Goal: Answer question/provide support

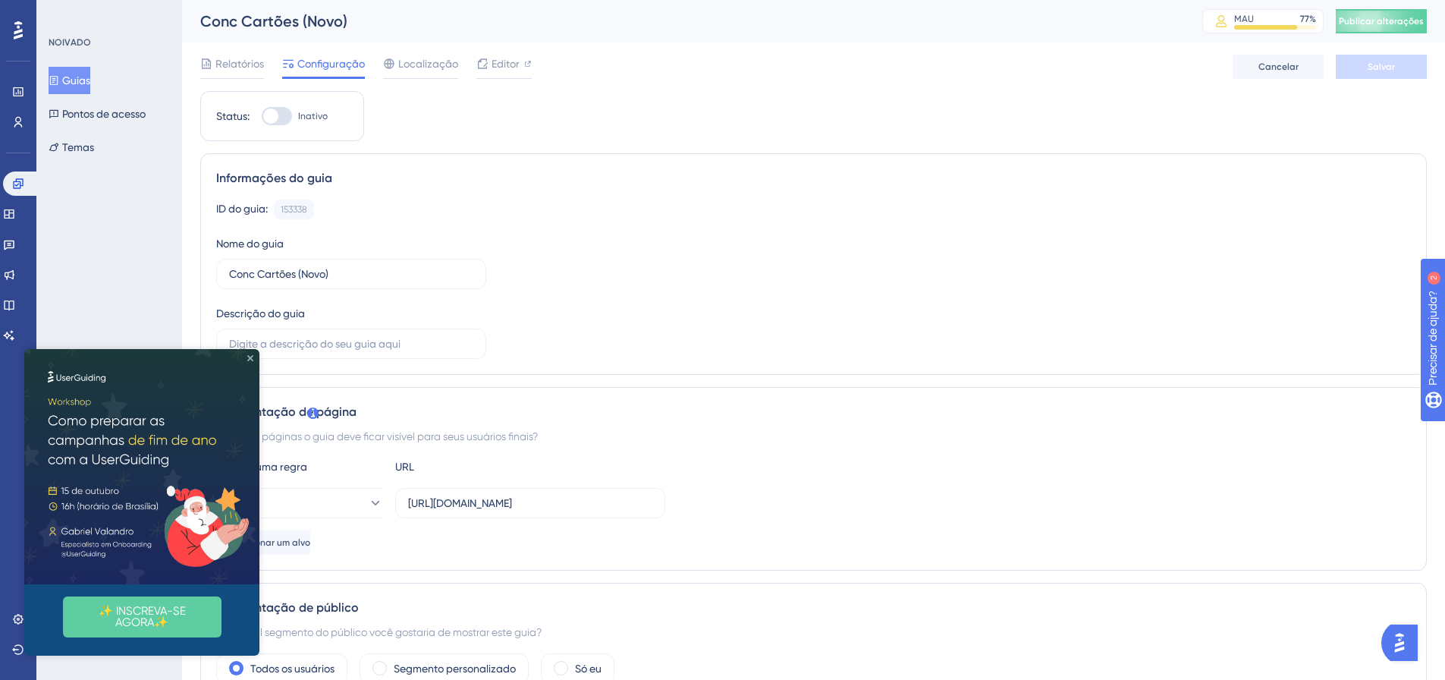
click at [250, 359] on icon "Fechar visualização" at bounding box center [250, 358] width 6 height 6
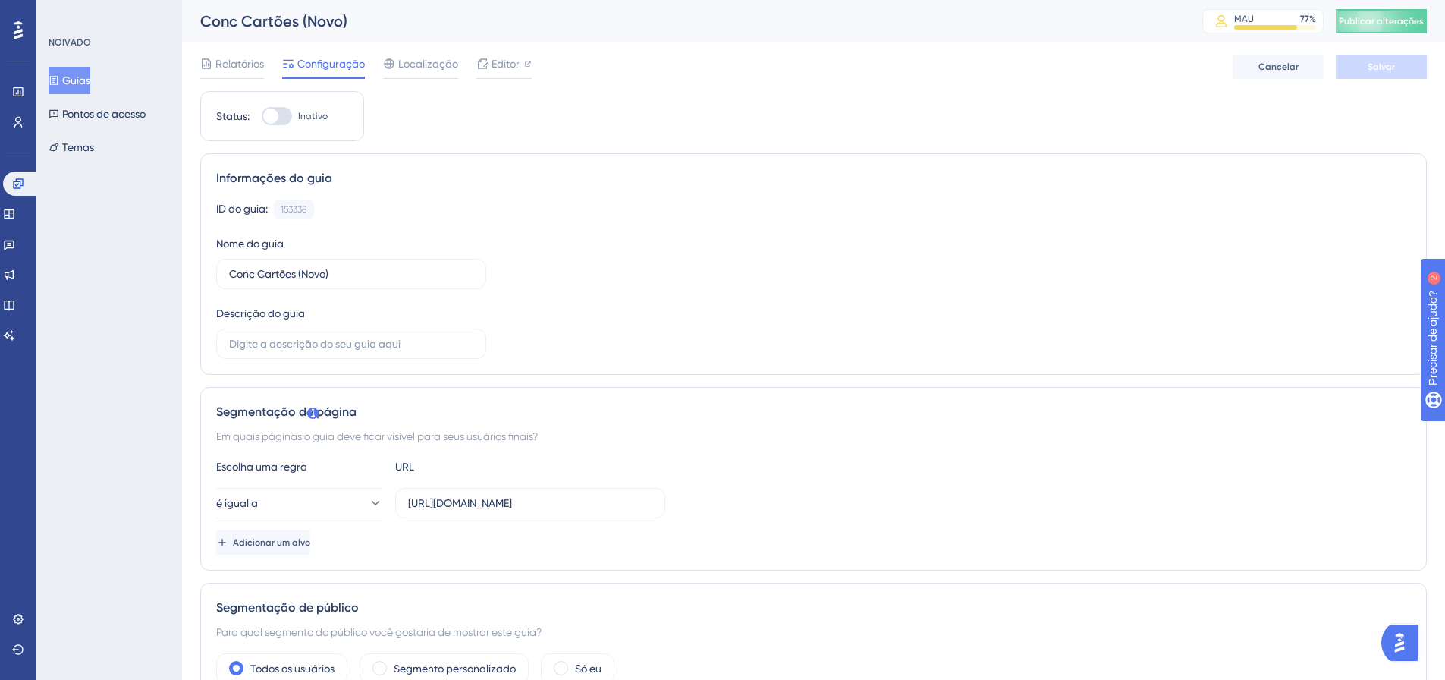
click at [278, 113] on div at bounding box center [270, 115] width 15 height 15
click at [262, 116] on input "Inativo" at bounding box center [261, 116] width 1 height 1
checkbox input "true"
click at [1405, 68] on button "Salvar" at bounding box center [1381, 67] width 91 height 24
click at [1403, 19] on button "Publicar alterações" at bounding box center [1381, 21] width 91 height 24
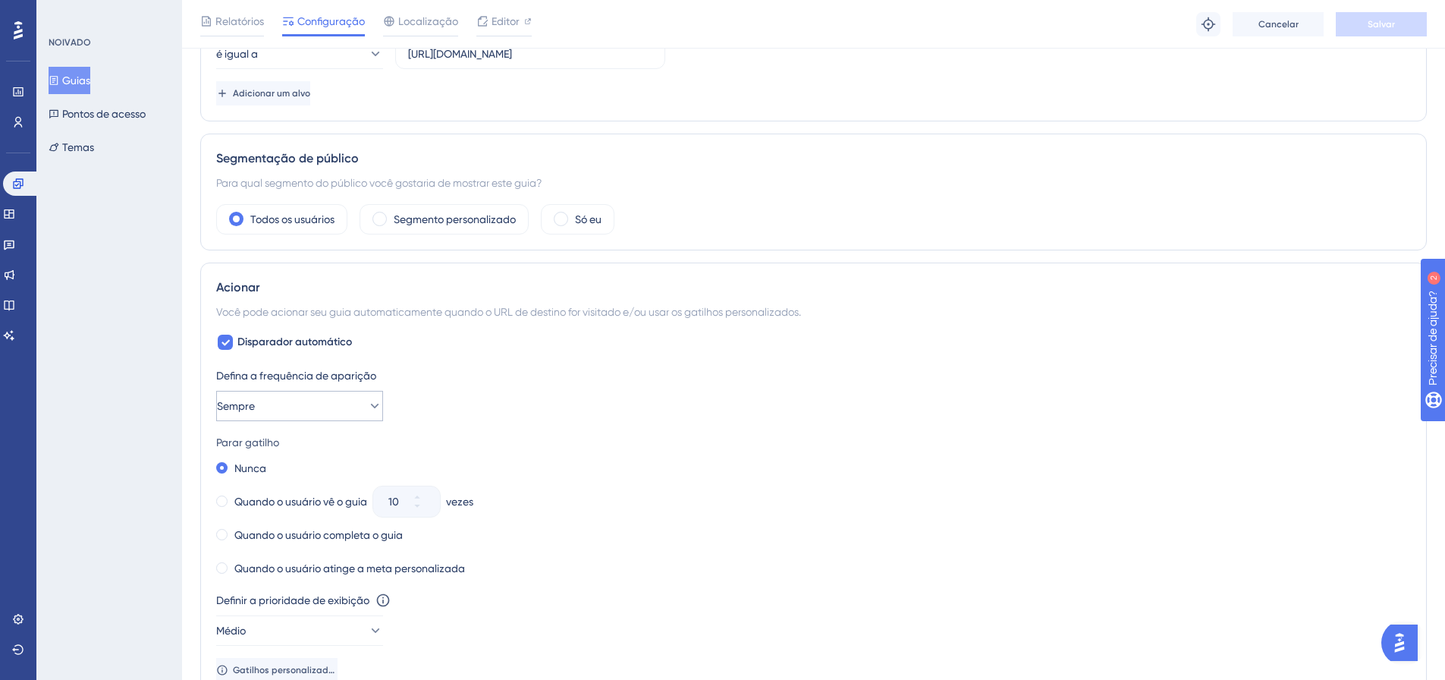
scroll to position [607, 0]
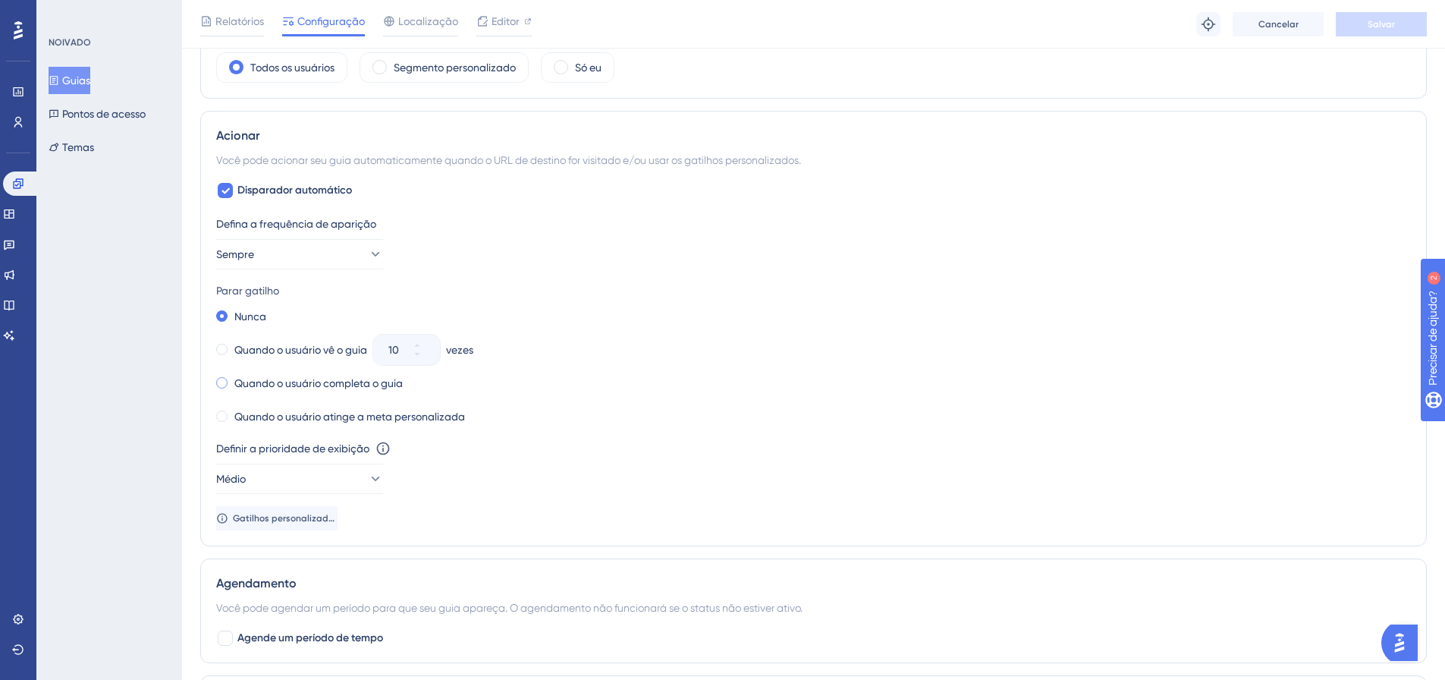
click at [287, 382] on font "Quando o usuário completa o guia" at bounding box center [318, 383] width 168 height 12
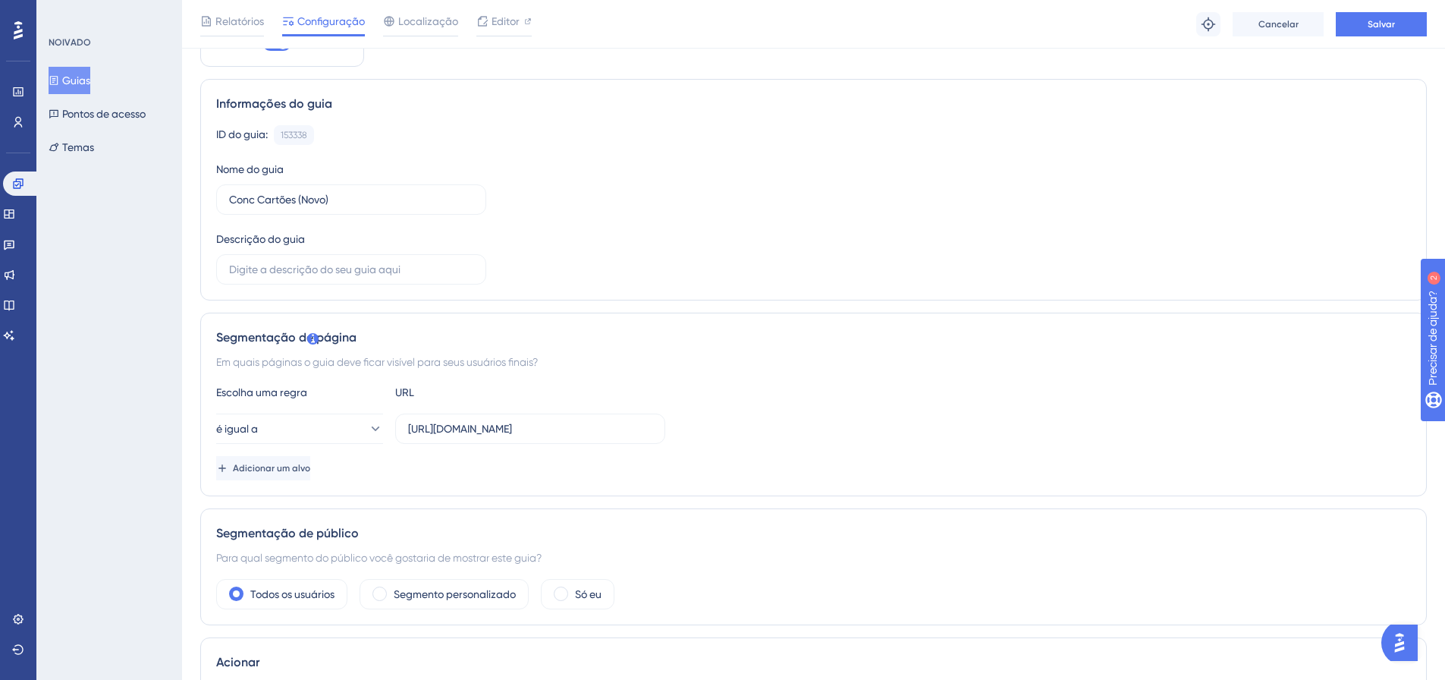
scroll to position [0, 0]
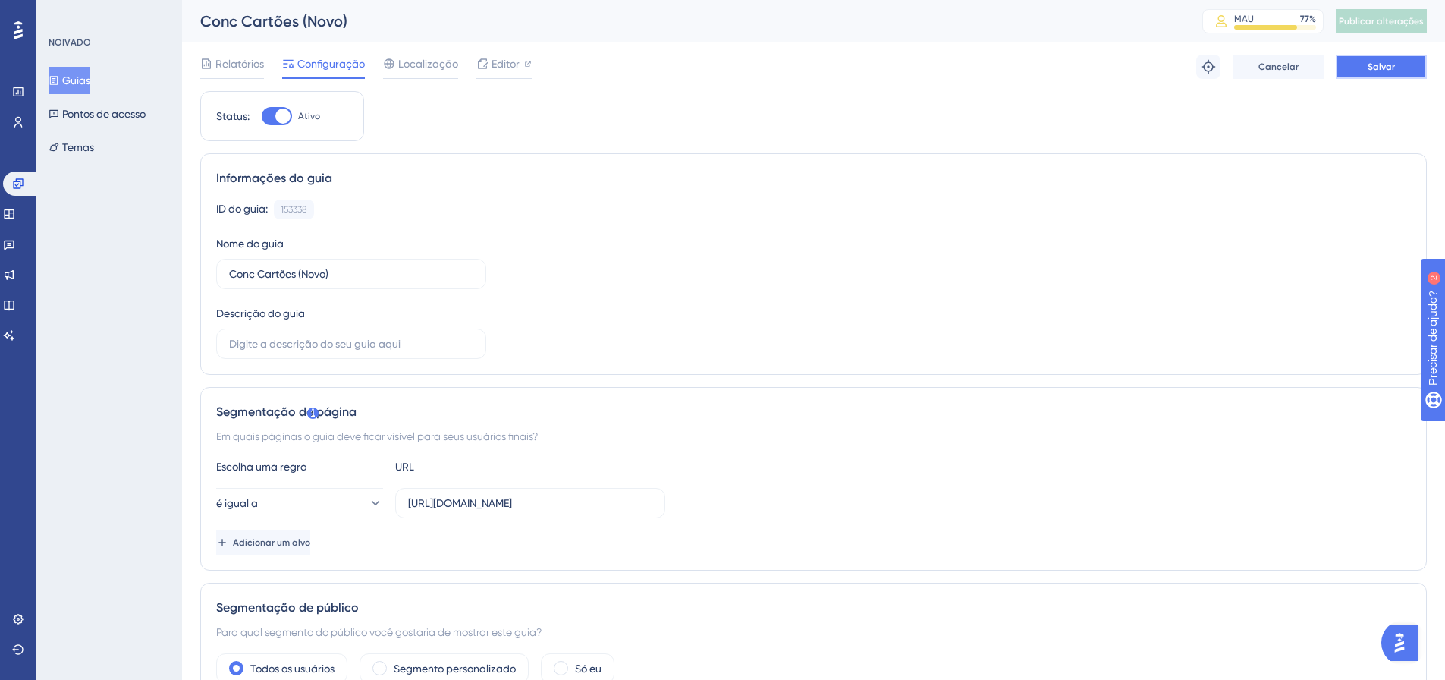
click at [1354, 68] on button "Salvar" at bounding box center [1381, 67] width 91 height 24
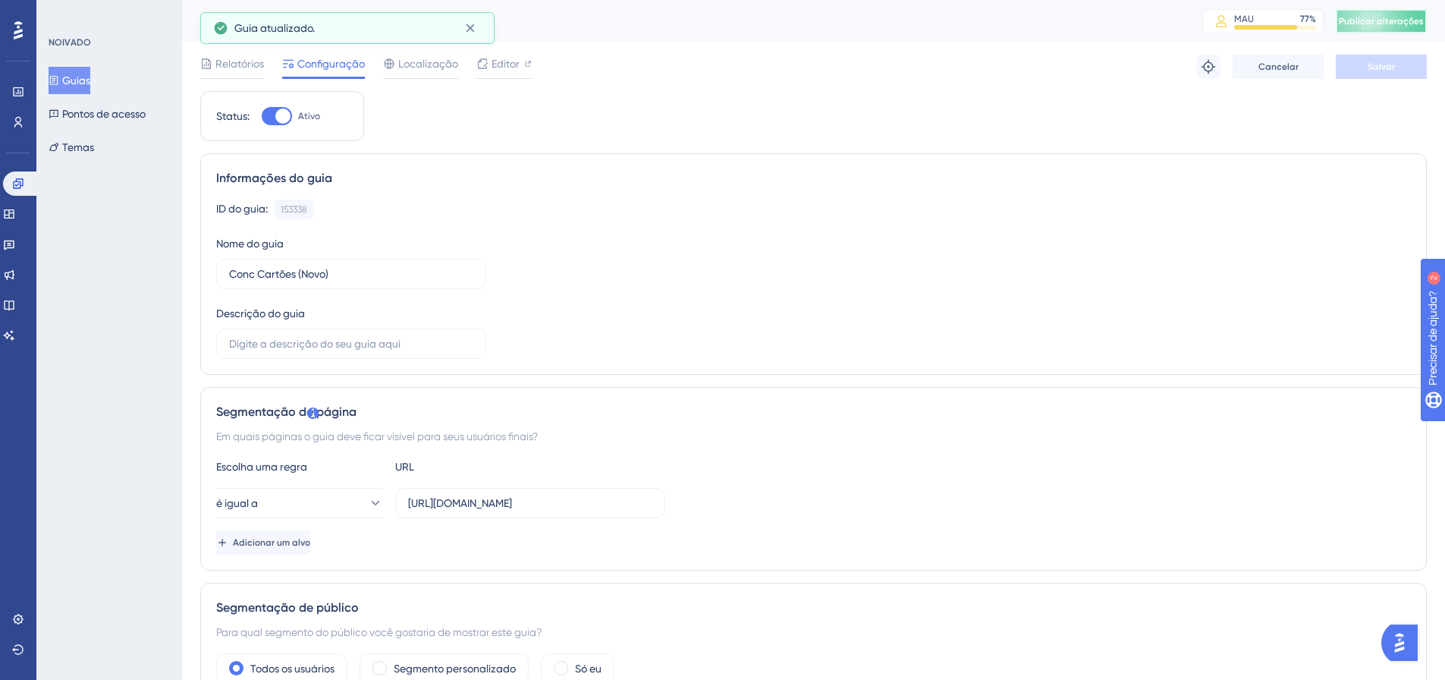
click at [1398, 17] on font "Publicar alterações" at bounding box center [1381, 21] width 85 height 11
click at [1413, 644] on img "Abra o iniciador do assistente de IA" at bounding box center [1399, 642] width 27 height 27
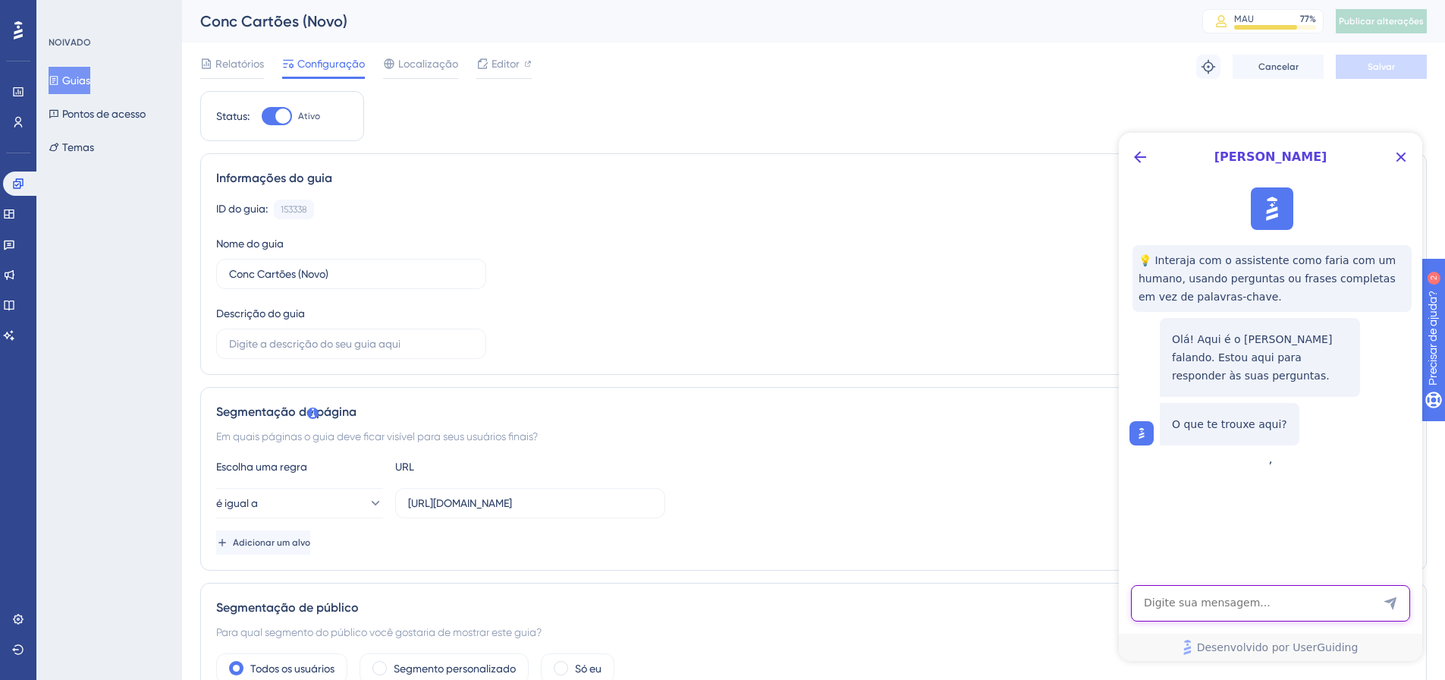
click at [1253, 603] on textarea "Entrada de texto do assistente de IA" at bounding box center [1270, 603] width 279 height 36
type textarea "Olá"
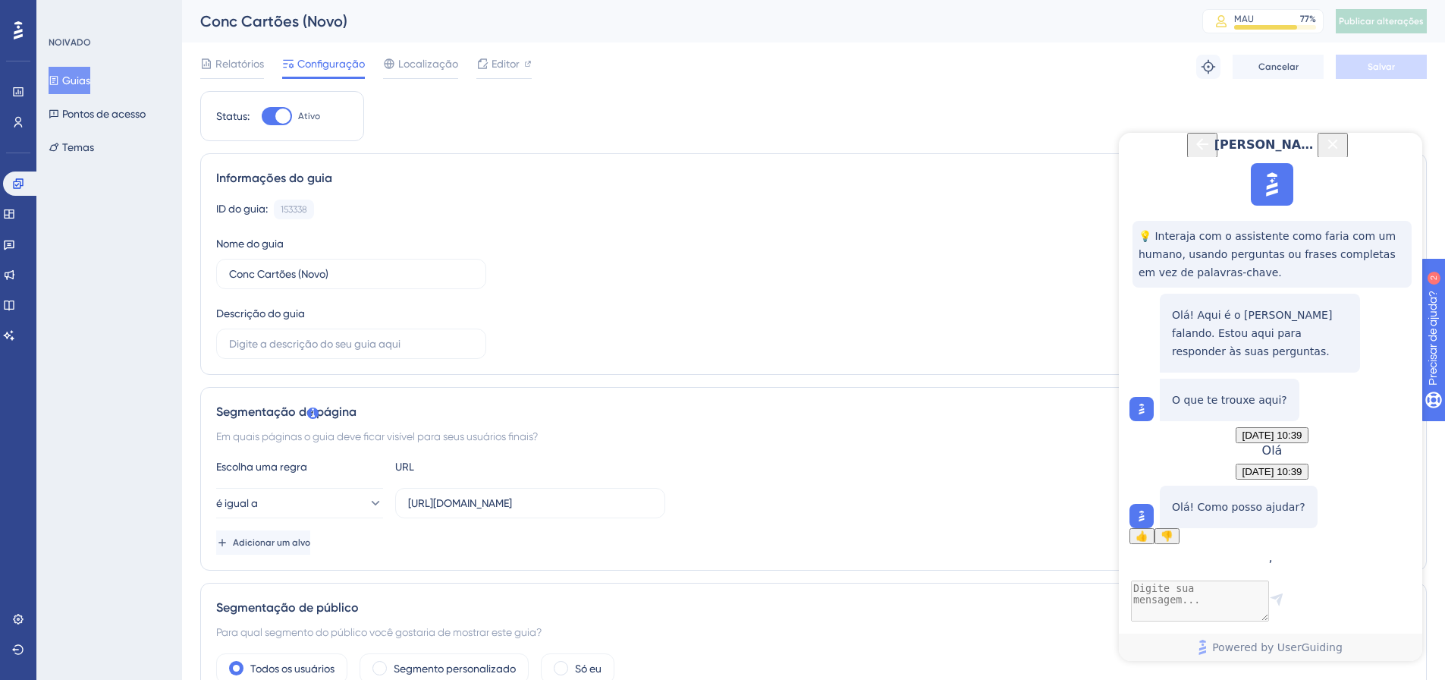
scroll to position [79, 0]
click at [1233, 597] on textarea "AI Assistant Text Input" at bounding box center [1270, 603] width 279 height 36
type textarea "falar com suporte"
click at [1258, 667] on button "Fale com uma pessoa" at bounding box center [1260, 675] width 112 height 16
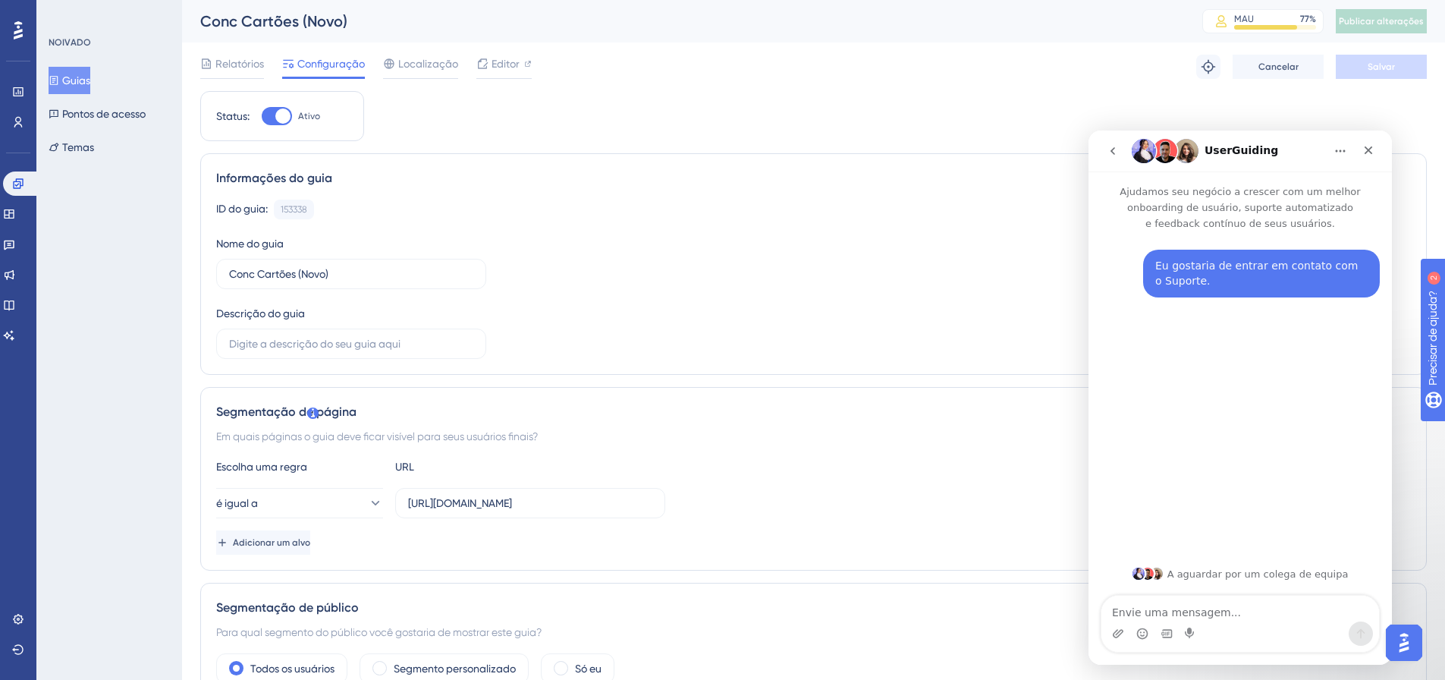
scroll to position [0, 0]
click at [432, 61] on font "Localização" at bounding box center [428, 64] width 60 height 12
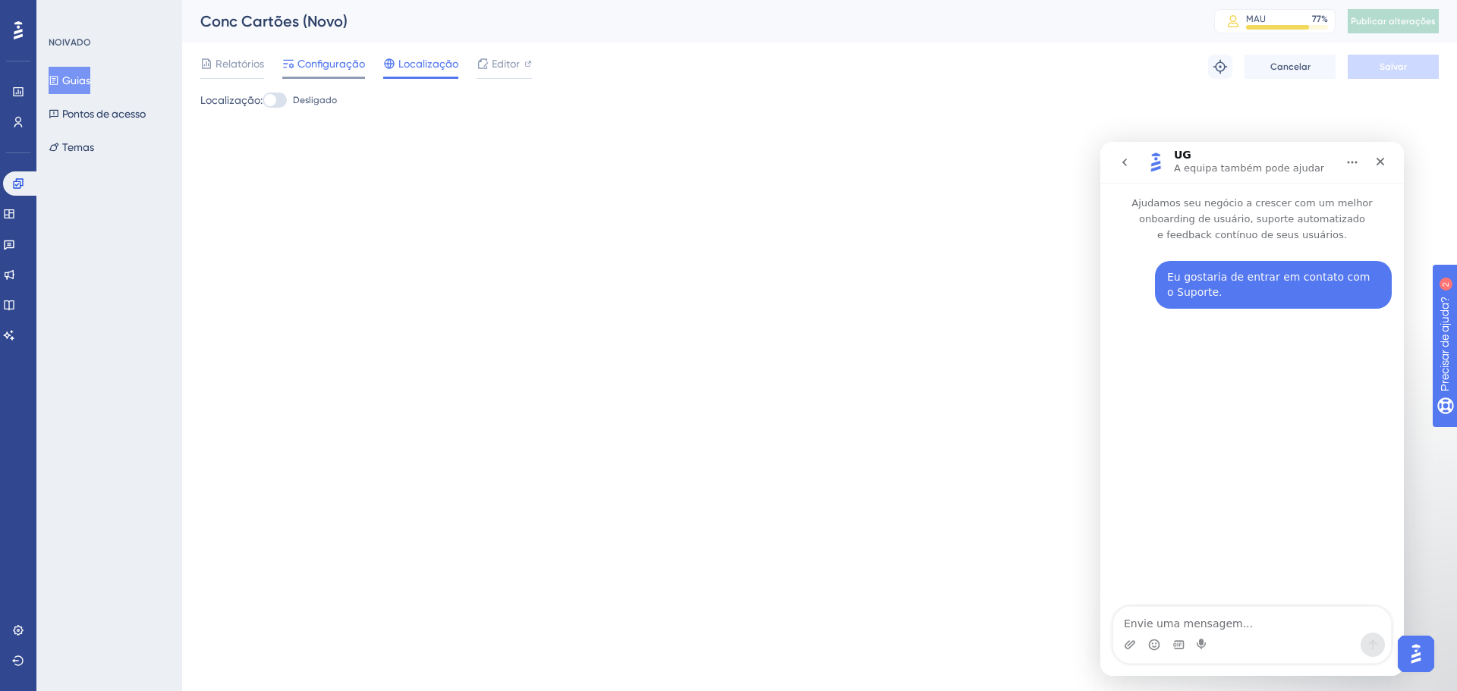
click at [303, 55] on span "Configuração" at bounding box center [331, 64] width 68 height 18
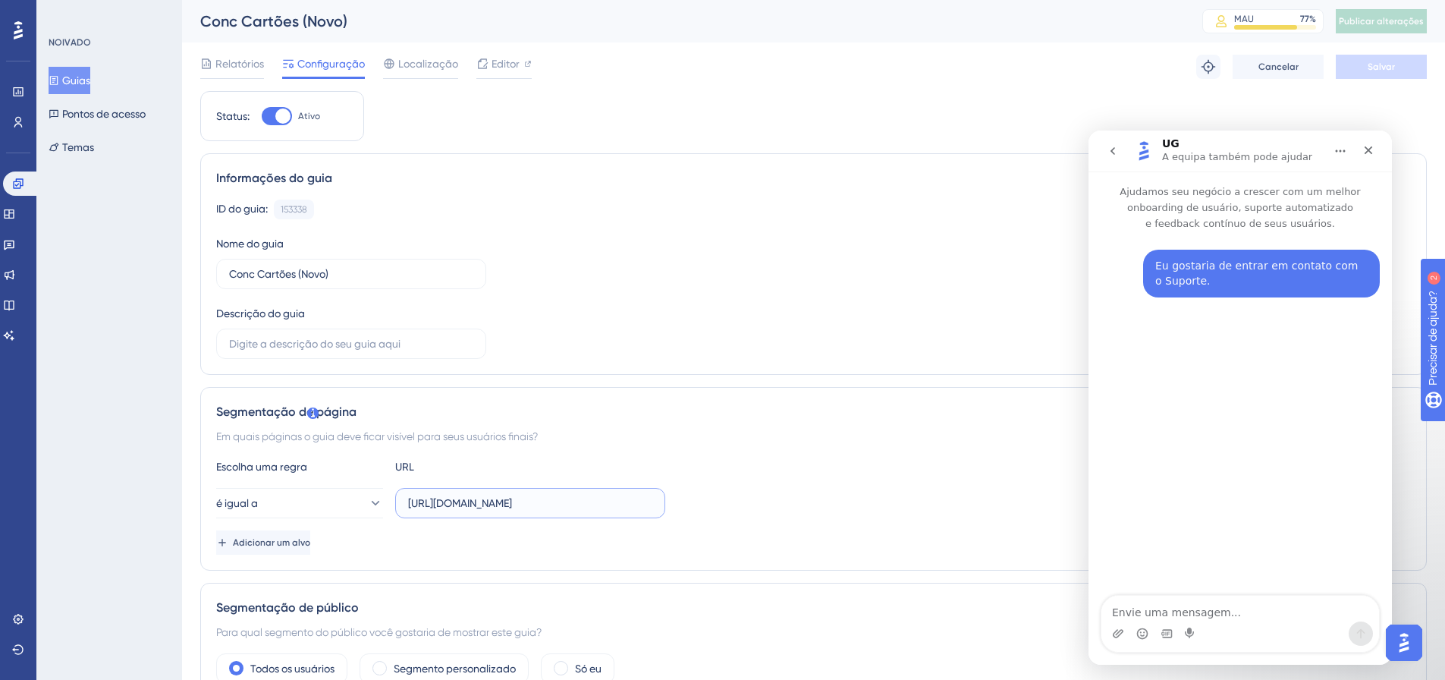
click at [510, 504] on input "[URL][DOMAIN_NAME]" at bounding box center [530, 503] width 244 height 17
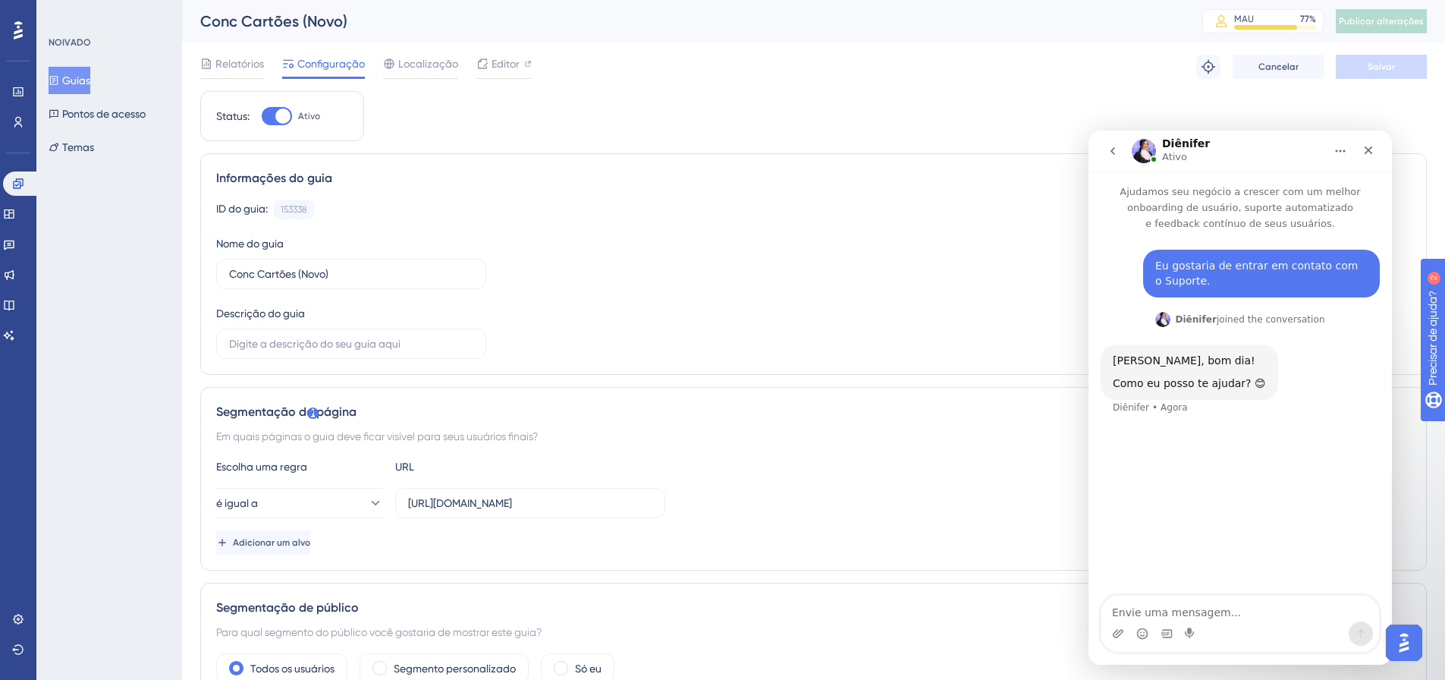
click at [1213, 610] on textarea "Envie uma mensagem..." at bounding box center [1241, 609] width 278 height 26
type textarea "Bom dia, estou com problemas no meu guia"
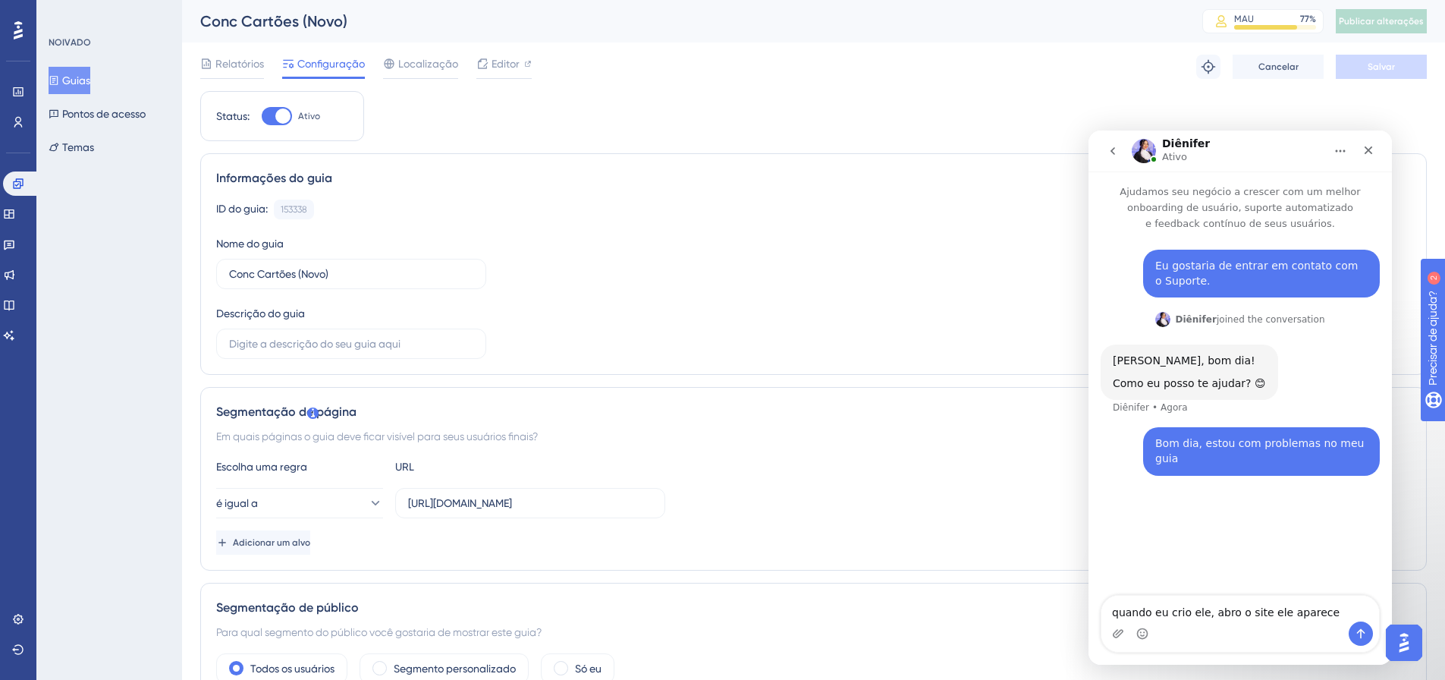
type textarea "quando eu crio ele, abro o site ele aparece"
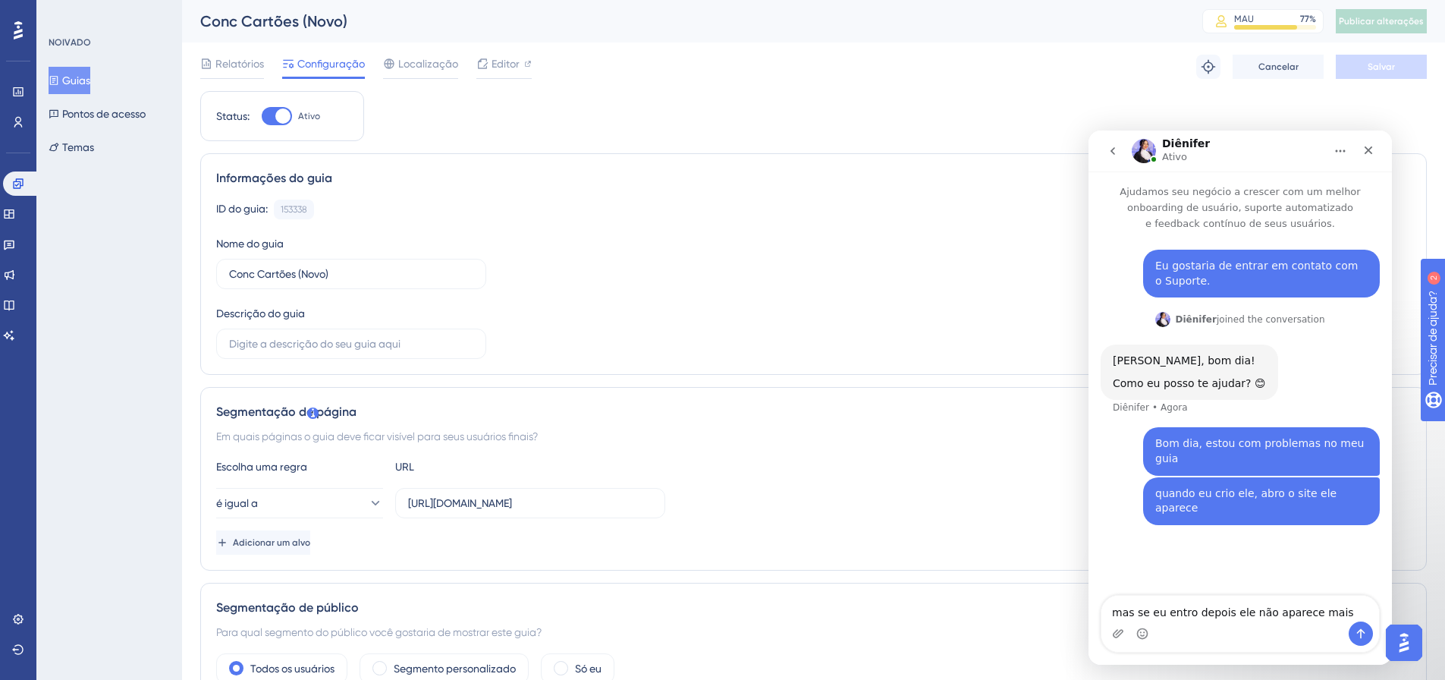
type textarea "mas se eu entro depois ele não aparece mais"
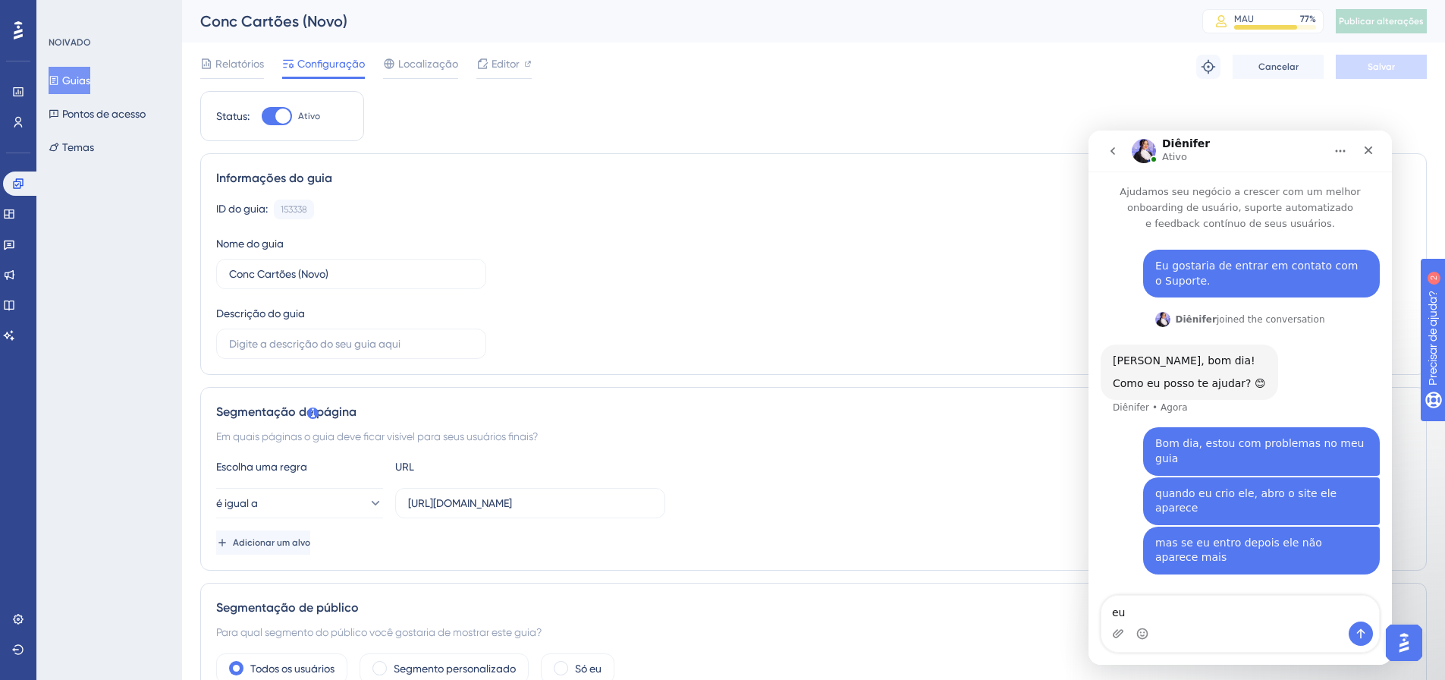
type textarea "e"
type textarea "ontem eu estava criando os passos, quando criei um passo ele apareceu eu inativ…"
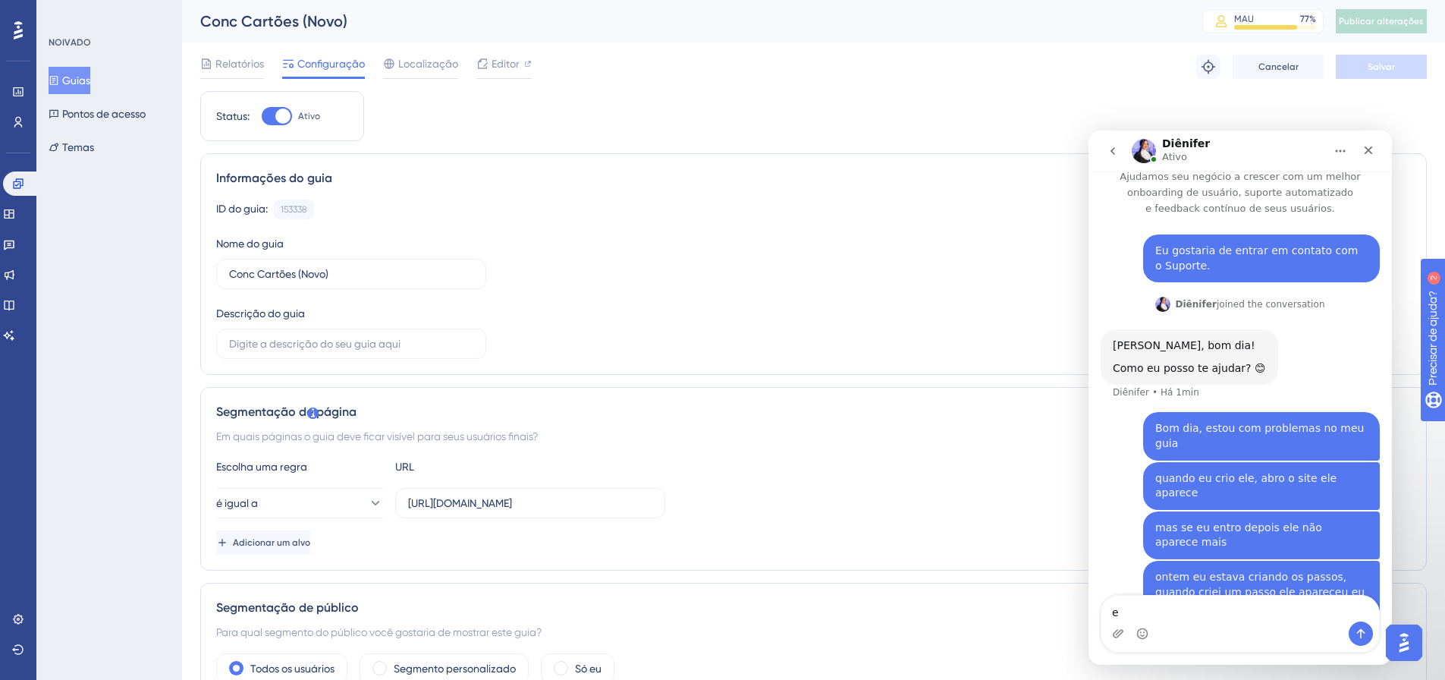
type textarea "e"
type textarea "e agora ativei novamente e não aparece mais"
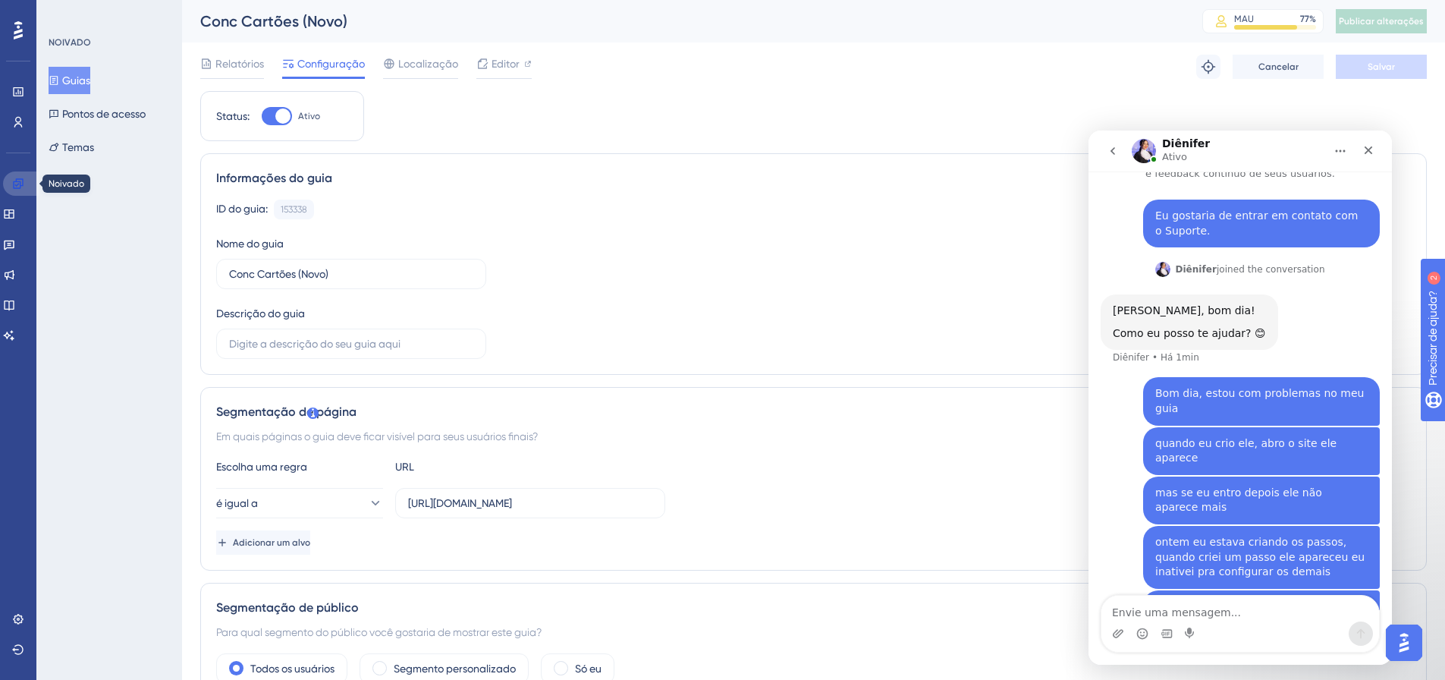
click at [20, 187] on icon at bounding box center [18, 183] width 10 height 10
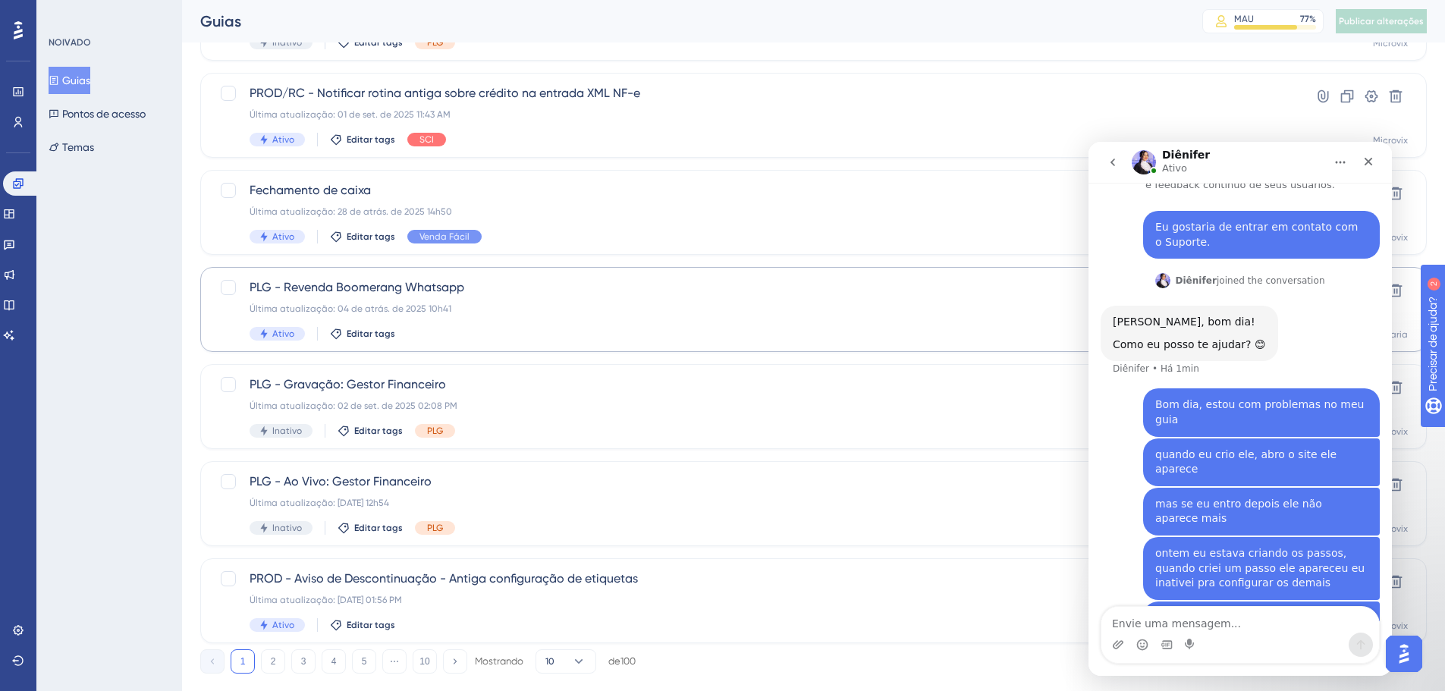
scroll to position [486, 0]
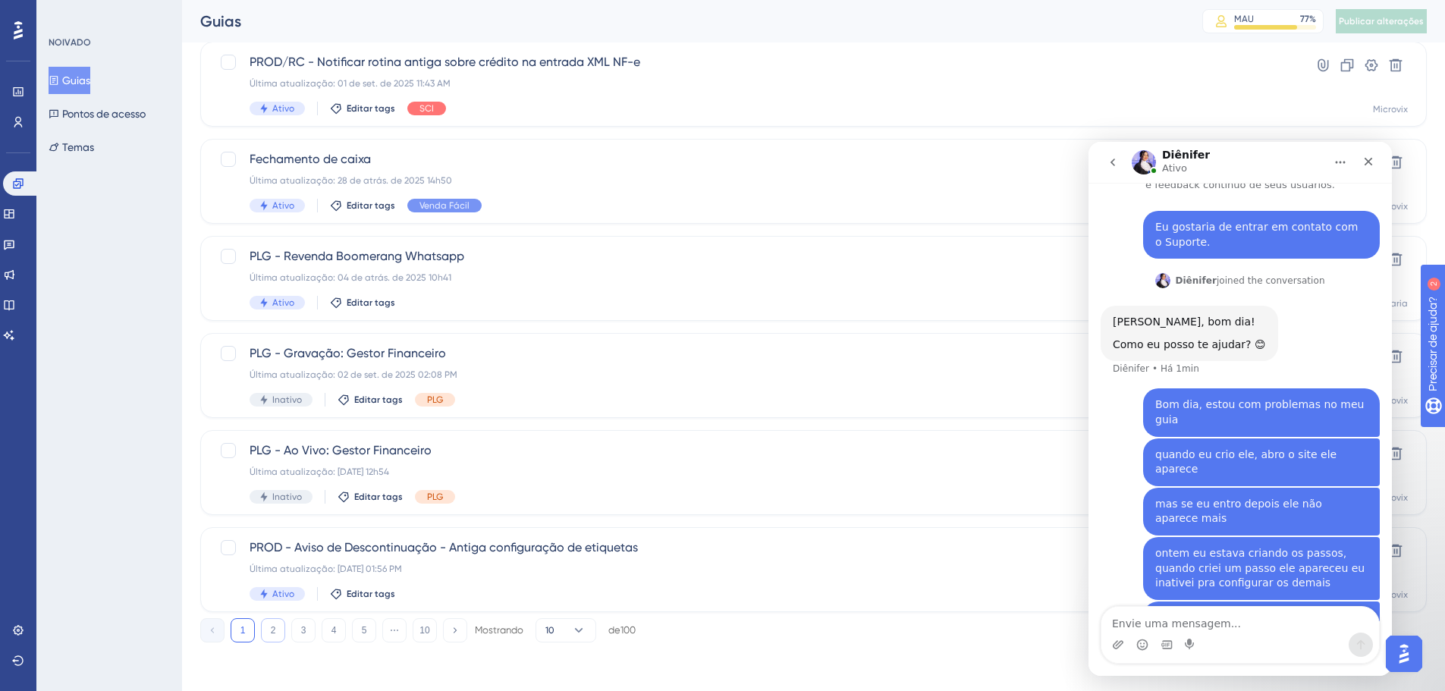
click at [277, 633] on button "2" at bounding box center [273, 630] width 24 height 24
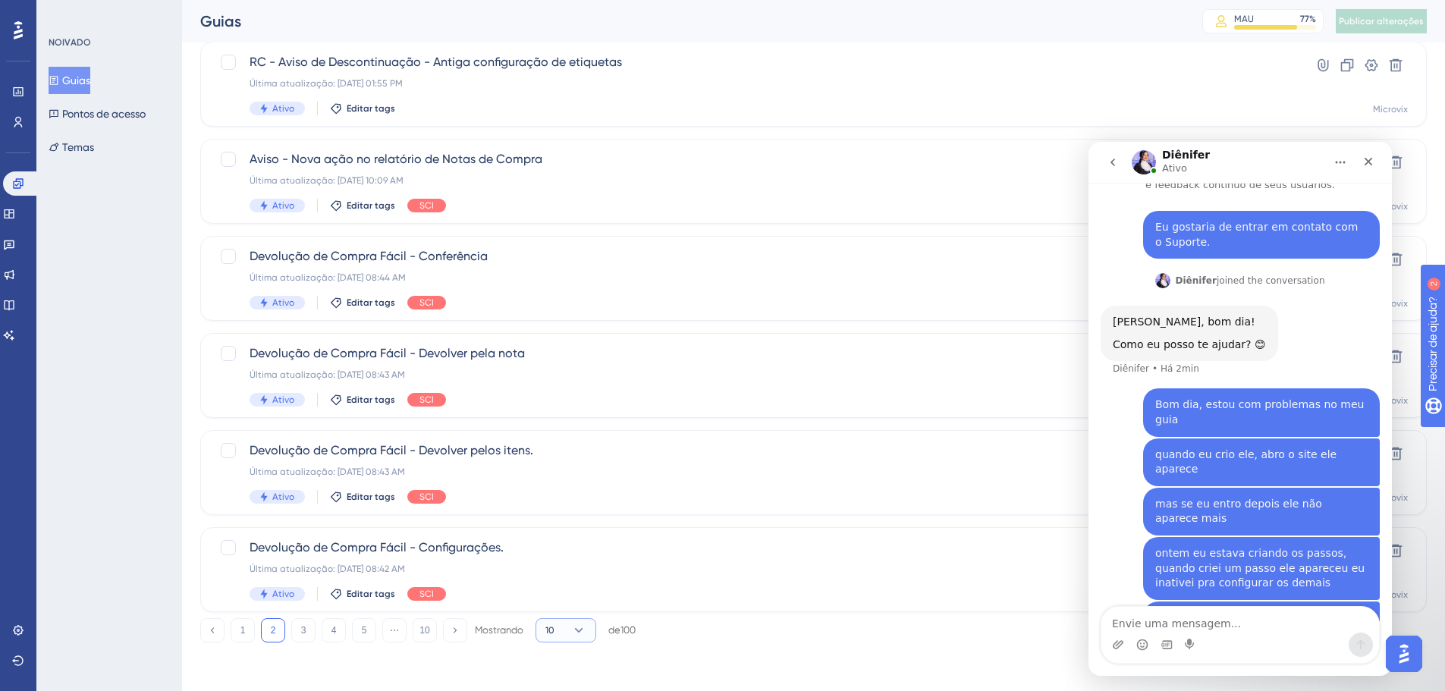
click at [563, 631] on button "10" at bounding box center [566, 630] width 61 height 24
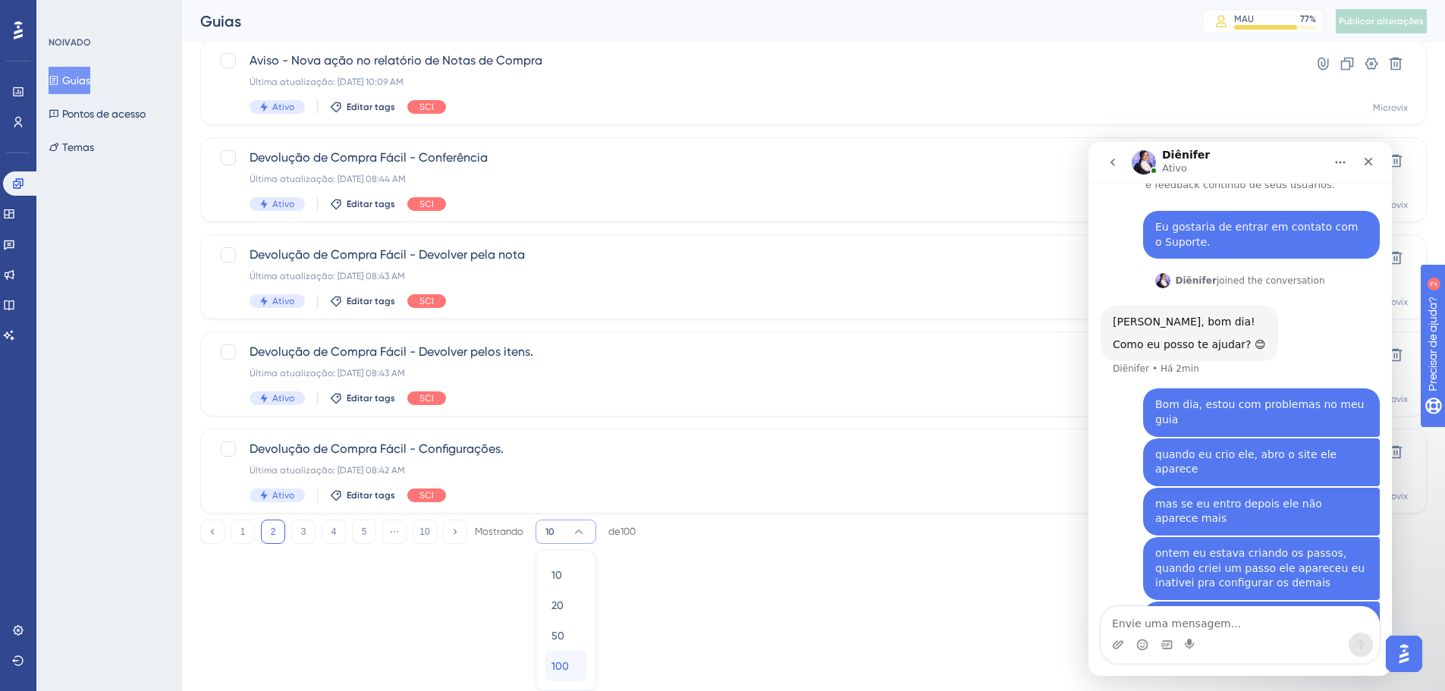
click at [569, 666] on div "100 100" at bounding box center [566, 666] width 29 height 30
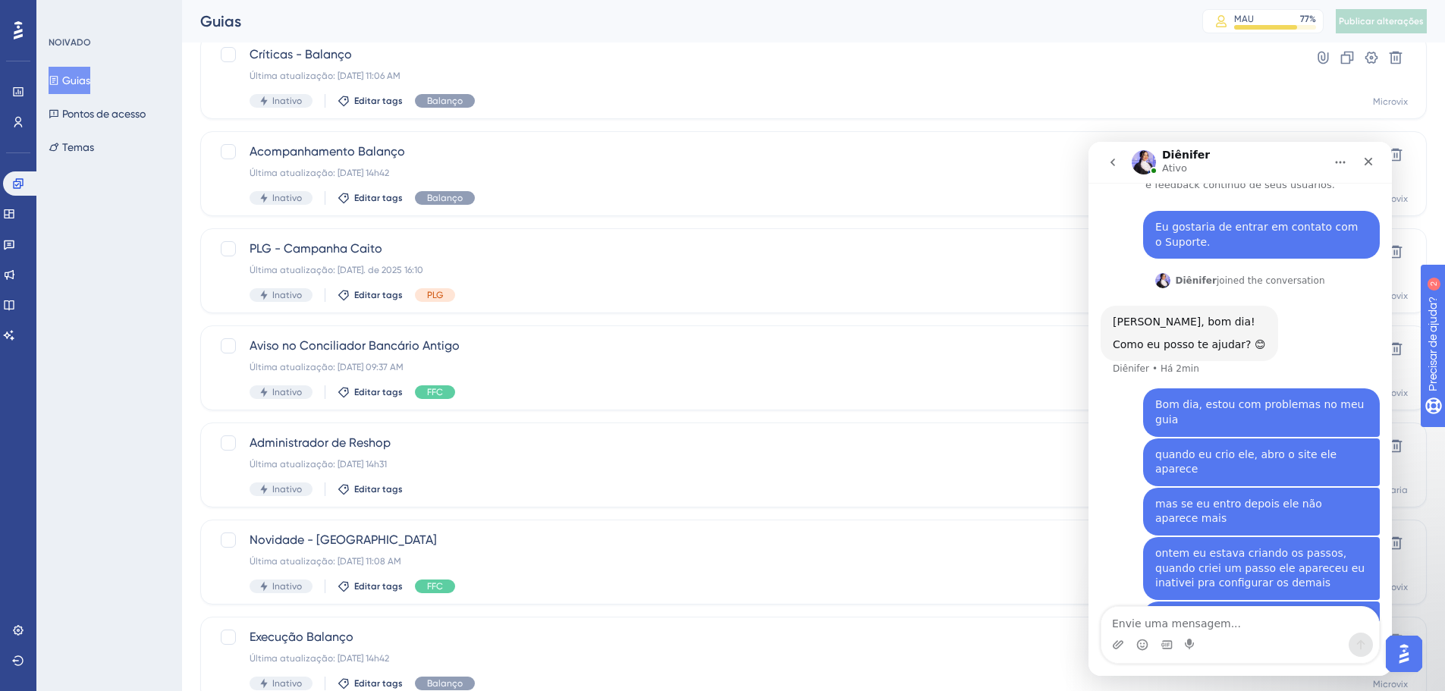
scroll to position [9226, 0]
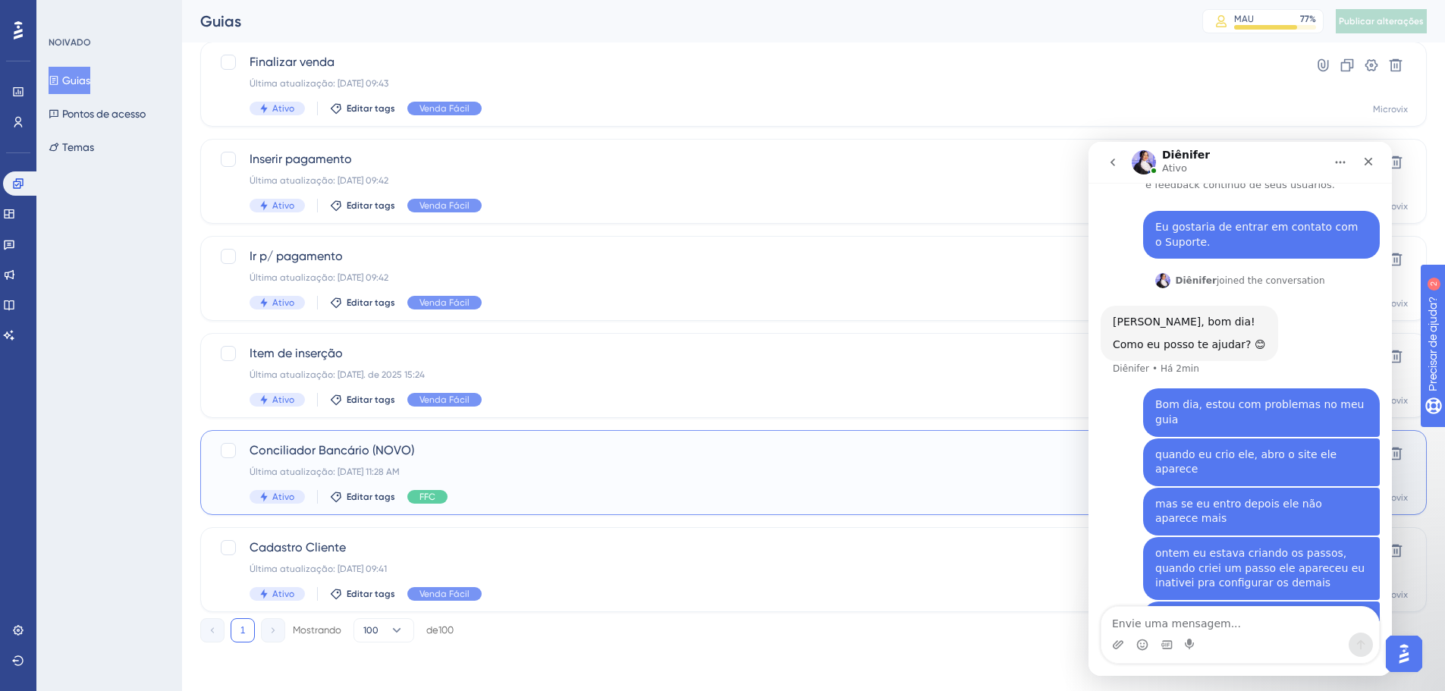
click at [397, 445] on font "Conciliador Bancário (NOVO)" at bounding box center [332, 450] width 165 height 14
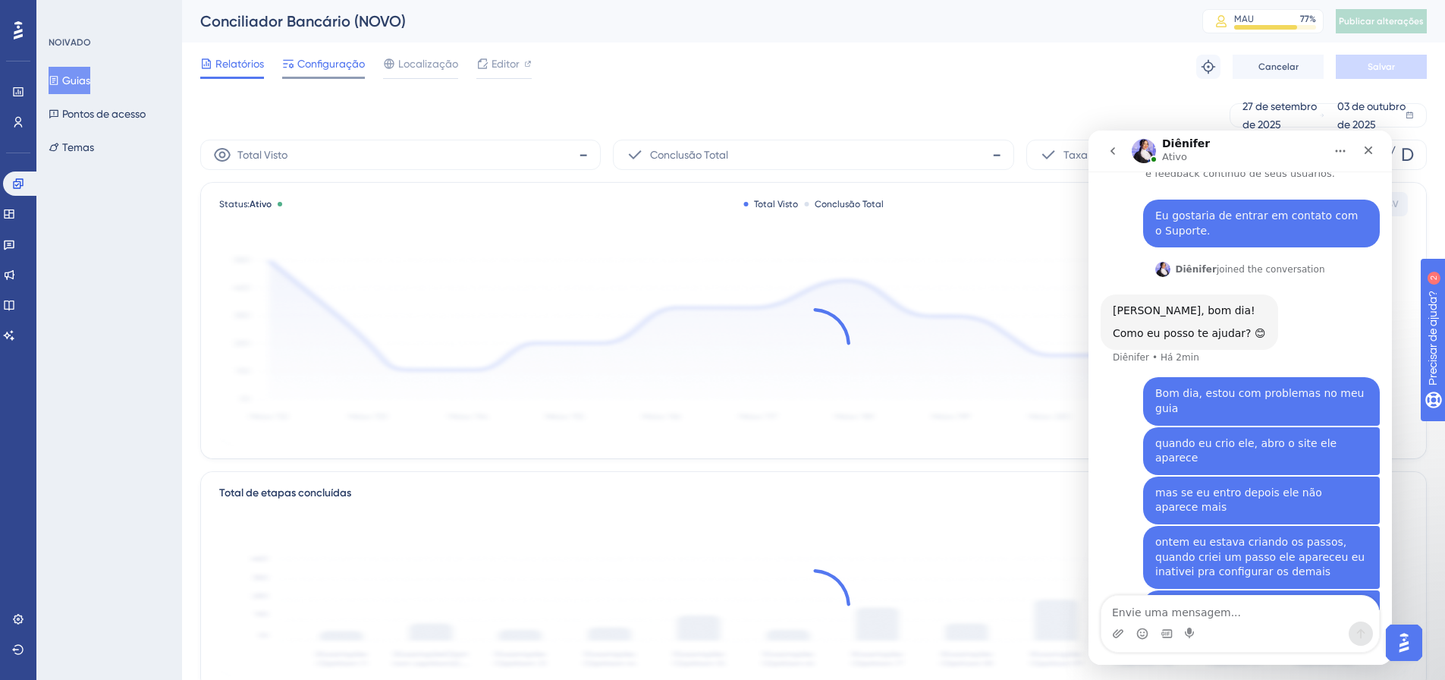
click at [337, 71] on span "Configuração" at bounding box center [331, 64] width 68 height 18
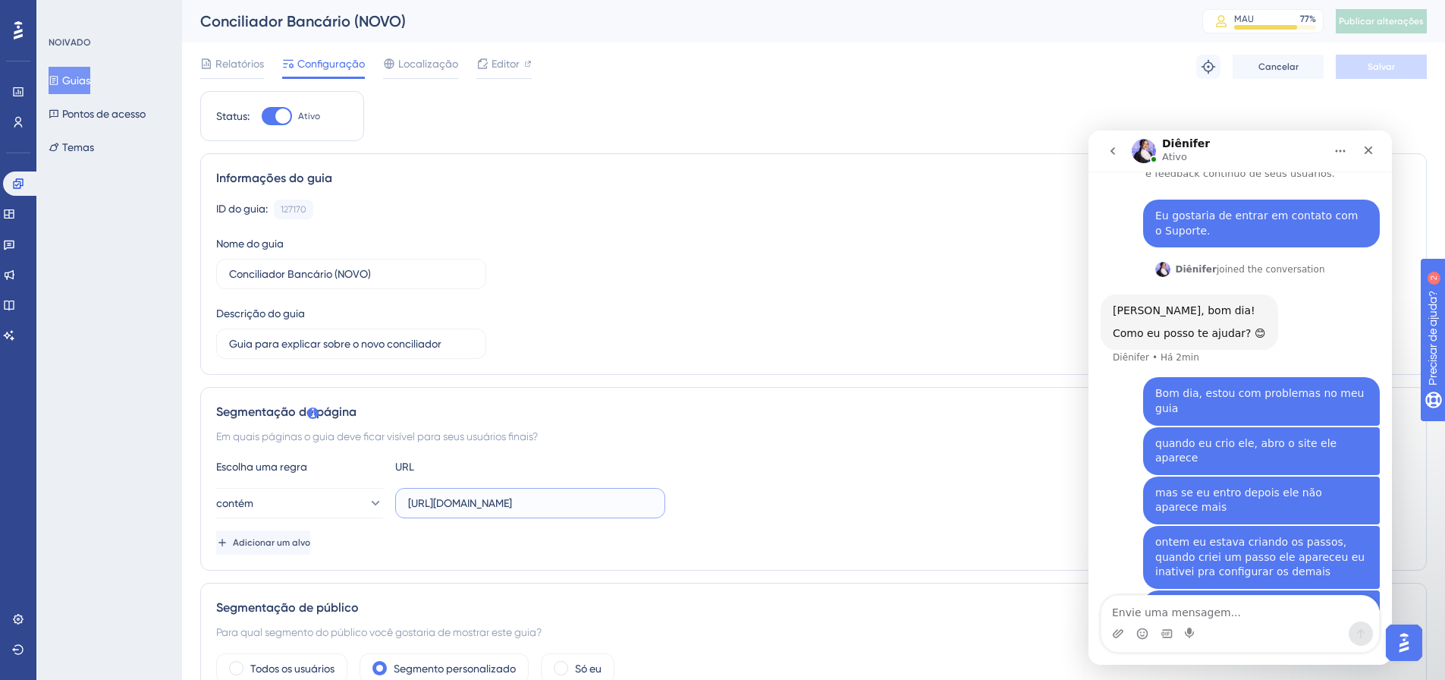
click at [576, 507] on input "[URL][DOMAIN_NAME]" at bounding box center [530, 503] width 244 height 17
click at [483, 322] on div "Descrição do guia Guia para explicar sobre o novo conciliador" at bounding box center [351, 331] width 270 height 55
click at [77, 78] on font "Guias" at bounding box center [76, 80] width 28 height 12
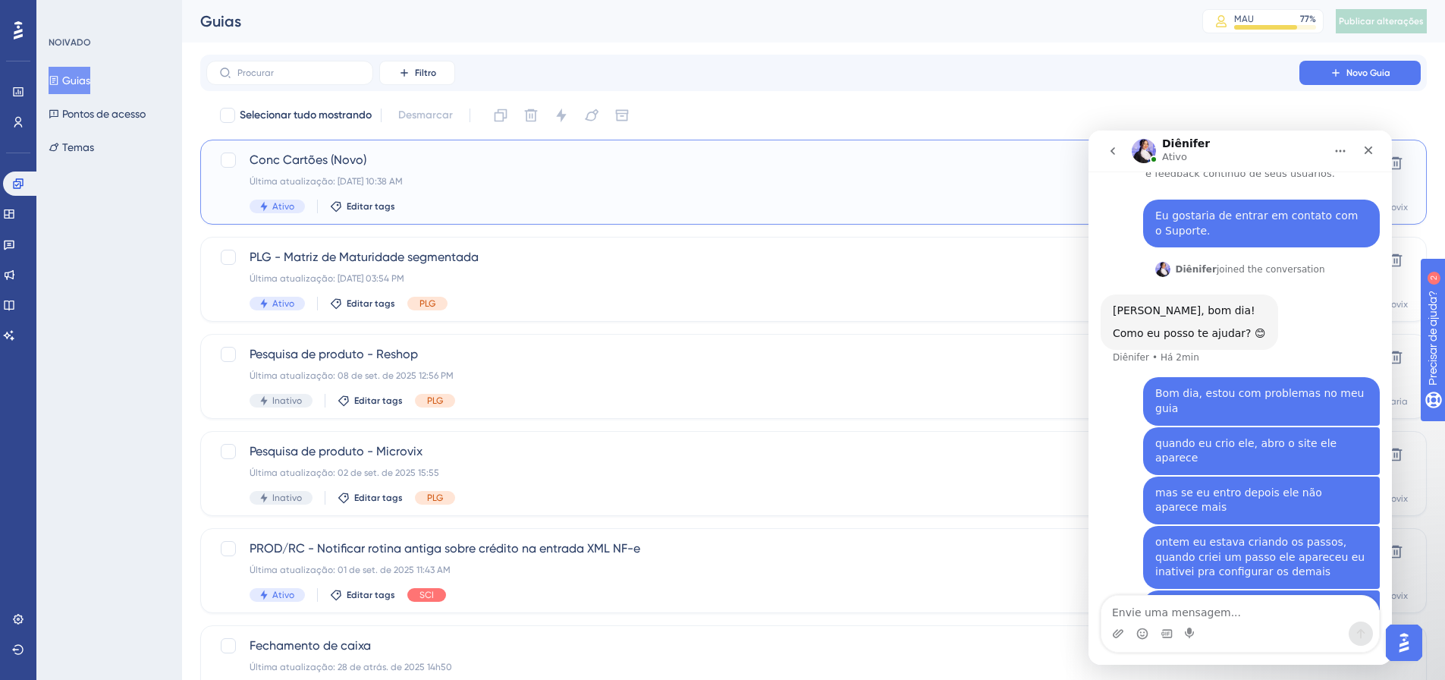
click at [1004, 170] on div "Conc Cartões (Novo) Última atualização: 03 de out. de 2025 10:38 AM Ativo Edita…" at bounding box center [753, 182] width 1007 height 62
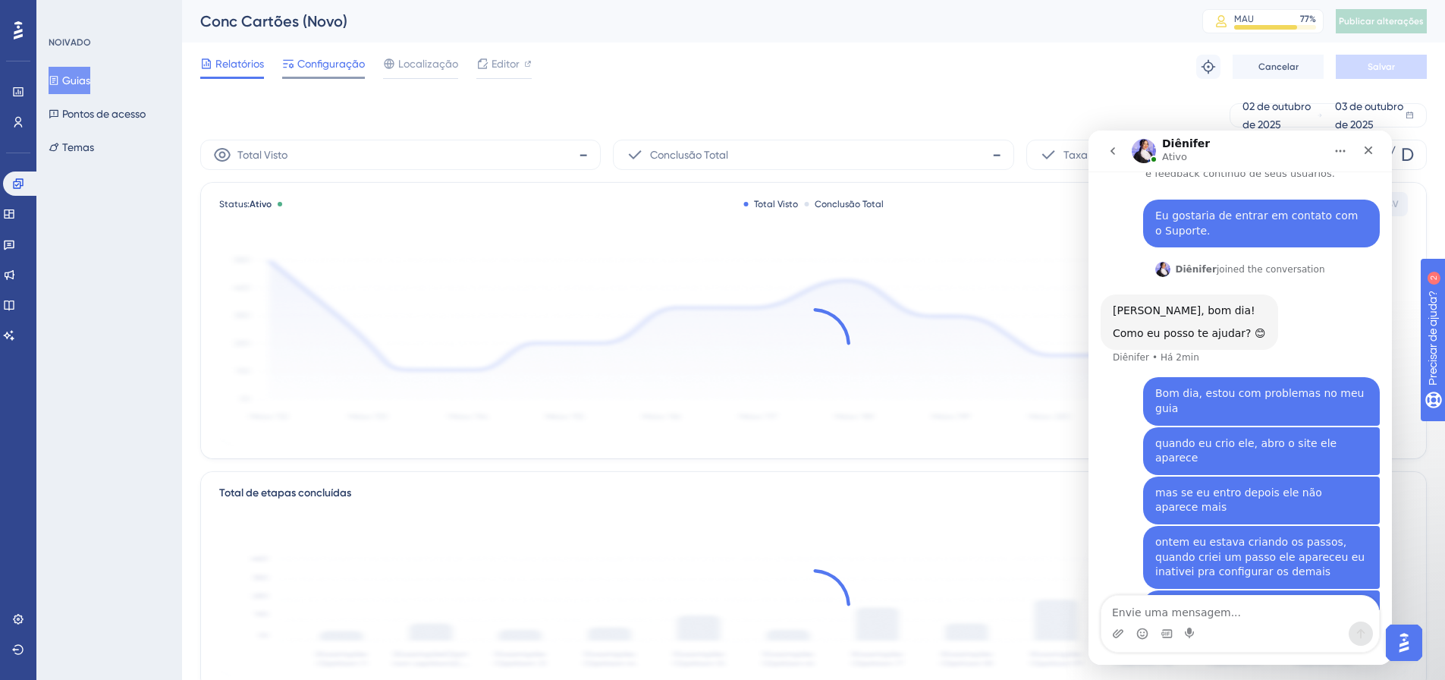
click at [335, 55] on span "Configuração" at bounding box center [331, 64] width 68 height 18
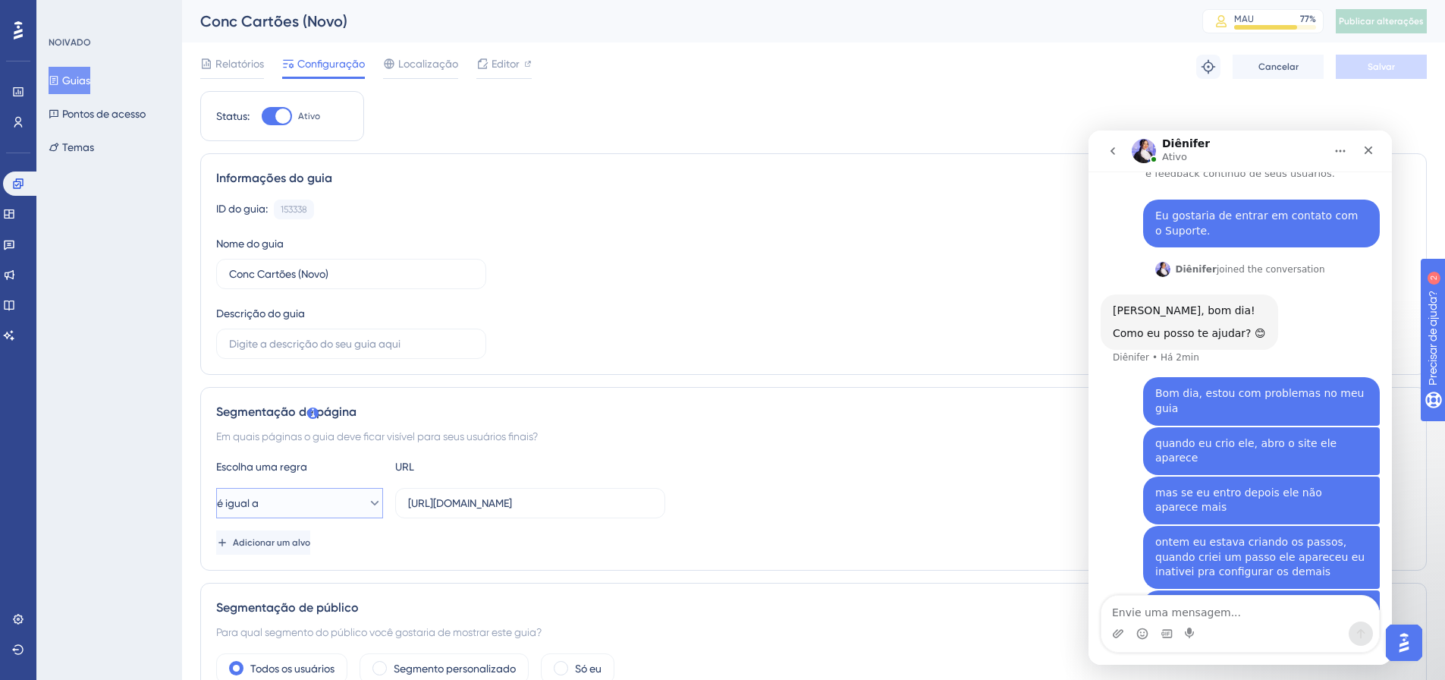
click at [295, 501] on button "é igual a" at bounding box center [299, 503] width 167 height 30
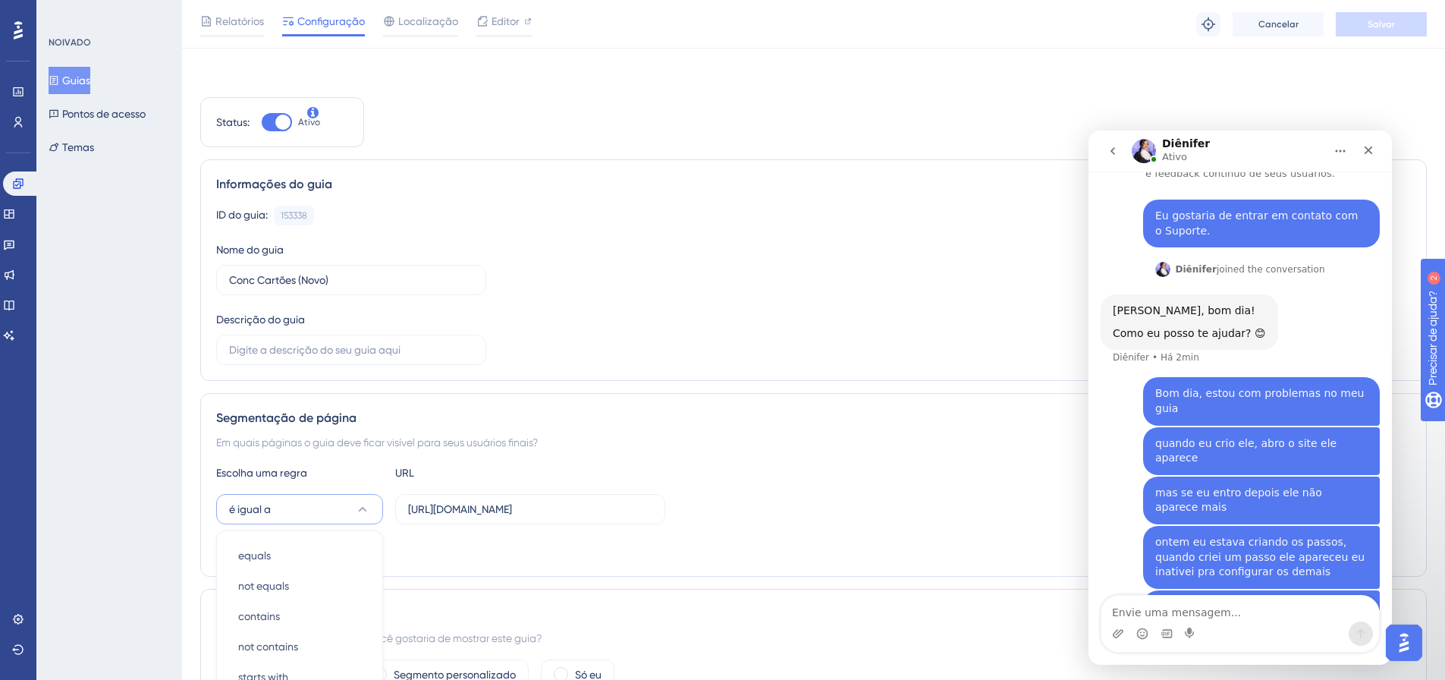
scroll to position [306, 0]
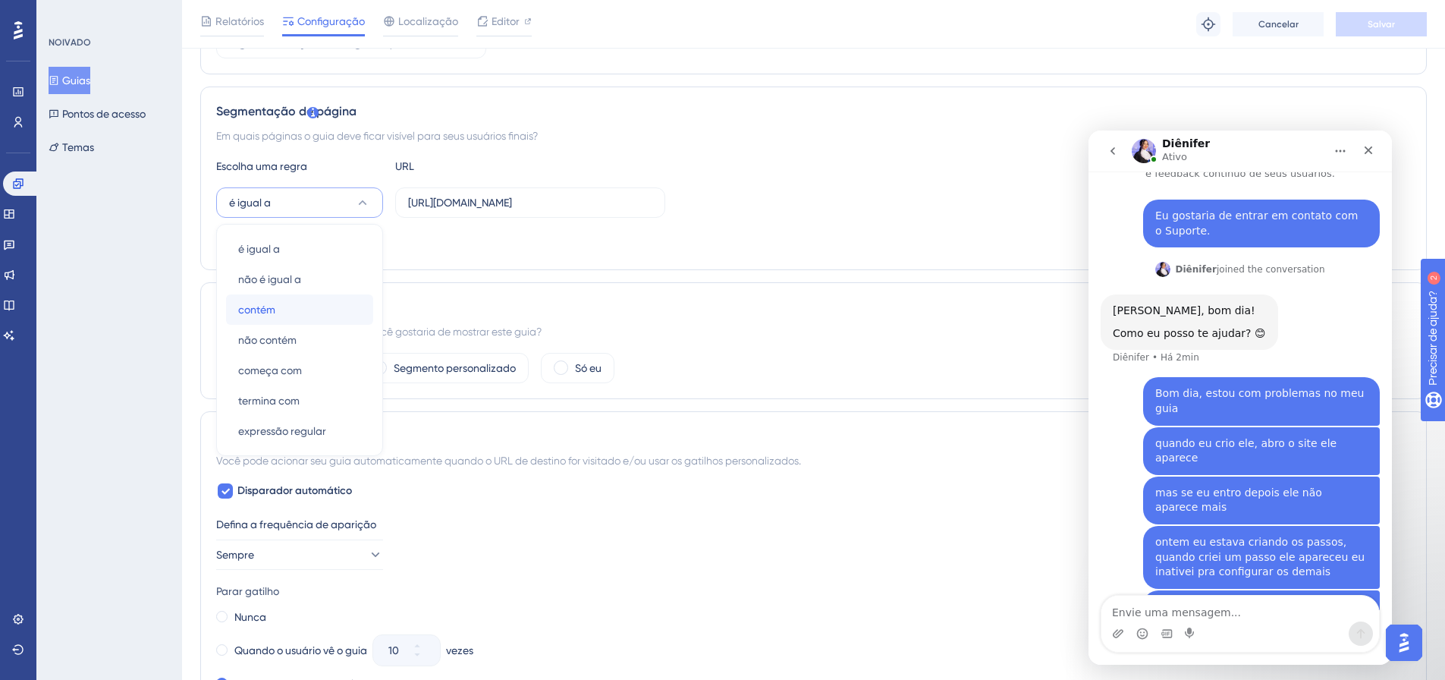
click at [292, 298] on div "contém contém" at bounding box center [299, 309] width 123 height 30
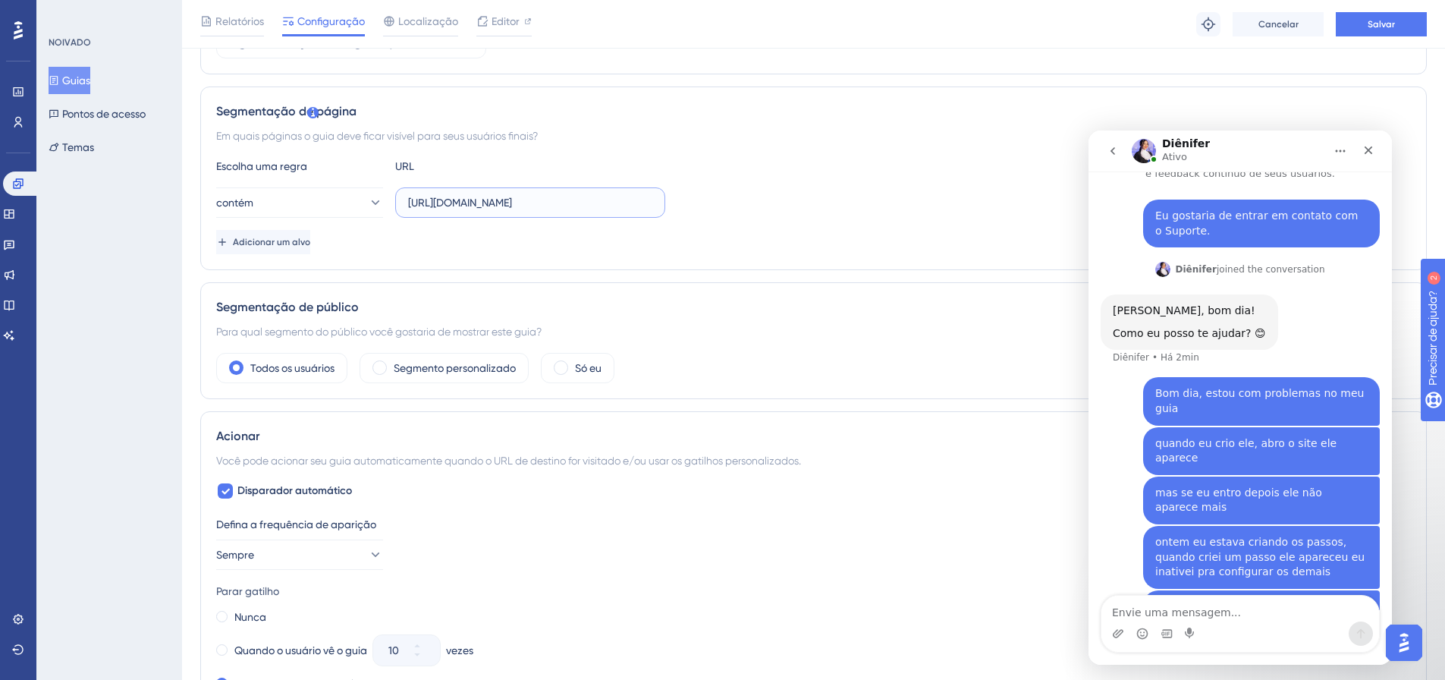
click at [470, 202] on input "[URL][DOMAIN_NAME]" at bounding box center [530, 202] width 244 height 17
paste input "conciliador-cartoes/dashboard"
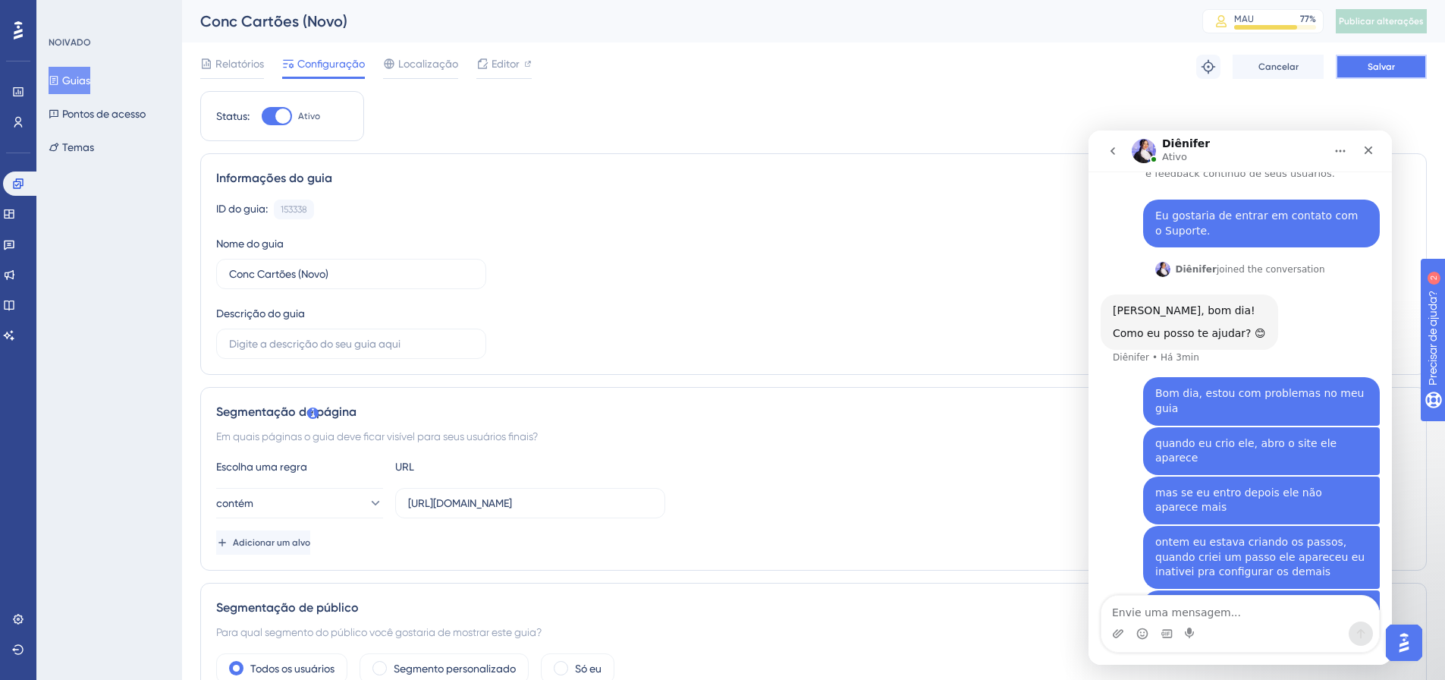
click at [1384, 55] on button "Salvar" at bounding box center [1381, 67] width 91 height 24
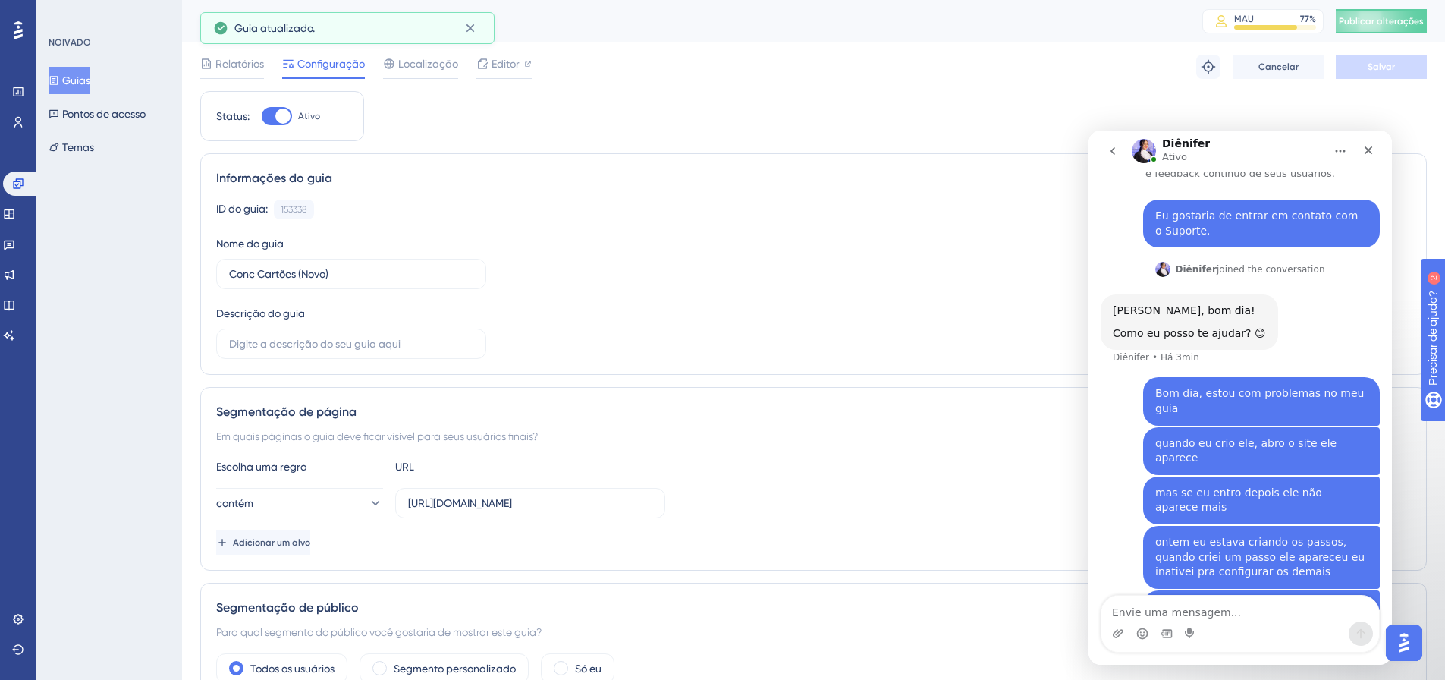
click at [1410, 25] on font "Publicar alterações" at bounding box center [1381, 21] width 85 height 11
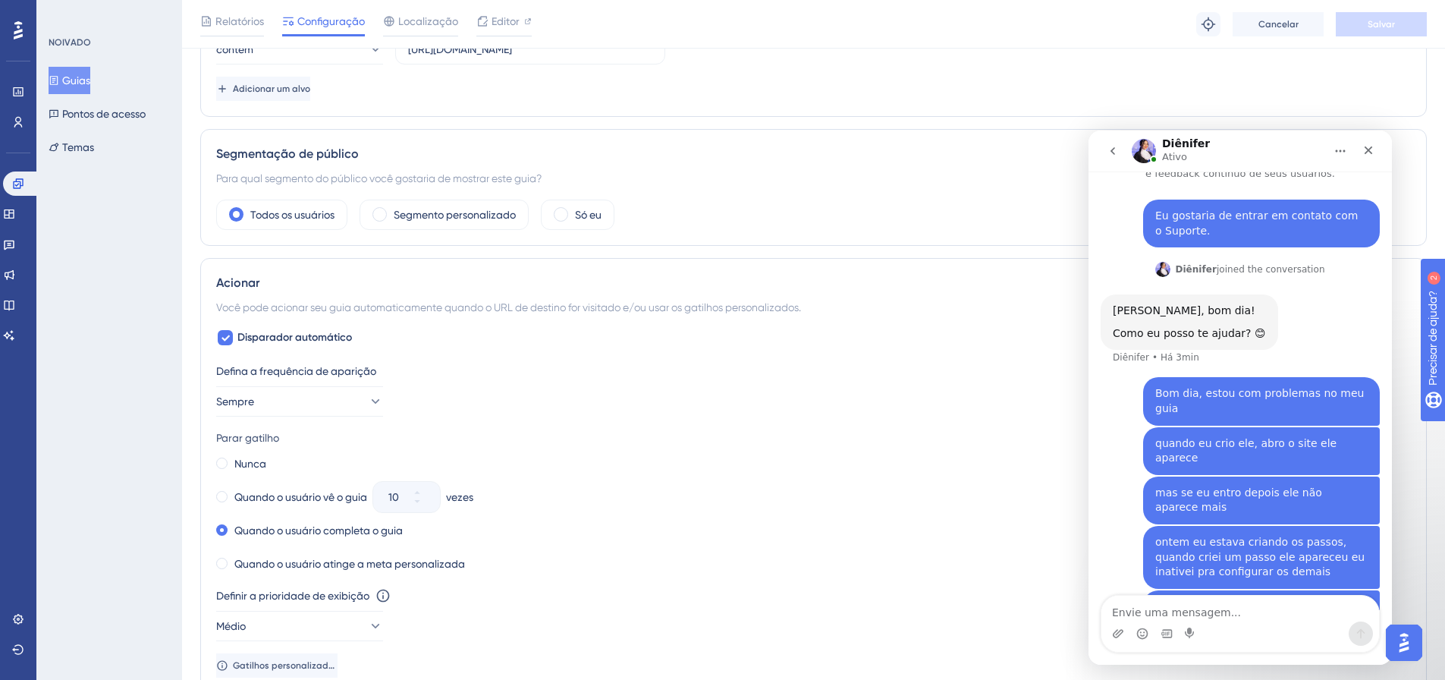
scroll to position [80, 0]
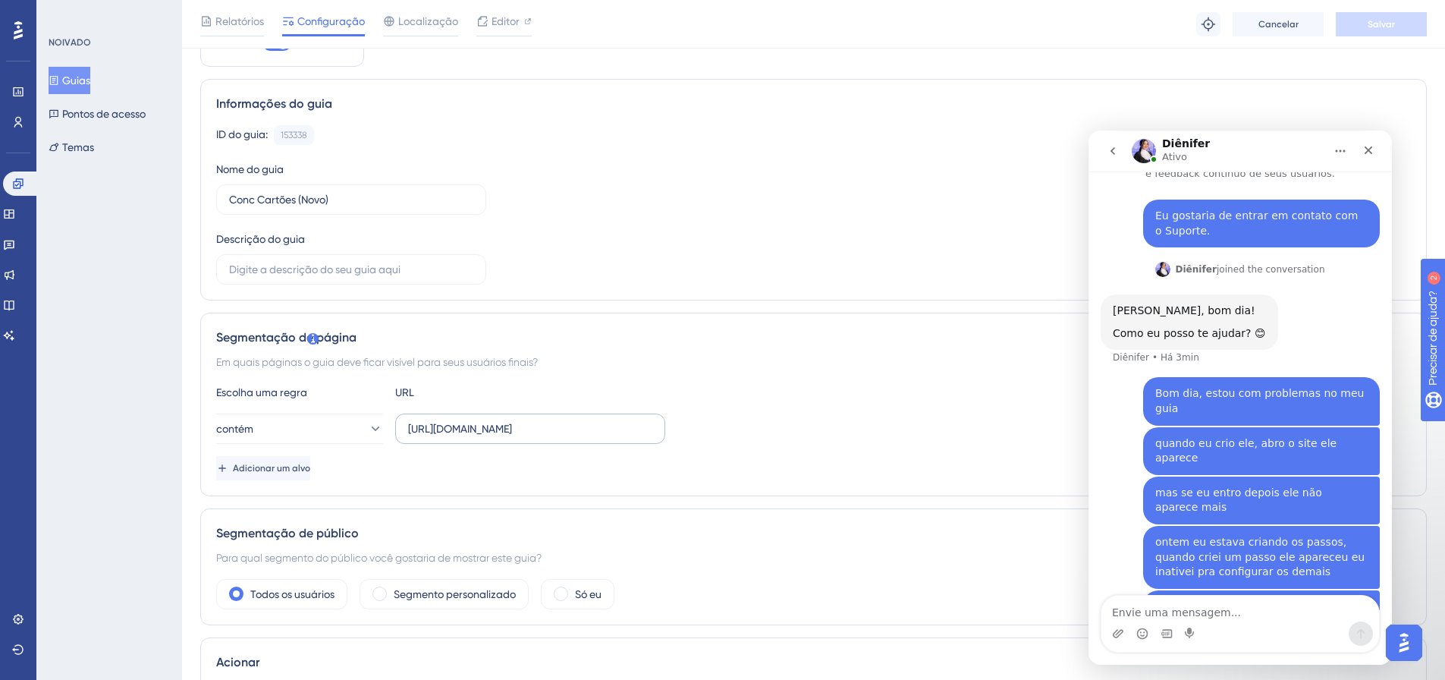
click at [468, 437] on label "https://linx-rc.microvix.com.br/lb-erpwebapp/gestao-financeira/conciliador-cart…" at bounding box center [530, 428] width 270 height 30
click at [468, 437] on input "https://linx-rc.microvix.com.br/lb-erpwebapp/gestao-financeira/conciliador-cart…" at bounding box center [530, 428] width 244 height 17
click at [472, 429] on input "https://linx-rc.microvix.com.br/lb-erpwebapp/gestao-financeira/conciliador-cart…" at bounding box center [530, 428] width 244 height 17
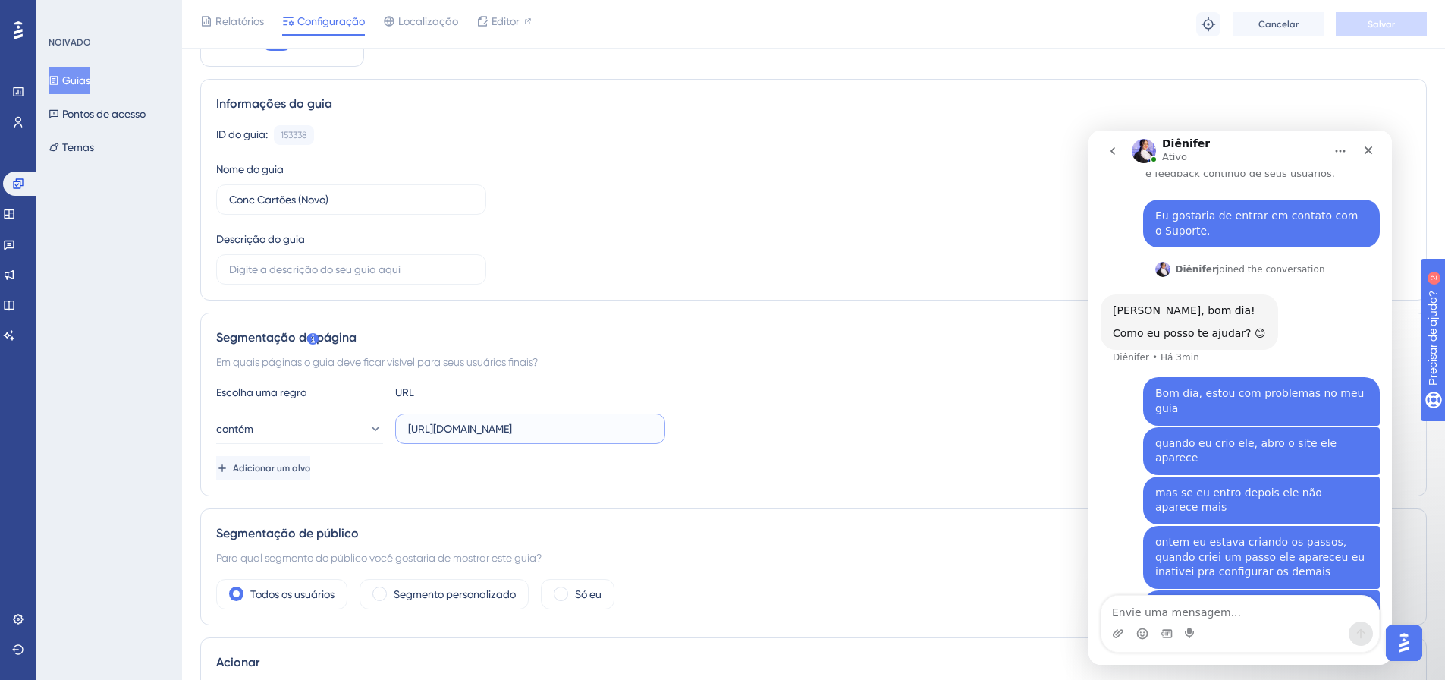
click at [472, 429] on input "https://linx-rc.microvix.com.br/lb-erpwebapp/gestao-financeira/conciliador-cart…" at bounding box center [530, 428] width 244 height 17
paste input "text"
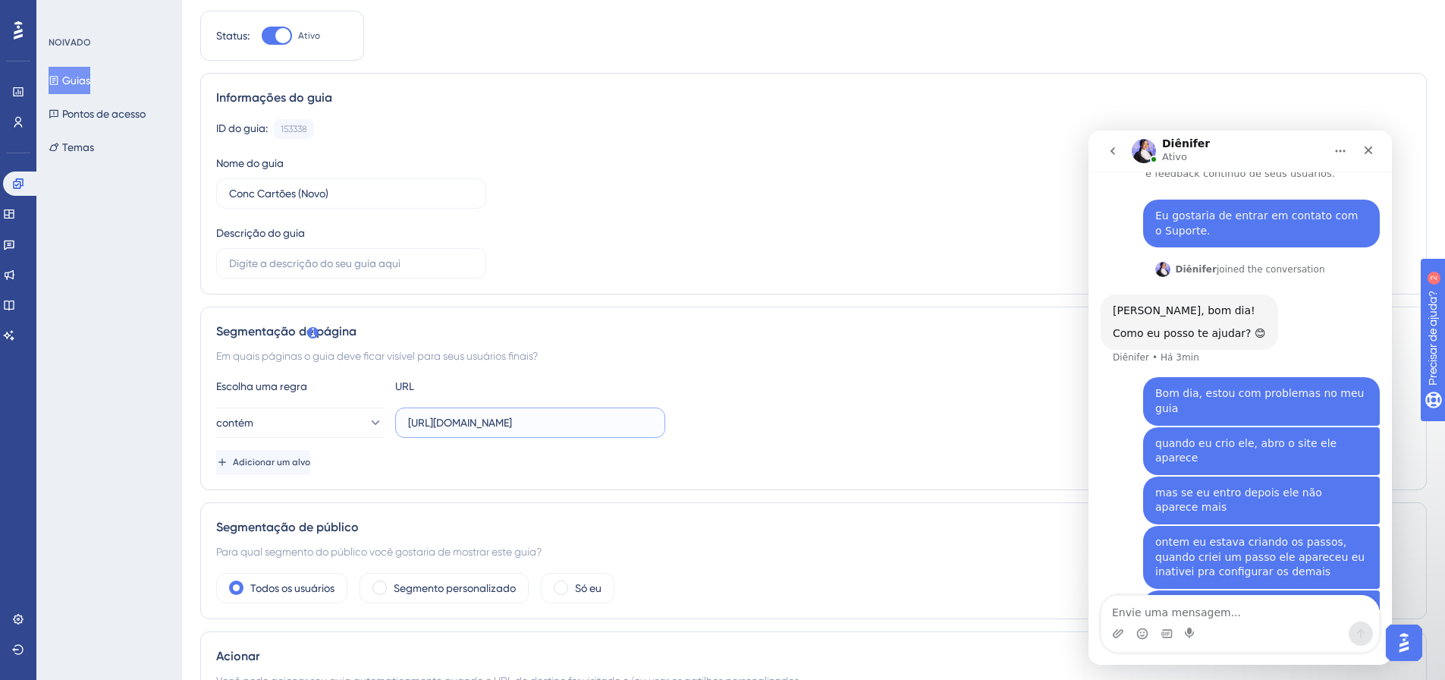
scroll to position [0, 0]
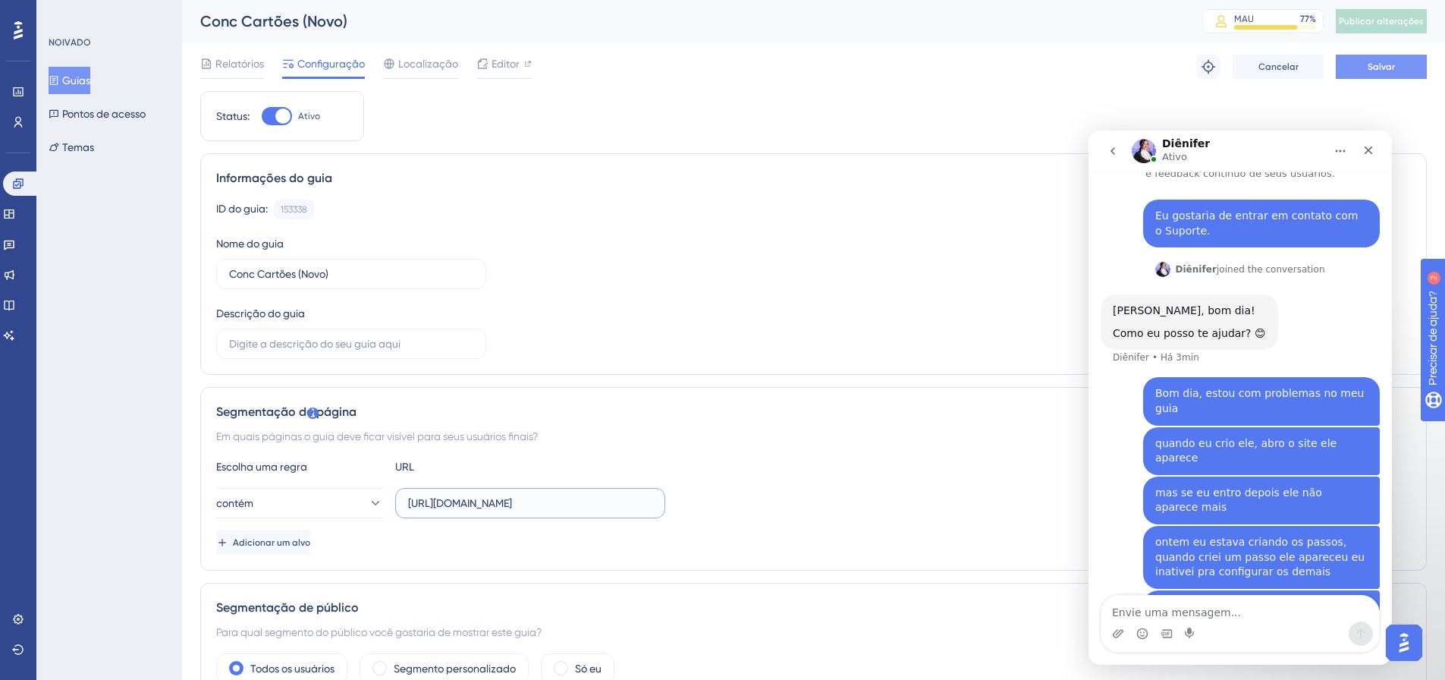
type input "https://linx-rc.microvix.com.br/lb-erpwebapp/gestao-financeira/dashboard"
click at [1394, 69] on font "Salvar" at bounding box center [1381, 66] width 27 height 11
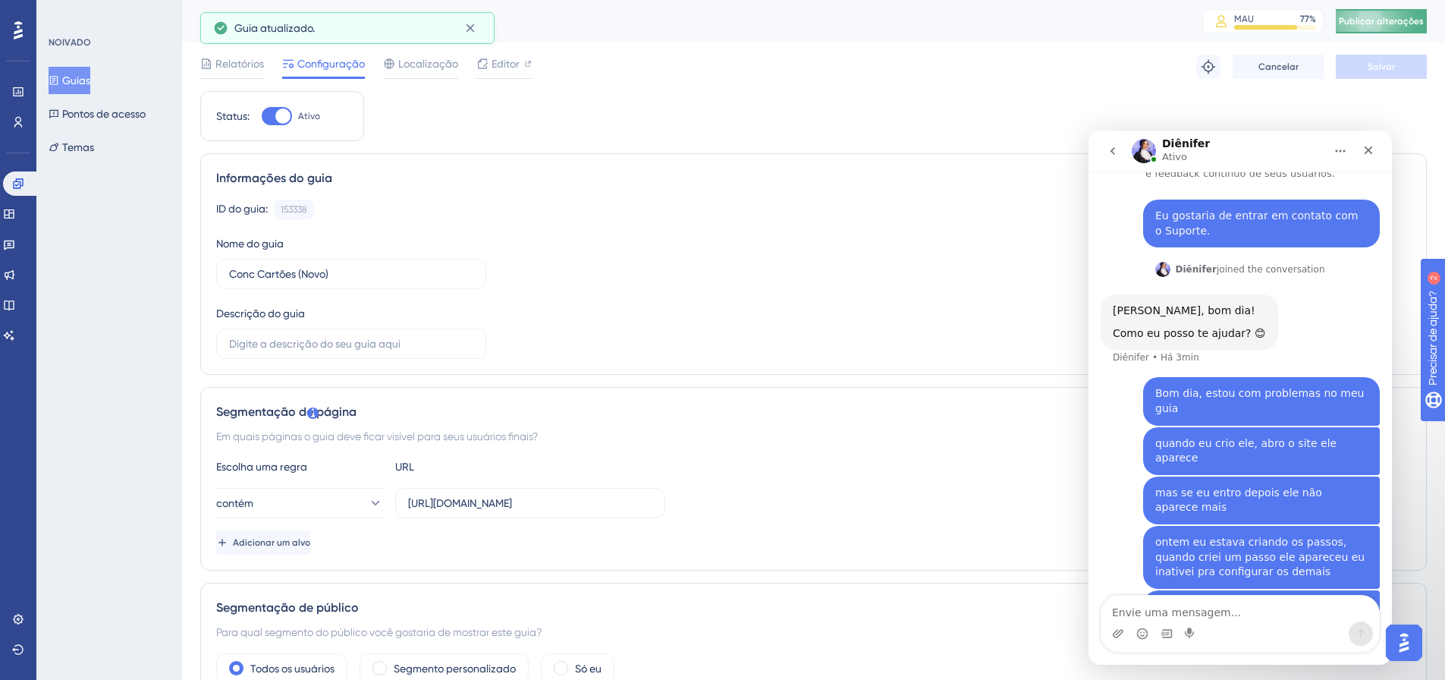
click at [1404, 21] on font "Publicar alterações" at bounding box center [1381, 21] width 85 height 11
click at [1231, 611] on textarea "Envie uma mensagem..." at bounding box center [1241, 609] width 278 height 26
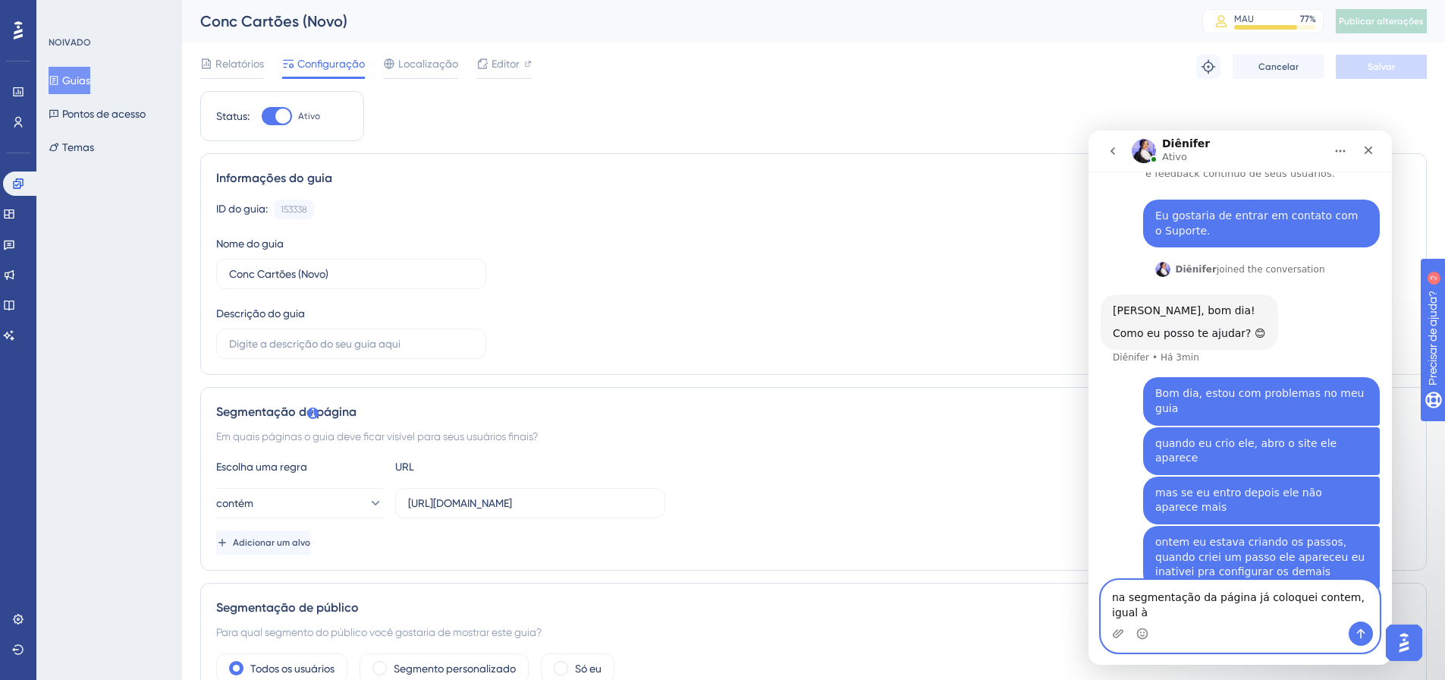
type textarea "na segmentação da página já coloquei contem, igual à"
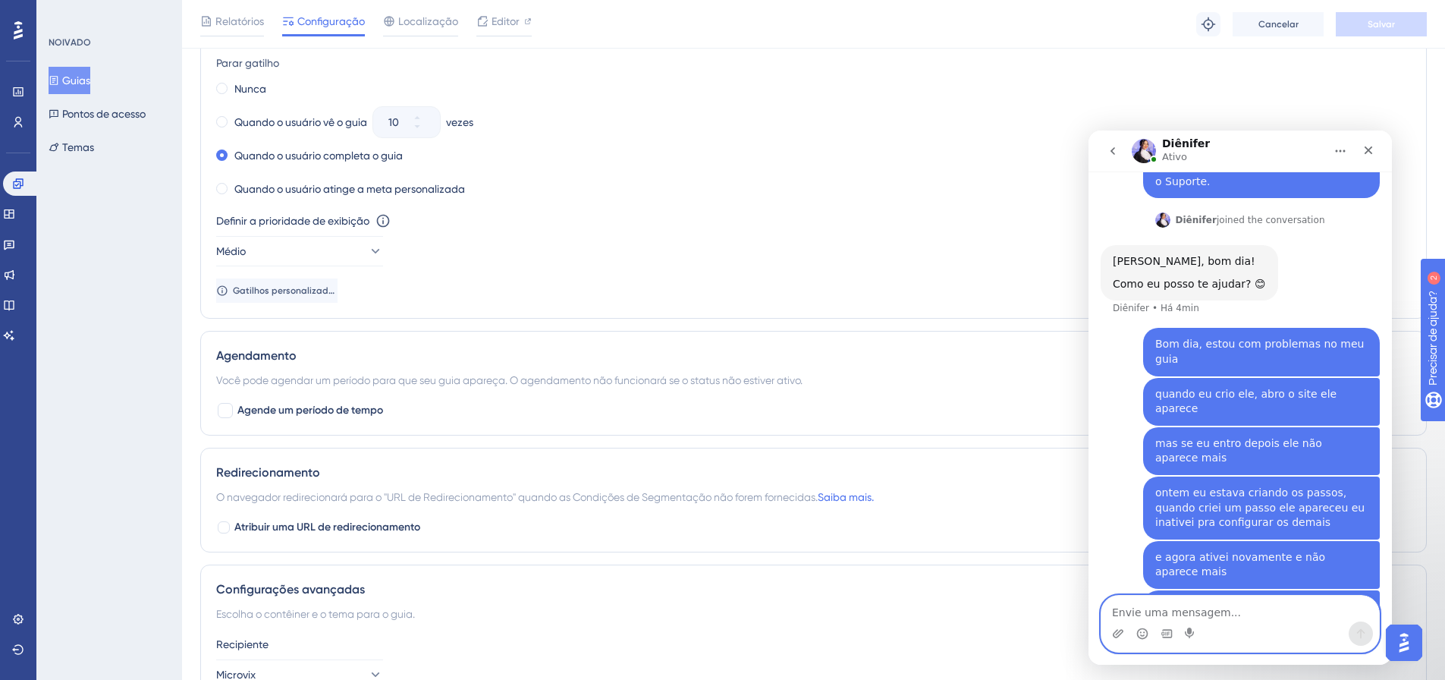
scroll to position [455, 0]
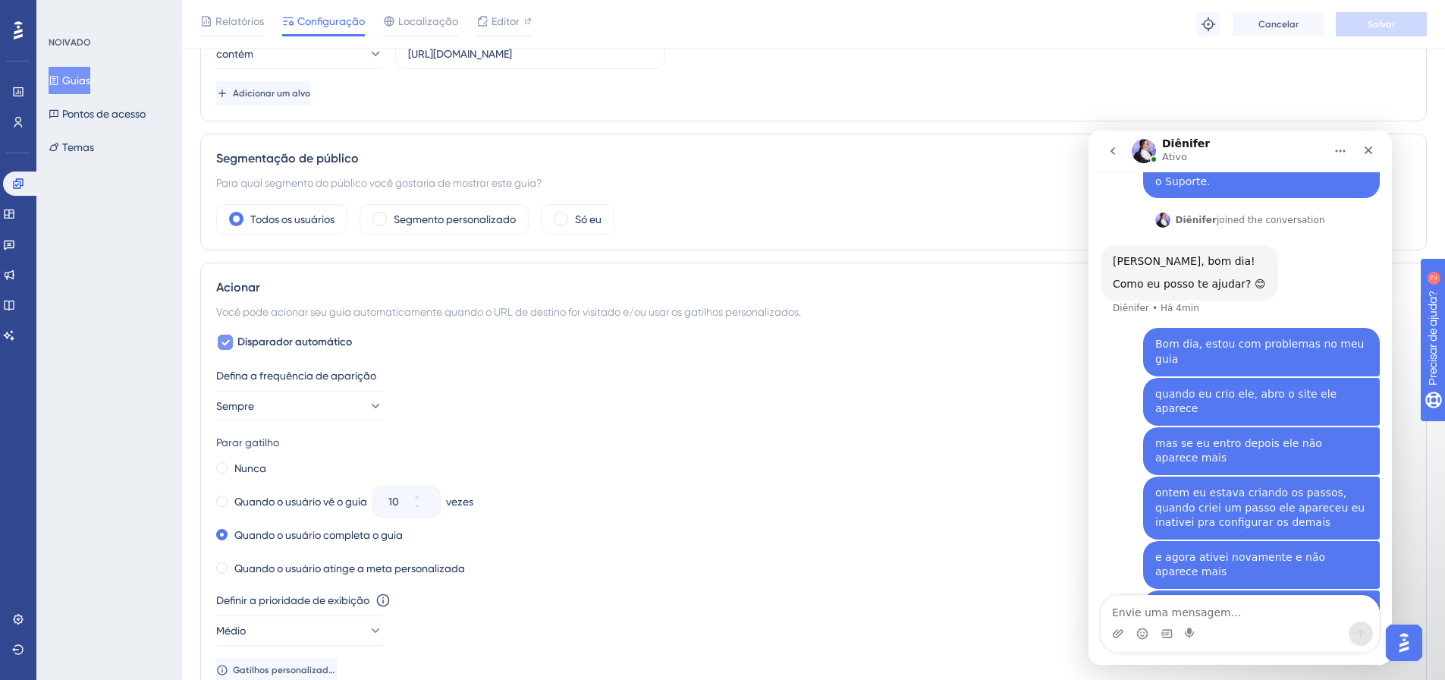
click at [285, 339] on font "Disparador automático" at bounding box center [294, 341] width 115 height 13
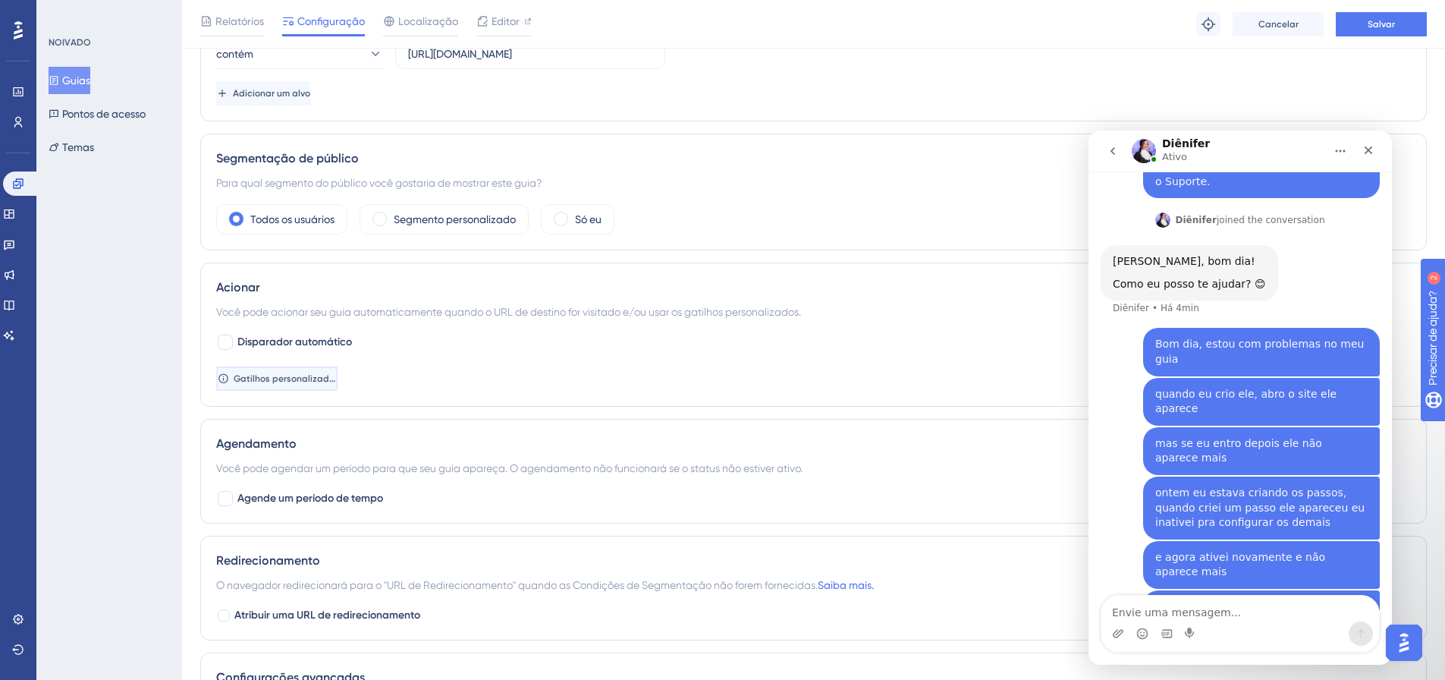
click at [295, 382] on font "Gatilhos personalizados" at bounding box center [286, 378] width 105 height 11
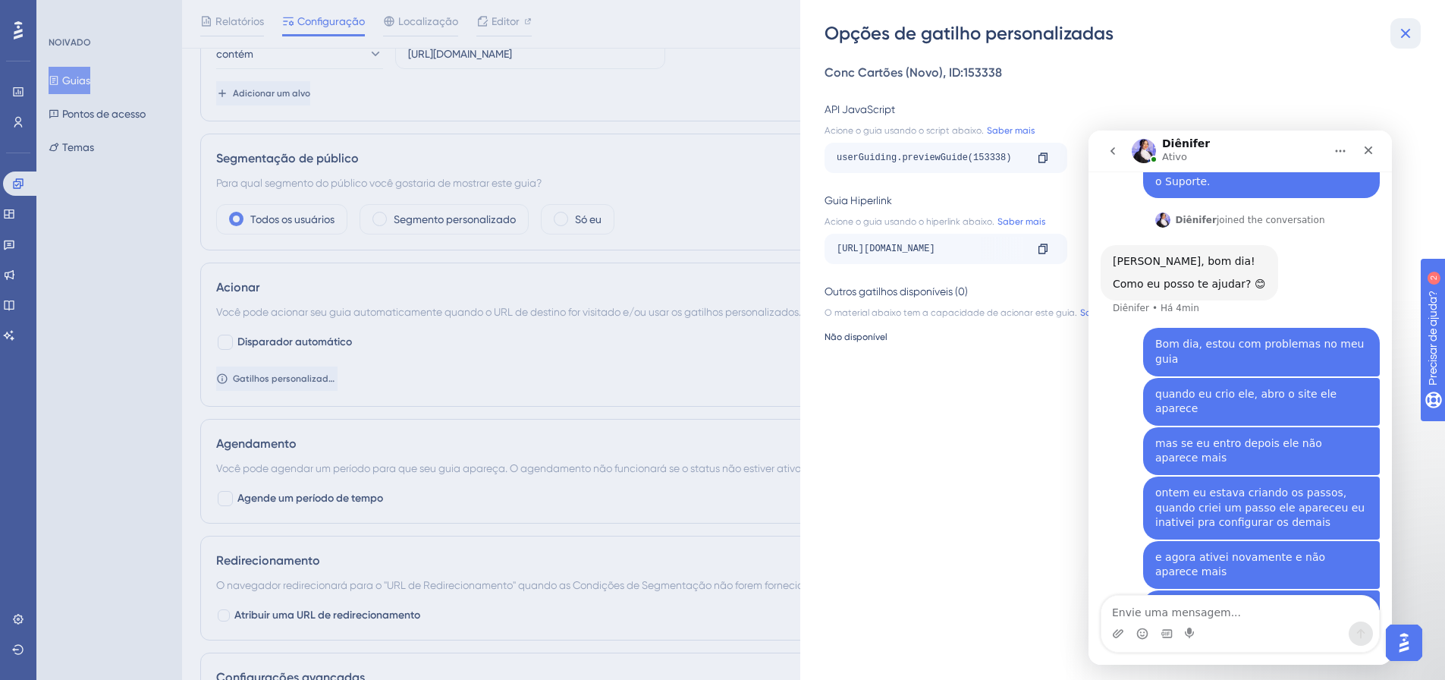
click at [1401, 27] on icon at bounding box center [1406, 33] width 18 height 18
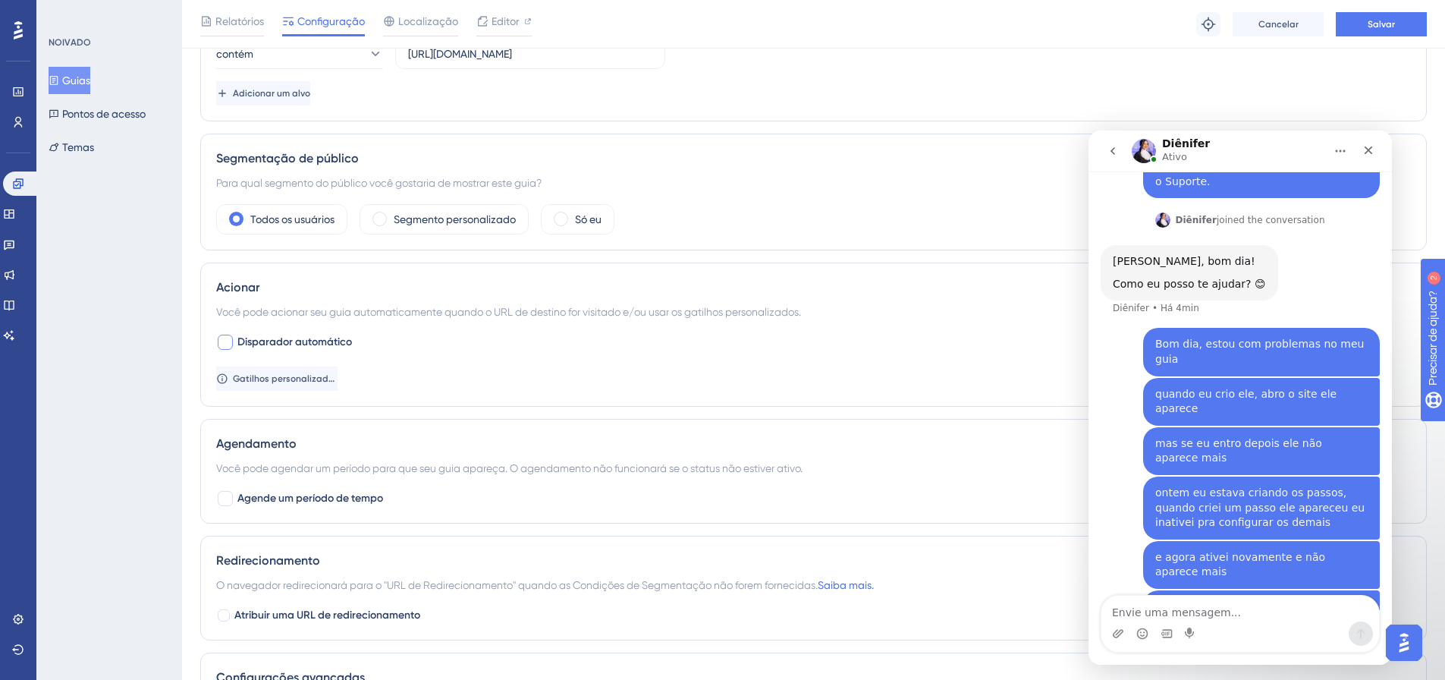
click at [307, 343] on font "Disparador automático" at bounding box center [294, 341] width 115 height 13
checkbox input "true"
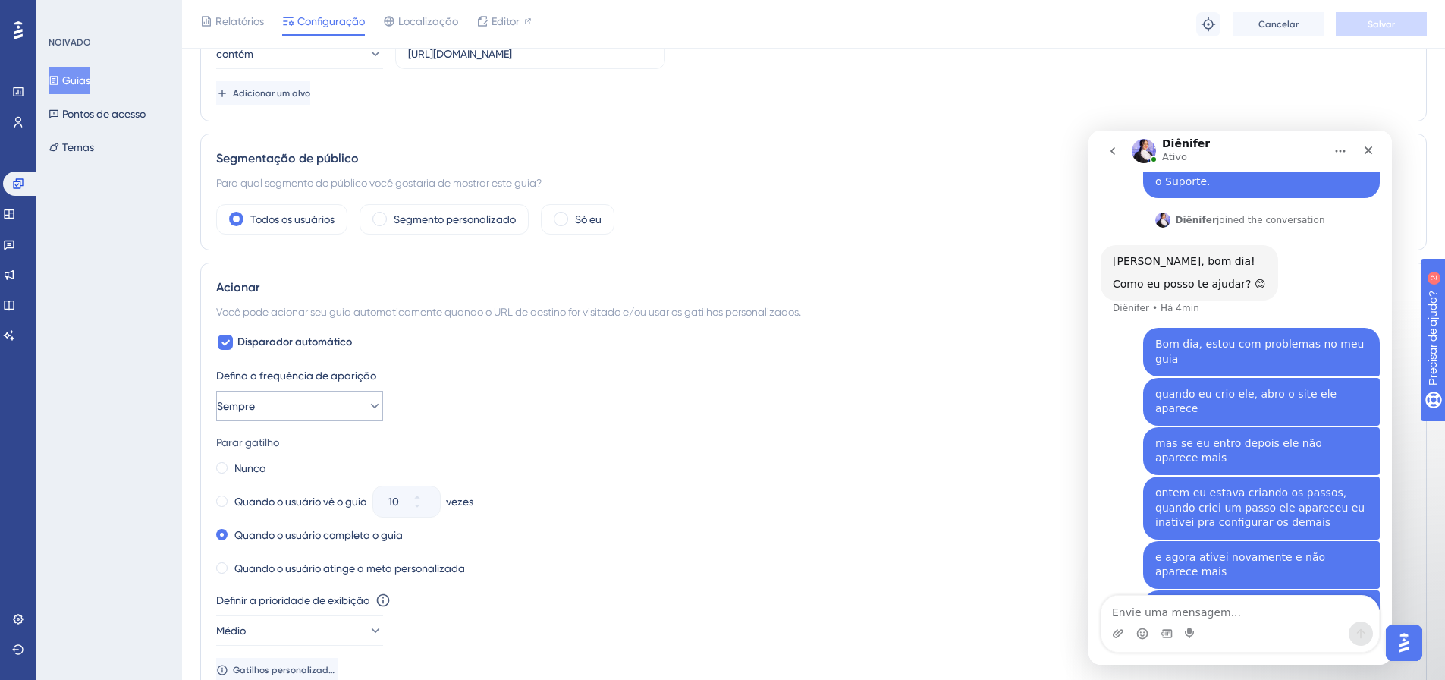
scroll to position [531, 0]
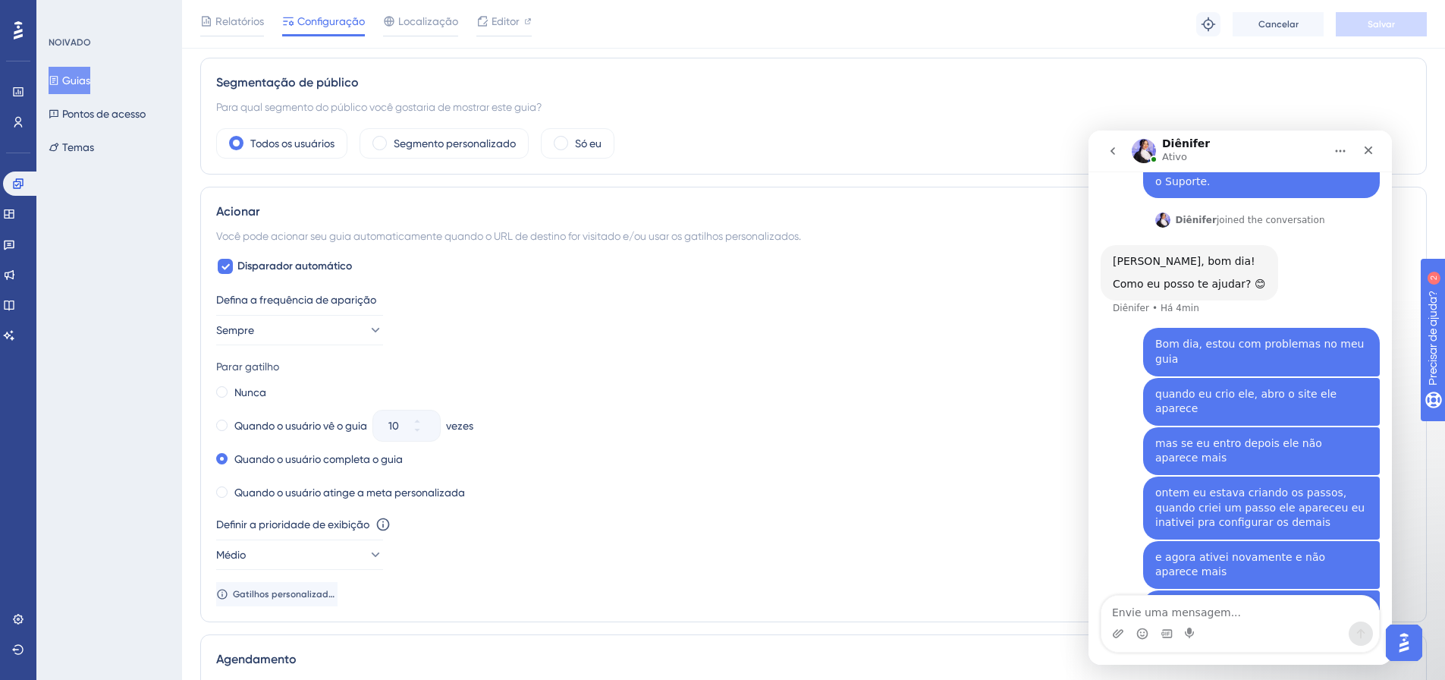
click at [350, 539] on div "Definir a prioridade de exibição Esta opção definirá a prioridade de exibição e…" at bounding box center [813, 542] width 1195 height 55
click at [347, 550] on button "Médio" at bounding box center [299, 554] width 167 height 30
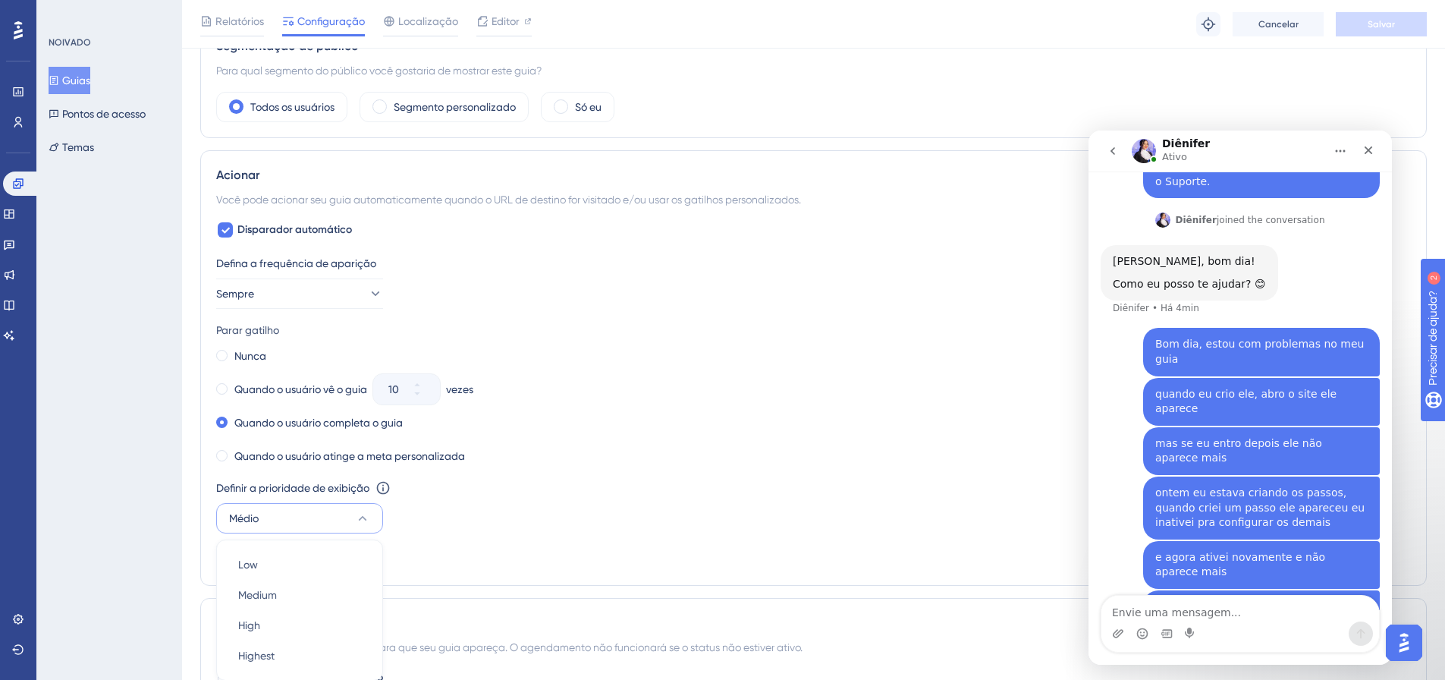
scroll to position [838, 0]
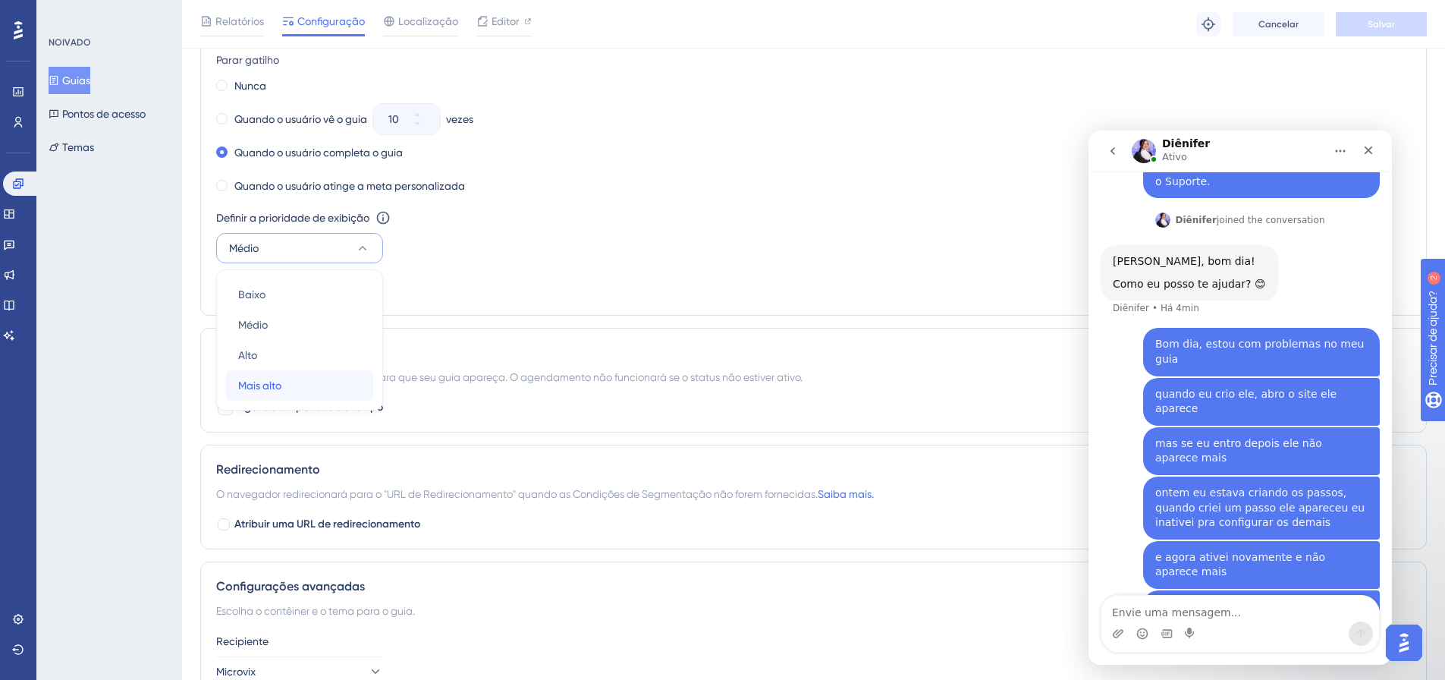
click at [297, 388] on div "Mais alto Mais alto" at bounding box center [299, 385] width 123 height 30
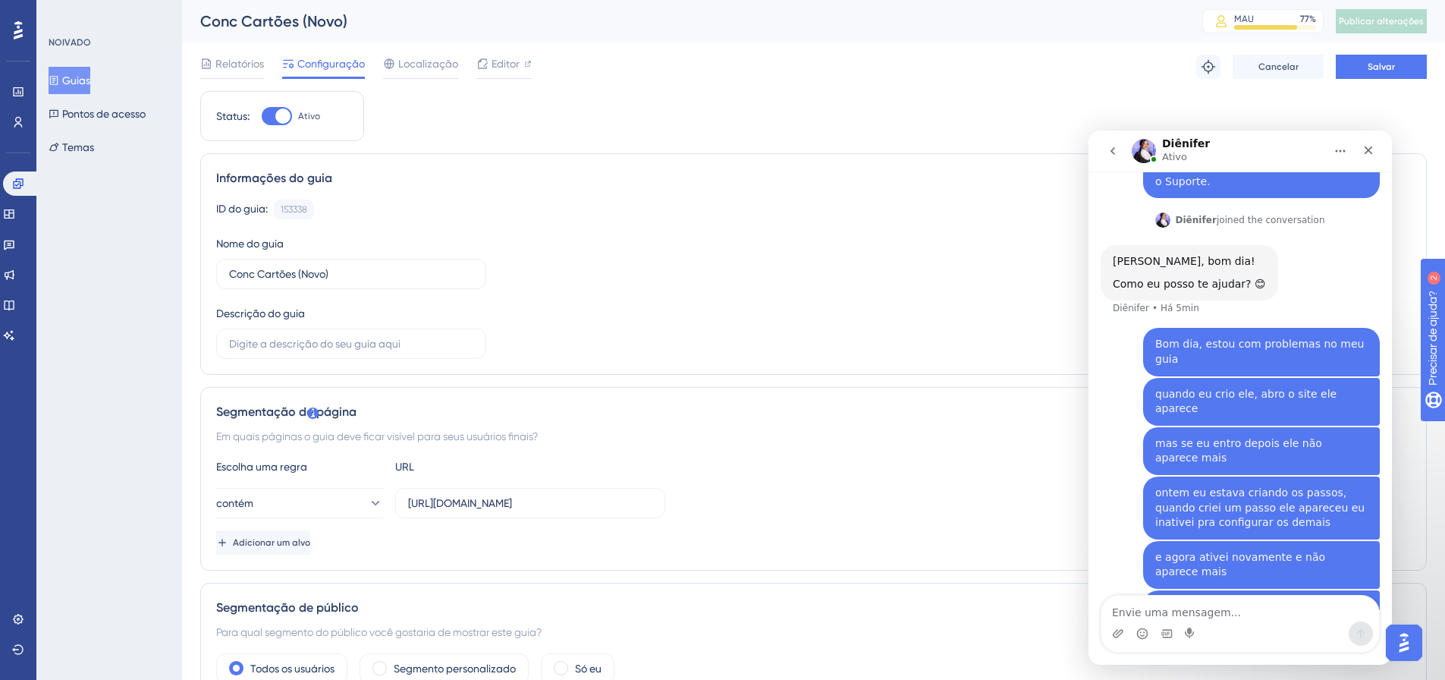
scroll to position [158, 0]
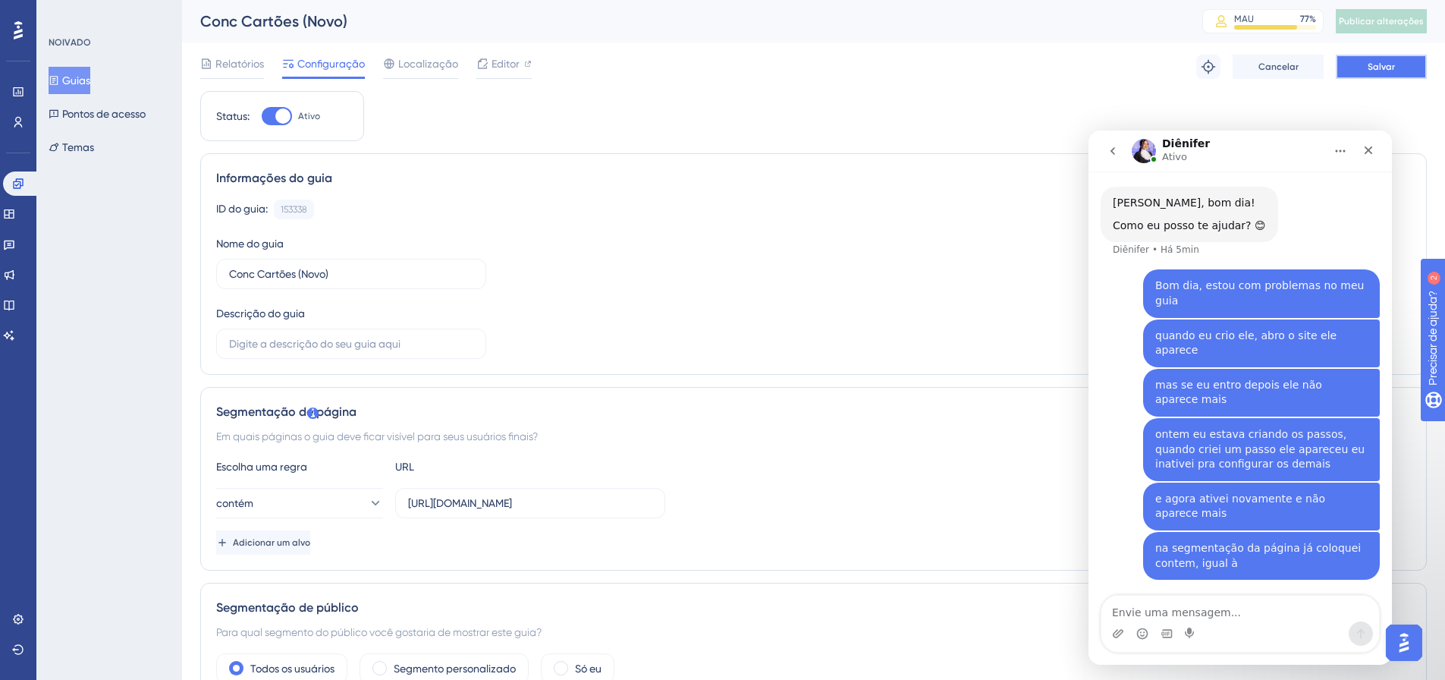
click at [1387, 67] on font "Salvar" at bounding box center [1381, 66] width 27 height 11
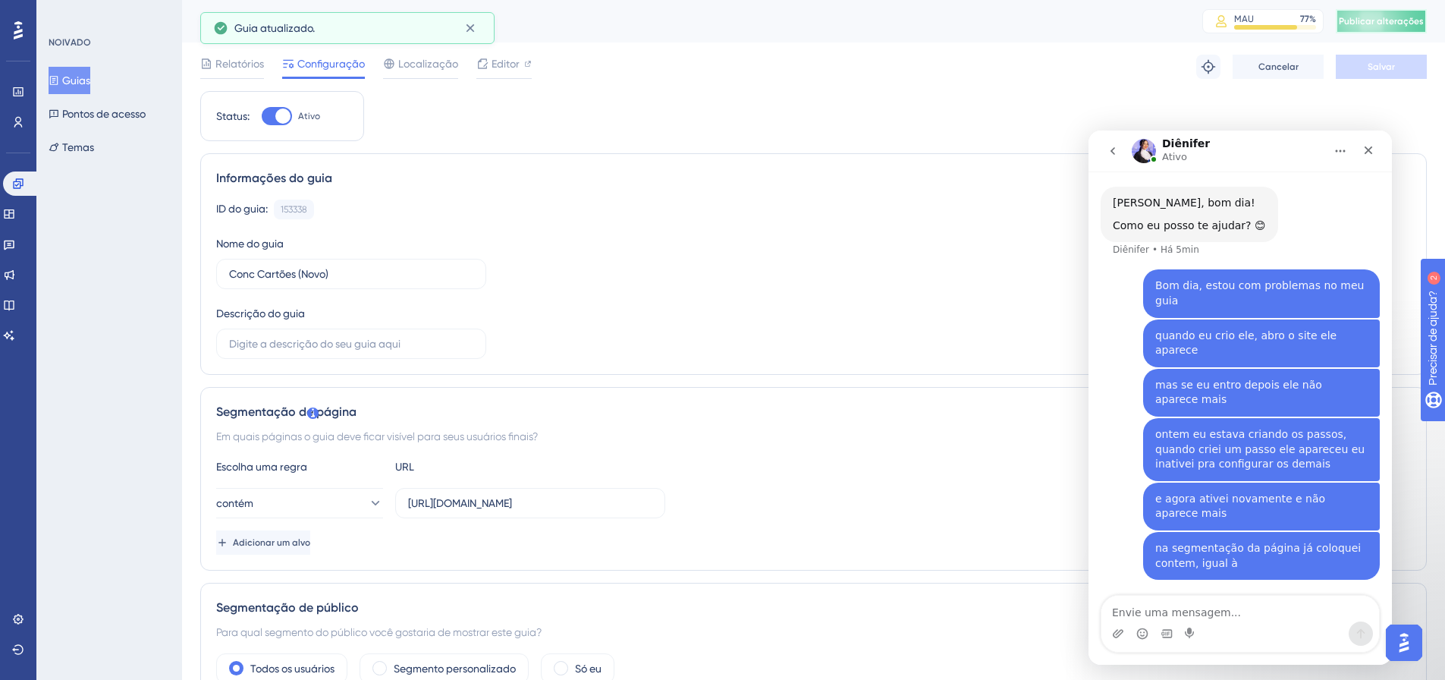
click at [1413, 16] on font "Publicar alterações" at bounding box center [1381, 21] width 85 height 11
click at [493, 52] on div "Relatórios Configuração Localização Editor Solução de problemas Cancelar Salvar" at bounding box center [813, 66] width 1227 height 49
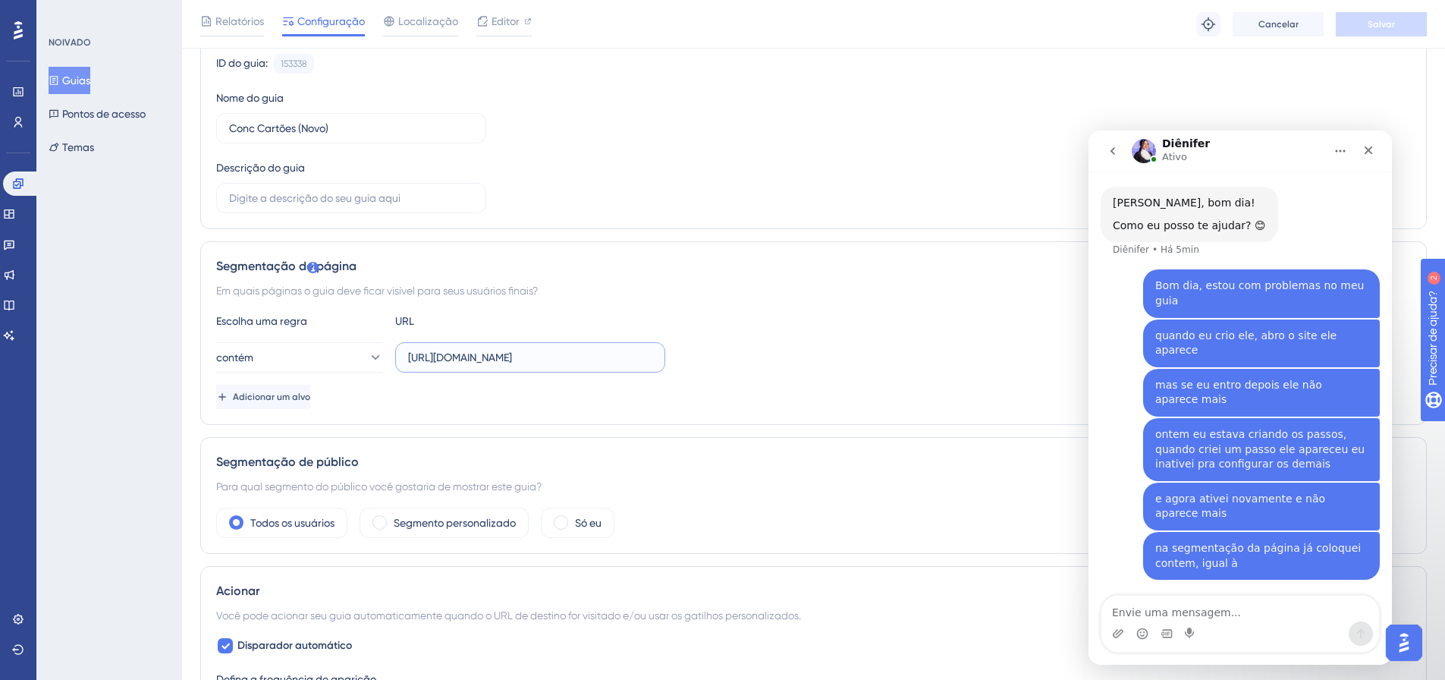
click at [508, 363] on input "https://linx-rc.microvix.com.br/lb-erpwebapp/gestao-financeira/dashboard" at bounding box center [530, 357] width 244 height 17
paste input "?auth=254913d6-5322-4e9d-bdcf-812a989e9f97"
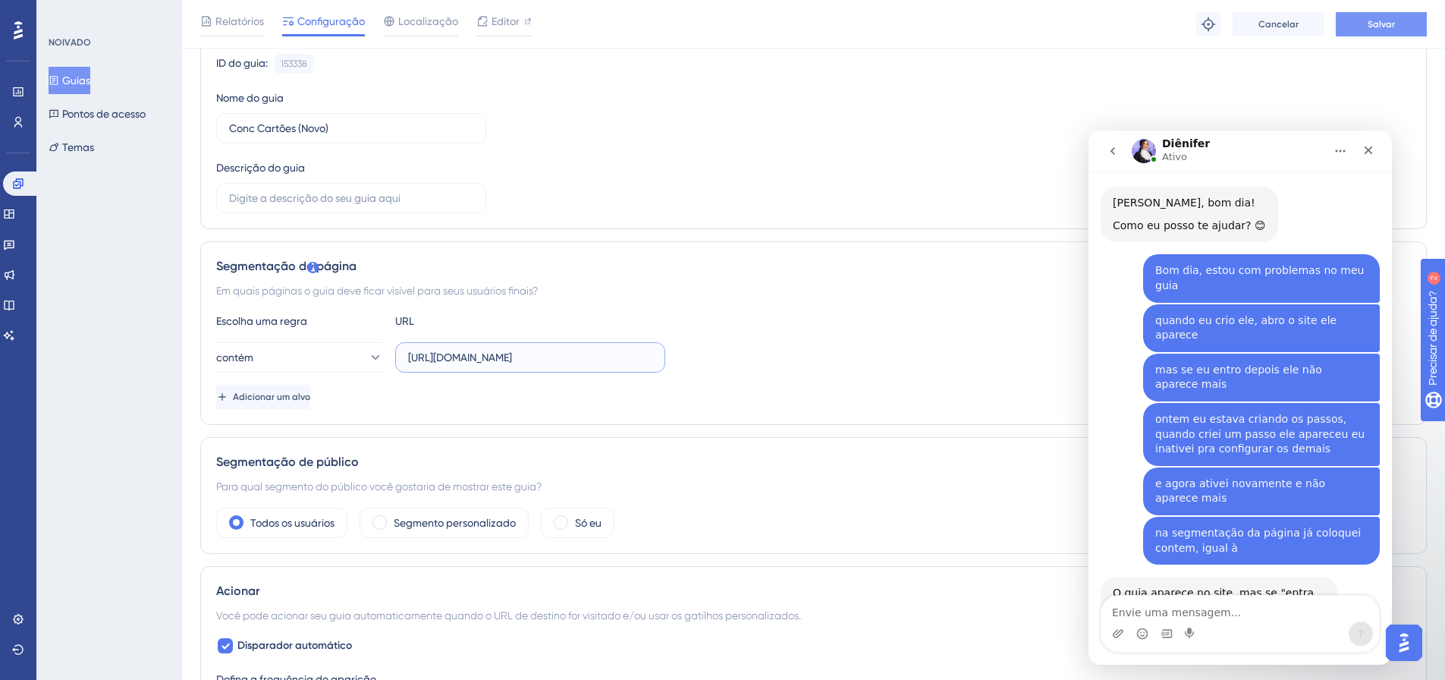
scroll to position [233, 0]
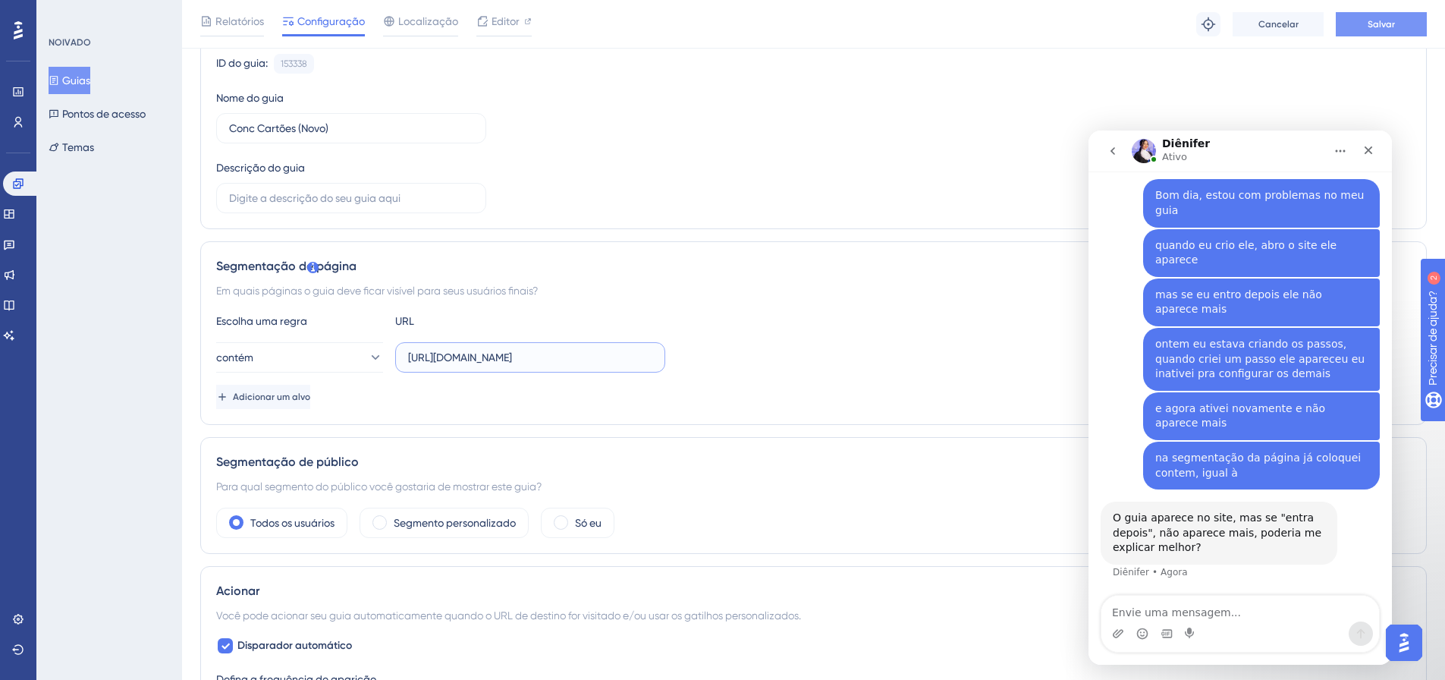
type input "[URL][DOMAIN_NAME]"
click at [1404, 34] on button "Salvar" at bounding box center [1381, 24] width 91 height 24
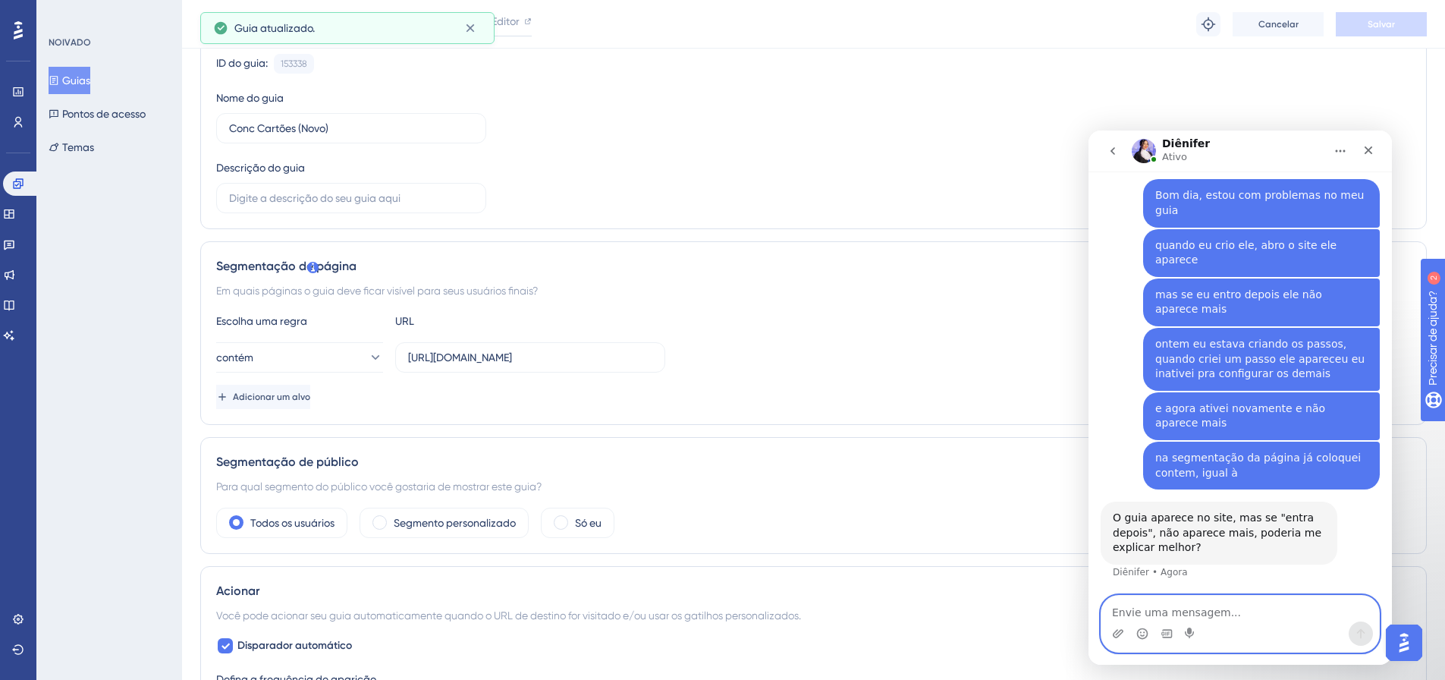
click at [1188, 608] on textarea "Envie uma mensagem..." at bounding box center [1241, 609] width 278 height 26
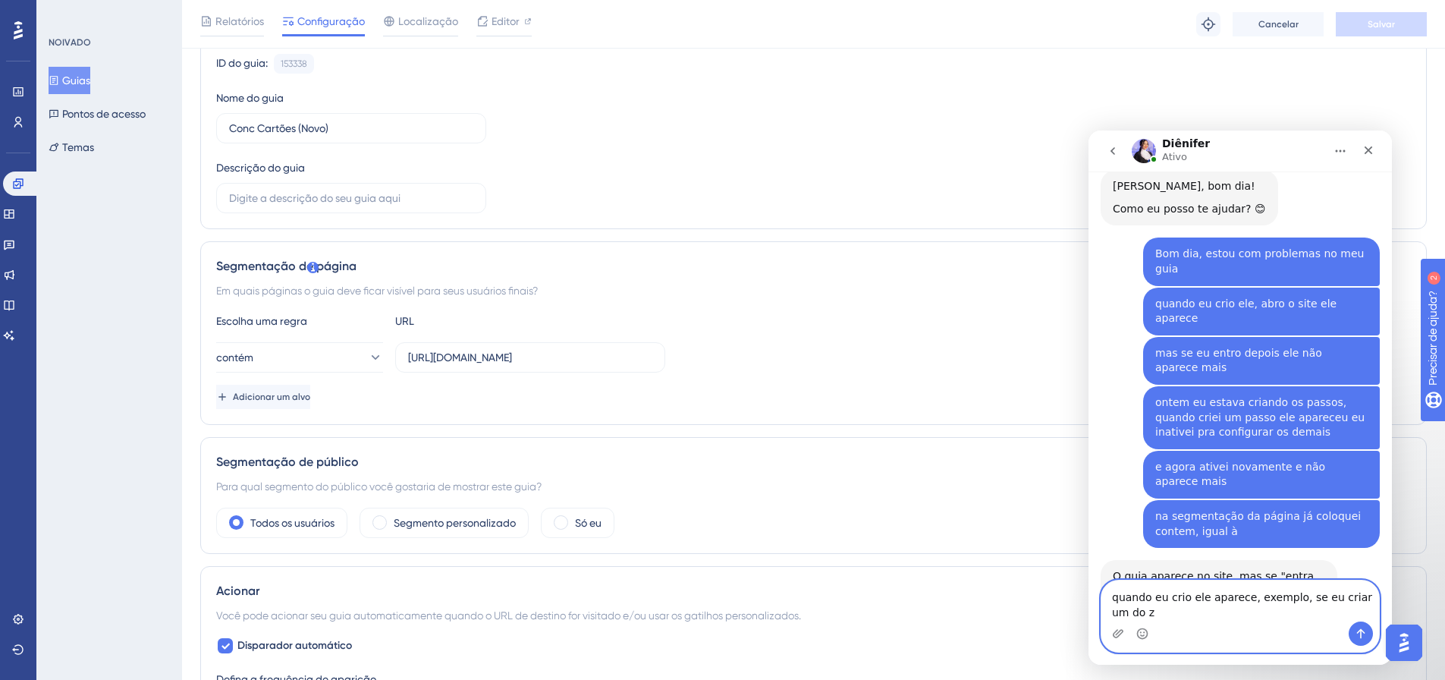
scroll to position [190, 0]
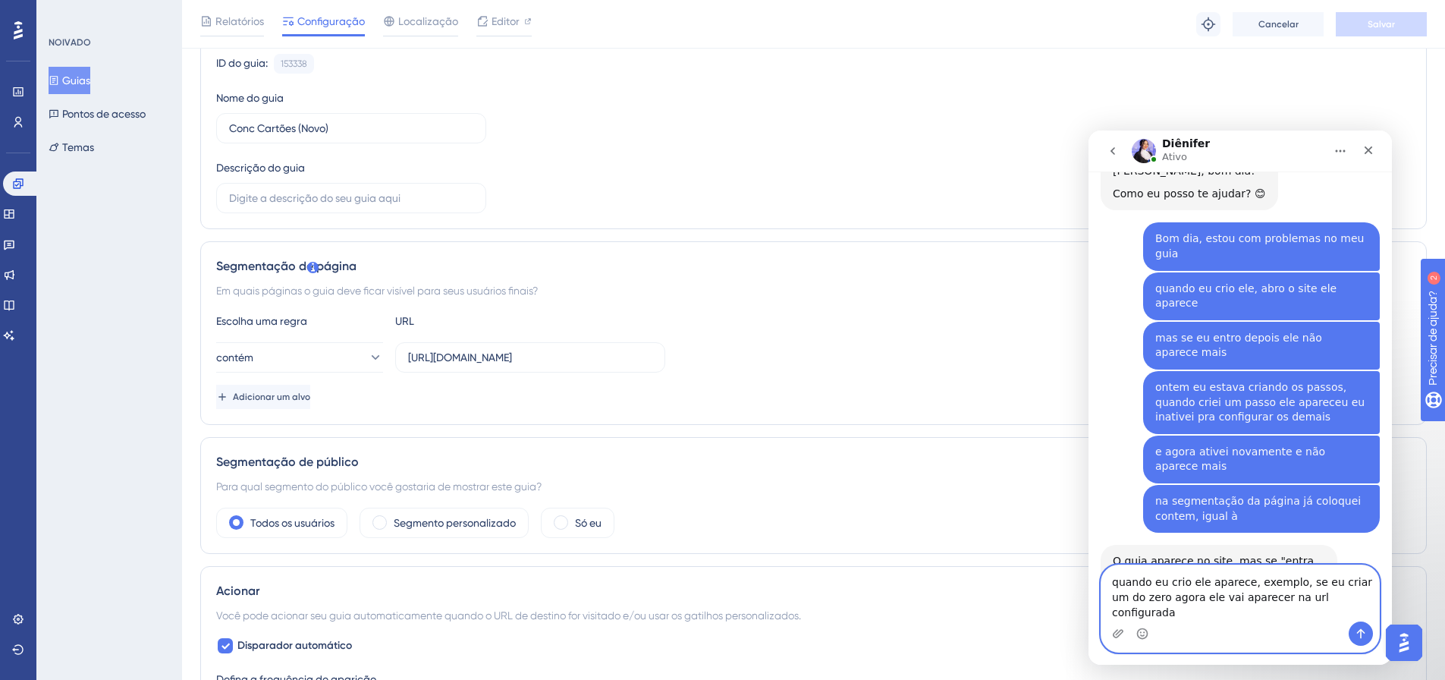
type textarea "quando eu crio ele aparece, exemplo, se eu criar um do zero agora ele vai apare…"
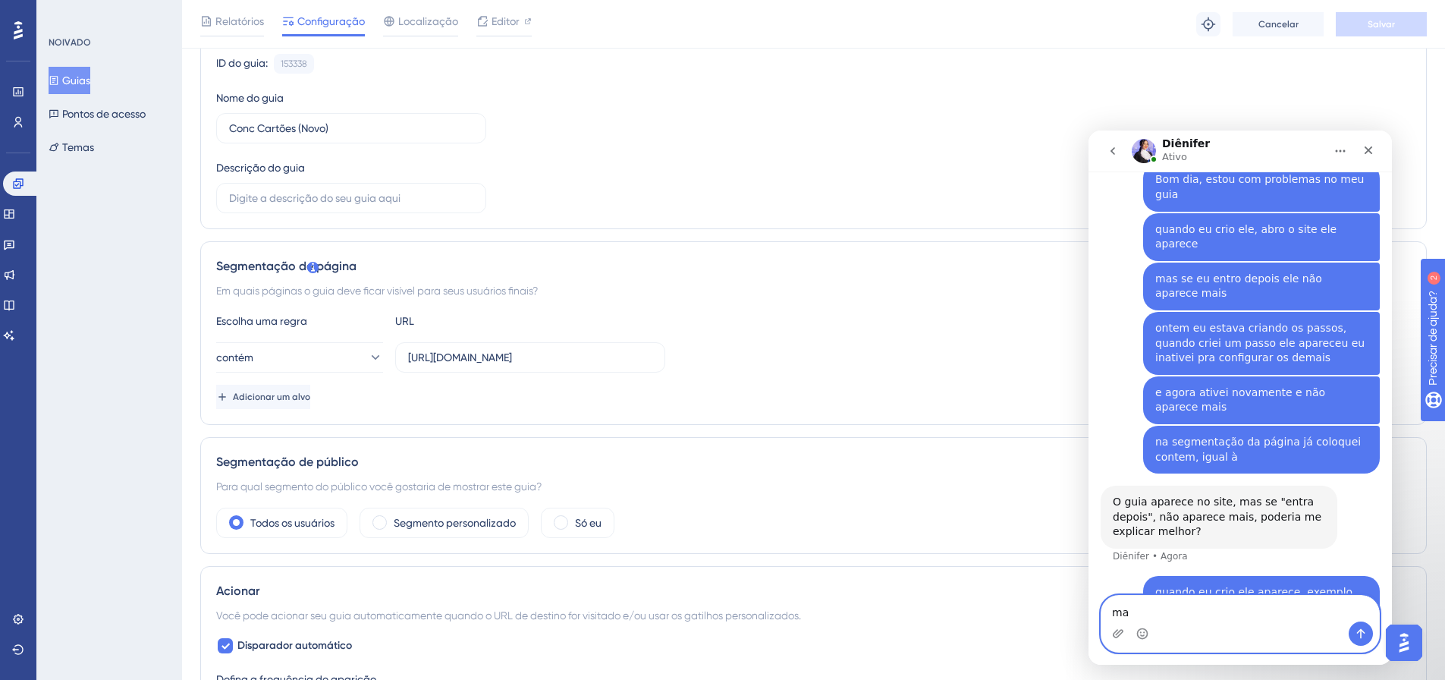
type textarea "m"
type textarea "mesmo se colocar pra aparecer sempre no acionamento"
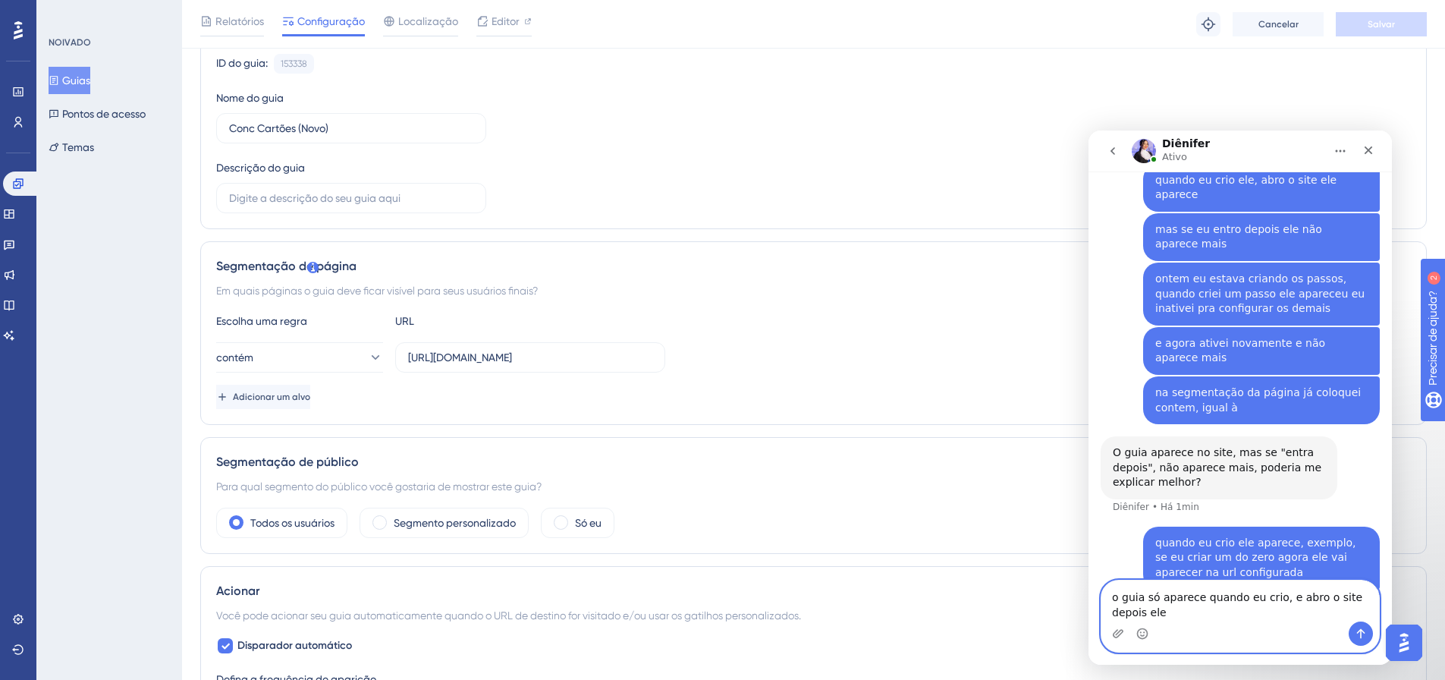
scroll to position [313, 0]
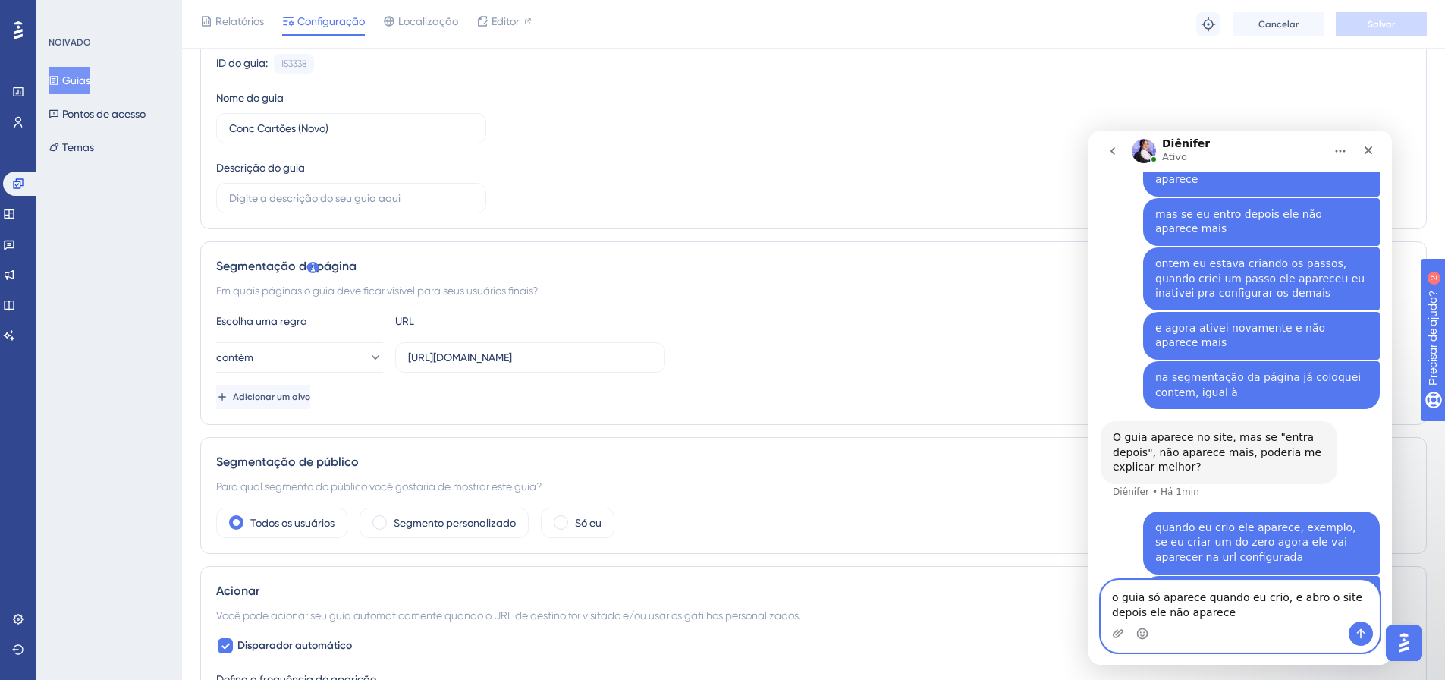
type textarea "o guia só aparece quando eu crio, e abro o site depois ele não aparece"
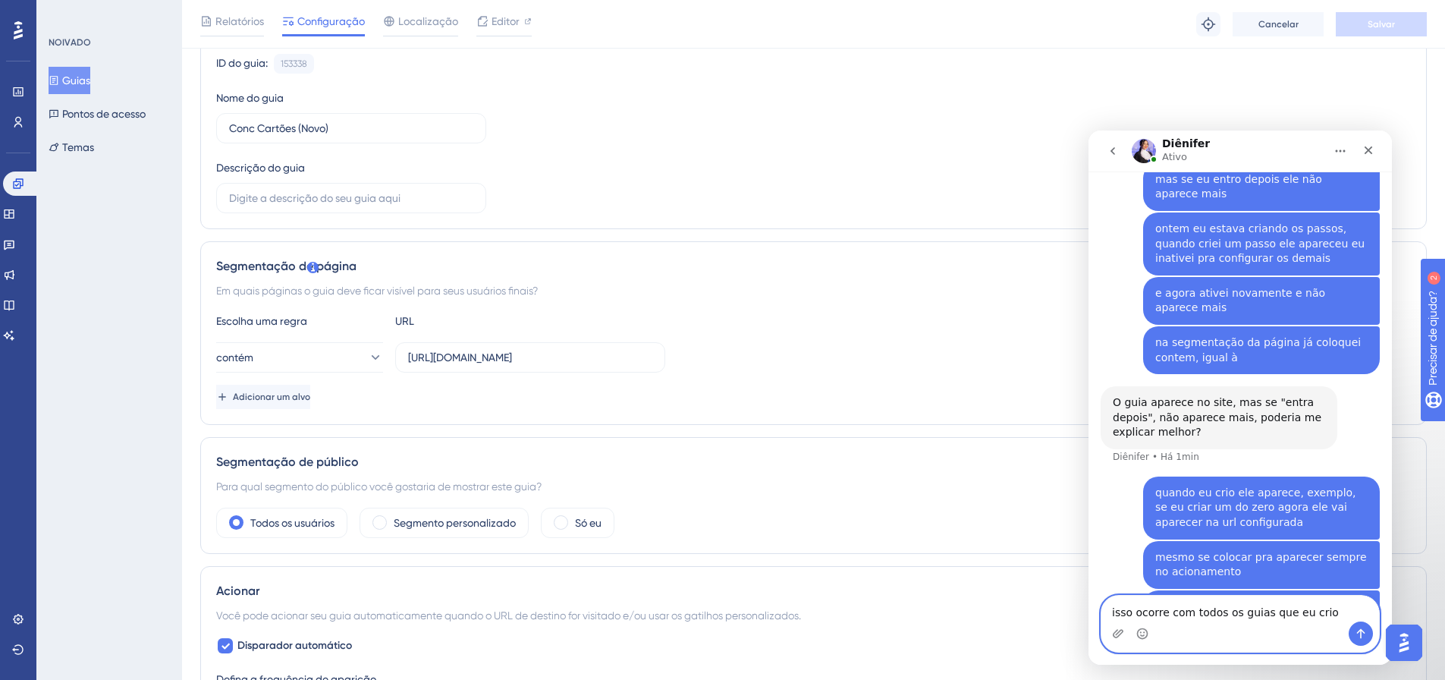
type textarea "isso ocorre com todos os guias que eu crio"
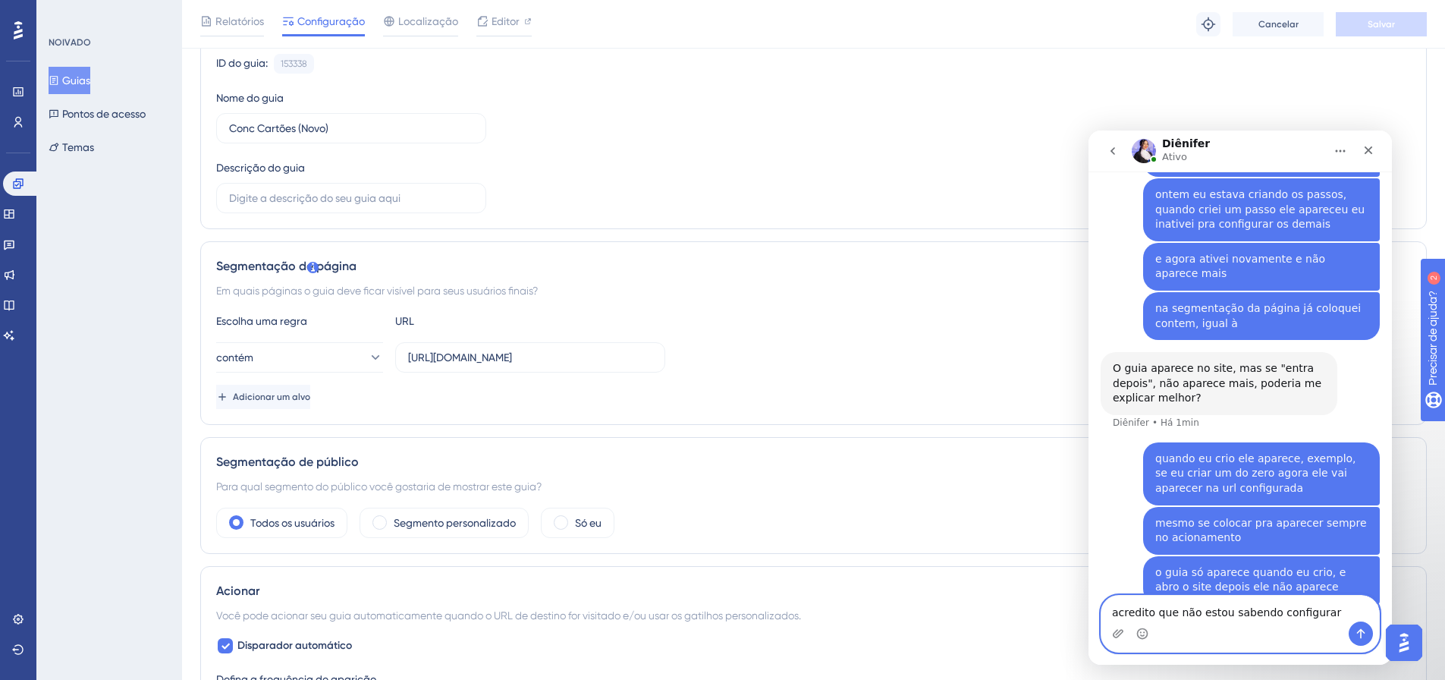
type textarea "acredito que não estou sabendo configurar"
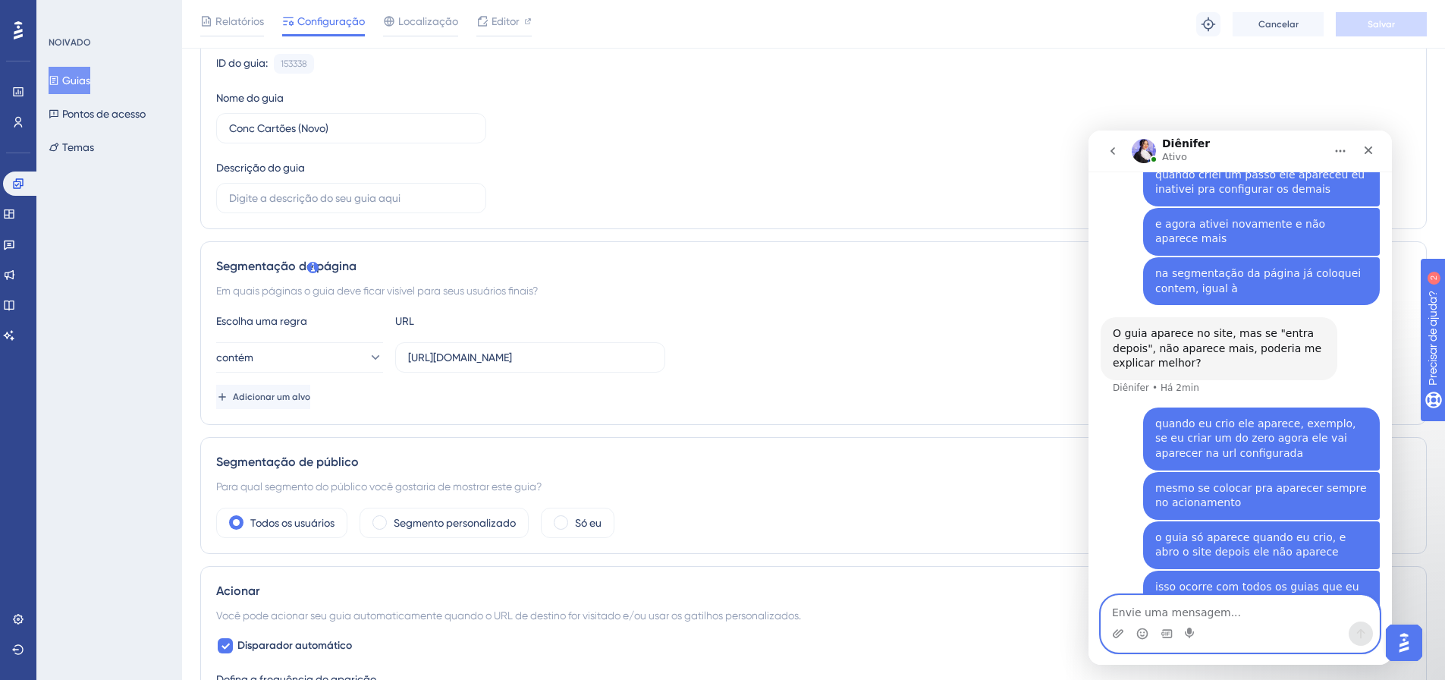
scroll to position [0, 0]
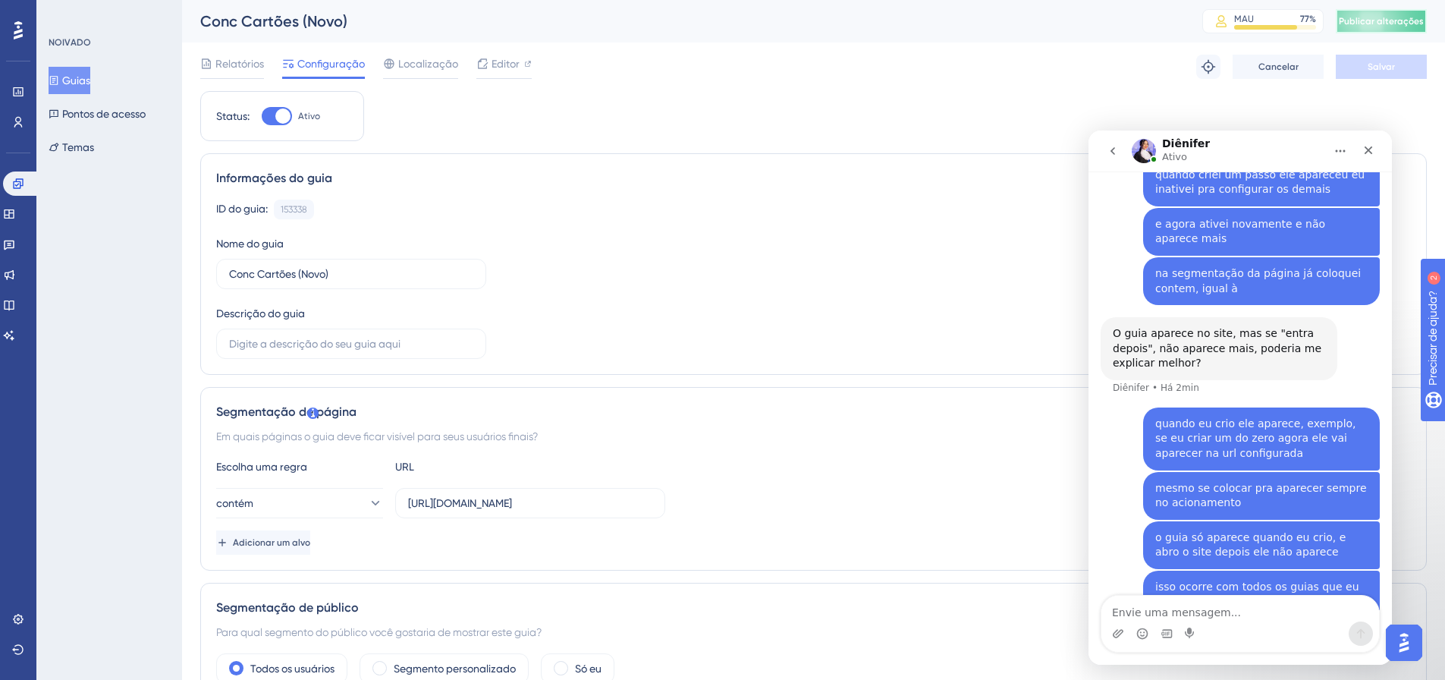
click at [1415, 22] on font "Publicar alterações" at bounding box center [1381, 21] width 85 height 11
click at [1200, 602] on textarea "Envie uma mensagem..." at bounding box center [1241, 609] width 278 height 26
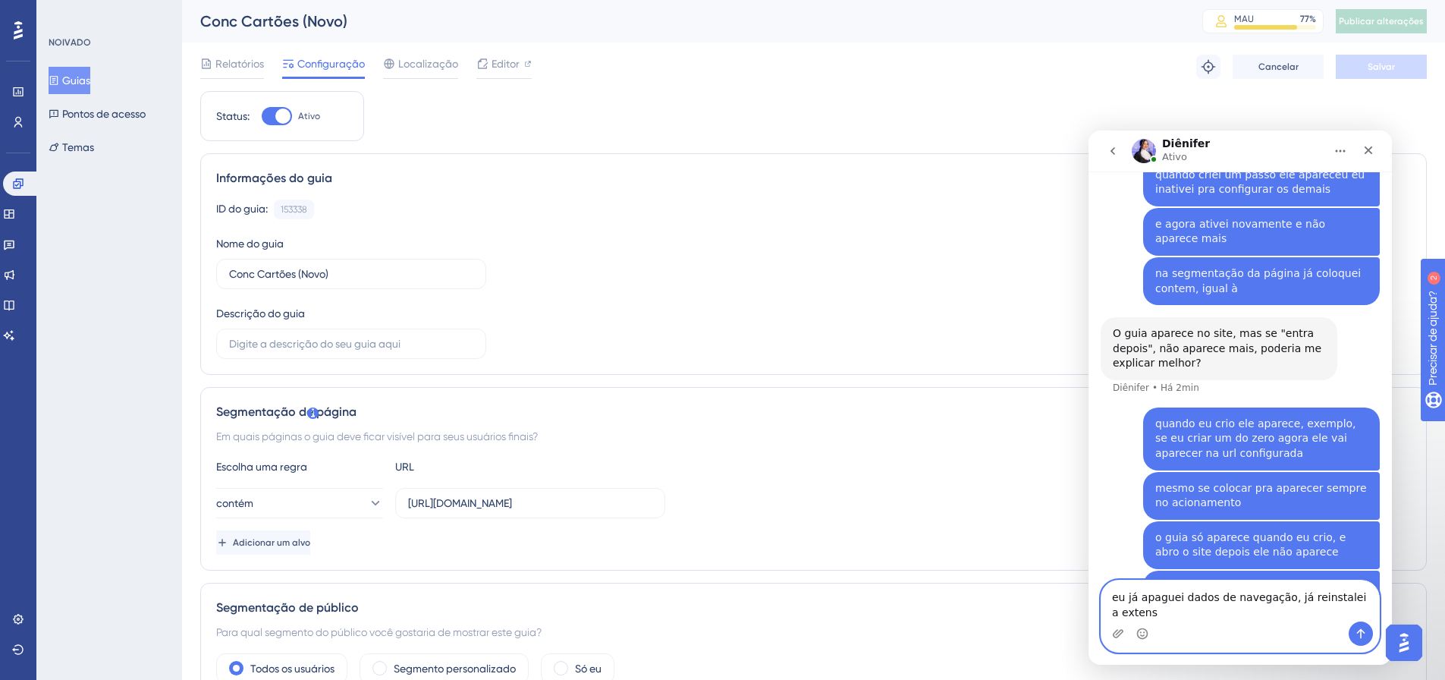
scroll to position [432, 0]
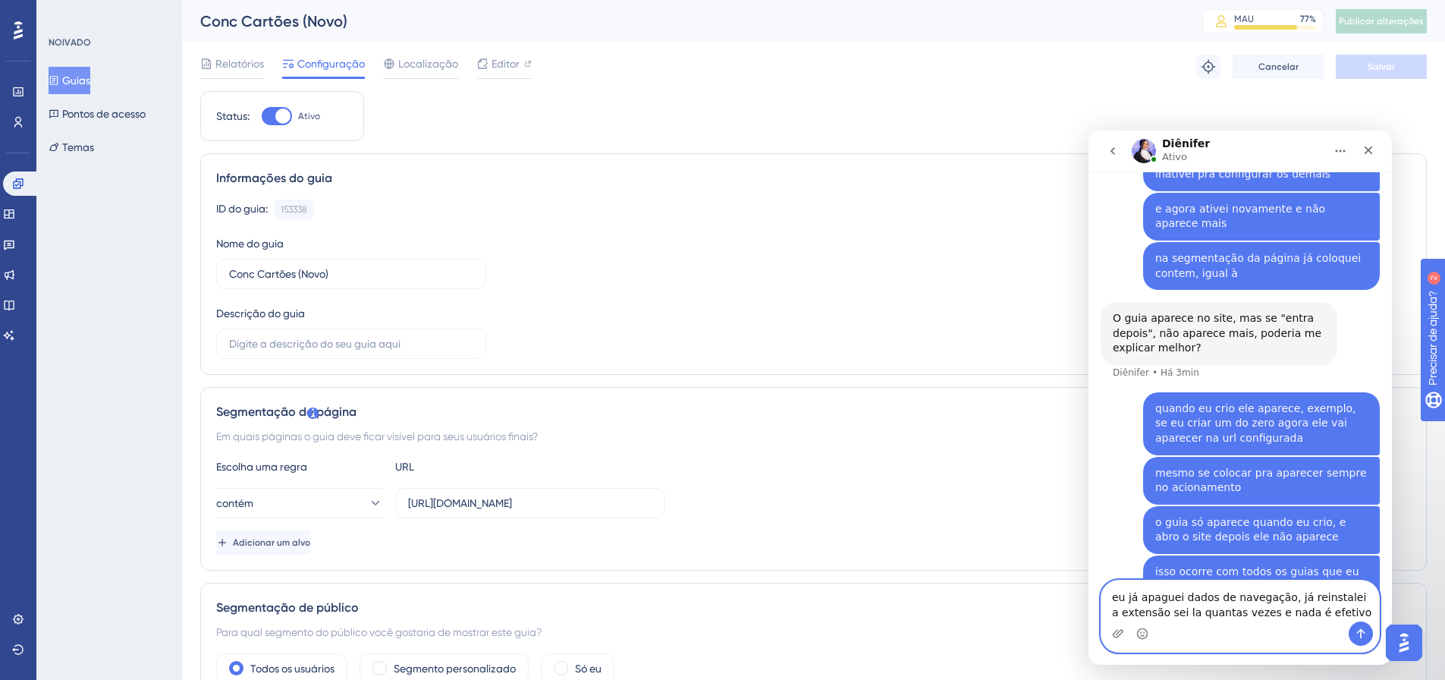
type textarea "eu já apaguei dados de navegação, já reinstalei a extensão sei la quantas vezes…"
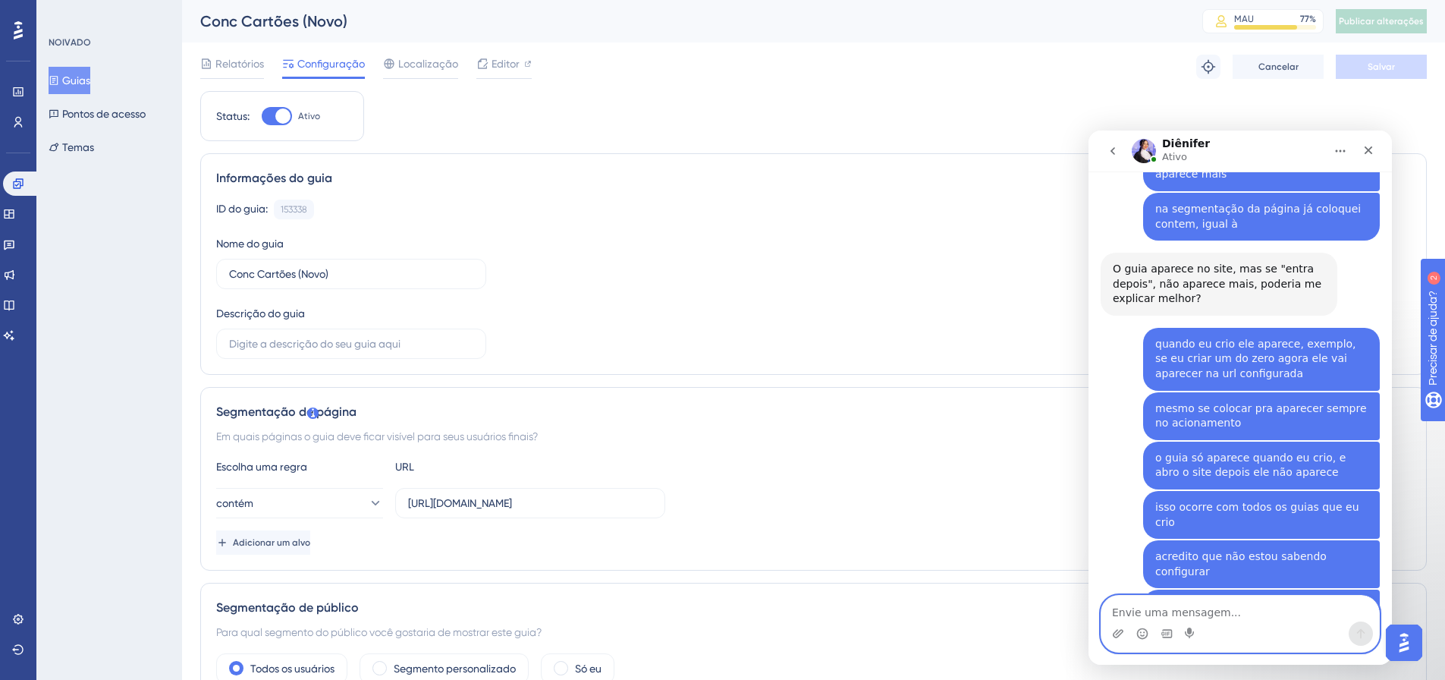
scroll to position [715, 0]
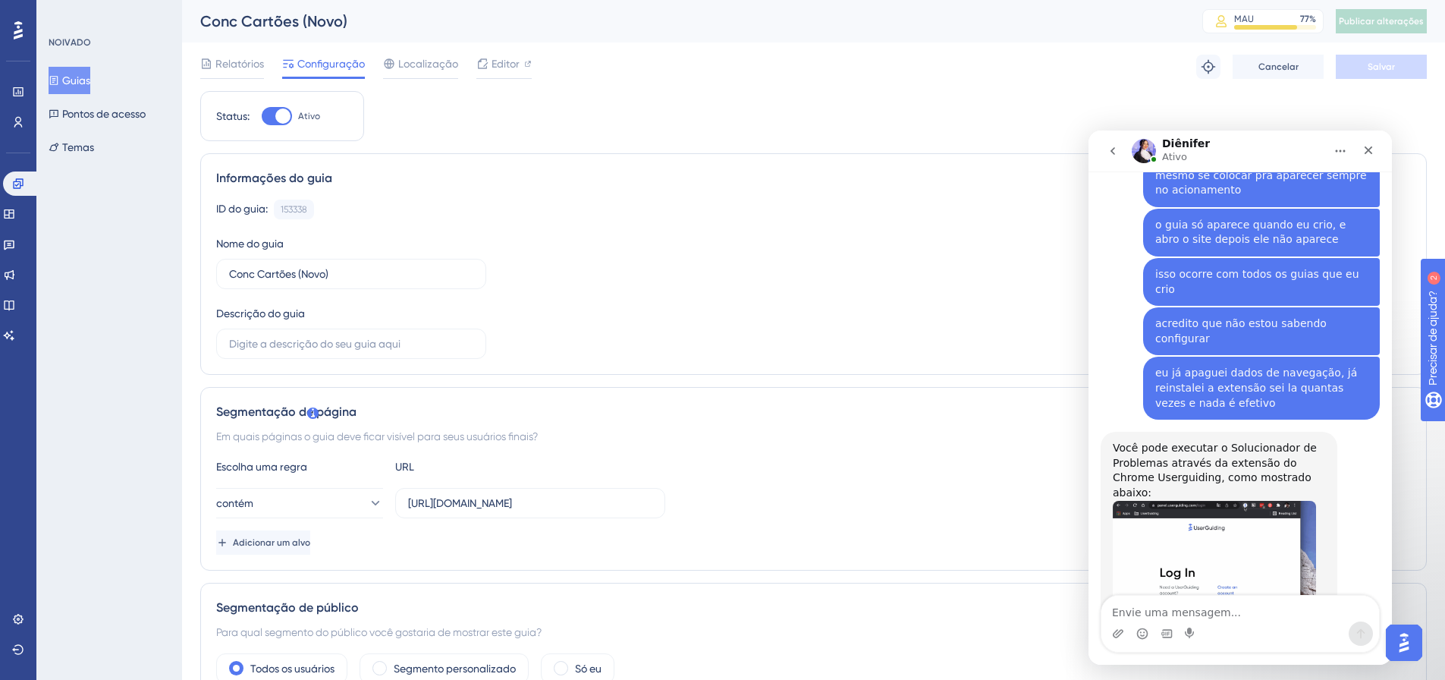
click at [1215, 501] on img "Diênifer diz…" at bounding box center [1214, 580] width 203 height 159
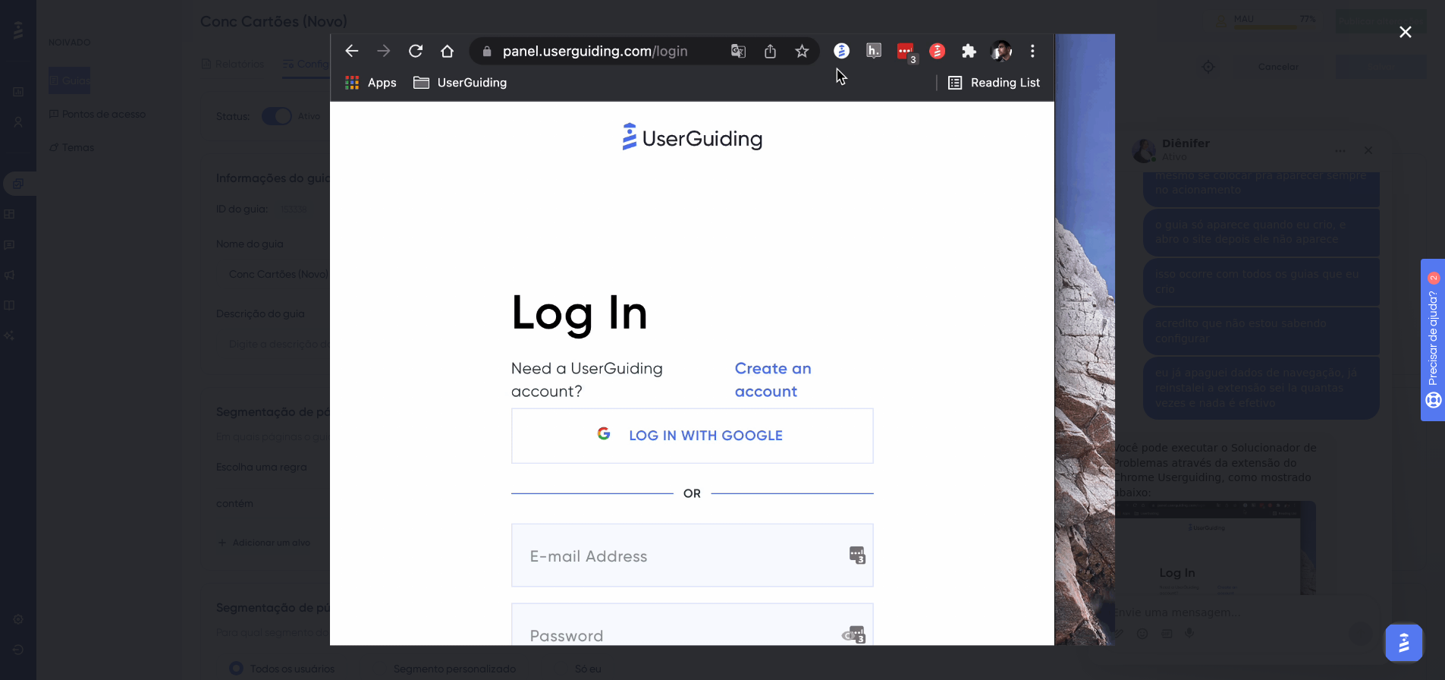
click at [1407, 25] on icon "Fechar" at bounding box center [1406, 32] width 18 height 18
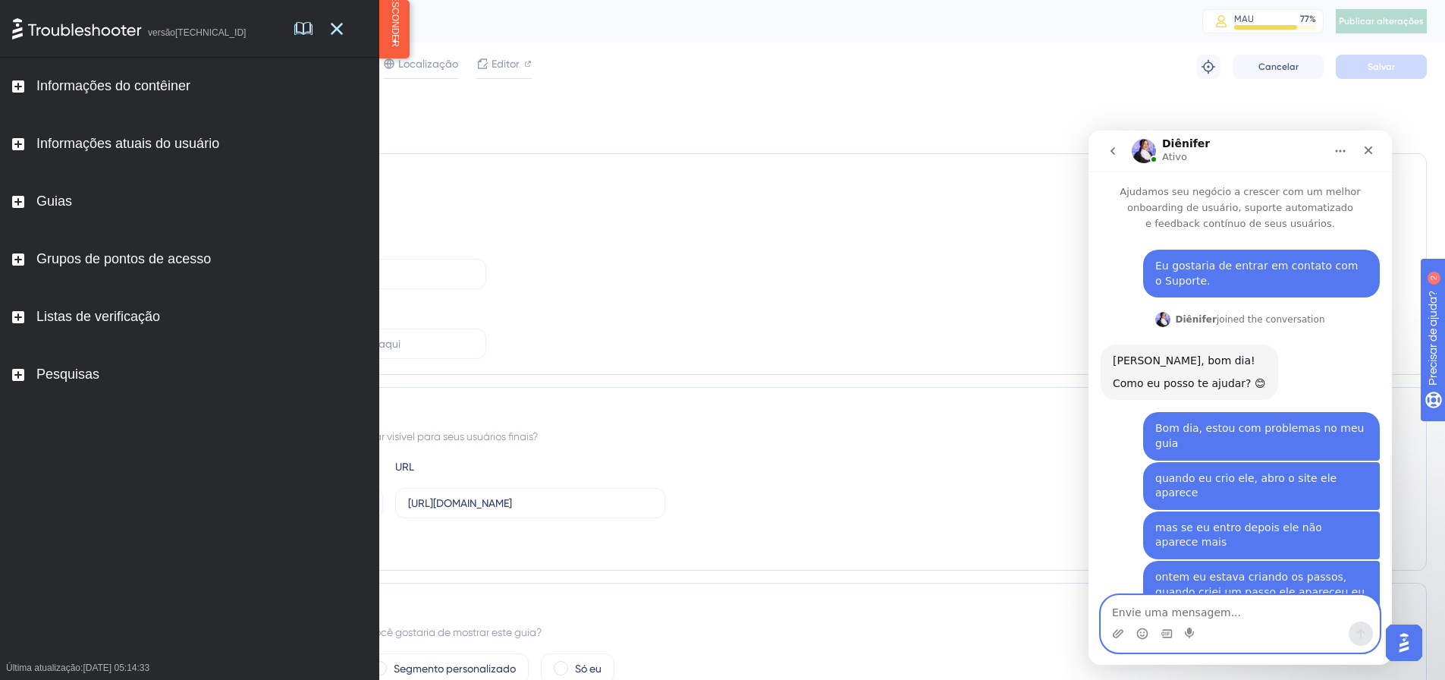
scroll to position [715, 0]
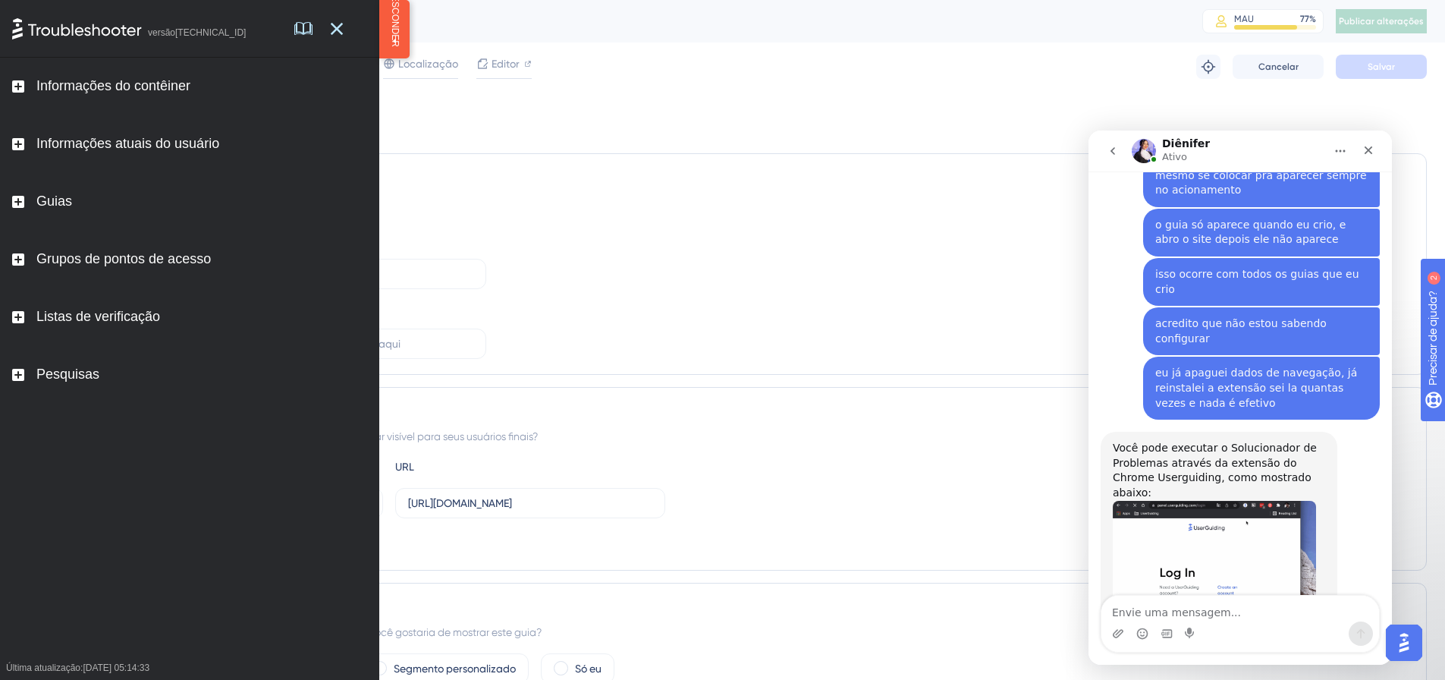
click at [1231, 501] on img "Diênifer diz…" at bounding box center [1214, 580] width 203 height 159
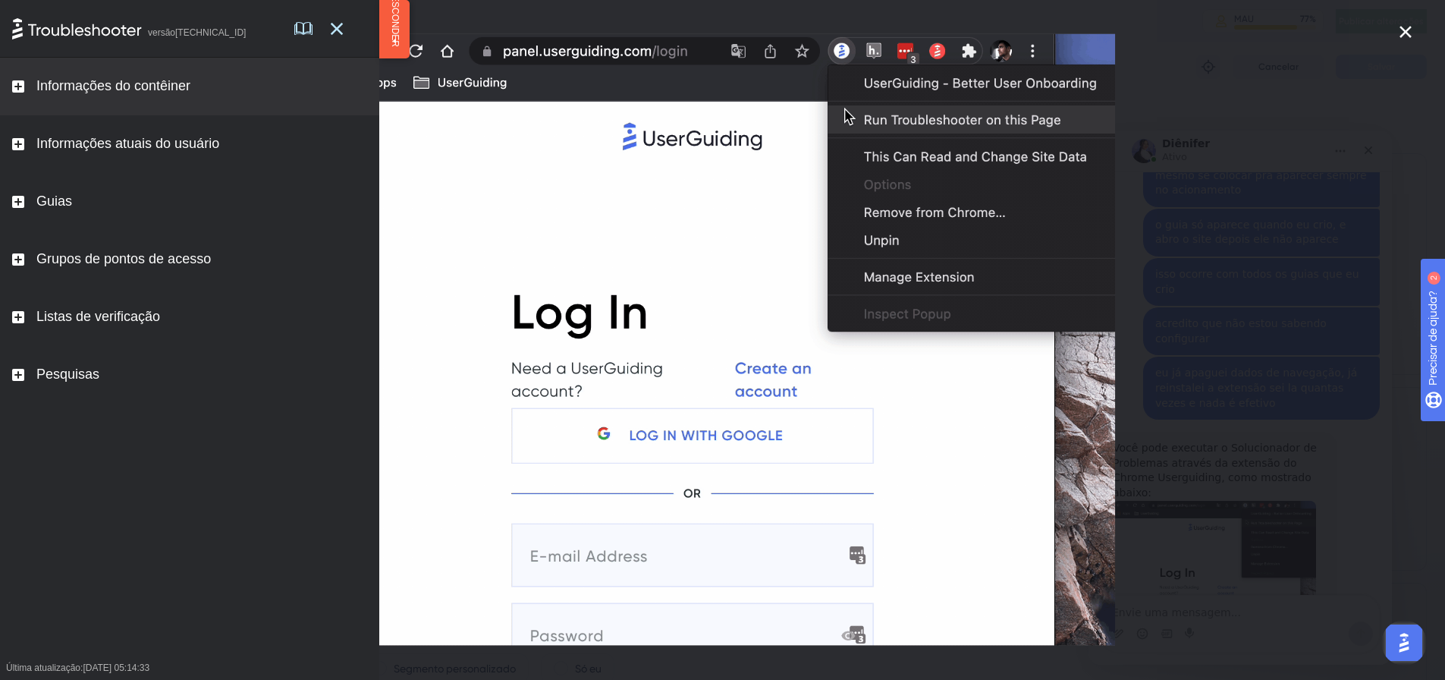
click at [15, 86] on icon at bounding box center [18, 87] width 8 height 8
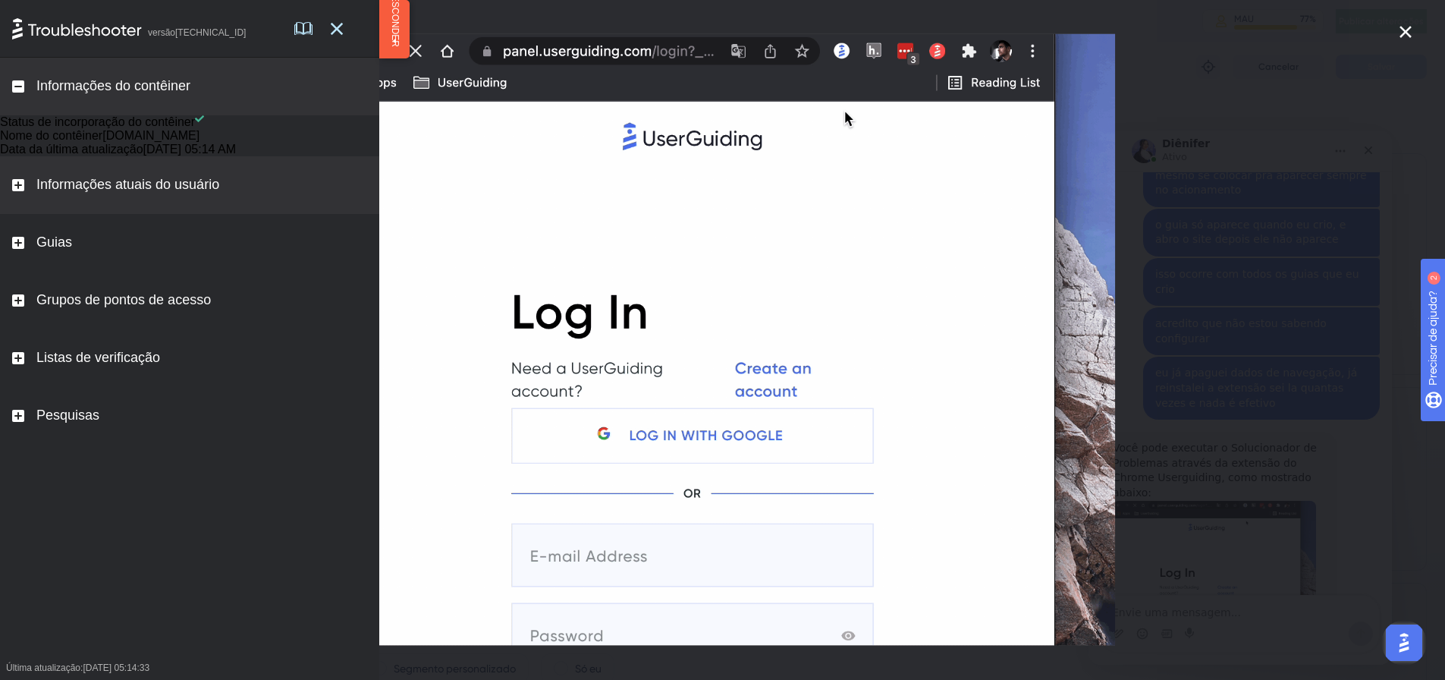
click at [19, 191] on rect at bounding box center [18, 185] width 12 height 12
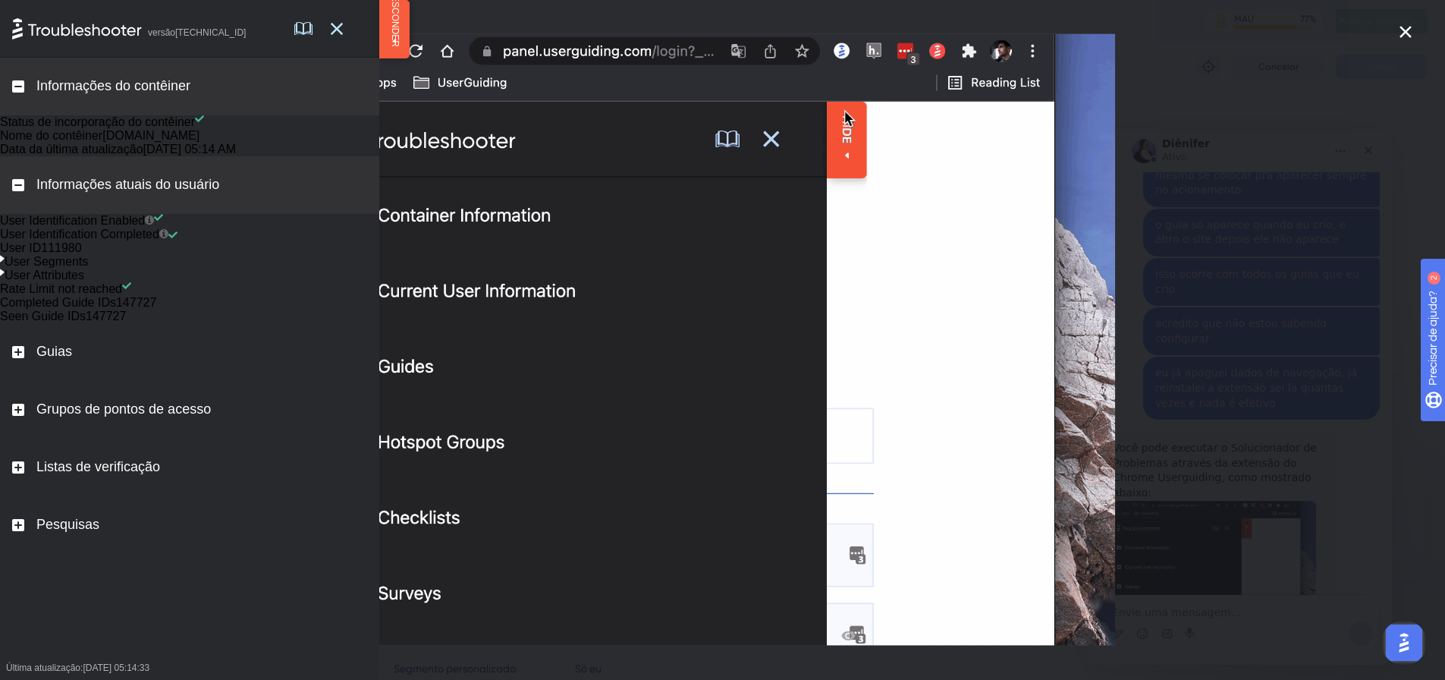
scroll to position [28, 0]
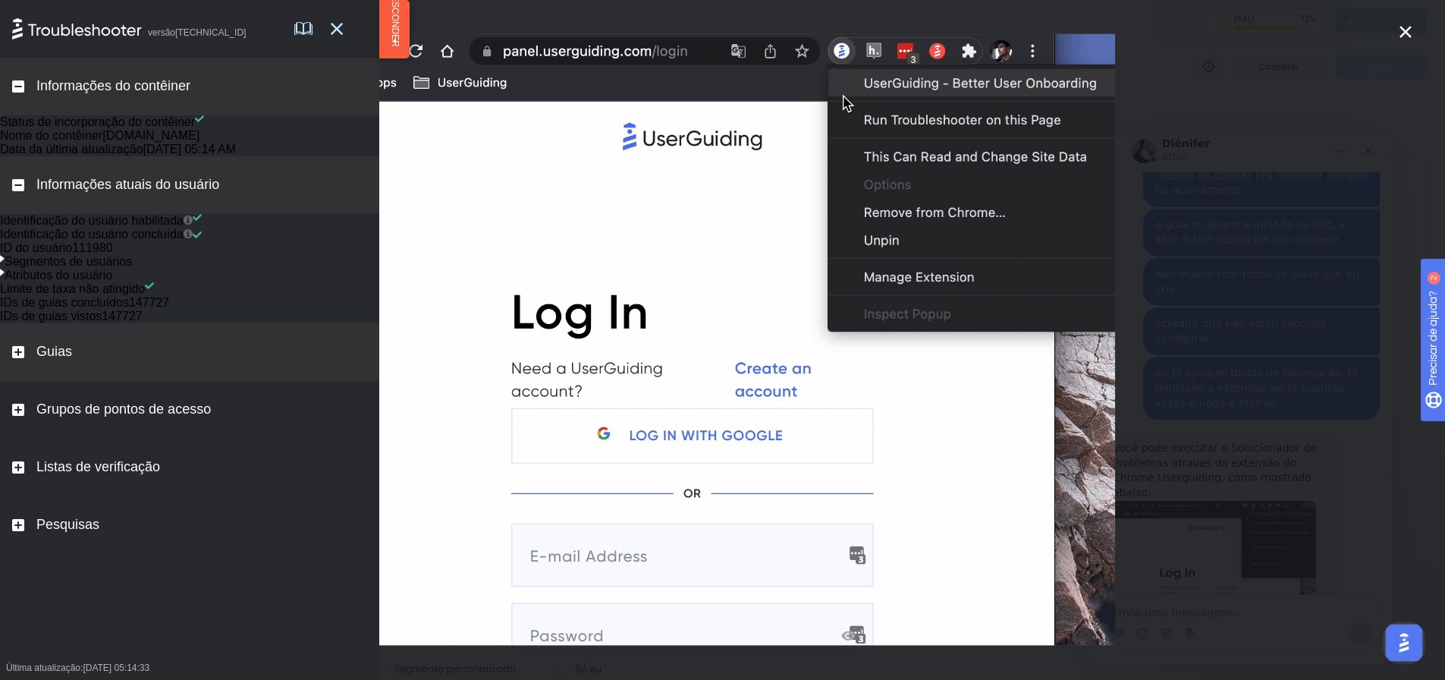
click at [24, 381] on div "Guias" at bounding box center [189, 352] width 379 height 58
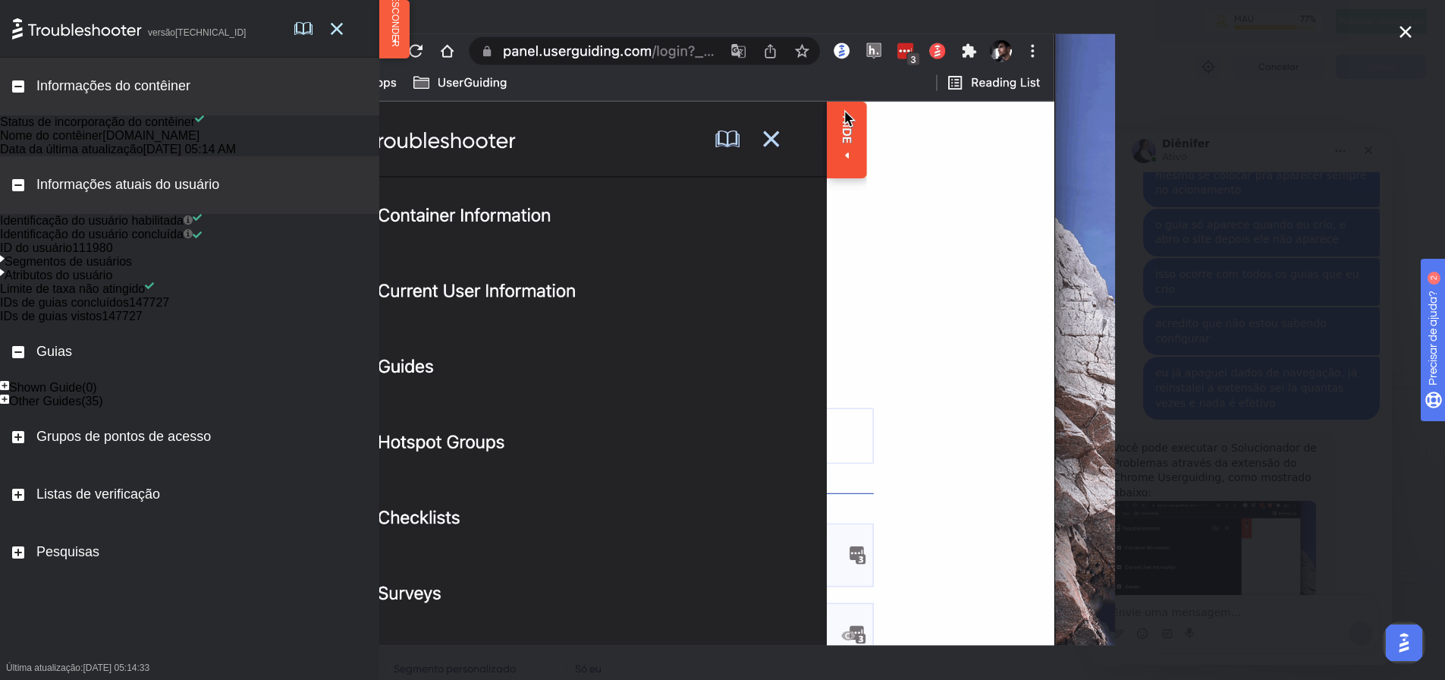
scroll to position [101, 0]
click at [10, 395] on div "Guia mostrado (0)" at bounding box center [189, 388] width 379 height 14
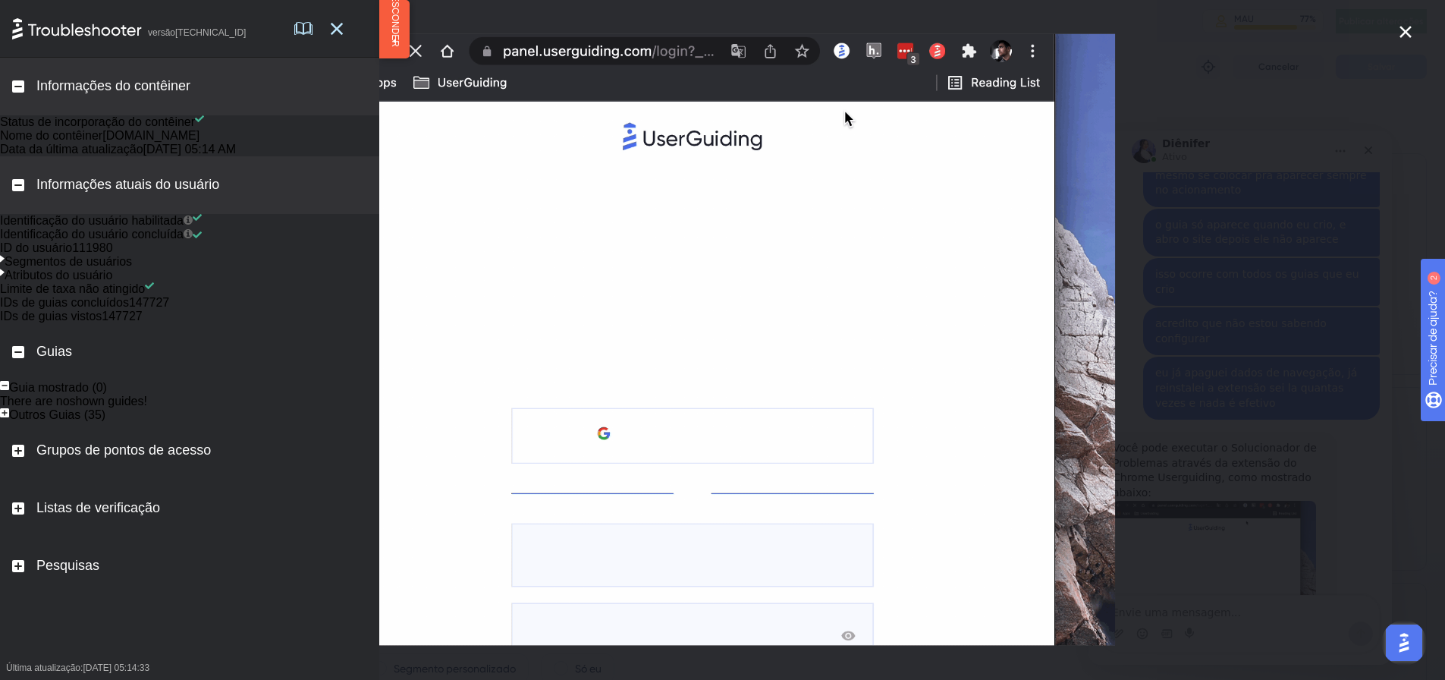
click at [9, 417] on rect at bounding box center [4, 412] width 9 height 9
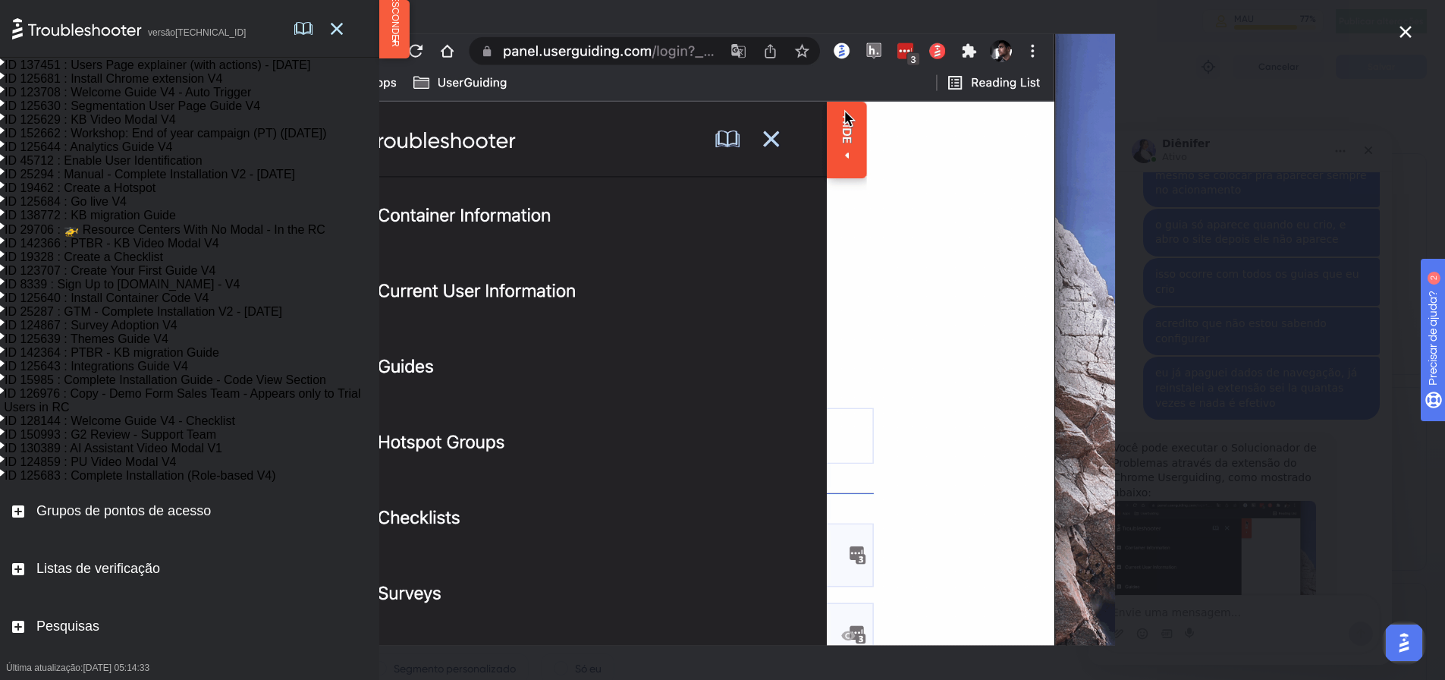
scroll to position [975, 0]
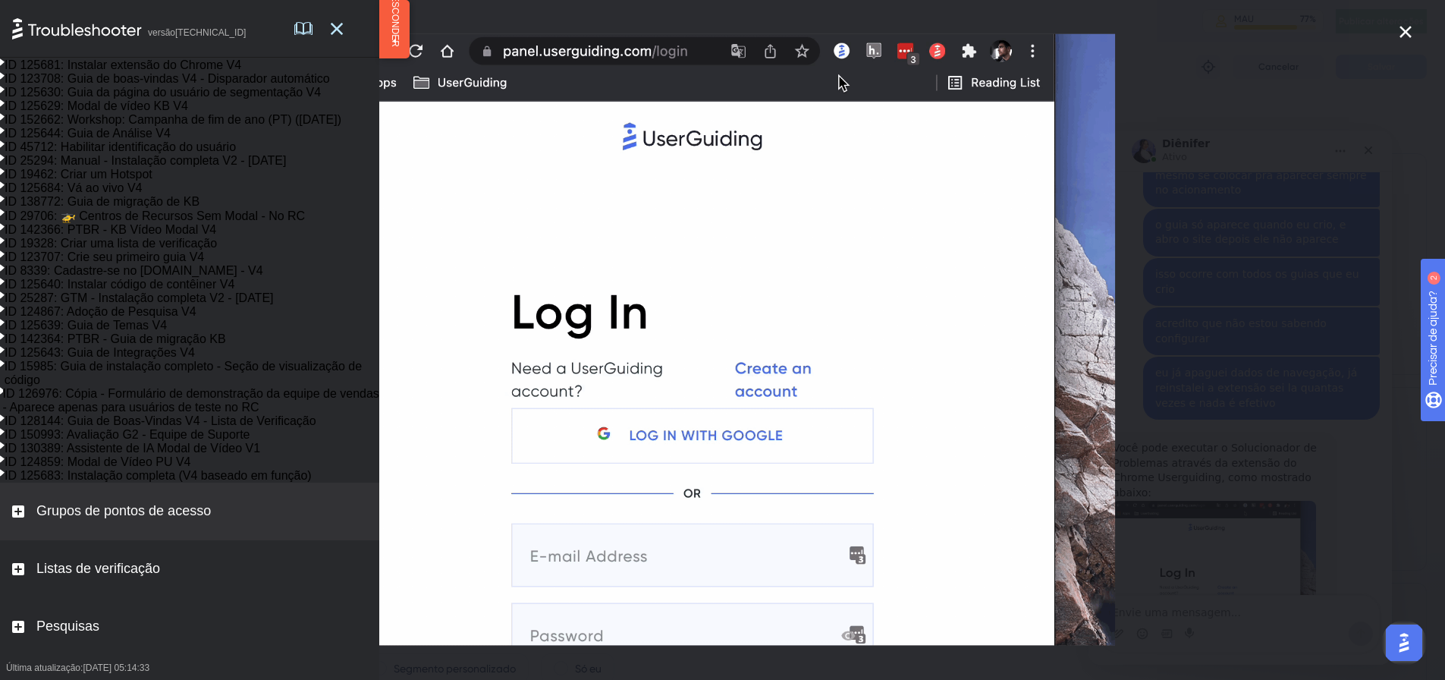
click at [13, 517] on rect at bounding box center [18, 511] width 12 height 12
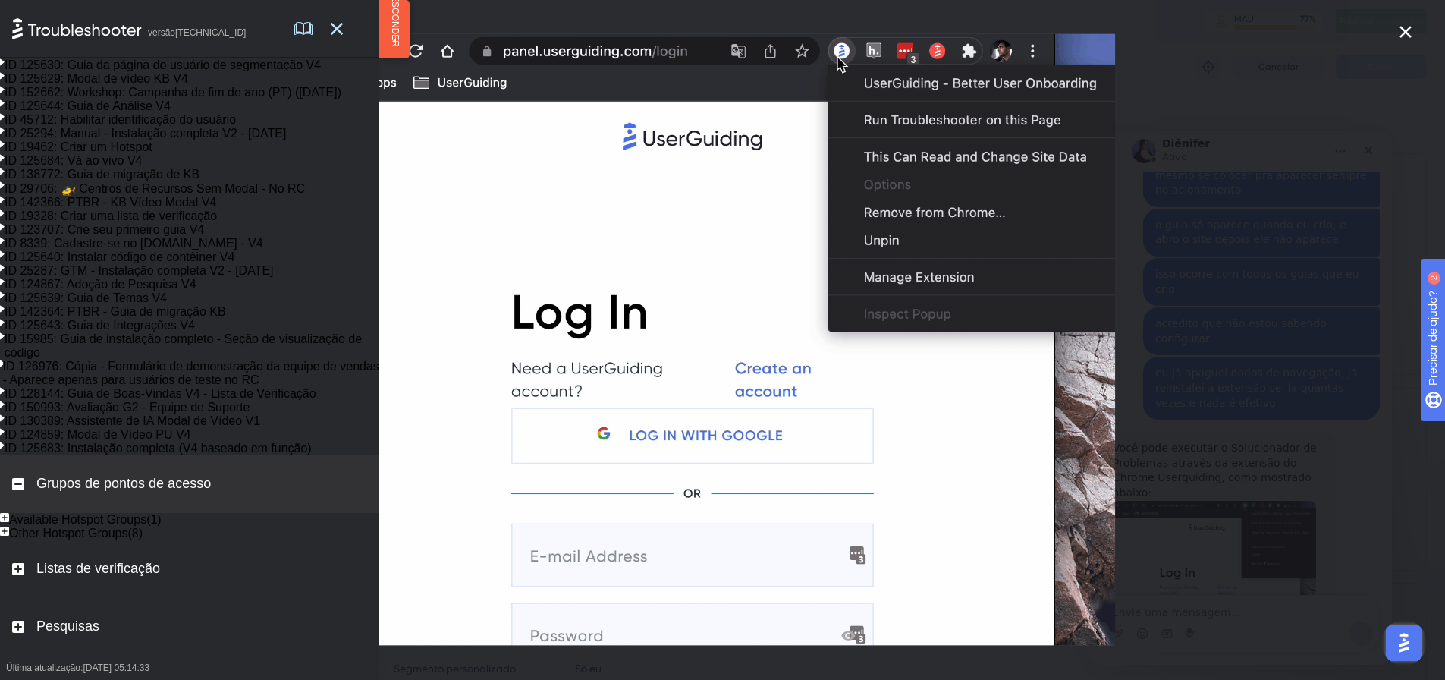
scroll to position [303, 0]
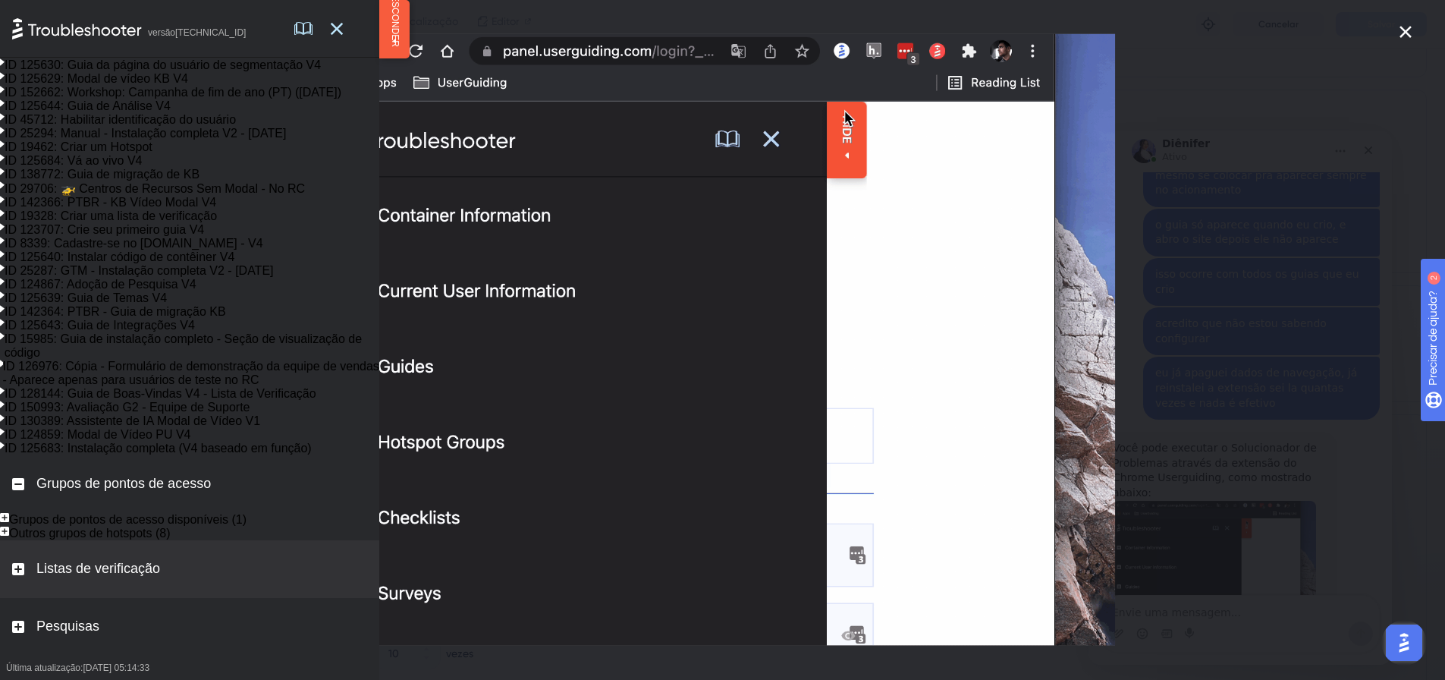
click at [24, 575] on rect at bounding box center [18, 569] width 12 height 12
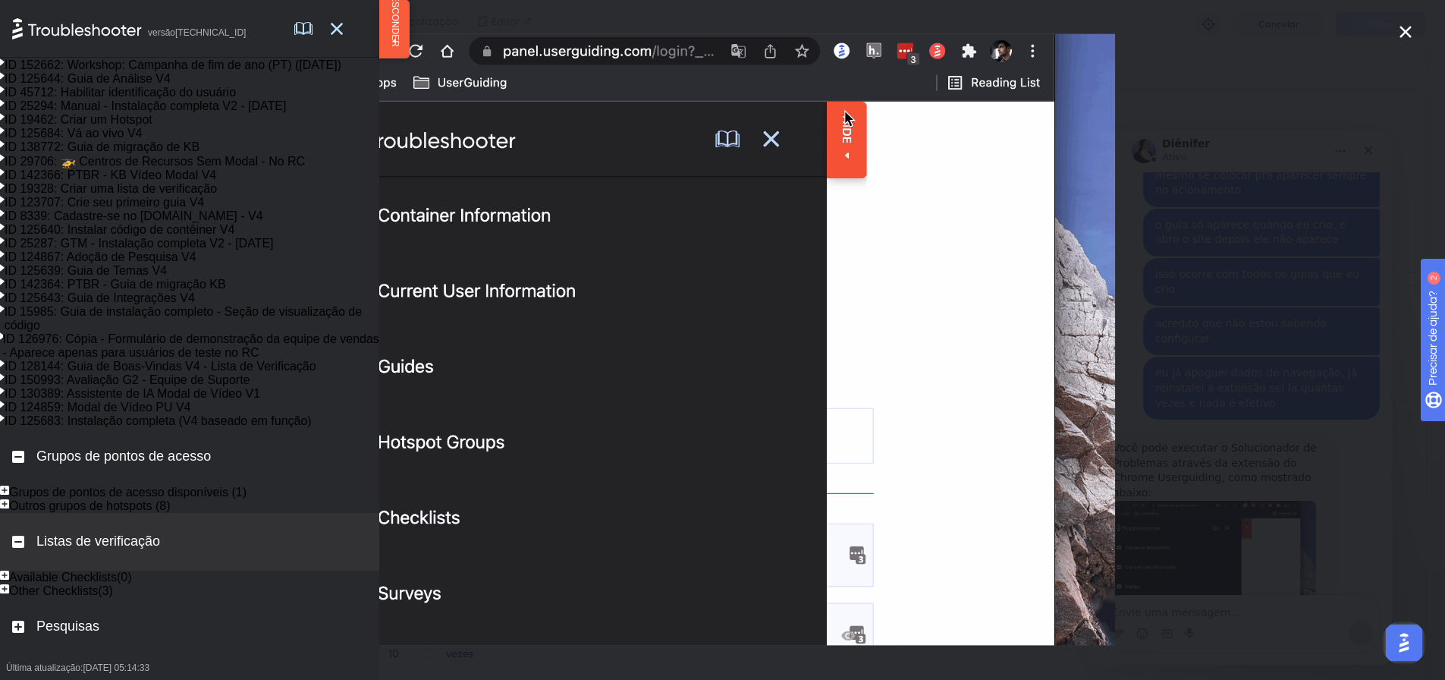
scroll to position [1121, 0]
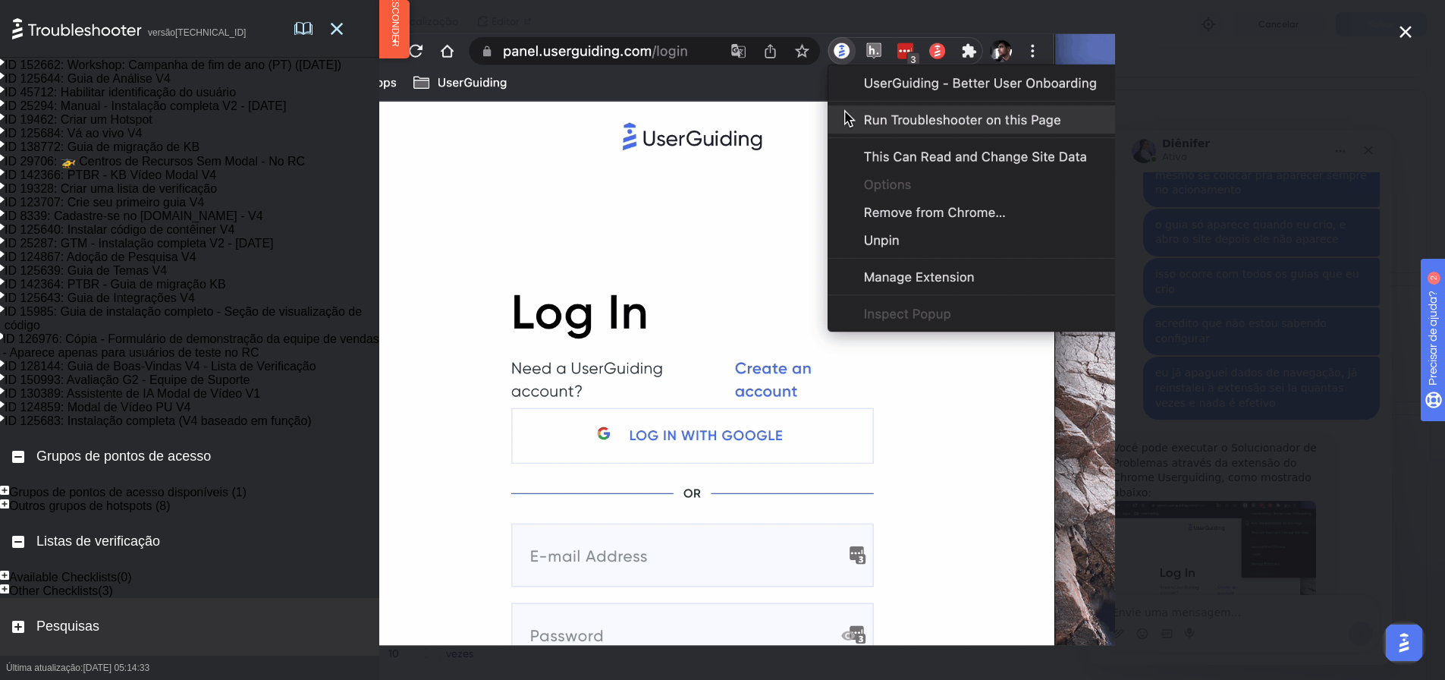
click at [16, 633] on rect at bounding box center [18, 627] width 12 height 12
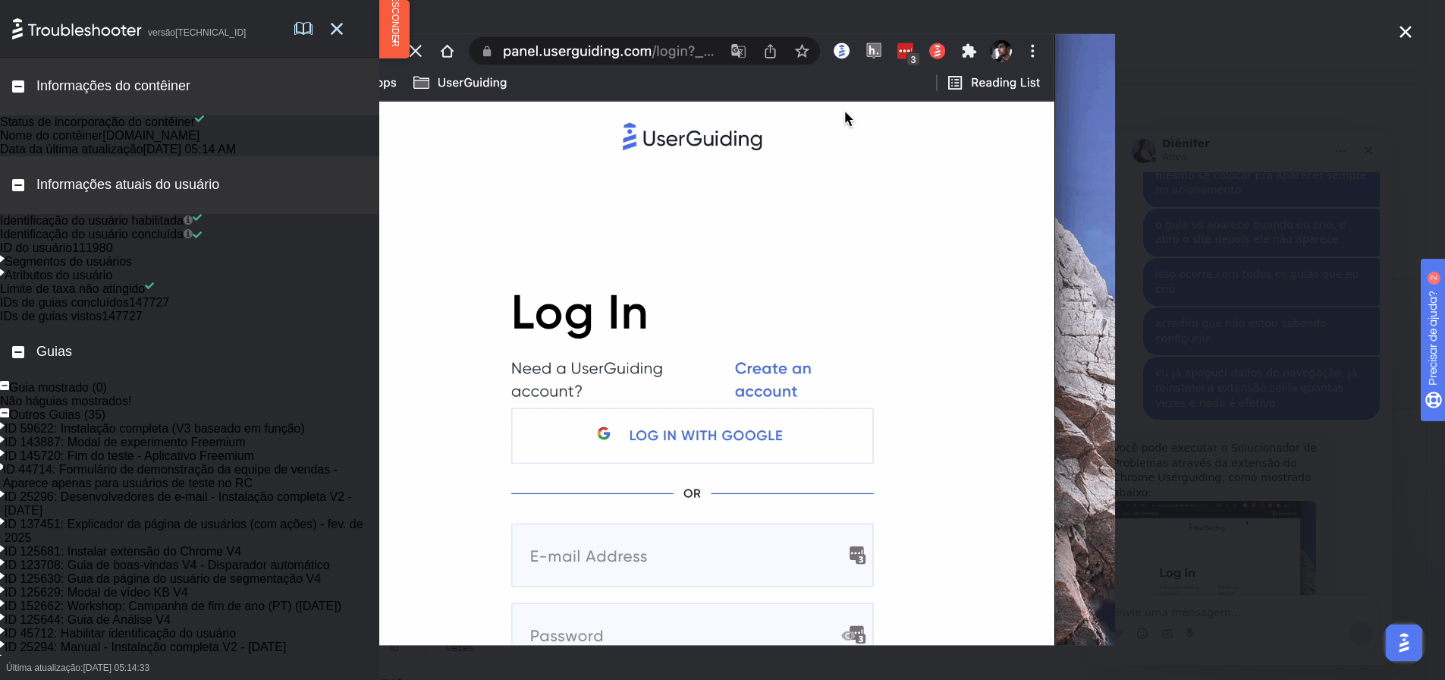
scroll to position [0, 0]
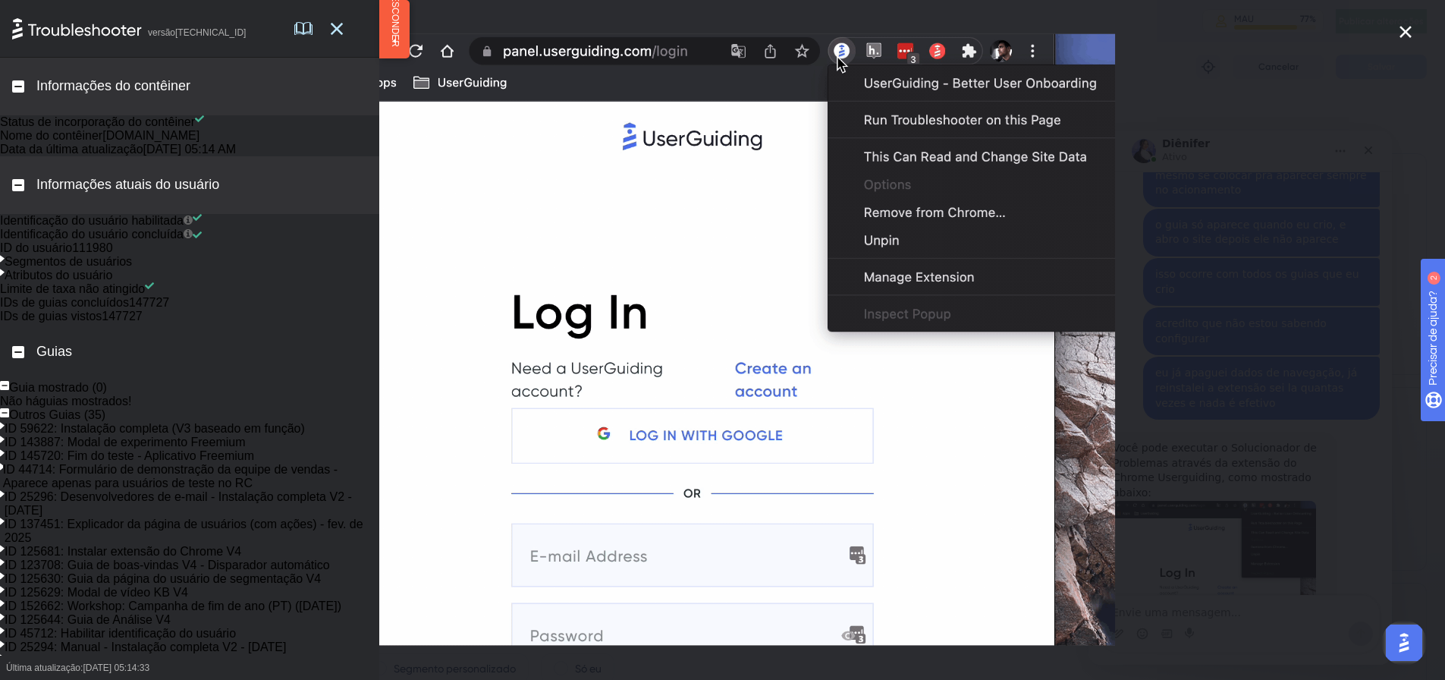
click at [1400, 23] on icon "Fechar" at bounding box center [1406, 32] width 18 height 18
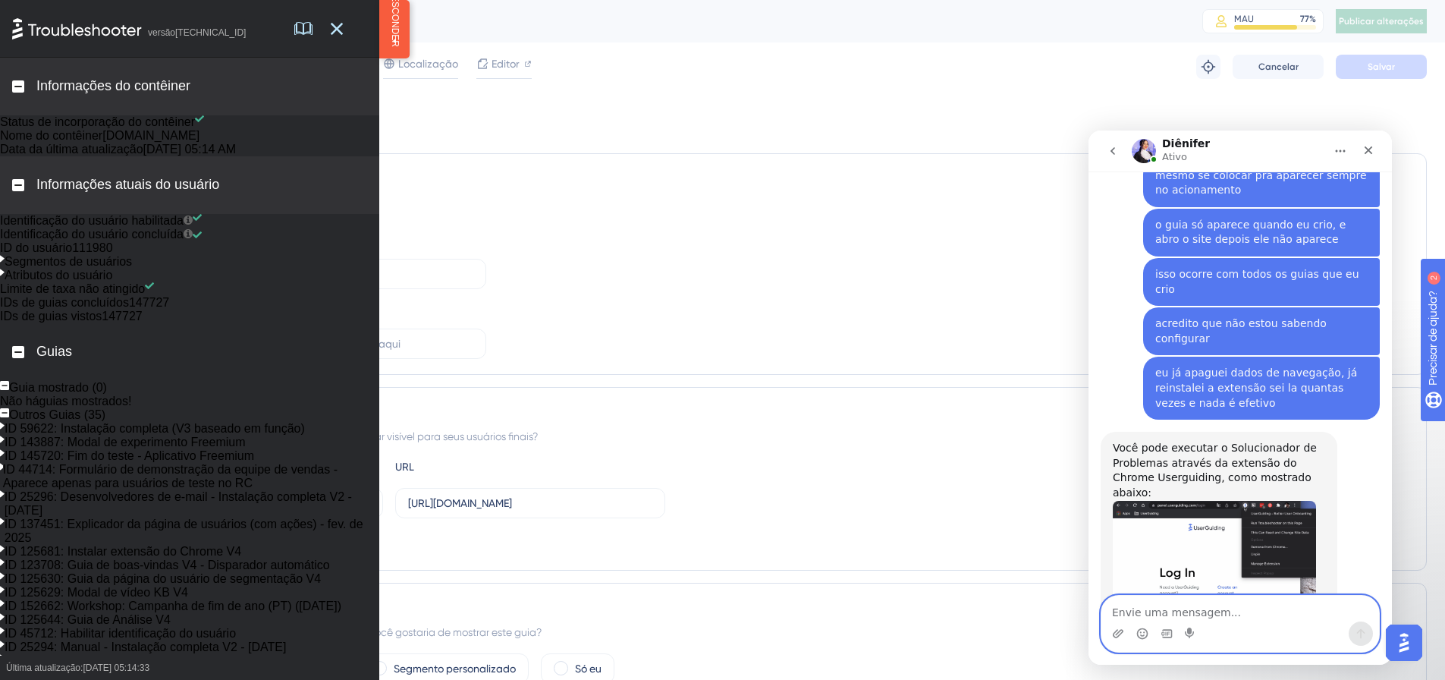
click at [1193, 611] on textarea "Envie uma mensagem..." at bounding box center [1241, 609] width 278 height 26
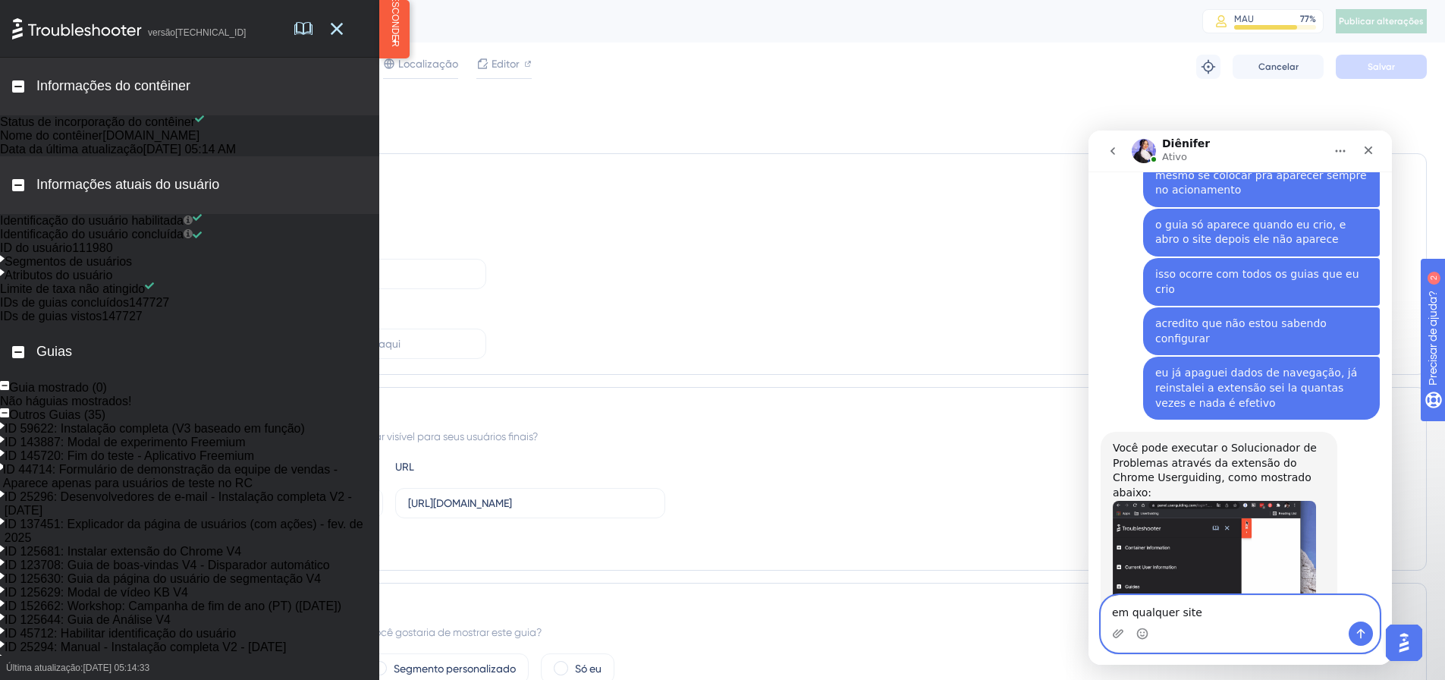
type textarea "em qualquer site?"
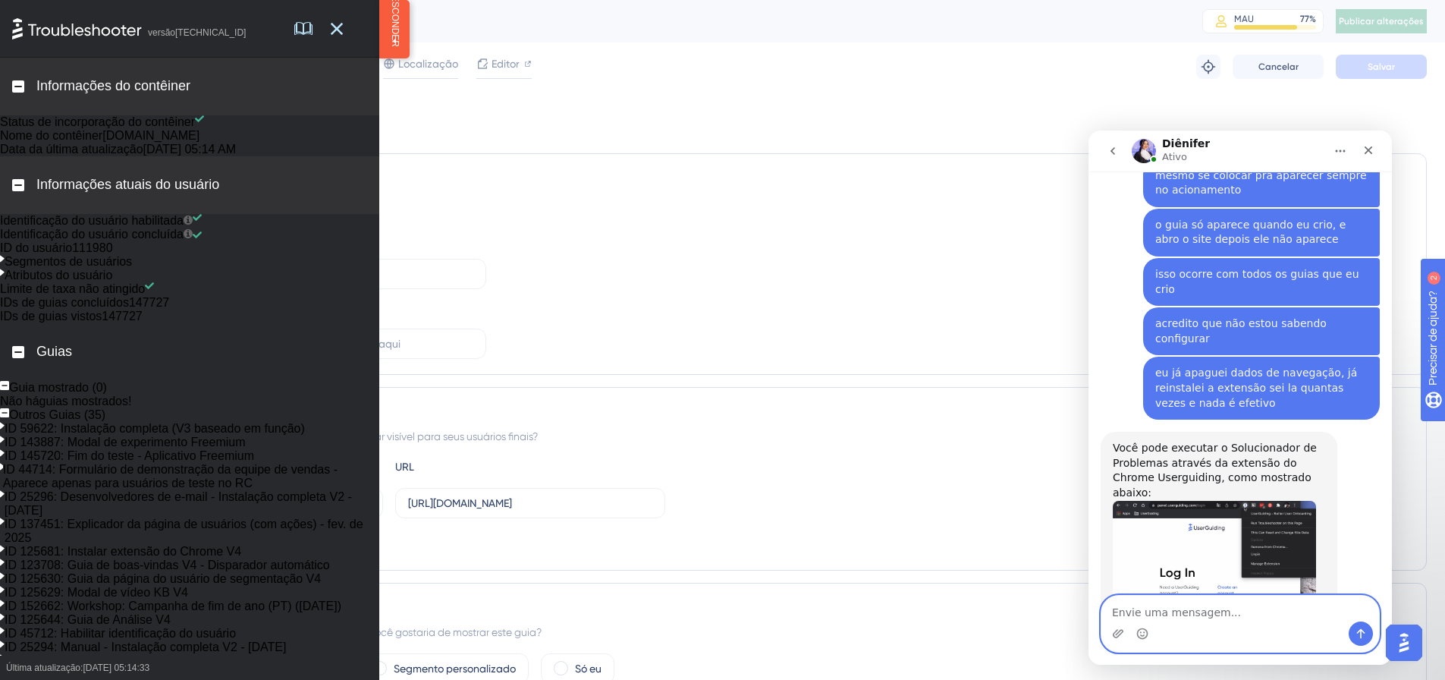
scroll to position [760, 0]
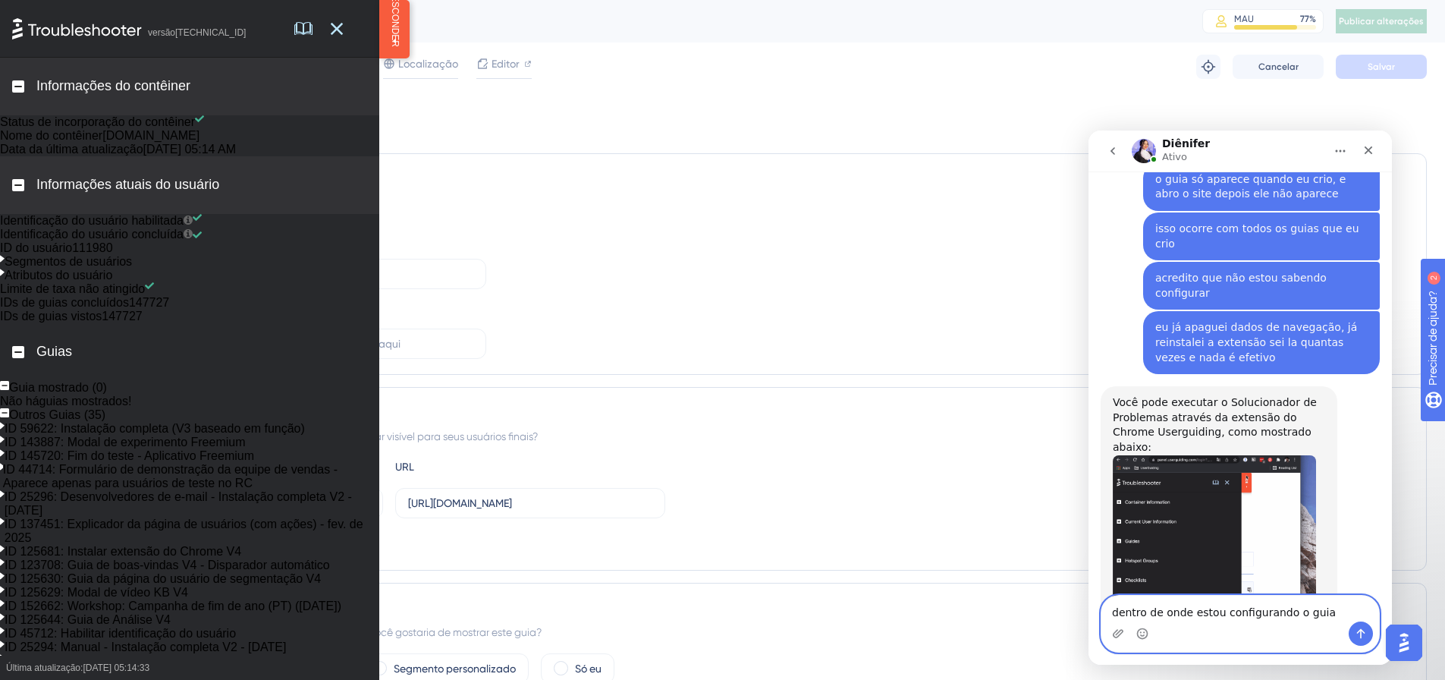
type textarea "dentro de onde estou configurando o guia"
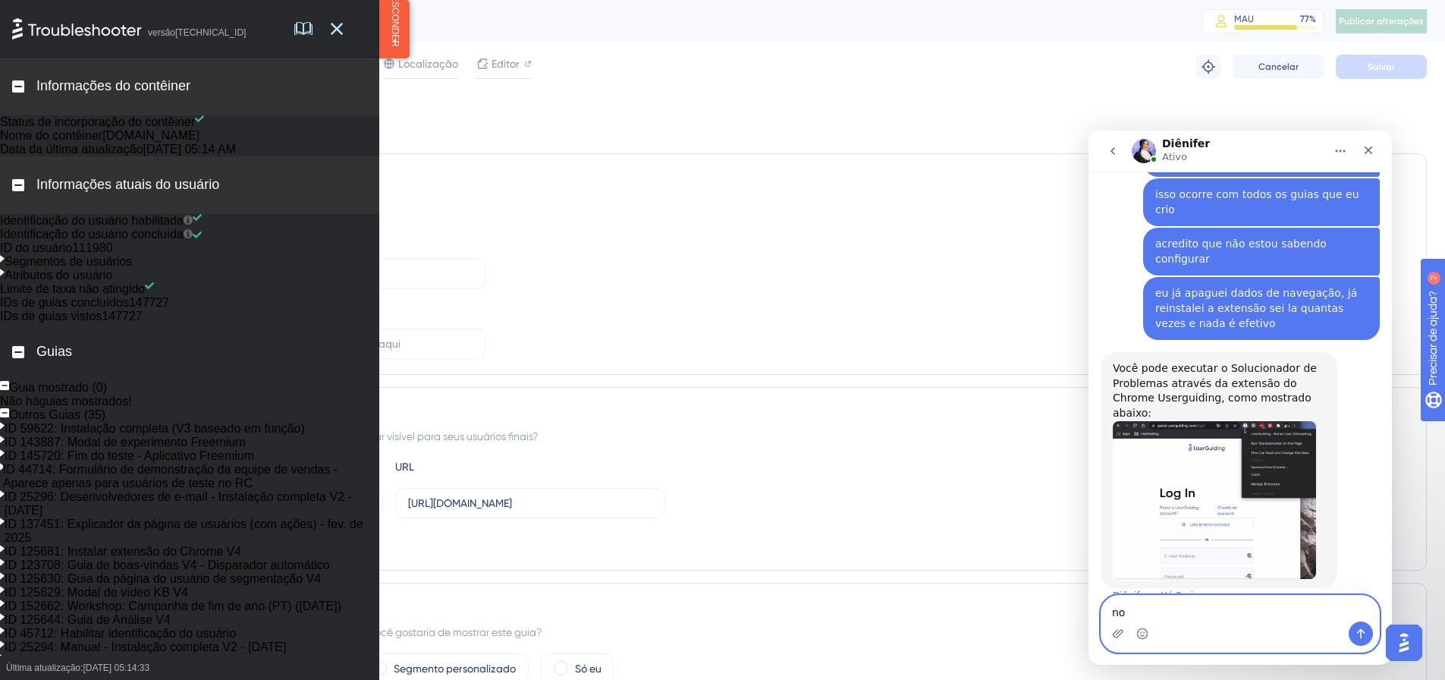
type textarea "n"
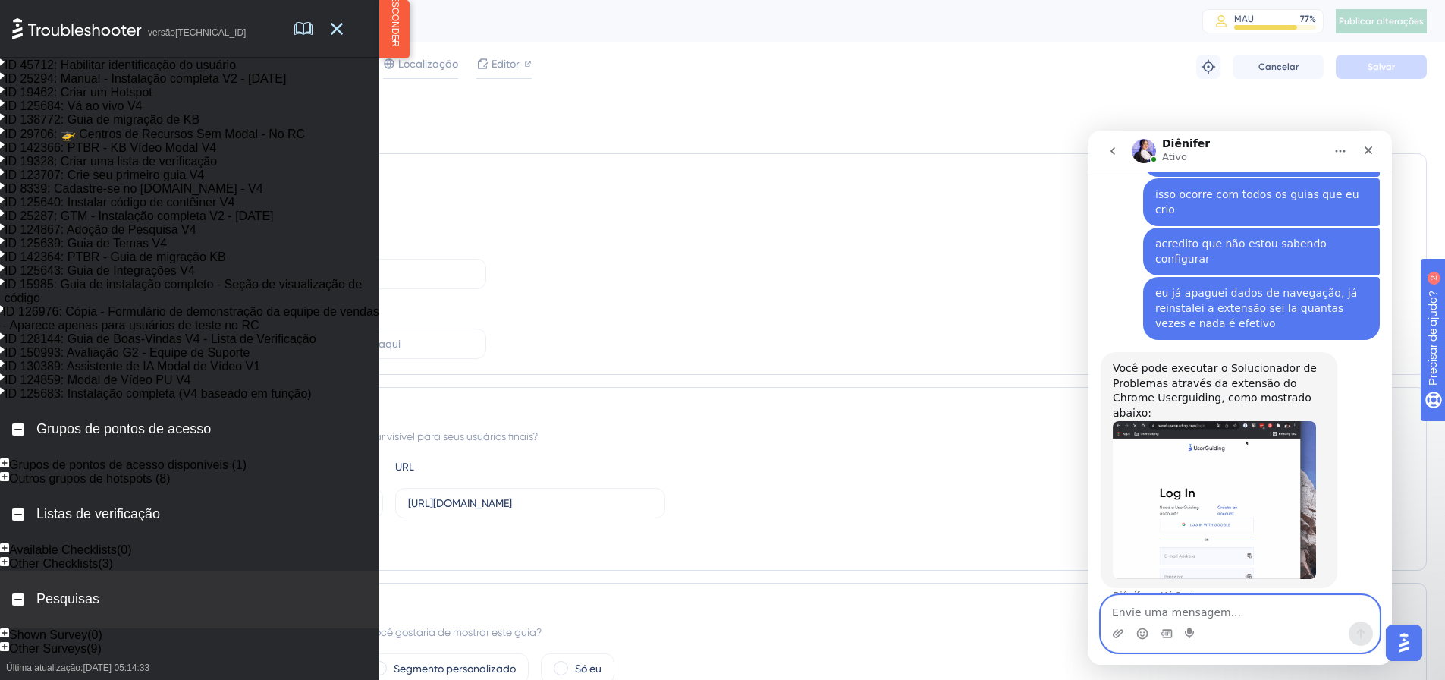
scroll to position [1193, 0]
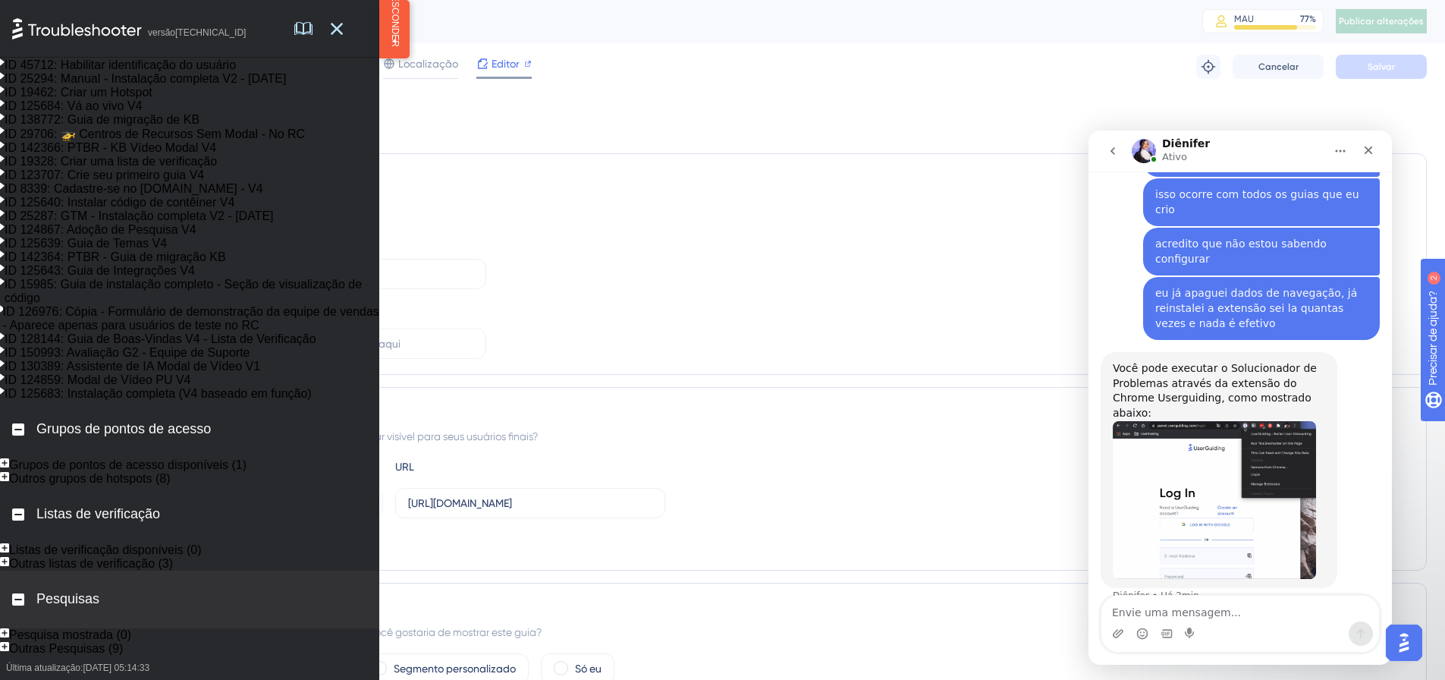
click at [498, 58] on font "Editor" at bounding box center [506, 64] width 28 height 12
click at [1232, 606] on textarea "Envie uma mensagem..." at bounding box center [1241, 609] width 278 height 26
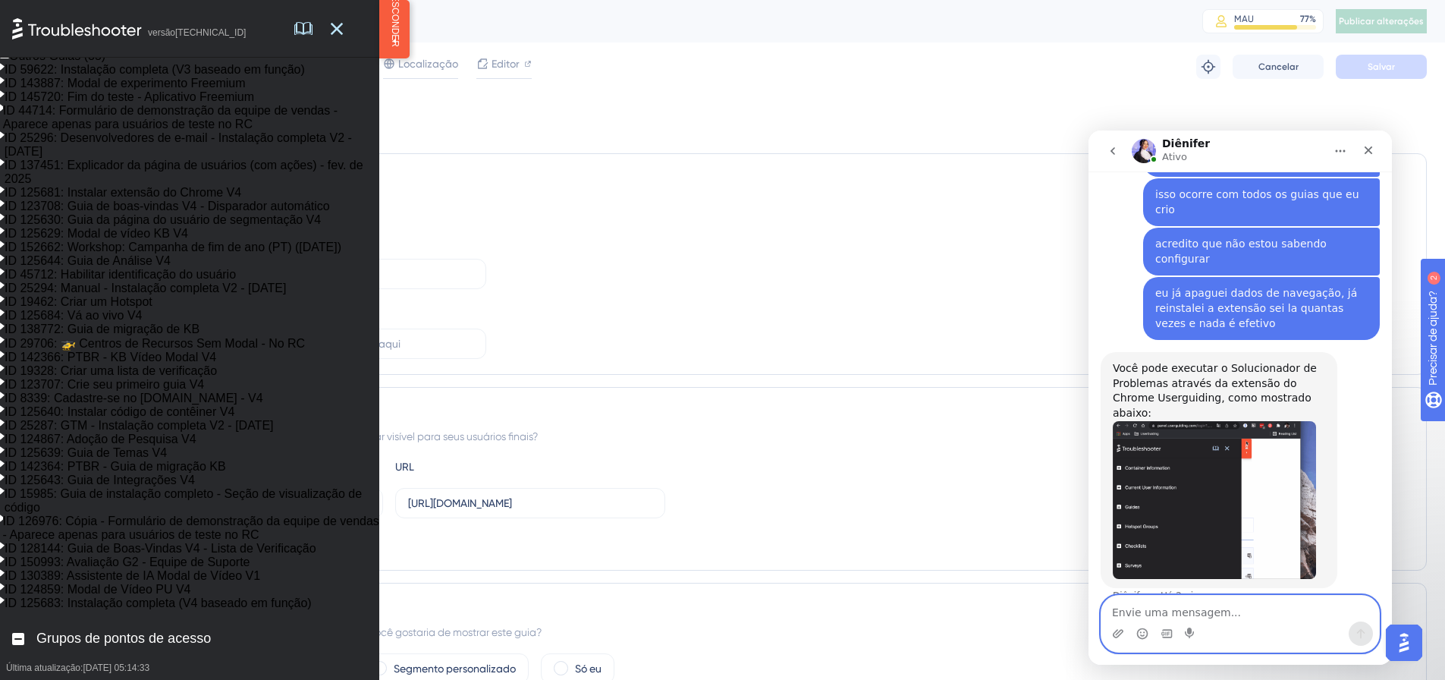
scroll to position [0, 0]
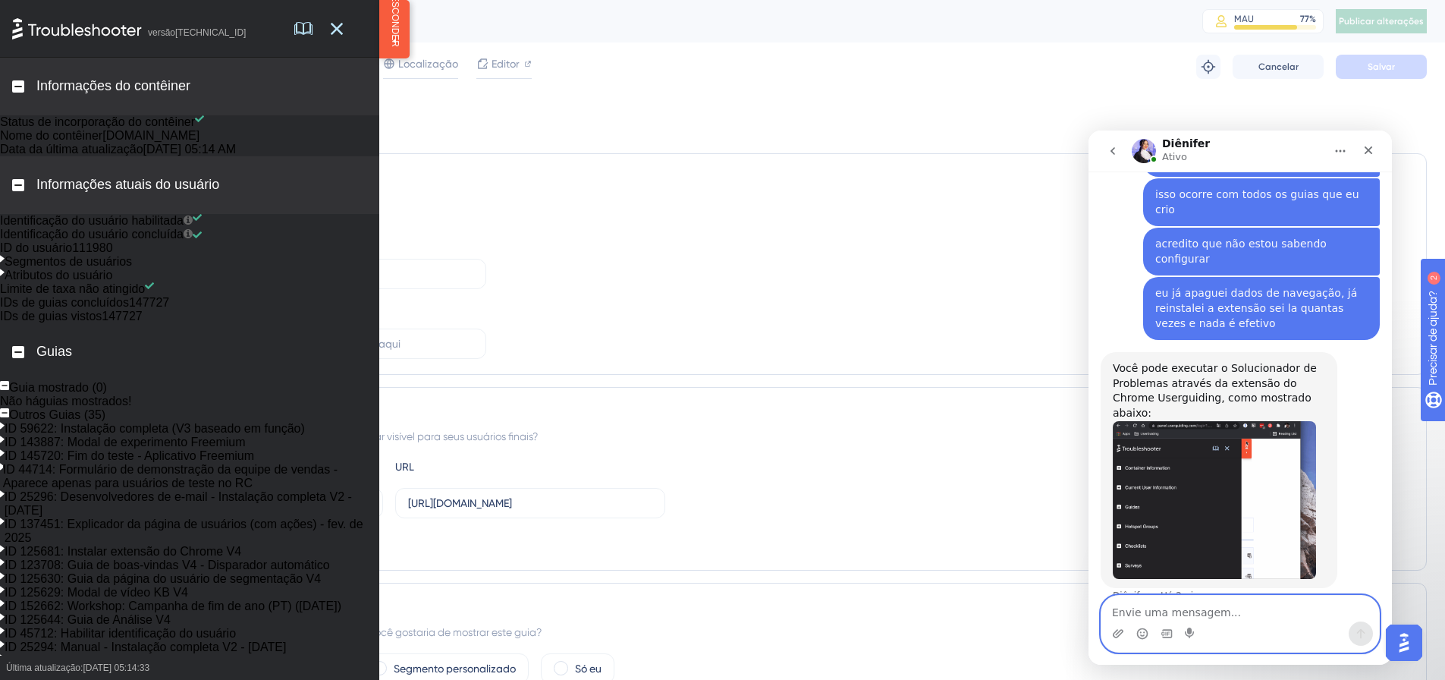
click at [1203, 614] on textarea "Envie uma mensagem..." at bounding box center [1241, 609] width 278 height 26
type textarea "aí depois de executar faço oque?"
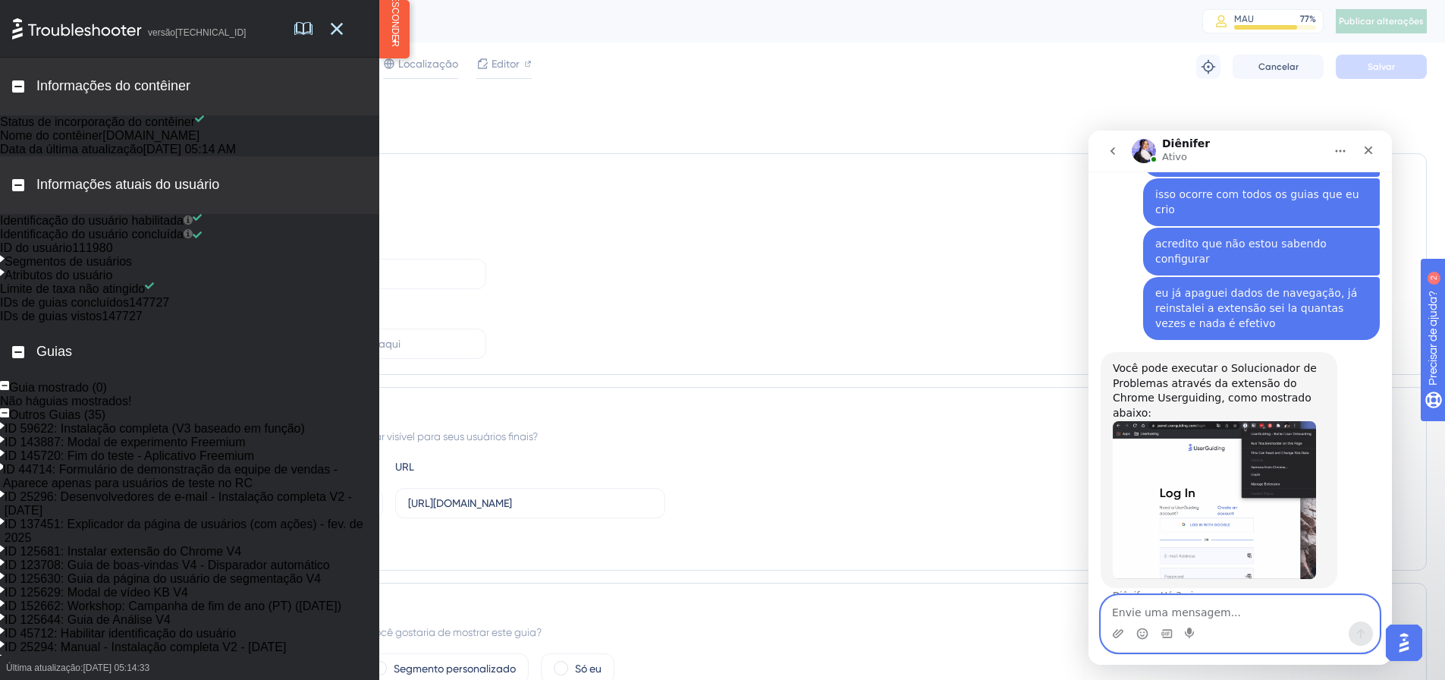
scroll to position [829, 0]
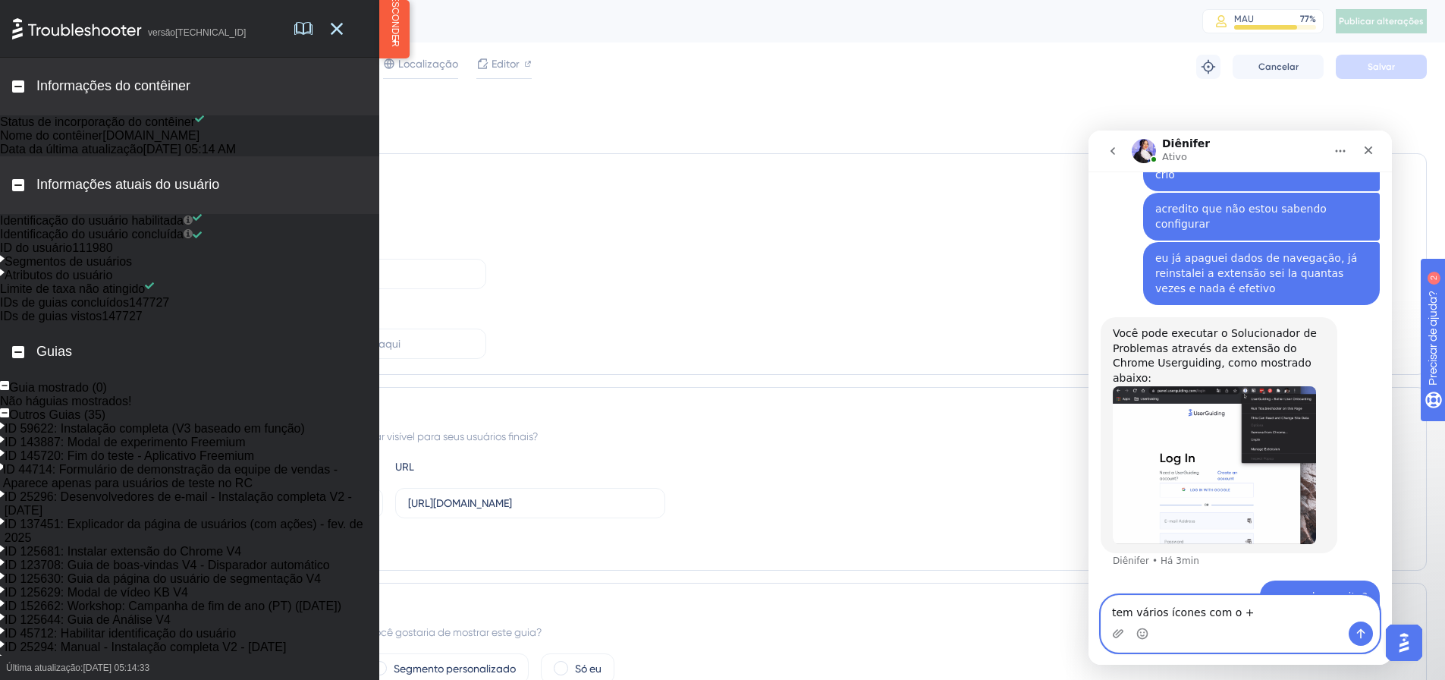
type textarea "tem vários ícones com o +"
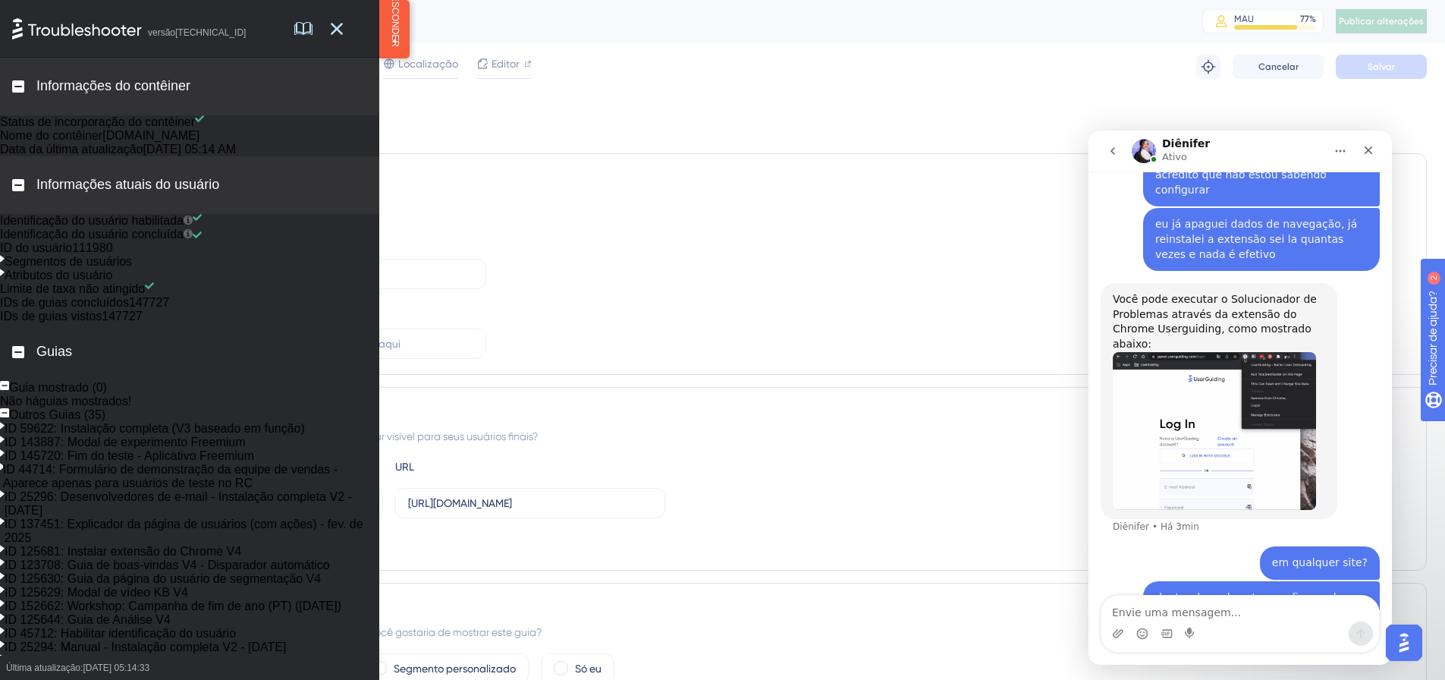
click at [1235, 352] on img "Diênifer diz…" at bounding box center [1214, 431] width 203 height 159
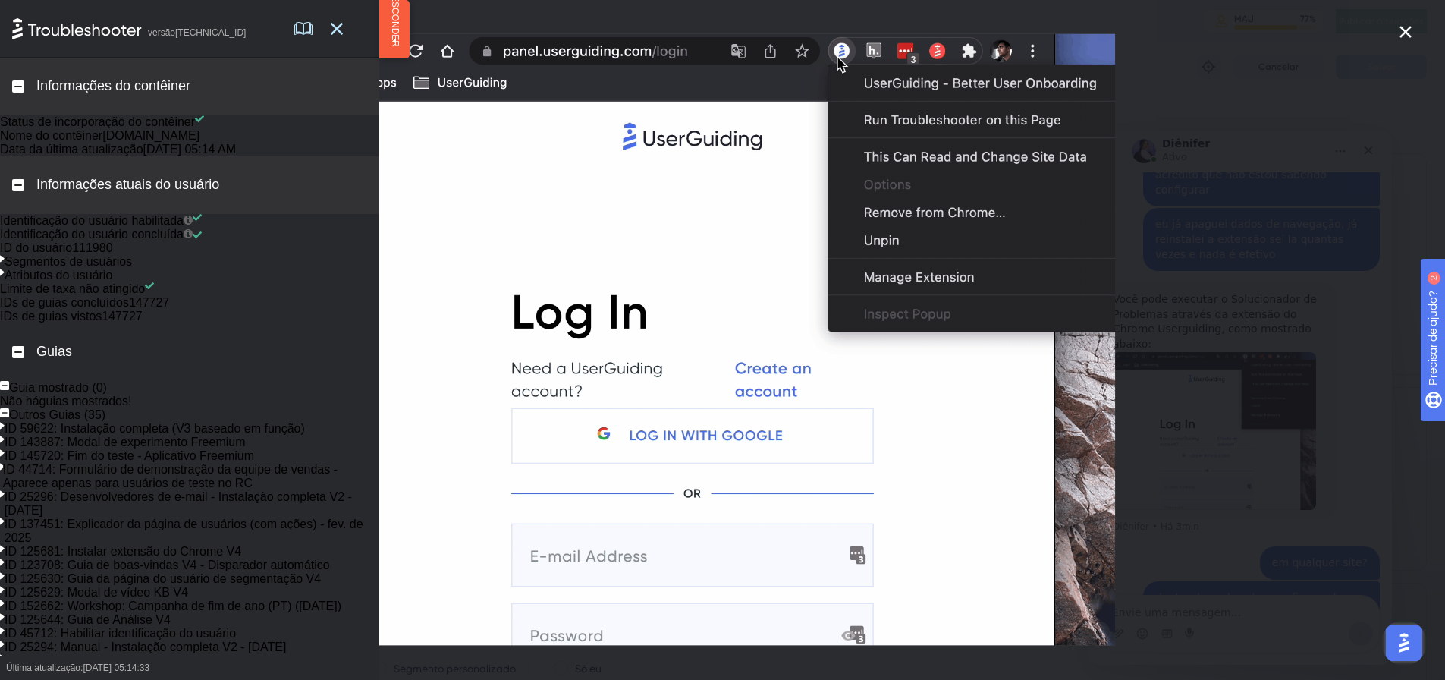
scroll to position [0, 0]
click at [11, 269] on div "Segmentos de usuários" at bounding box center [189, 262] width 379 height 14
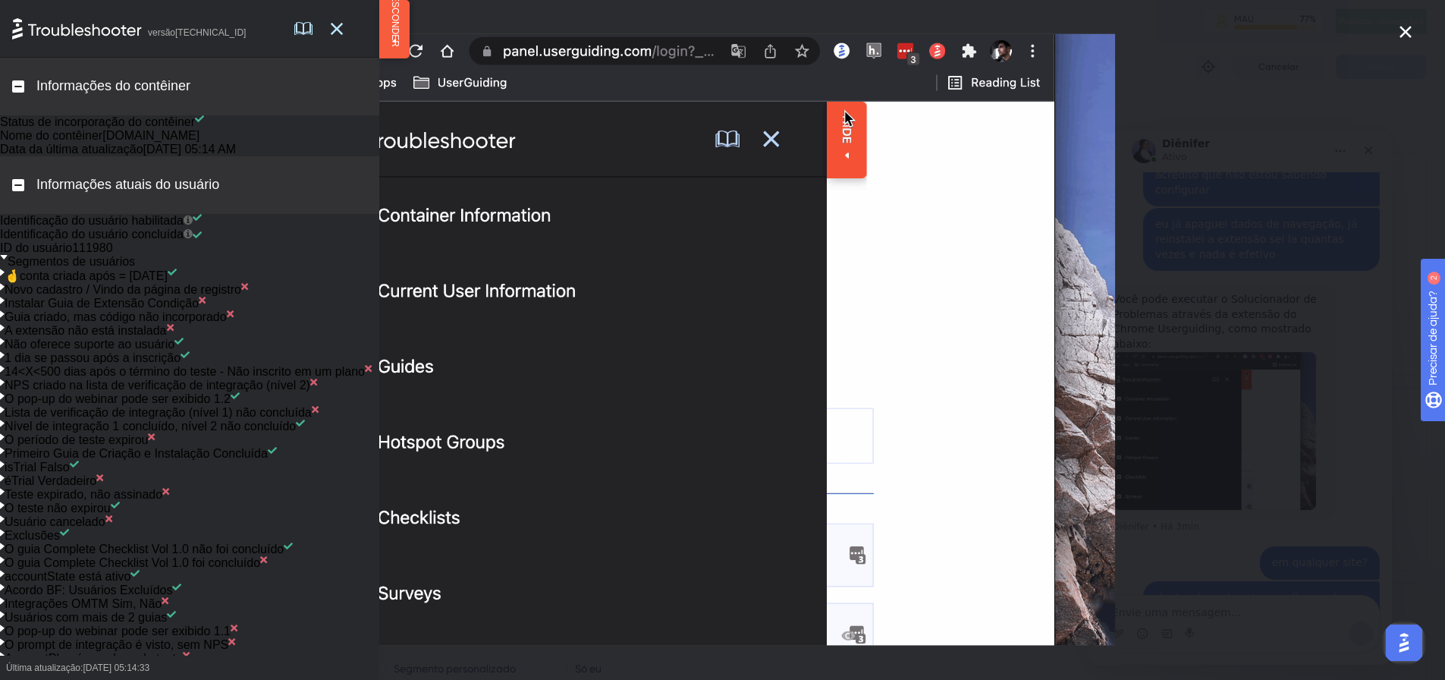
click at [5, 291] on icon at bounding box center [2, 287] width 5 height 8
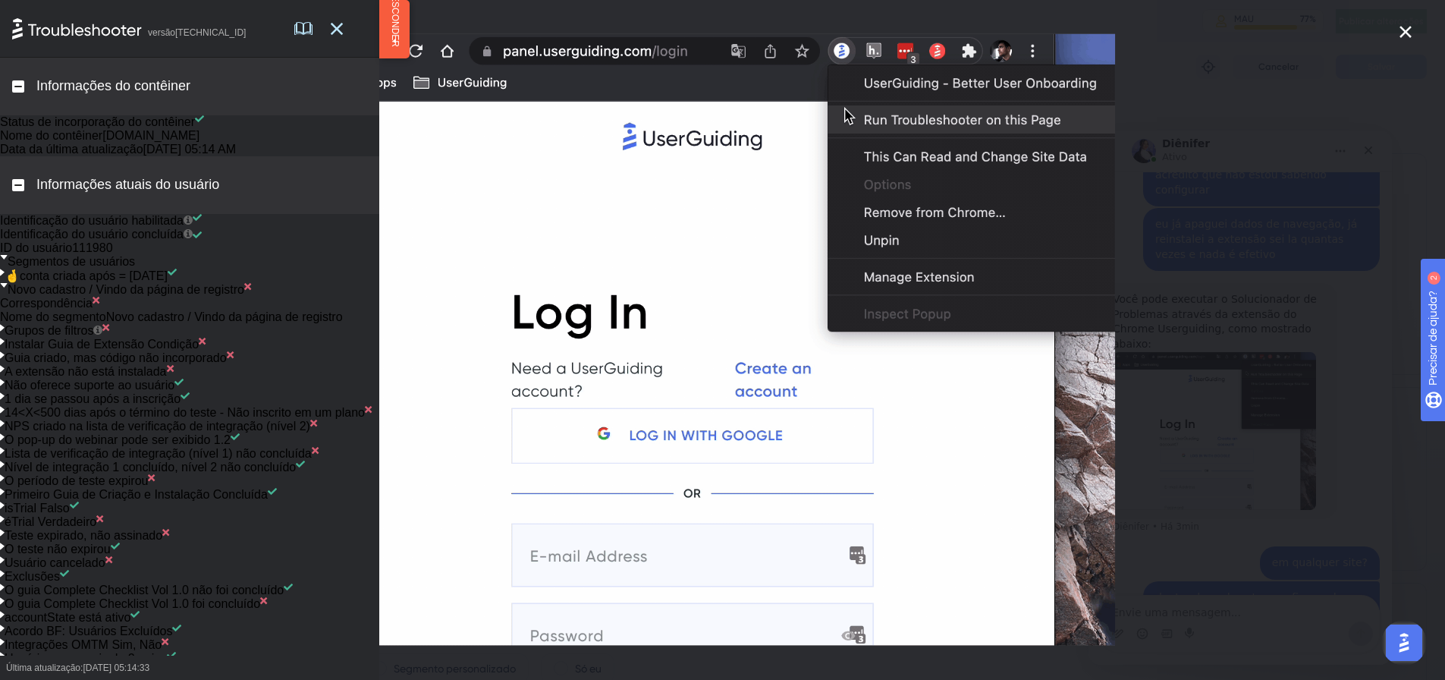
click at [8, 288] on icon at bounding box center [4, 285] width 7 height 5
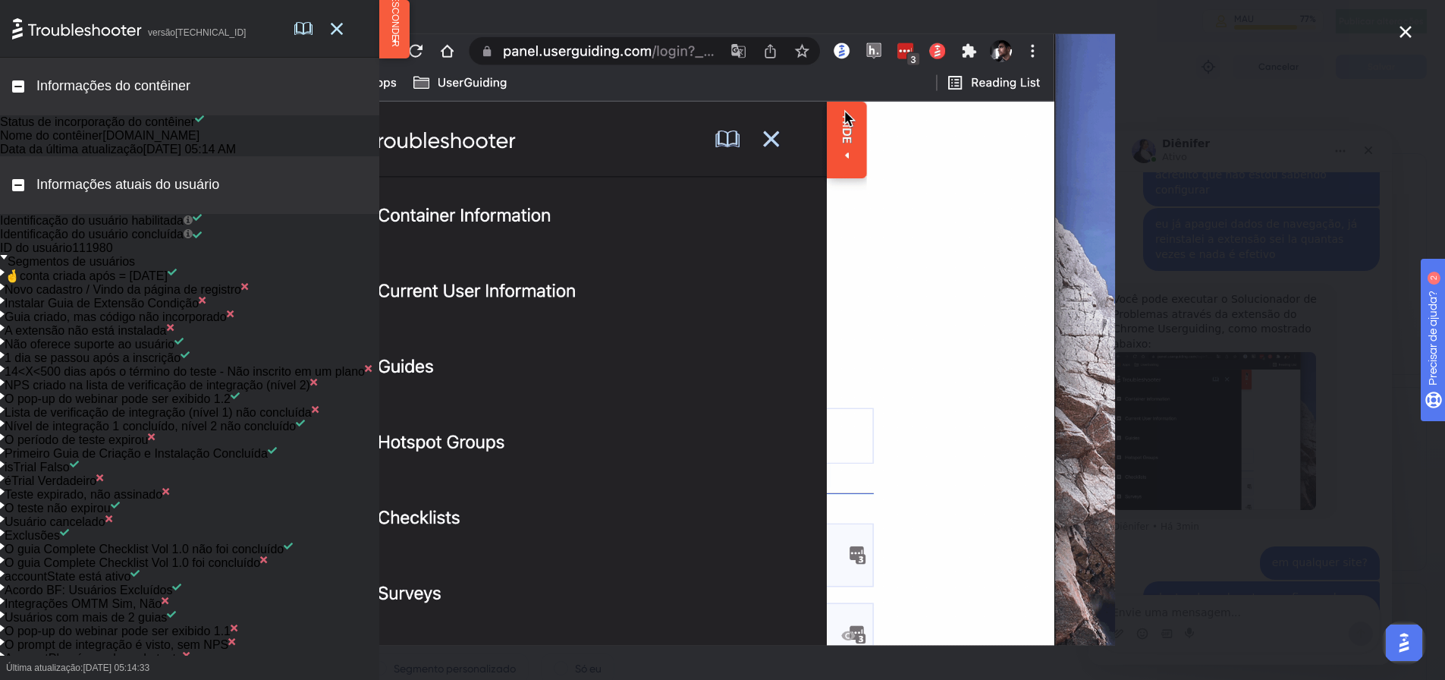
click at [14, 338] on div "A extensão não está instalada" at bounding box center [189, 331] width 379 height 14
click at [8, 328] on icon at bounding box center [4, 326] width 8 height 5
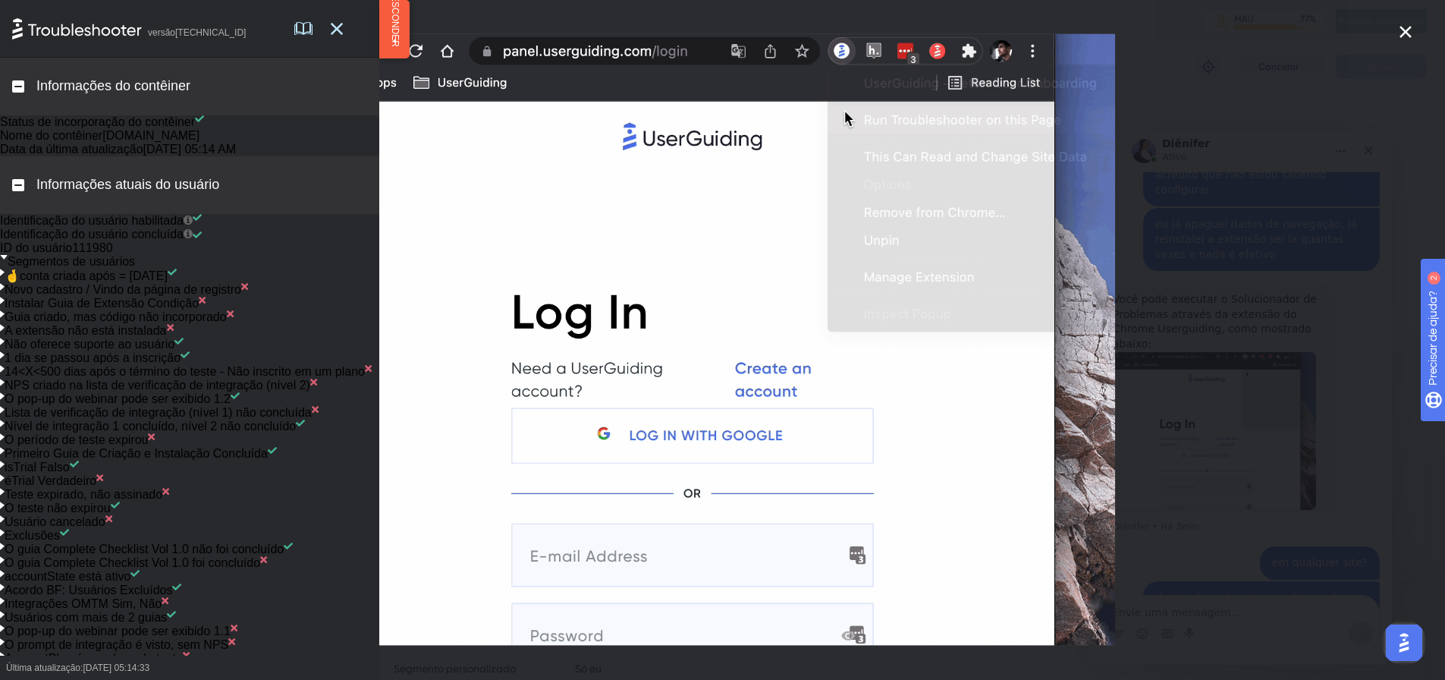
click at [21, 365] on div "1 dia se passou após a inscrição" at bounding box center [90, 358] width 181 height 14
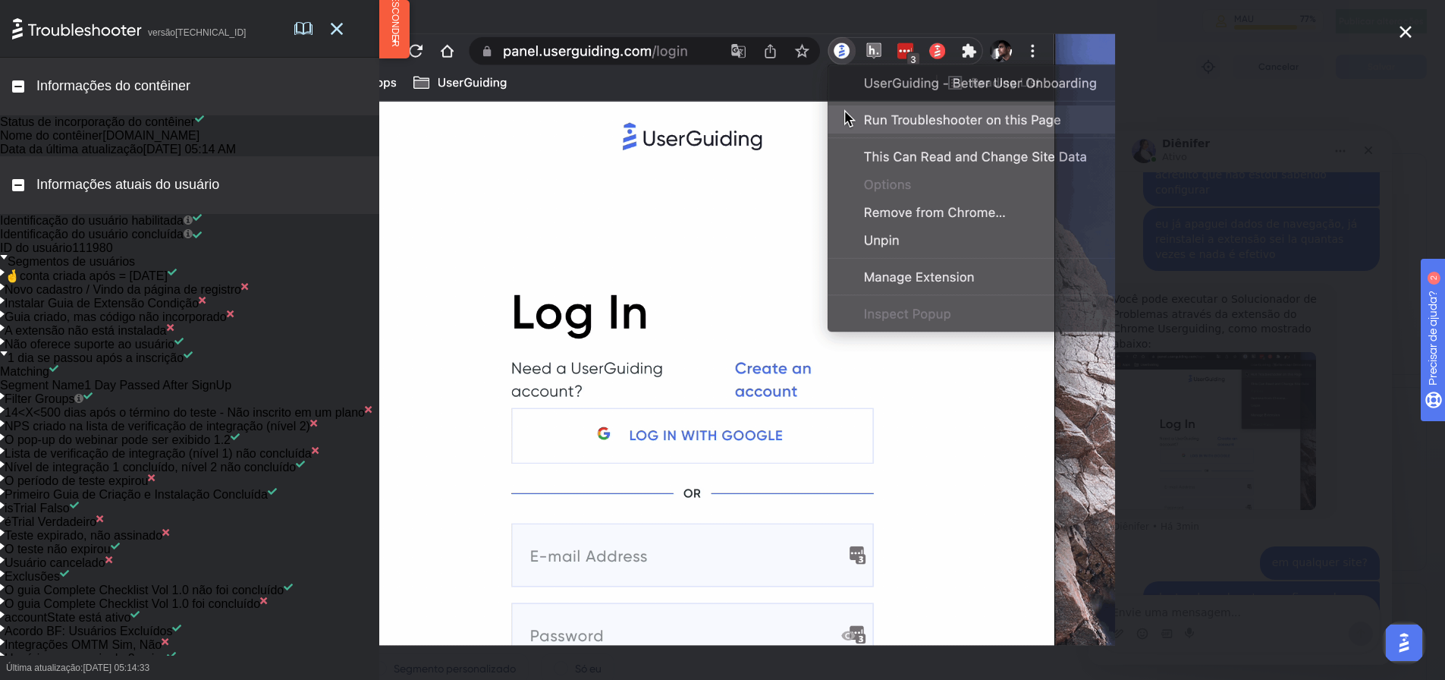
click at [21, 365] on div "1 dia se passou após a inscrição" at bounding box center [92, 358] width 184 height 14
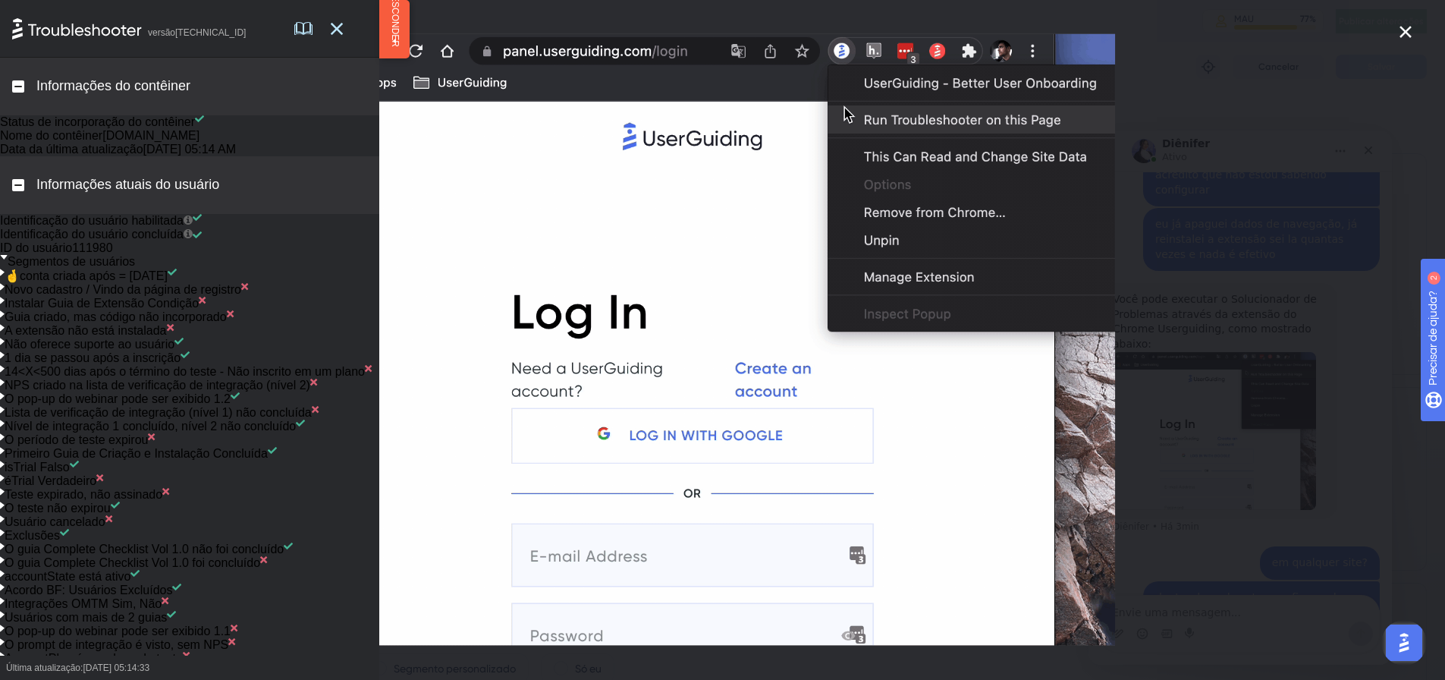
click at [20, 379] on div "14<X<500 dias após o término do teste - Não inscrito em um plano" at bounding box center [182, 372] width 365 height 14
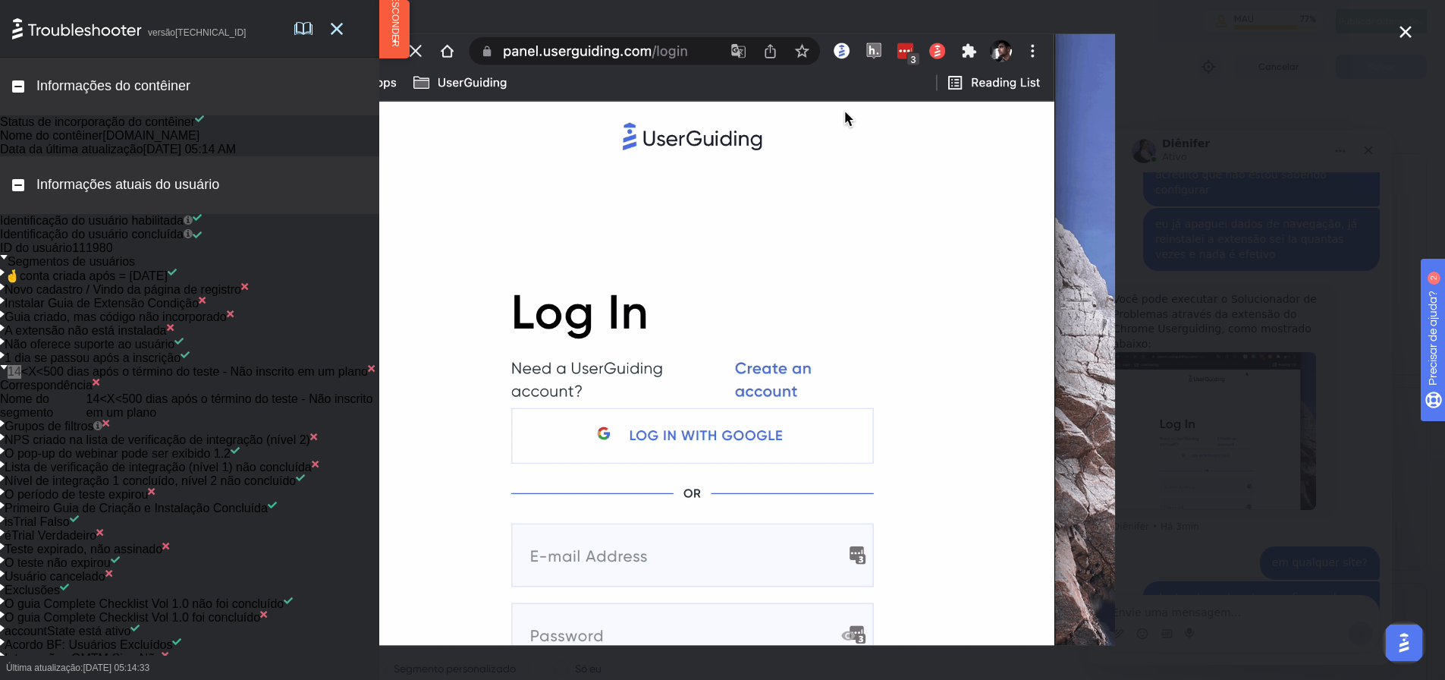
click at [20, 379] on div "14<X<500 dias após o término do teste - Não inscrito em um plano" at bounding box center [184, 372] width 368 height 14
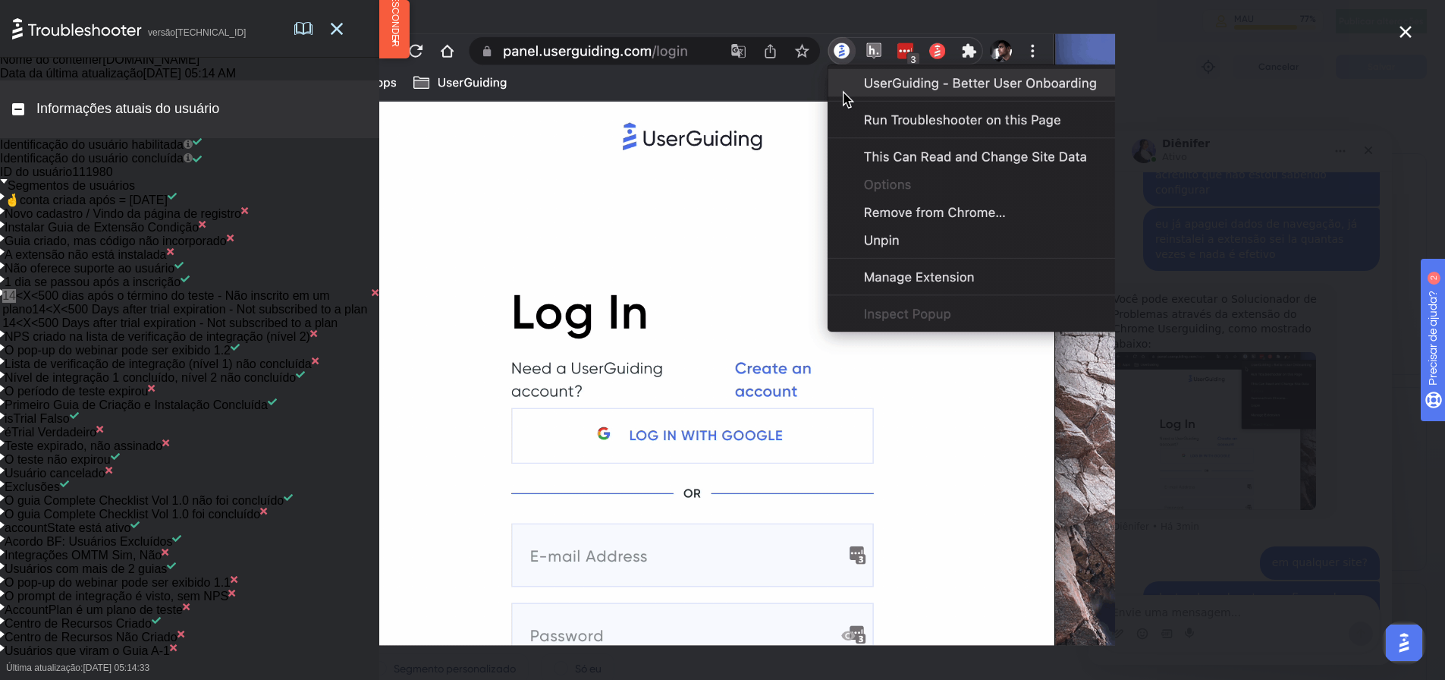
scroll to position [152, 0]
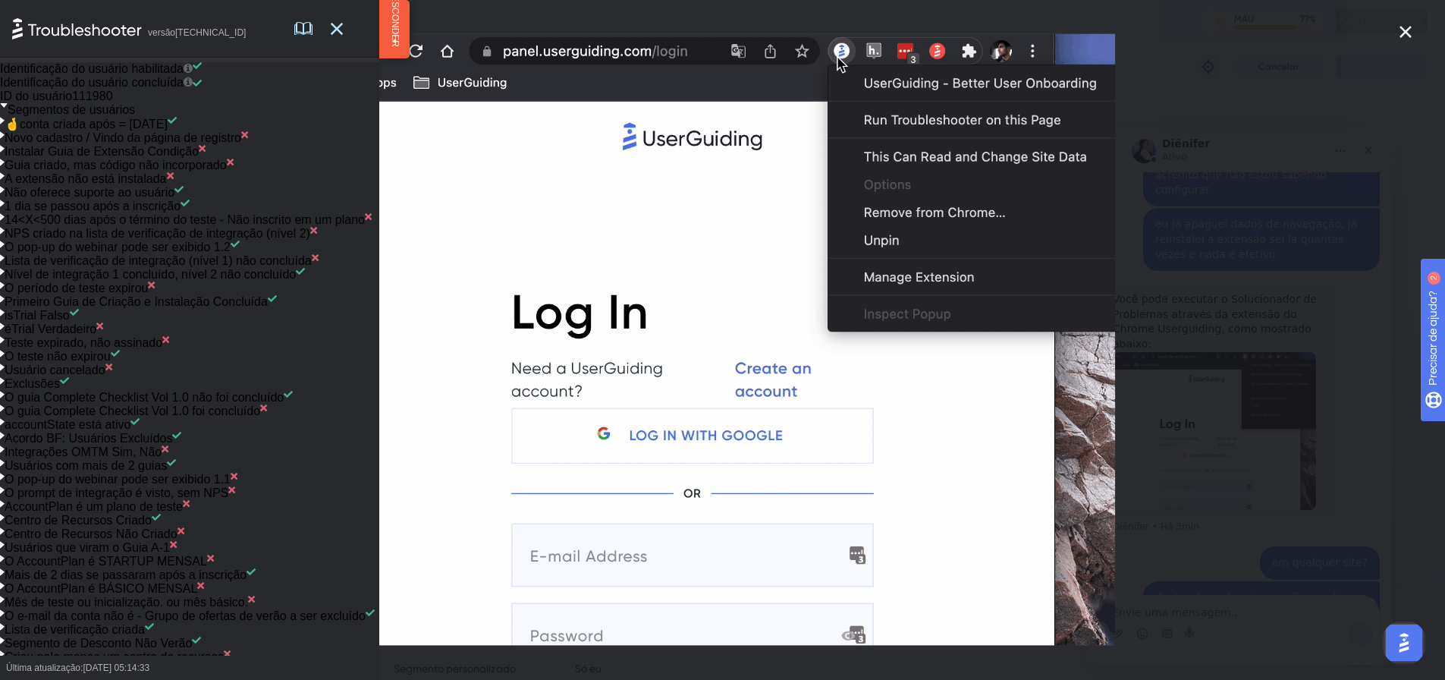
click at [5, 289] on icon at bounding box center [2, 285] width 5 height 7
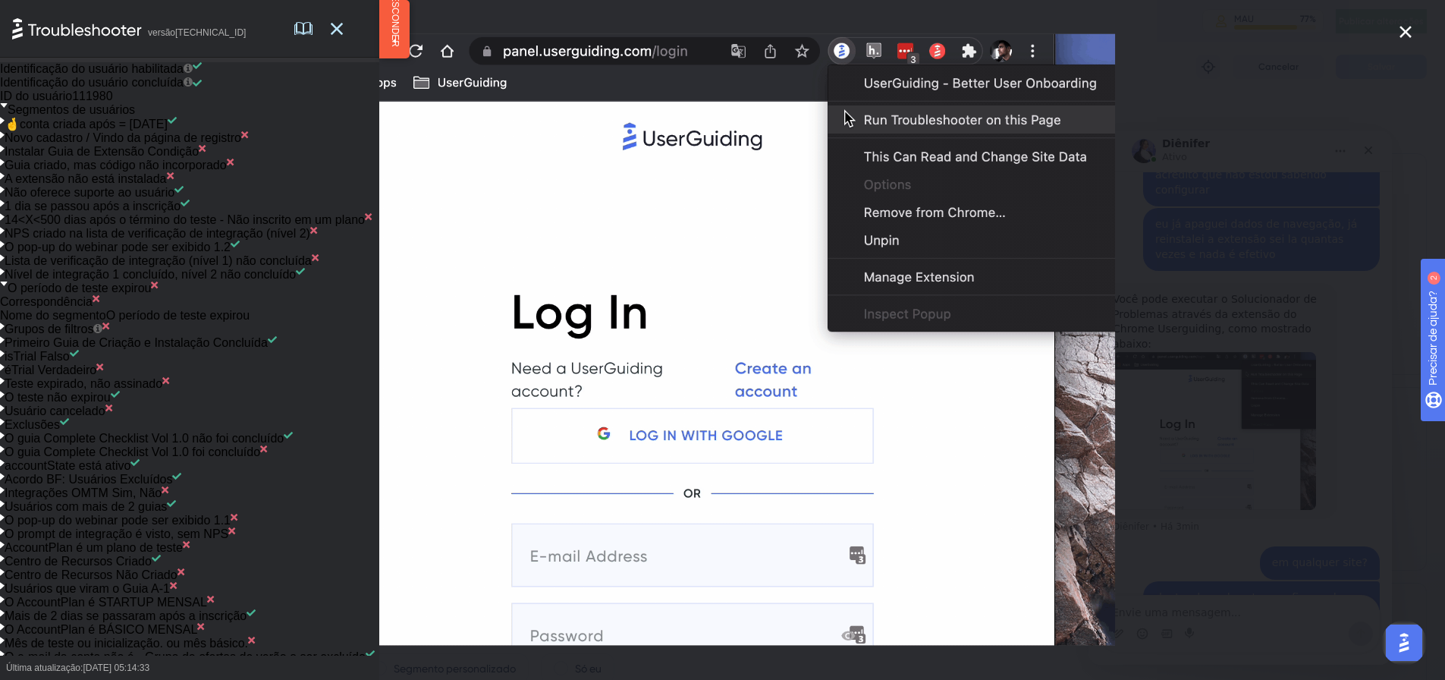
click at [8, 286] on icon at bounding box center [4, 283] width 7 height 5
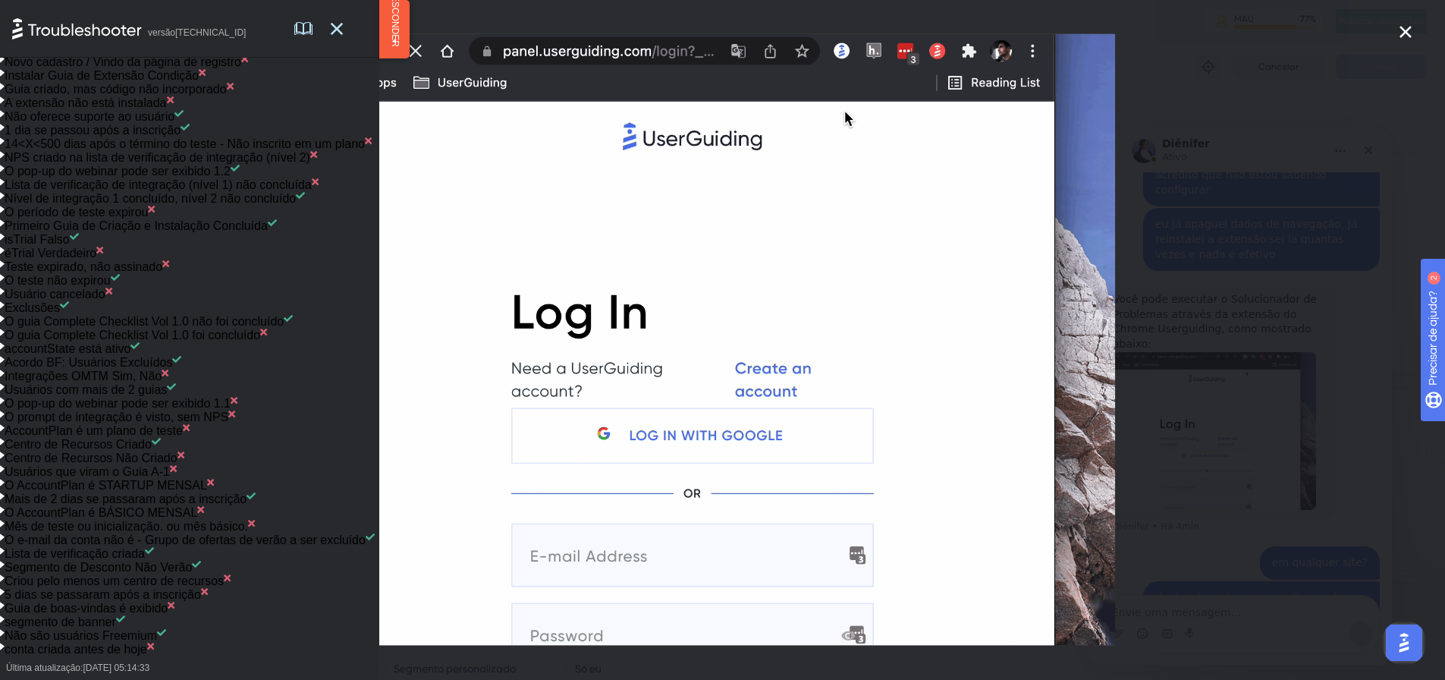
scroll to position [922, 0]
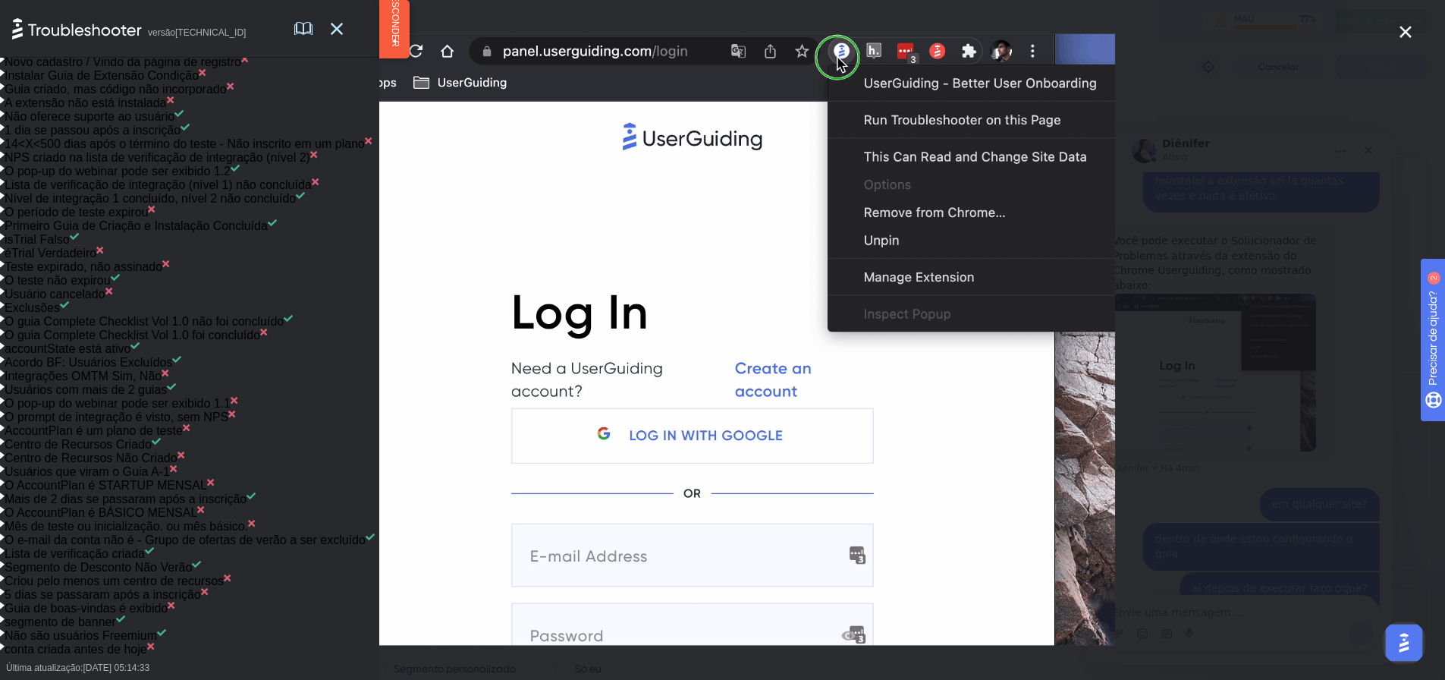
click at [17, 41] on div "Segmentos de usuários" at bounding box center [67, 34] width 135 height 14
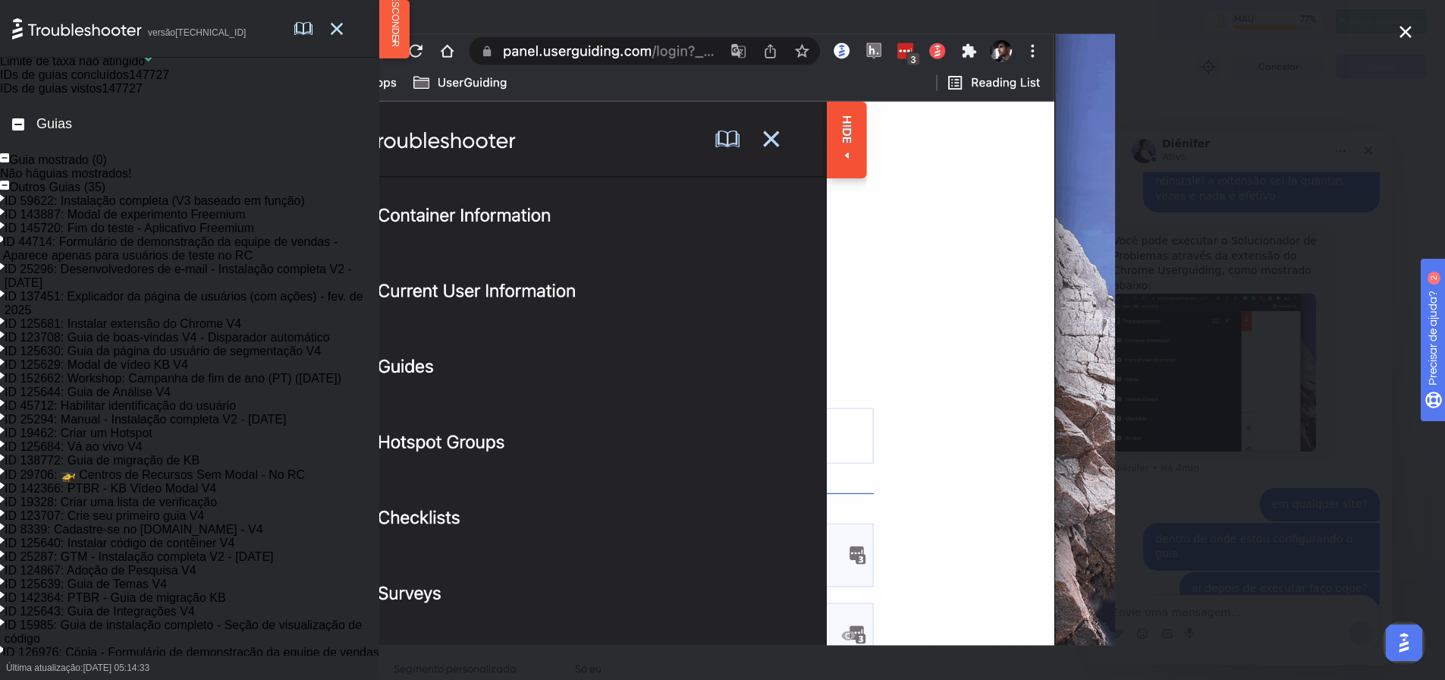
click at [12, 55] on div "Atributos do usuário" at bounding box center [56, 48] width 112 height 14
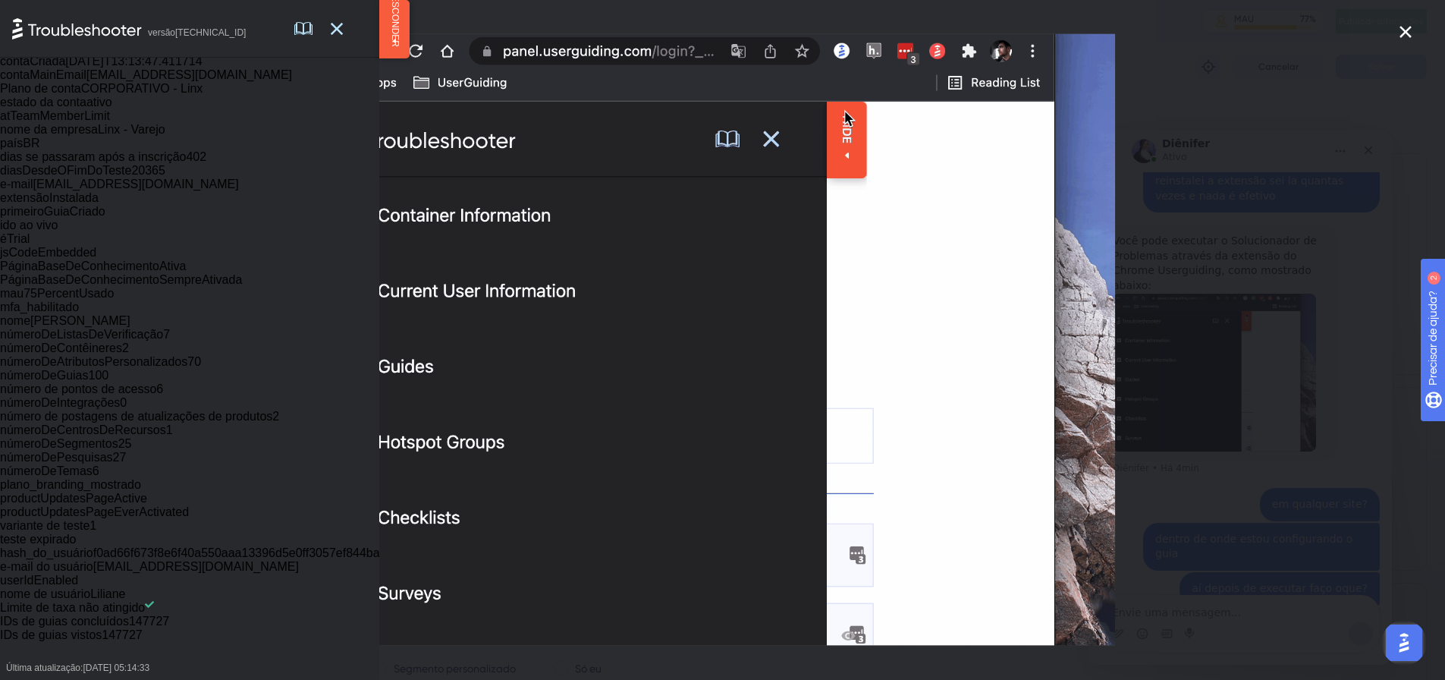
scroll to position [0, 0]
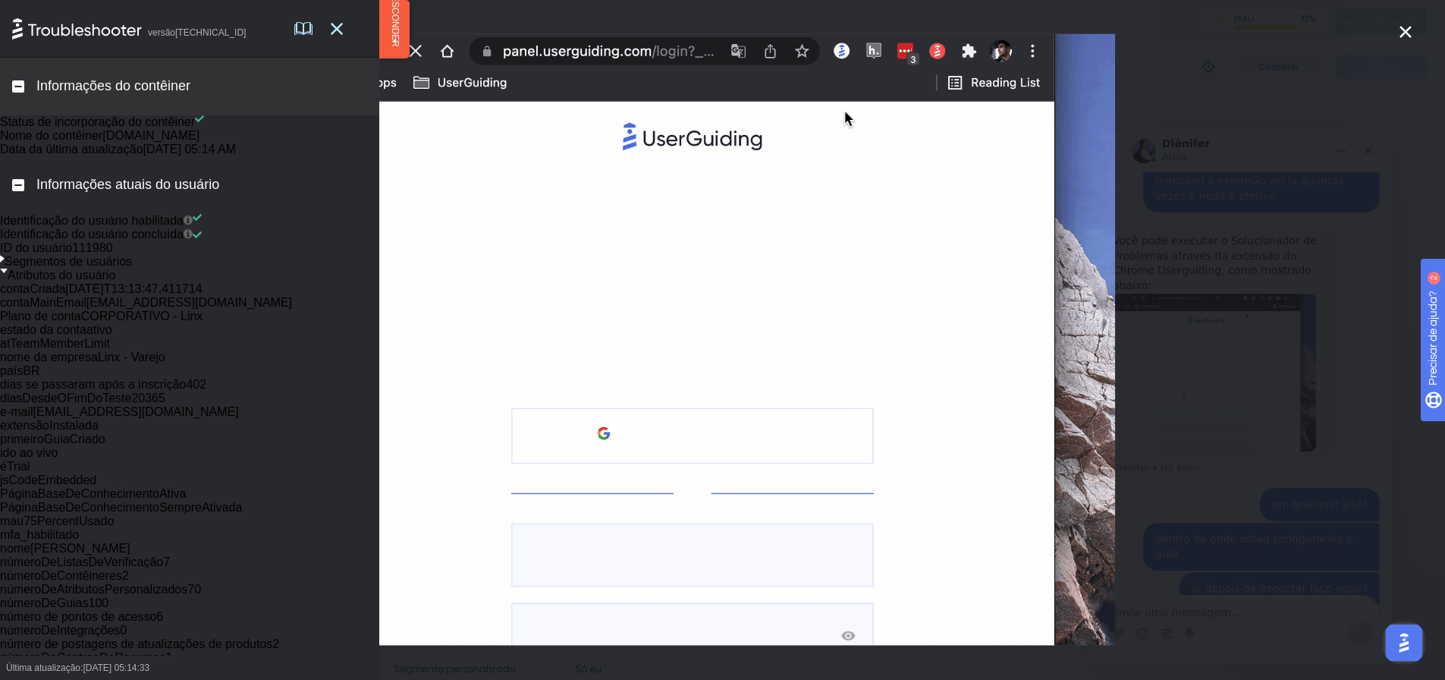
click at [1400, 33] on icon "Fechar" at bounding box center [1406, 32] width 18 height 18
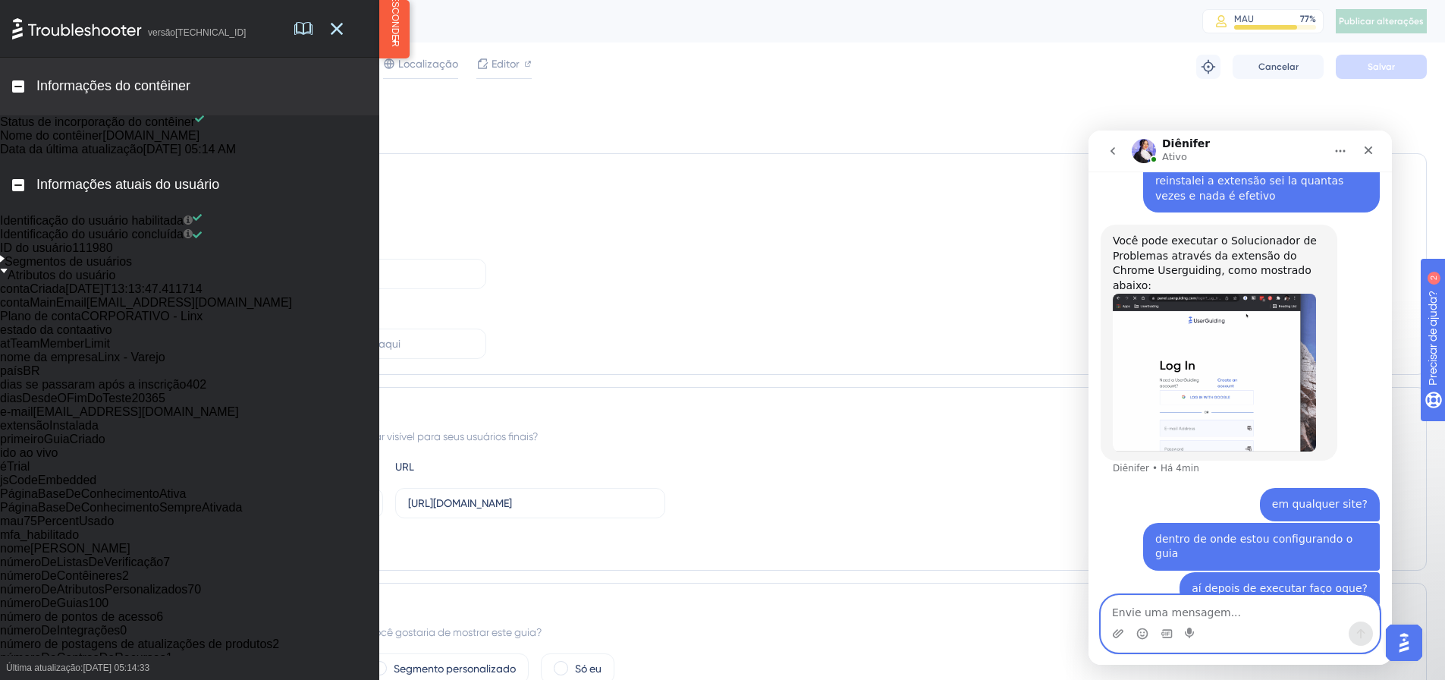
click at [1243, 602] on textarea "Envie uma mensagem..." at bounding box center [1241, 609] width 278 height 26
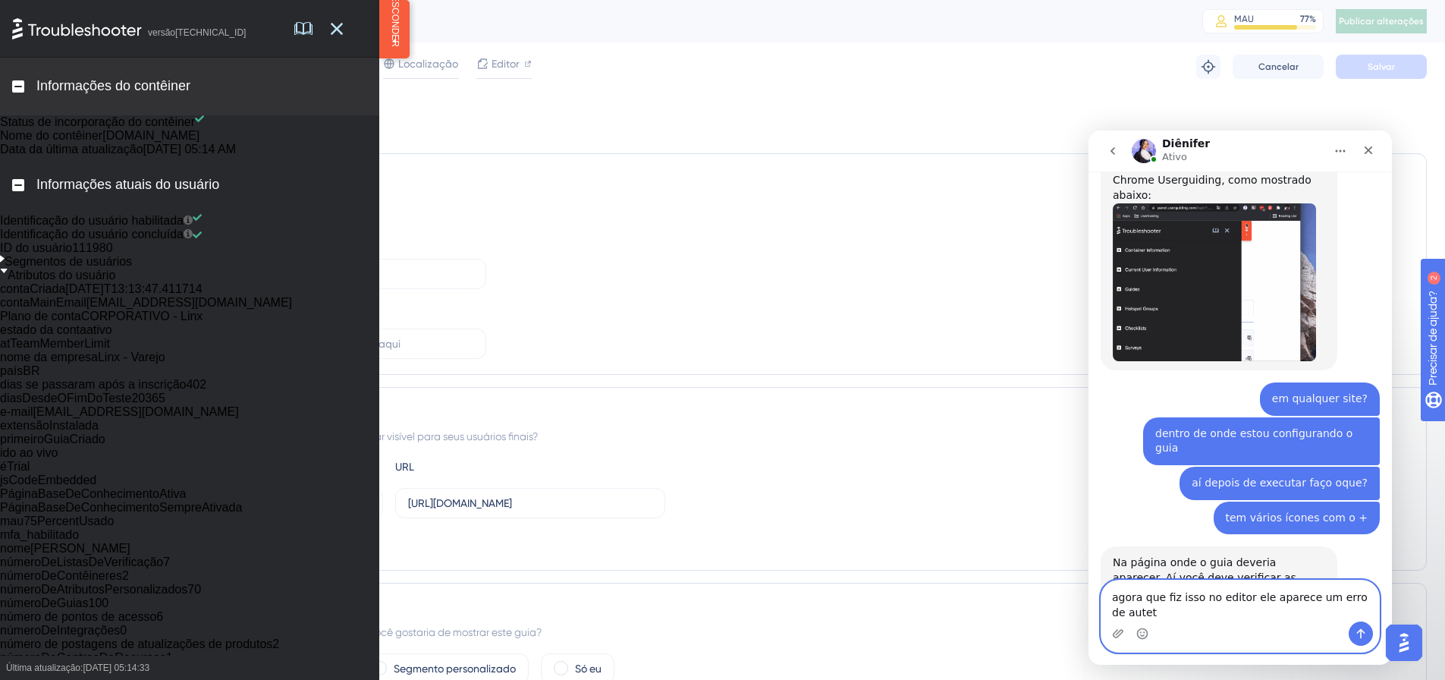
scroll to position [954, 0]
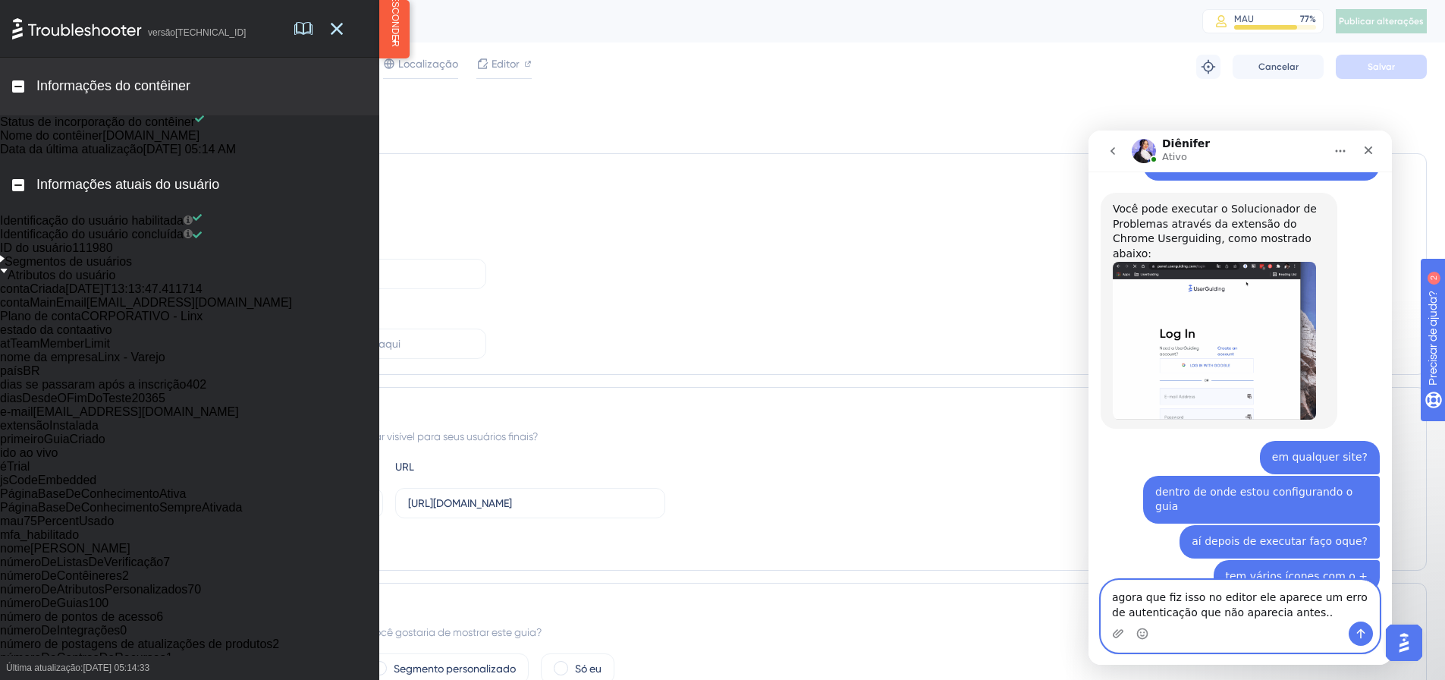
type textarea "agora que fiz isso no editor ele aparece um erro de autenticação que não aparec…"
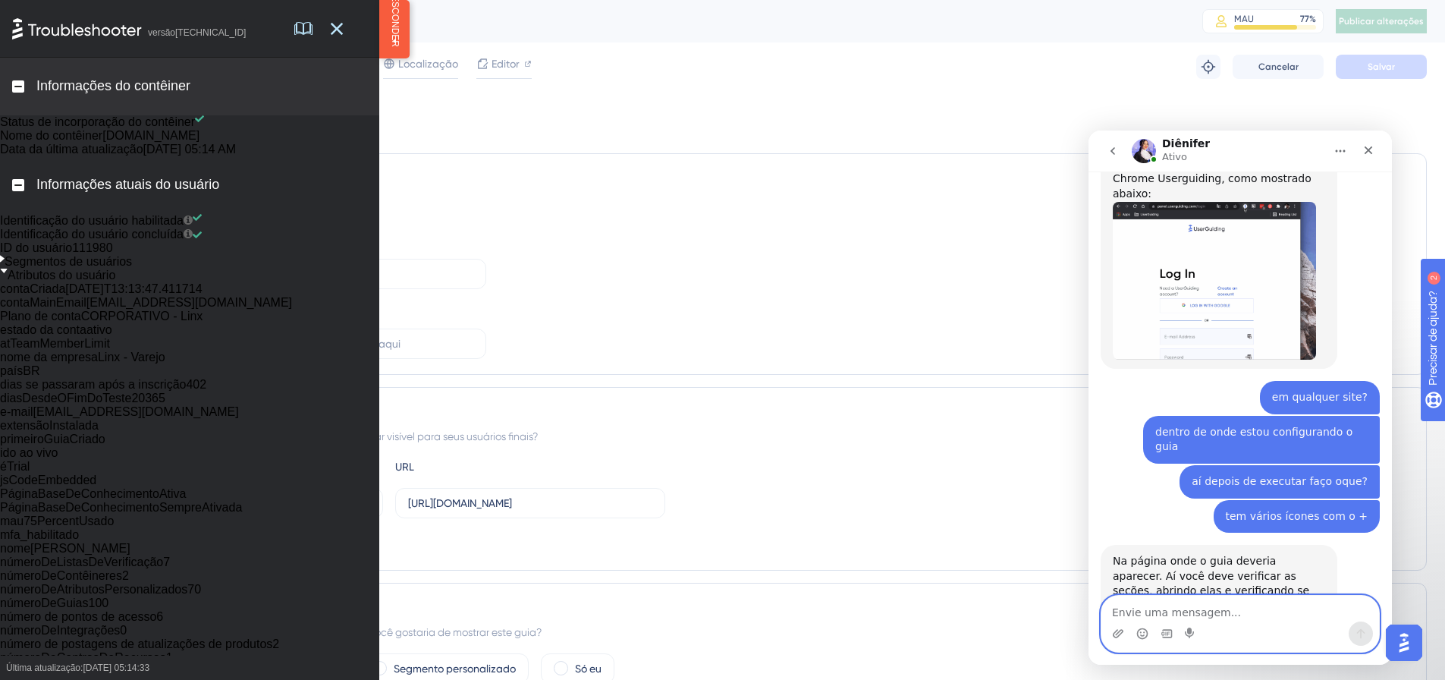
click at [1162, 617] on textarea "Envie uma mensagem..." at bounding box center [1241, 609] width 278 height 26
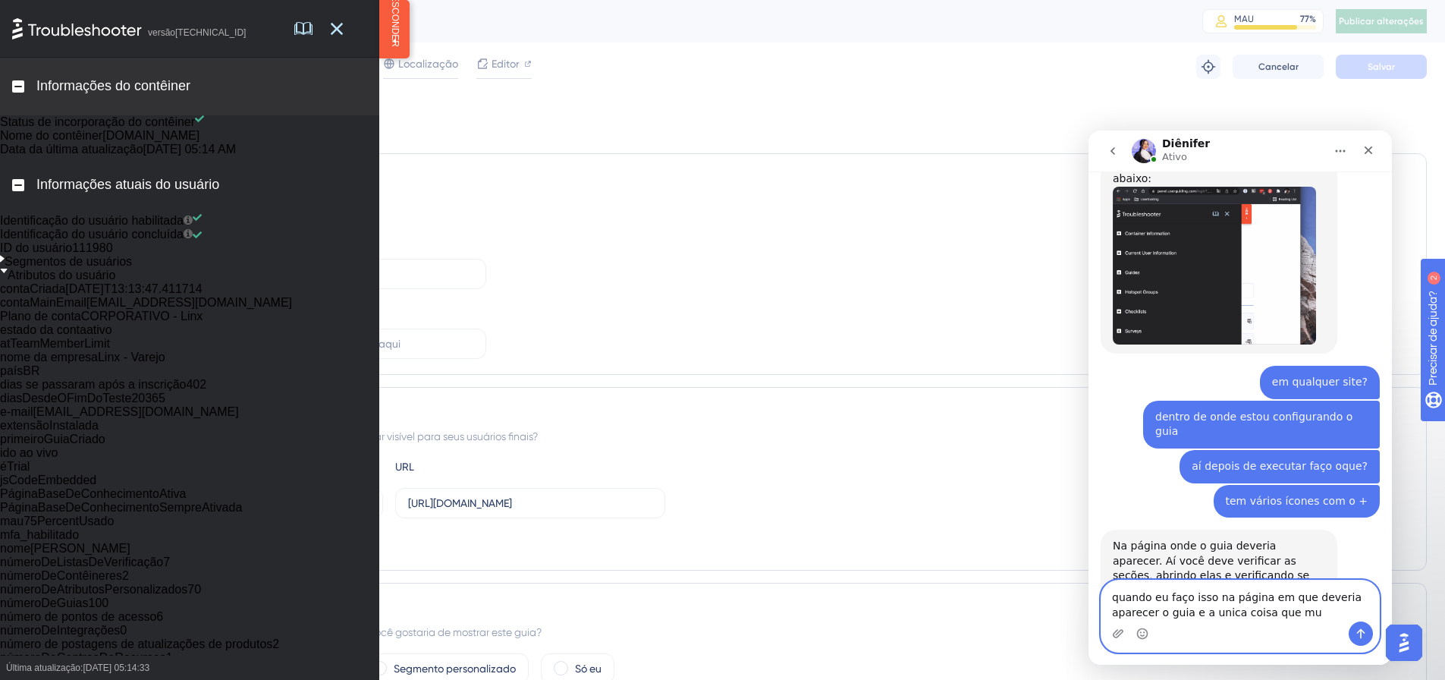
scroll to position [1087, 0]
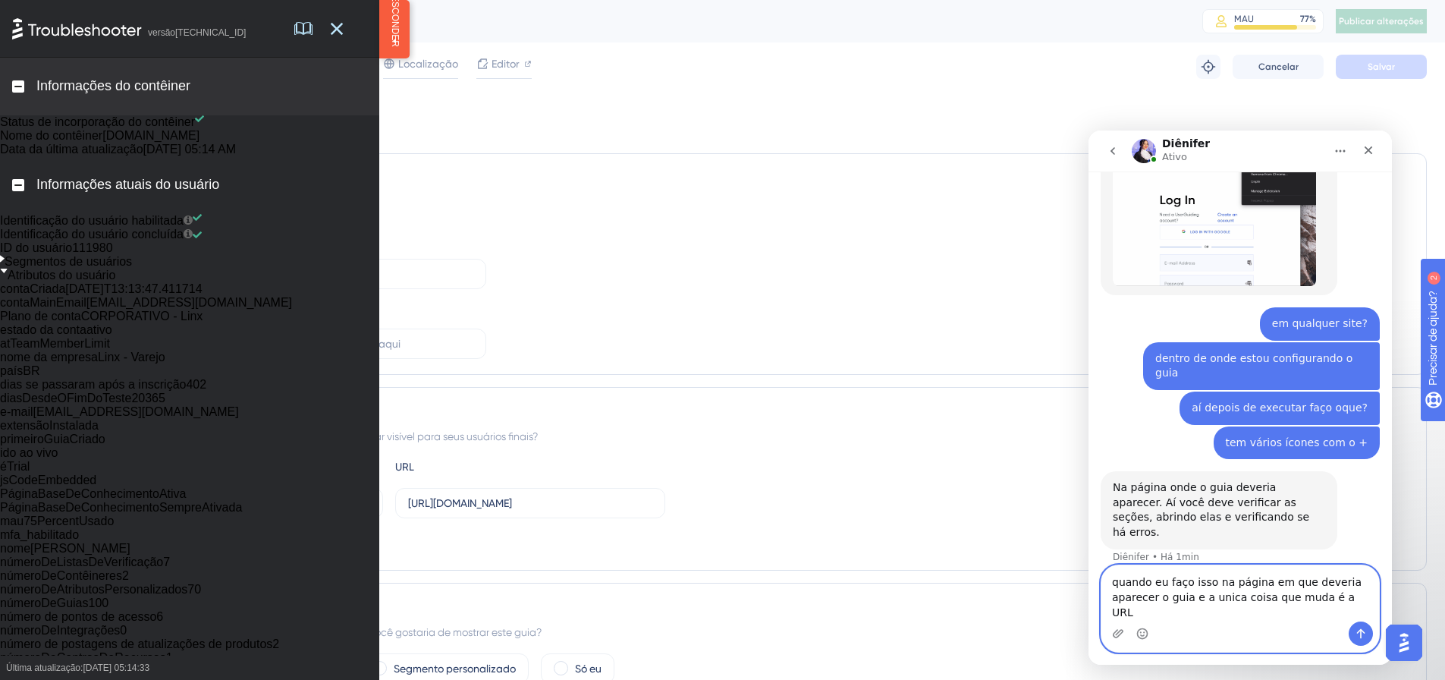
type textarea "quando eu faço isso na página em que deveria aparecer o guia e a unica coisa qu…"
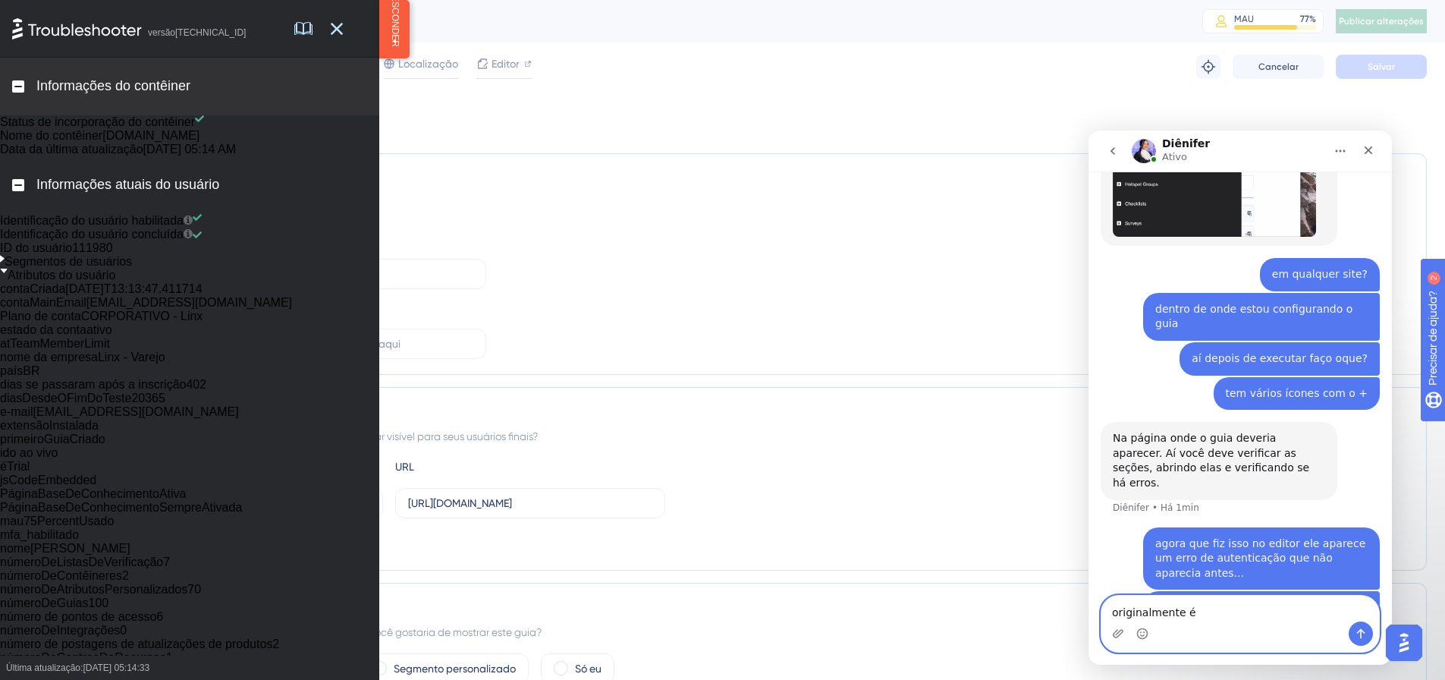
paste textarea "[URL][DOMAIN_NAME]"
type textarea "originalmente é https://linx-rc.microvix.com.br/v4/home"
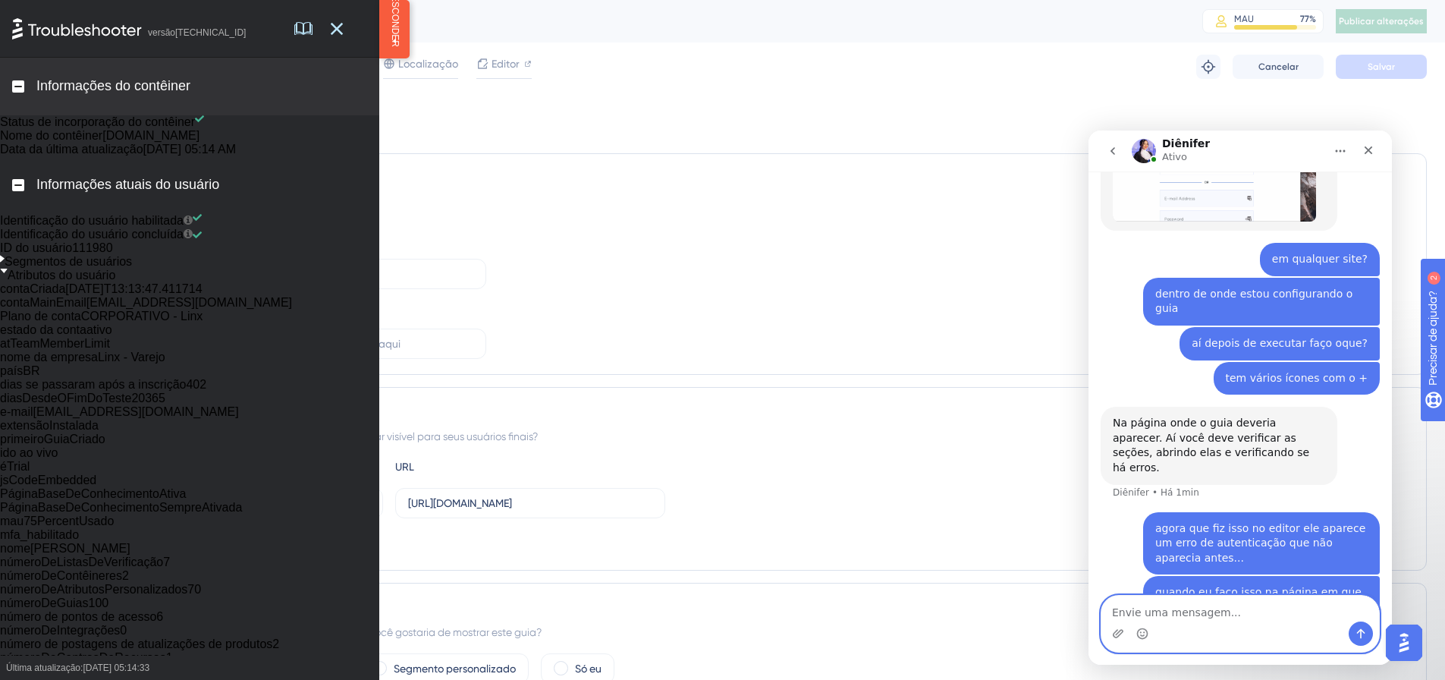
scroll to position [1186, 0]
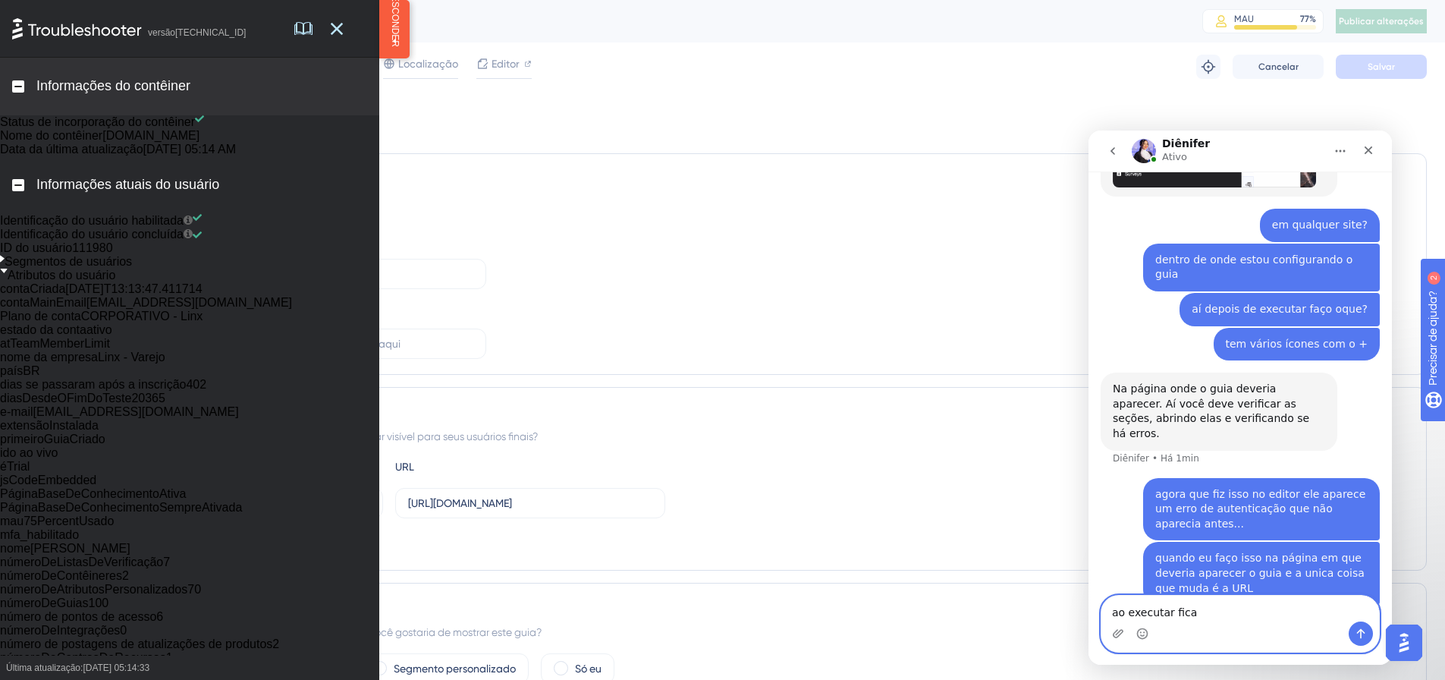
paste textarea "[URL][DOMAIN_NAME]"
type textarea "ao executar fica https://linx-rc.microvix.com.br/v4/home/index.asp?_ug_troubles…"
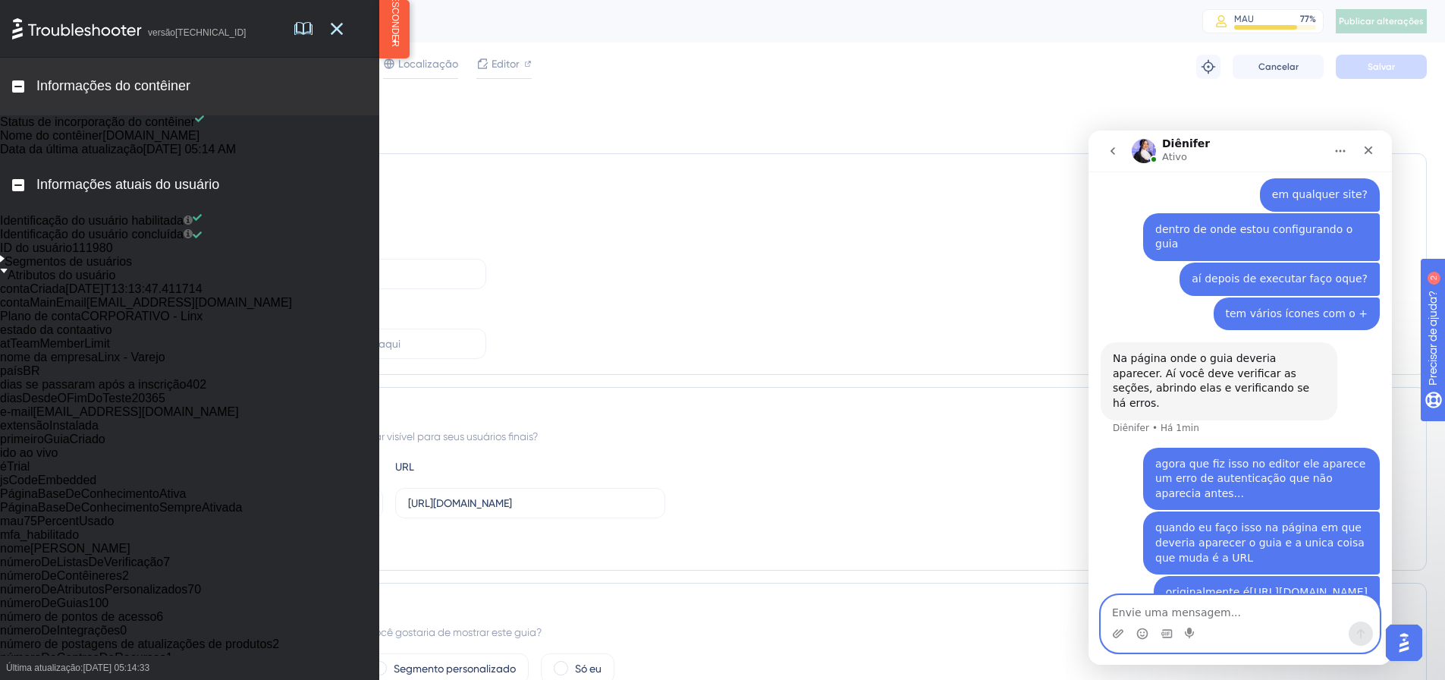
scroll to position [1250, 0]
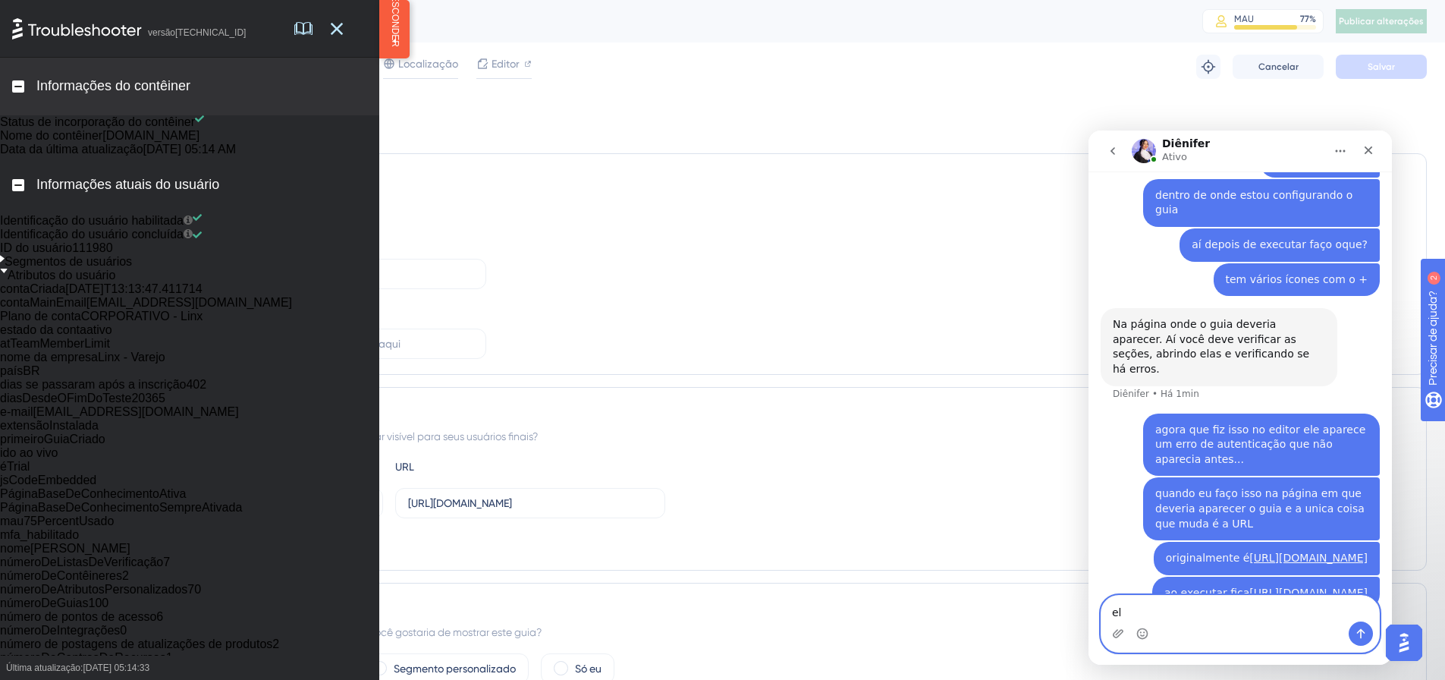
type textarea "e"
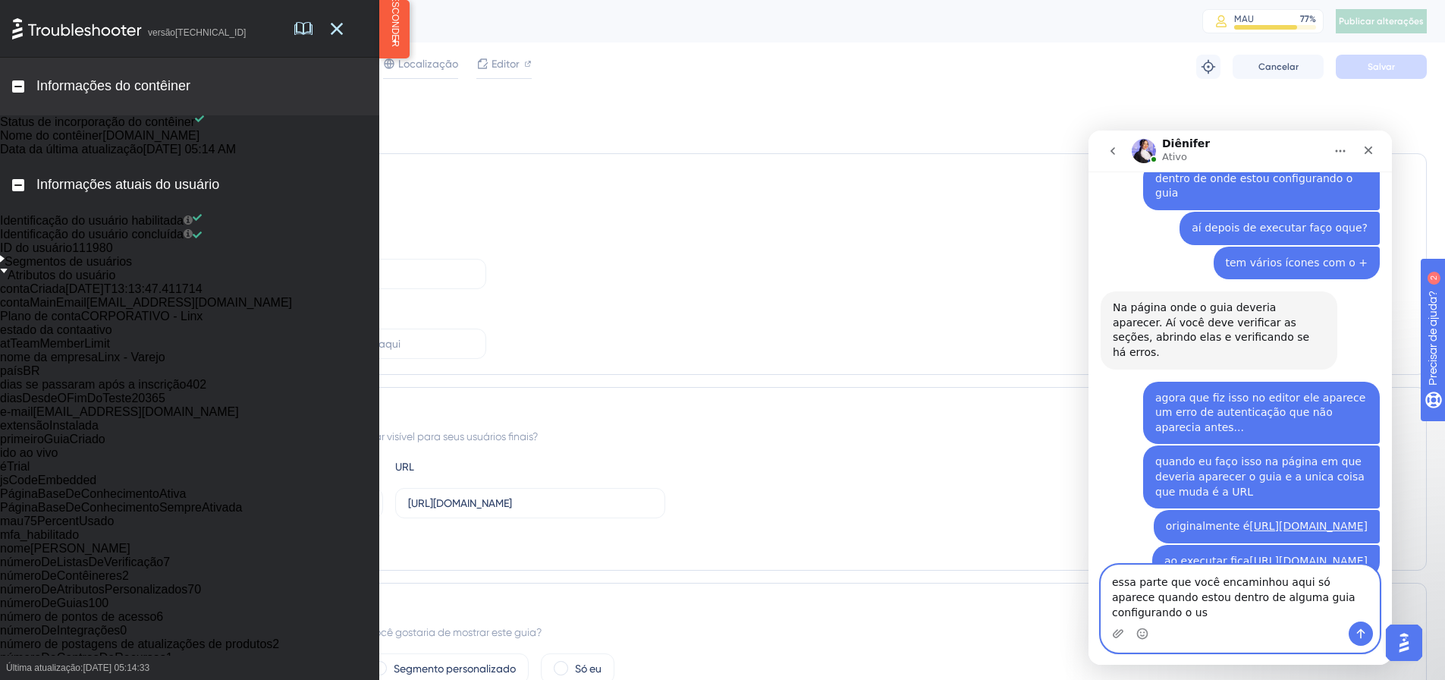
scroll to position [1282, 0]
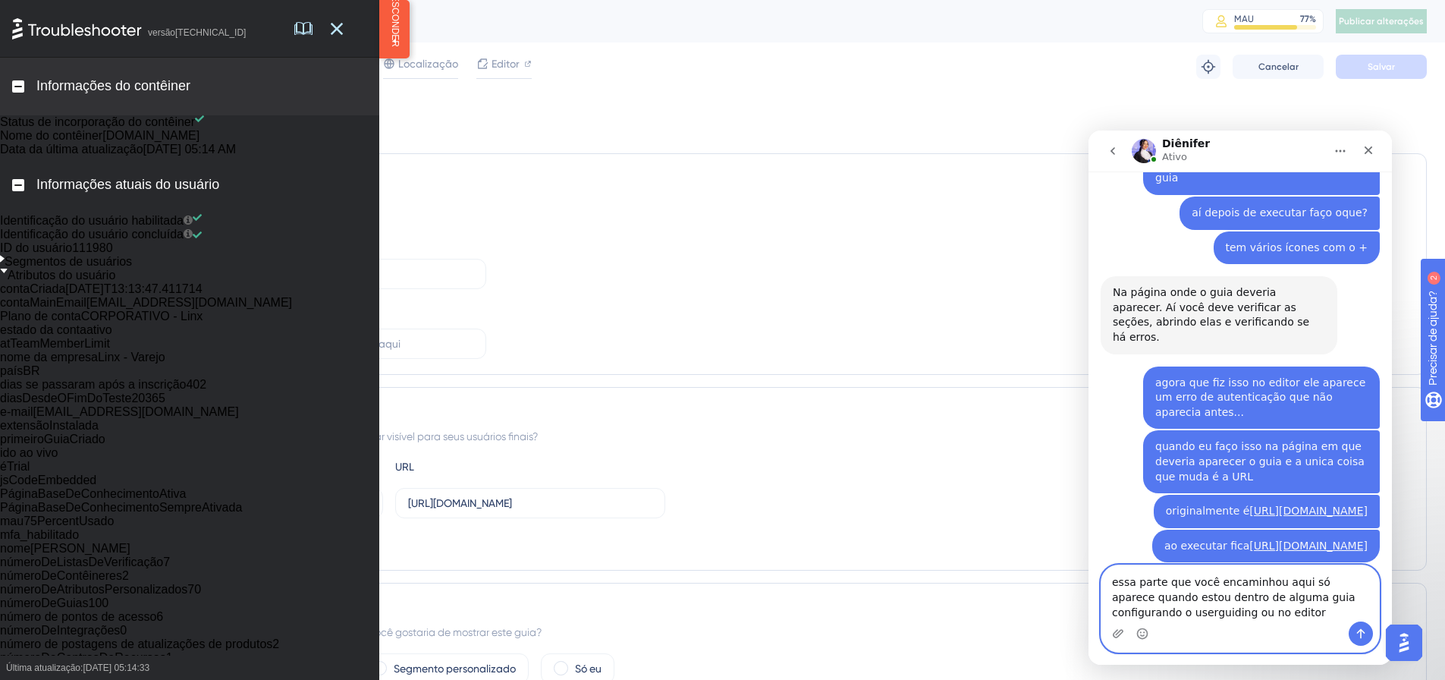
type textarea "essa parte que você encaminhou aqui só aparece quando estou dentro de alguma gu…"
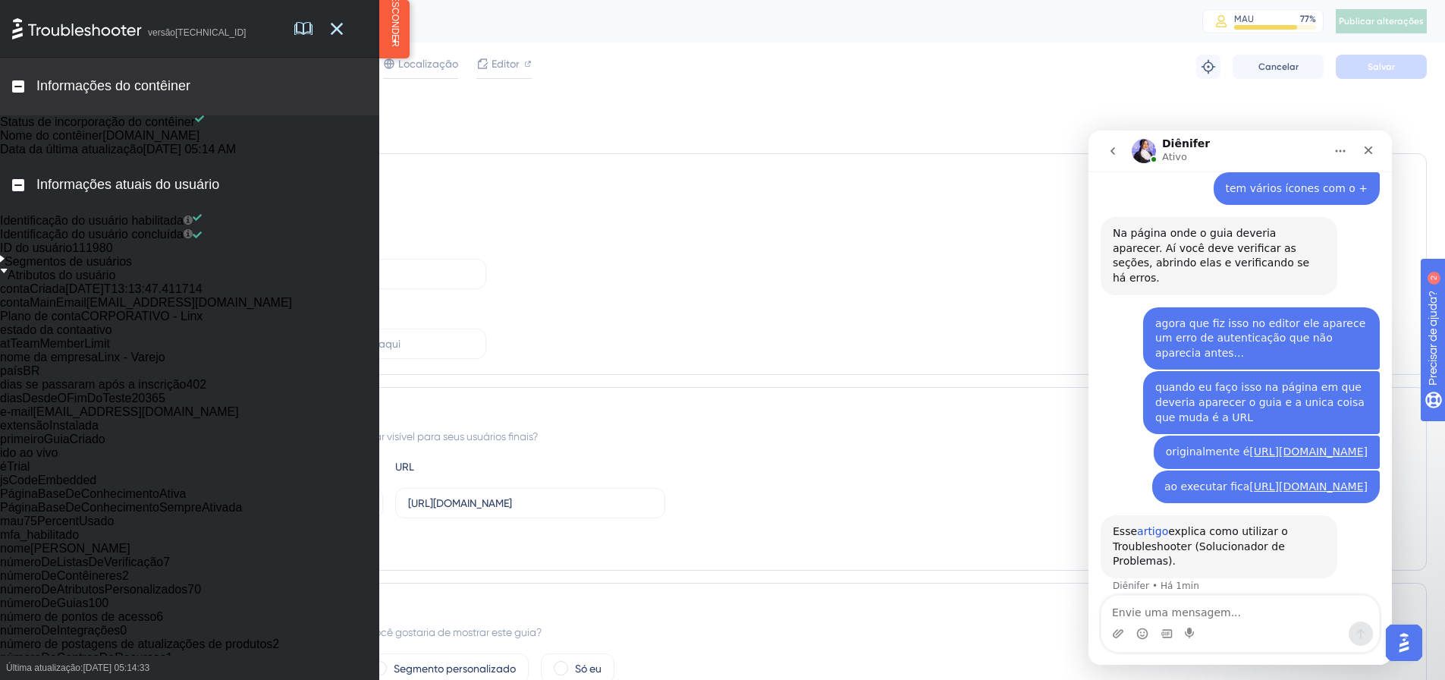
click at [1155, 525] on link "artigo" at bounding box center [1152, 531] width 31 height 12
click at [1228, 605] on textarea "Envie uma mensagem..." at bounding box center [1241, 609] width 278 height 26
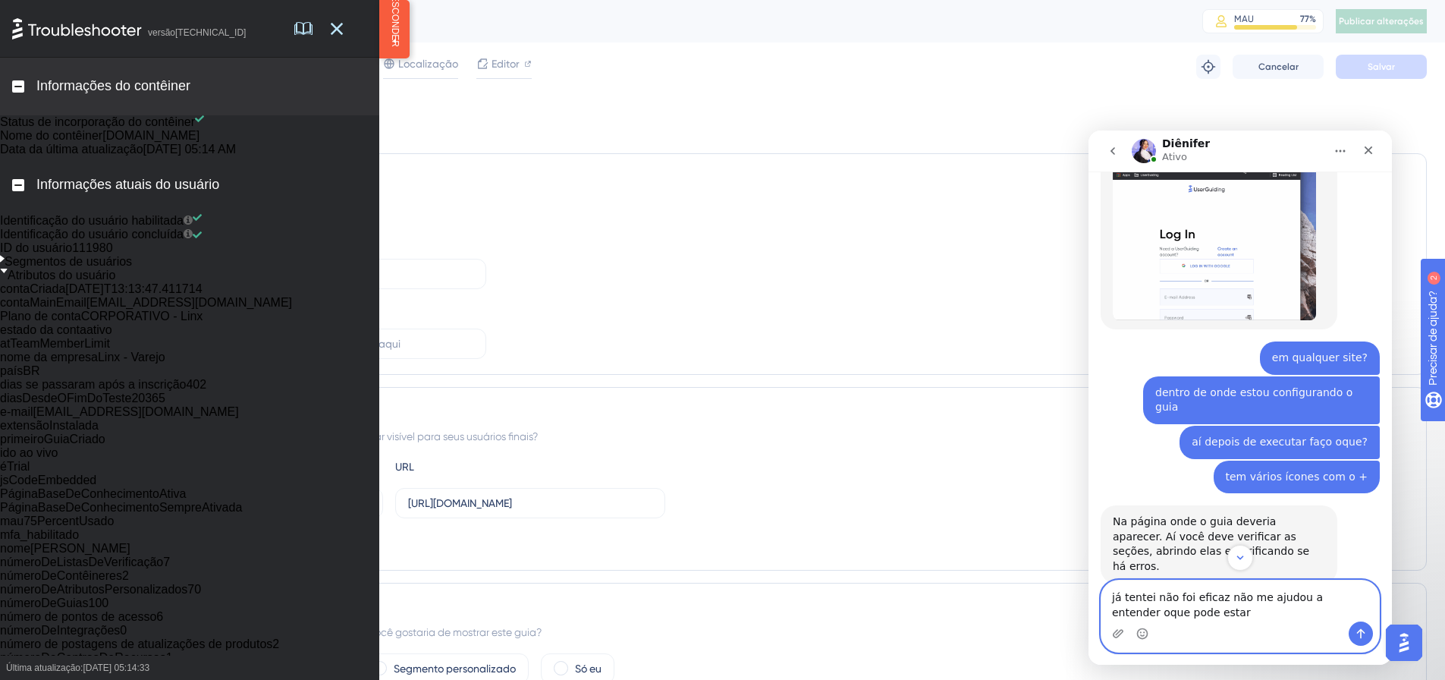
scroll to position [1356, 0]
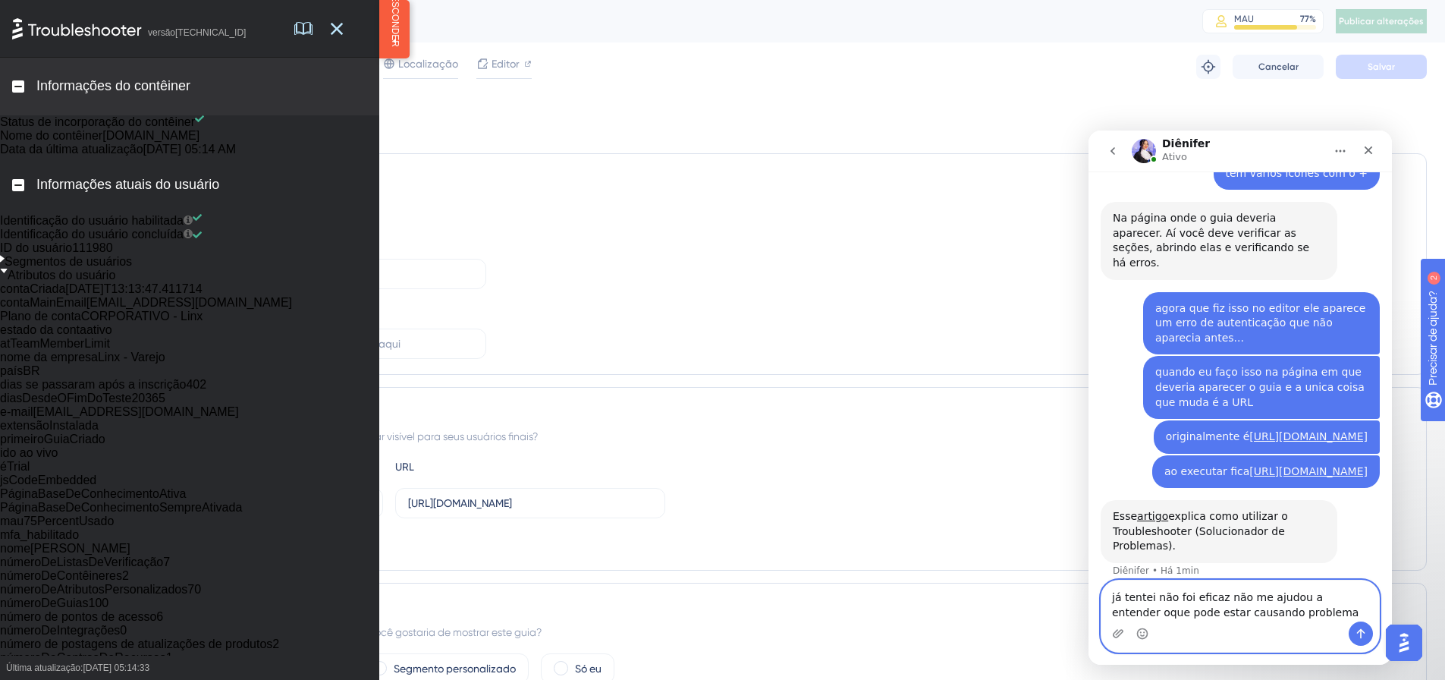
click at [1136, 599] on textarea "já tentei não foi eficaz não me ajudou a entender oque pode estar causando prob…" at bounding box center [1241, 600] width 278 height 41
type textarea "já li não foi eficaz não me ajudou a entender oque pode estar causando problema"
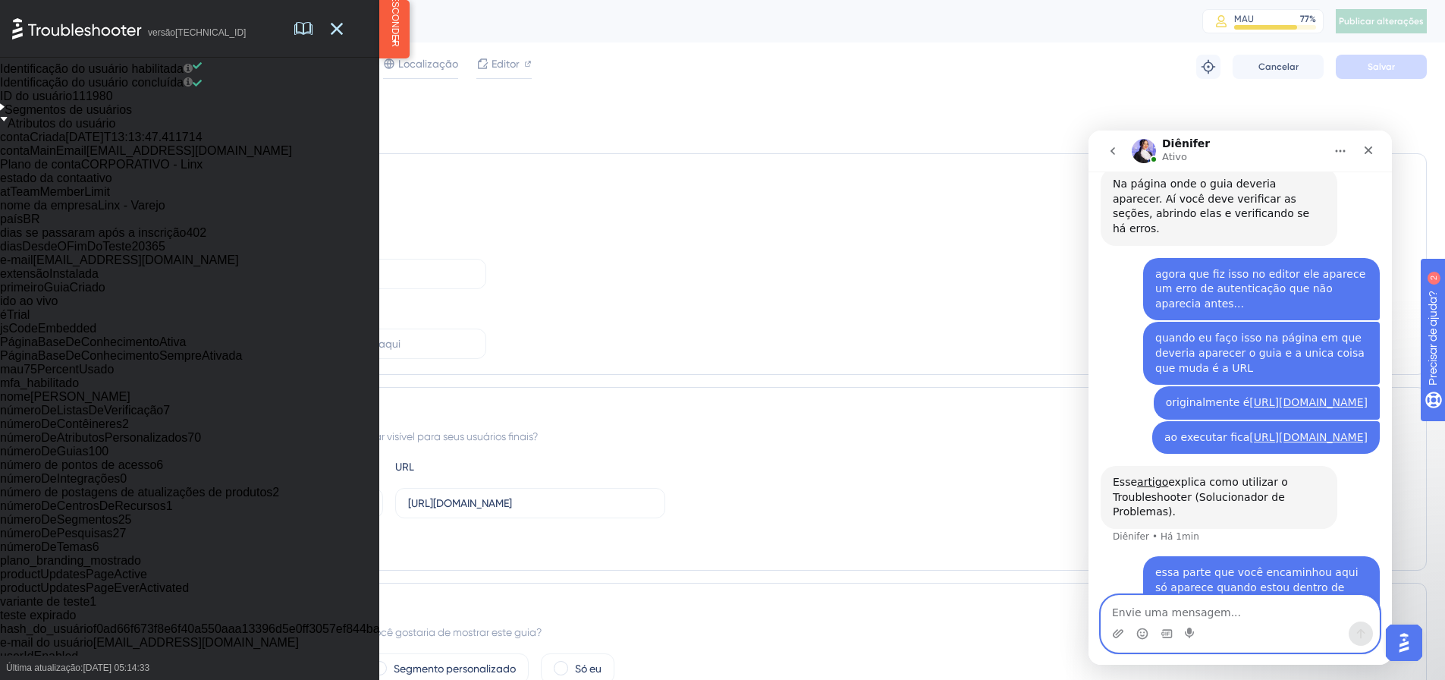
scroll to position [0, 0]
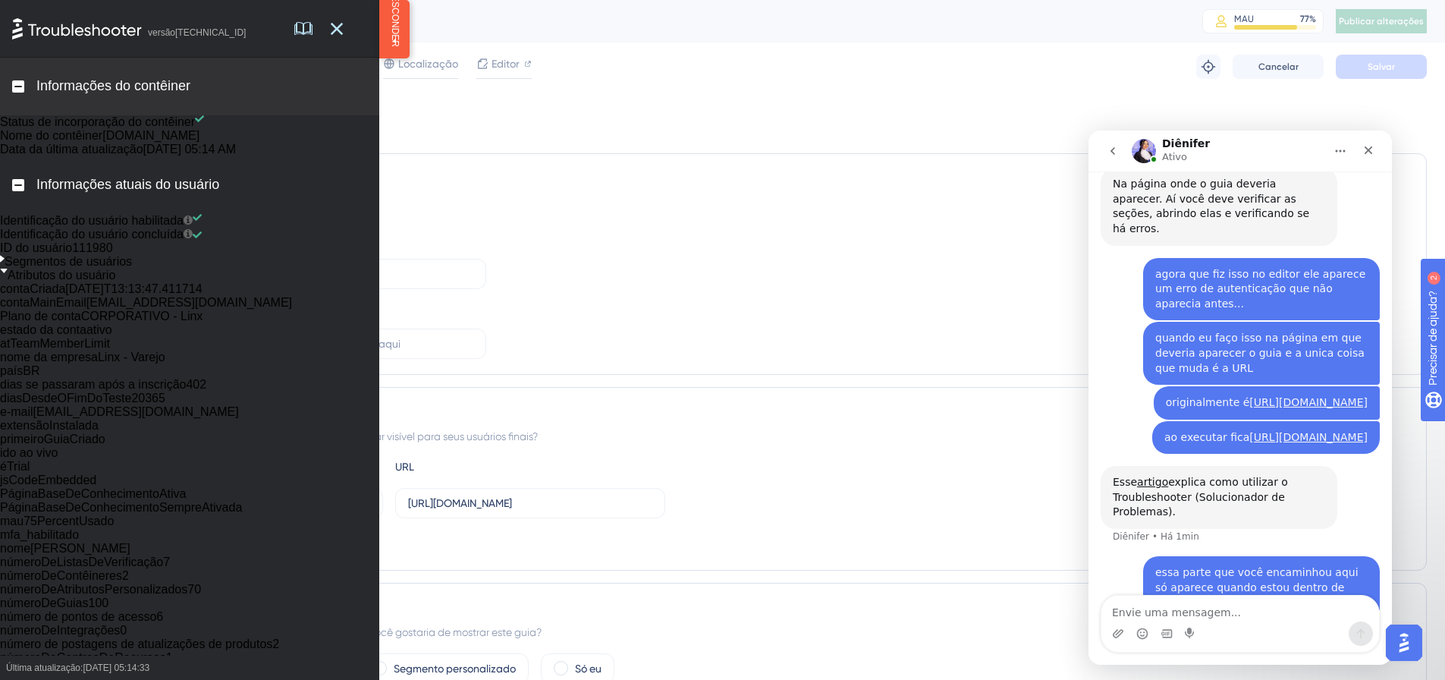
click at [5, 262] on icon at bounding box center [2, 259] width 5 height 7
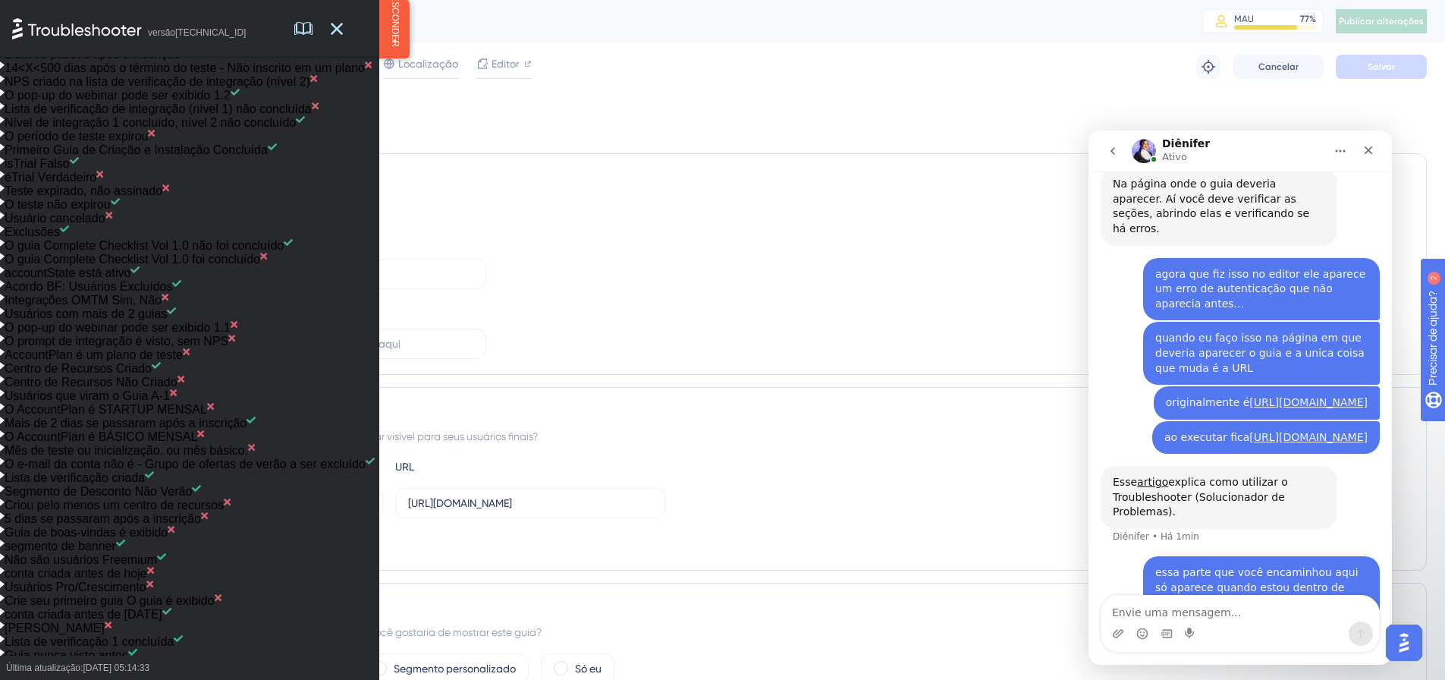
scroll to position [152, 0]
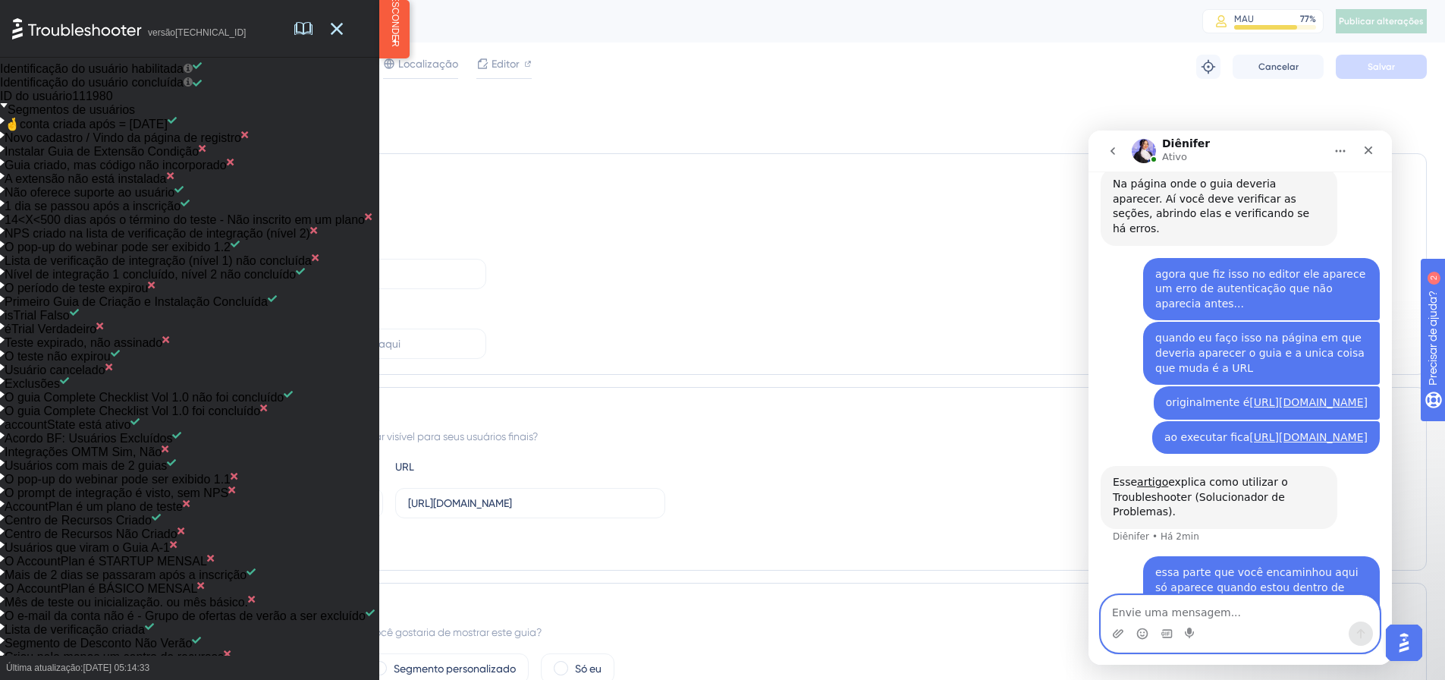
click at [1174, 612] on textarea "Envie uma mensagem..." at bounding box center [1241, 609] width 278 height 26
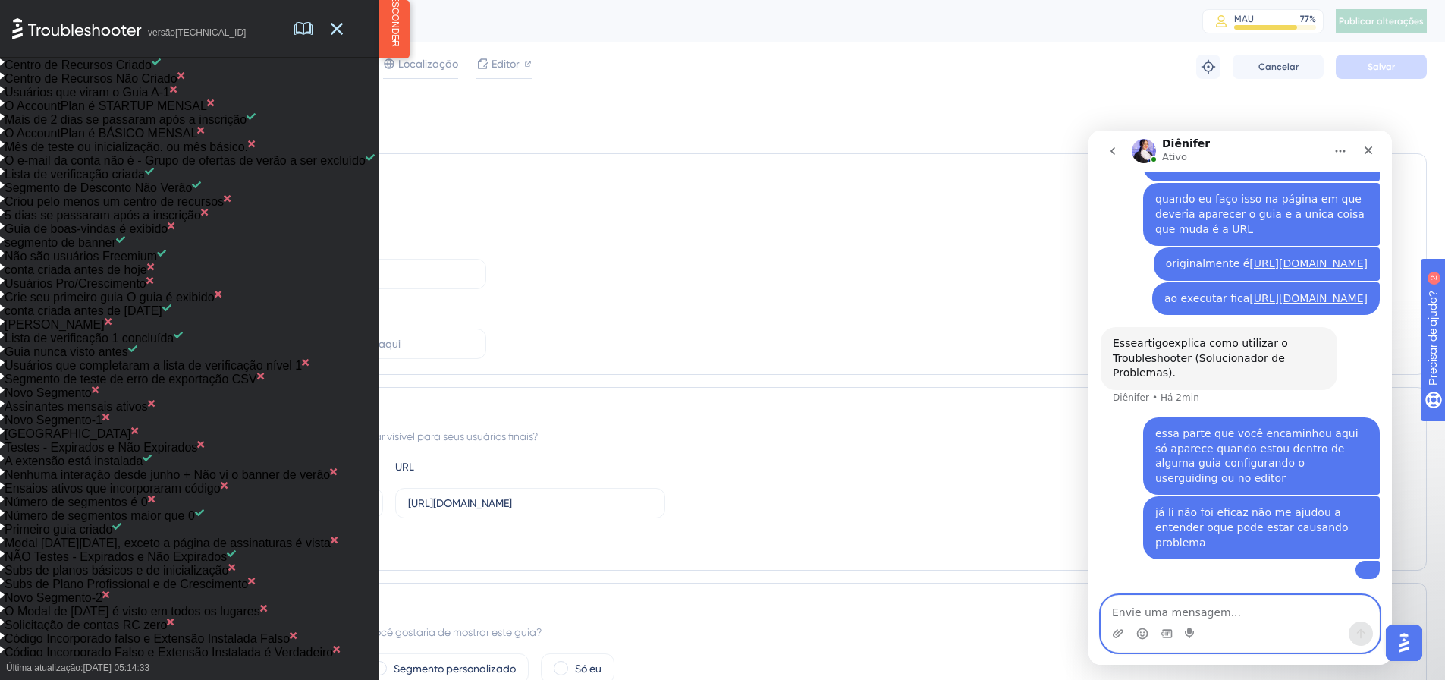
scroll to position [683, 0]
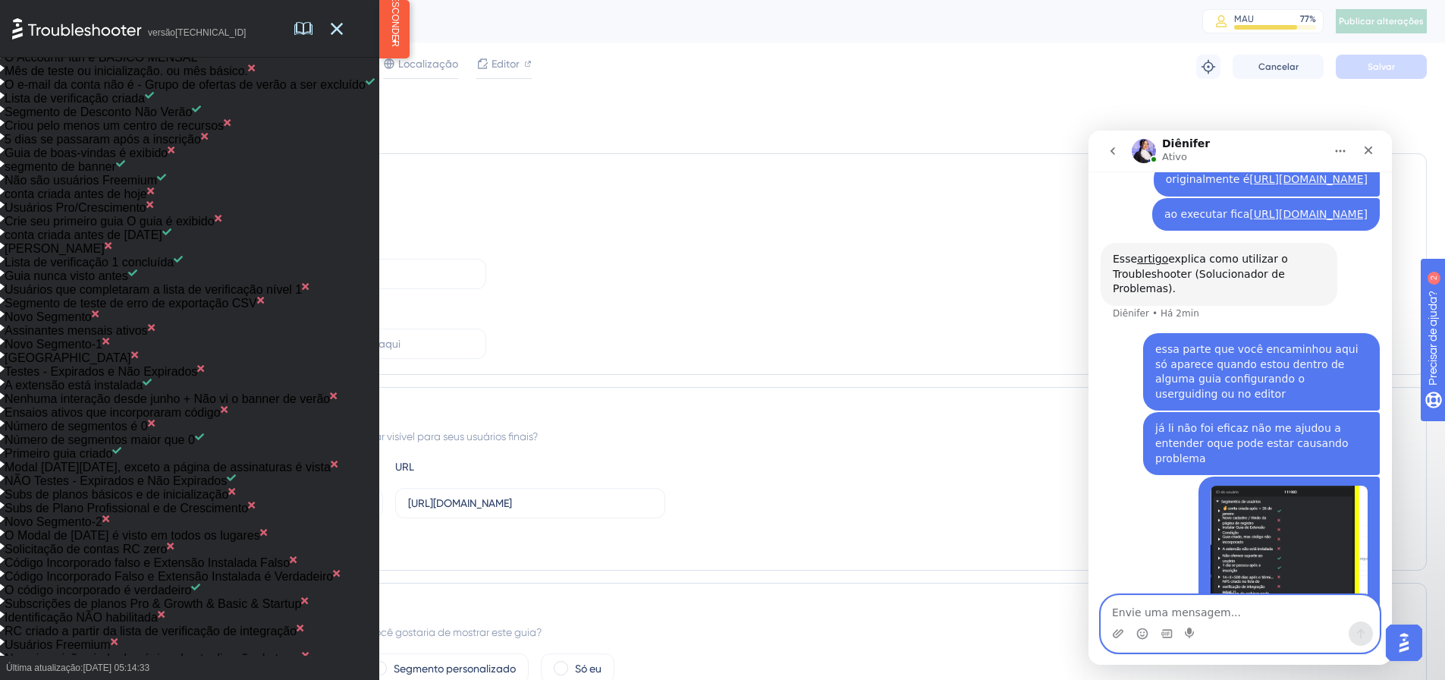
click at [1230, 611] on textarea "Envie uma mensagem..." at bounding box center [1241, 609] width 278 height 26
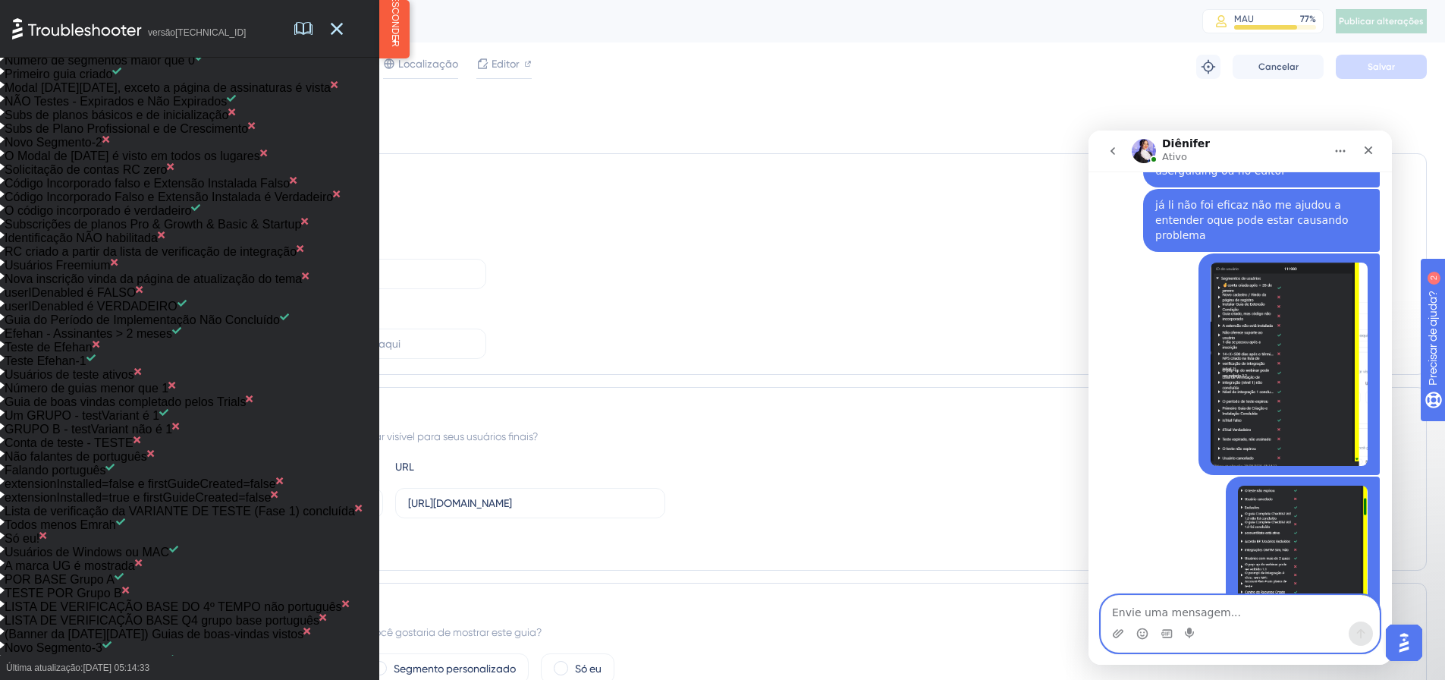
scroll to position [1138, 0]
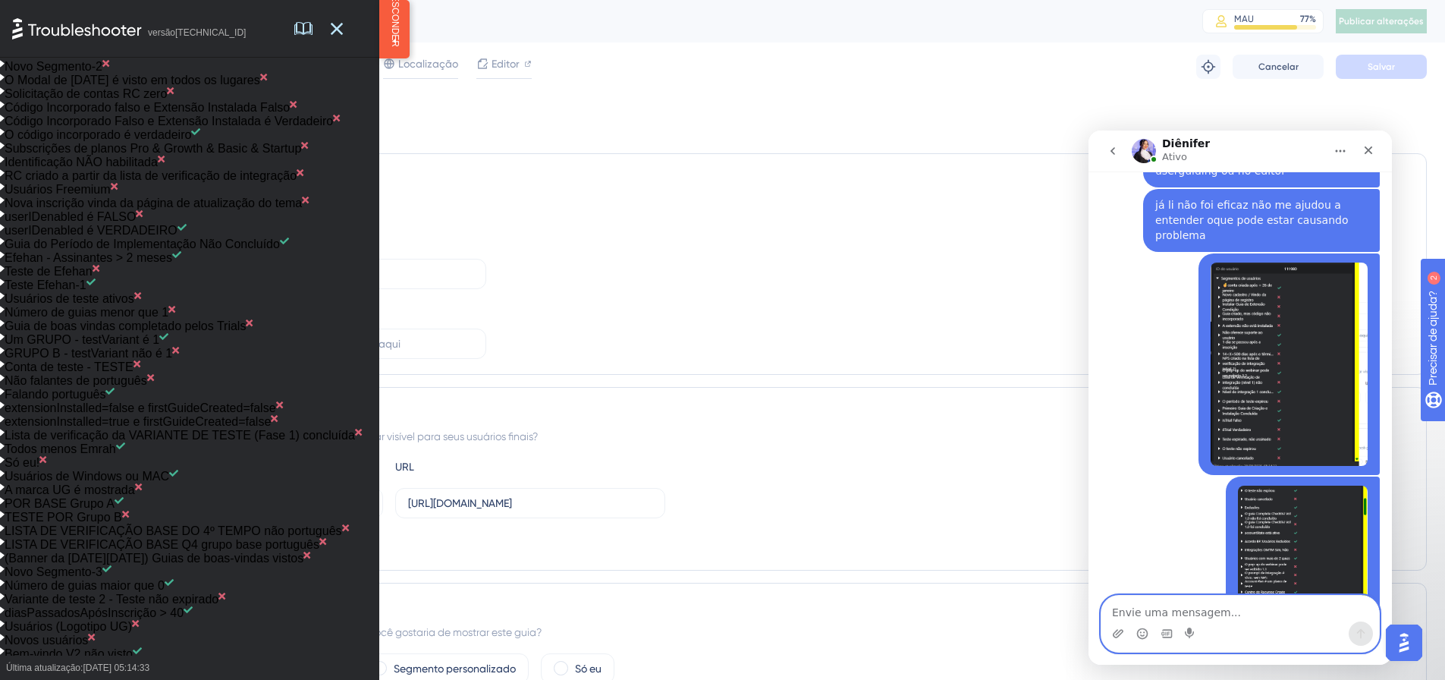
click at [1234, 611] on textarea "Envie uma mensagem..." at bounding box center [1241, 609] width 278 height 26
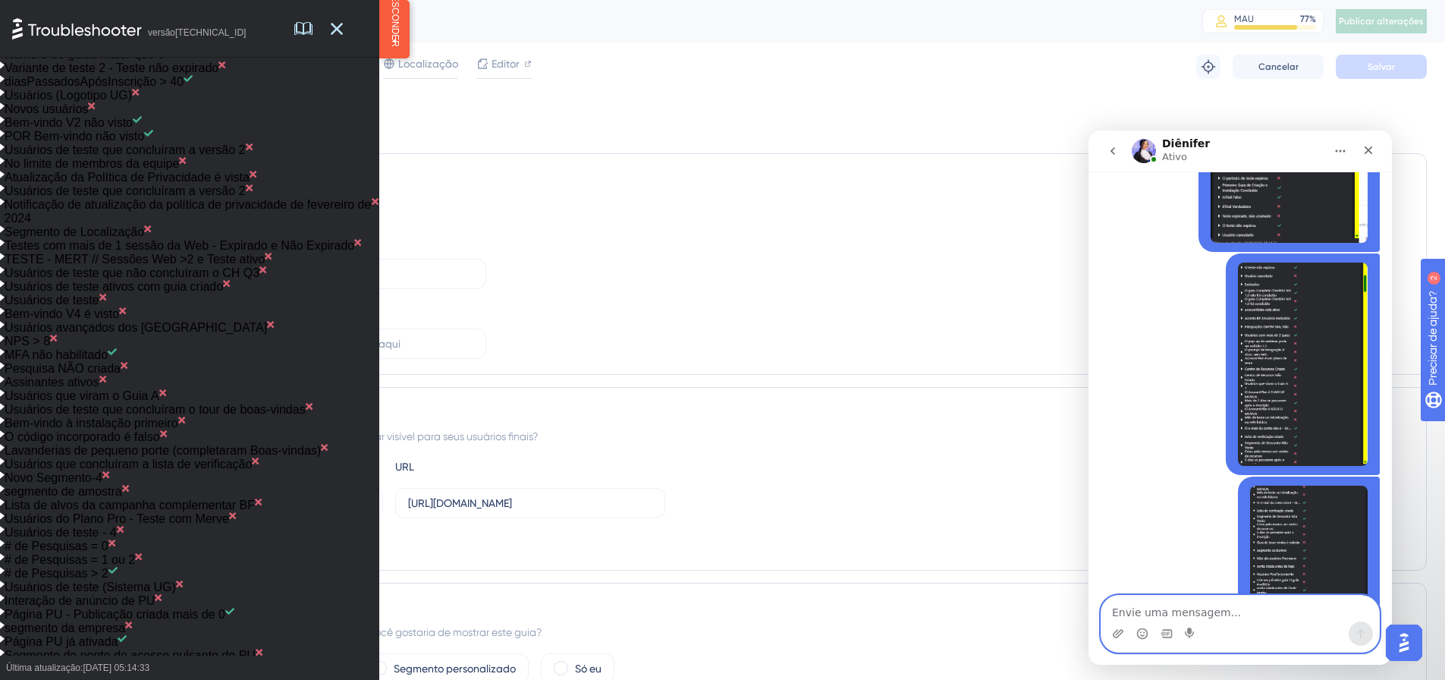
scroll to position [1745, 0]
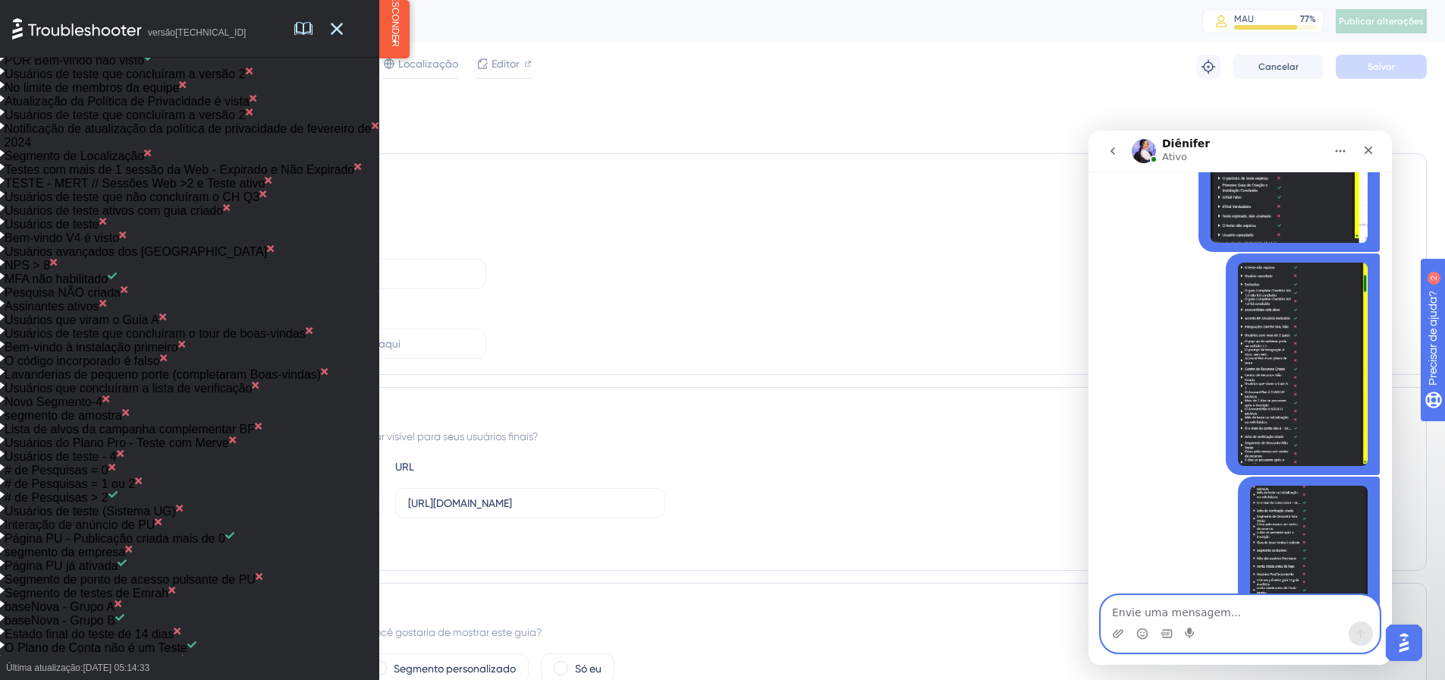
click at [1202, 602] on textarea "Envie uma mensagem..." at bounding box center [1241, 609] width 278 height 26
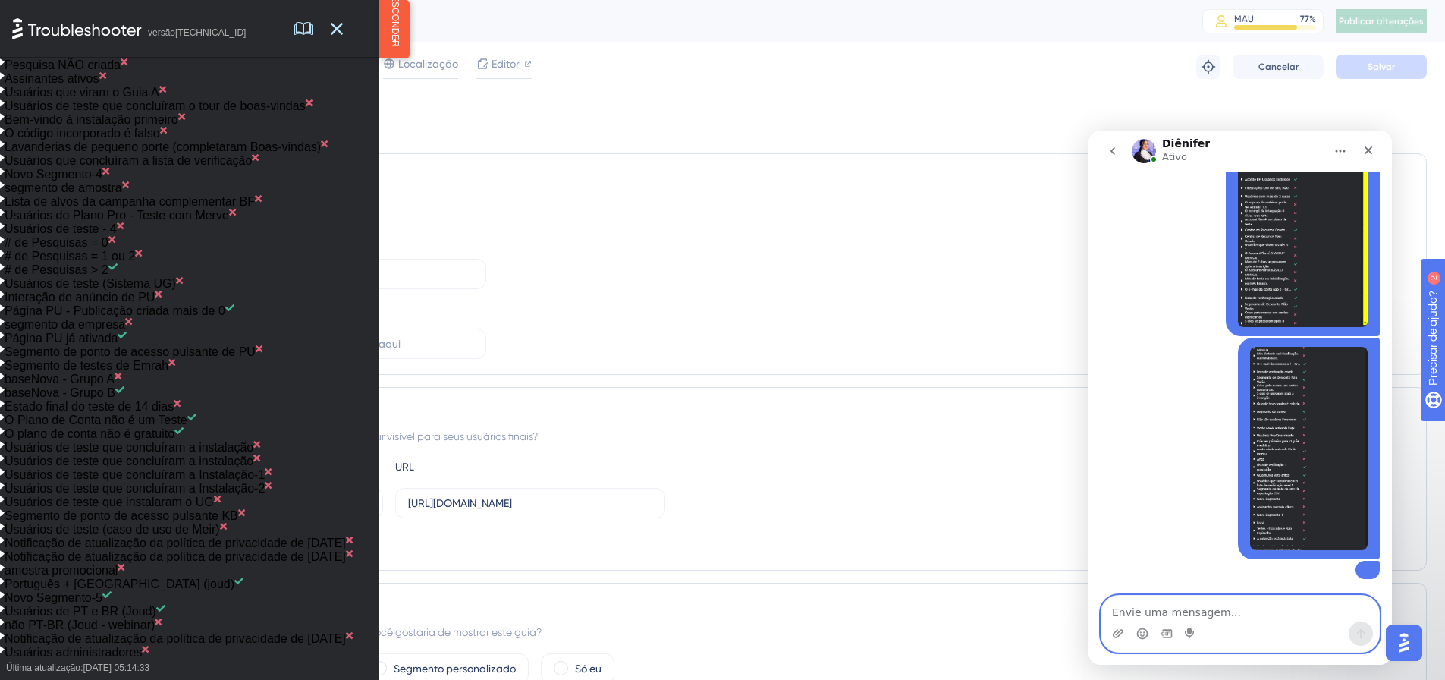
scroll to position [2352, 0]
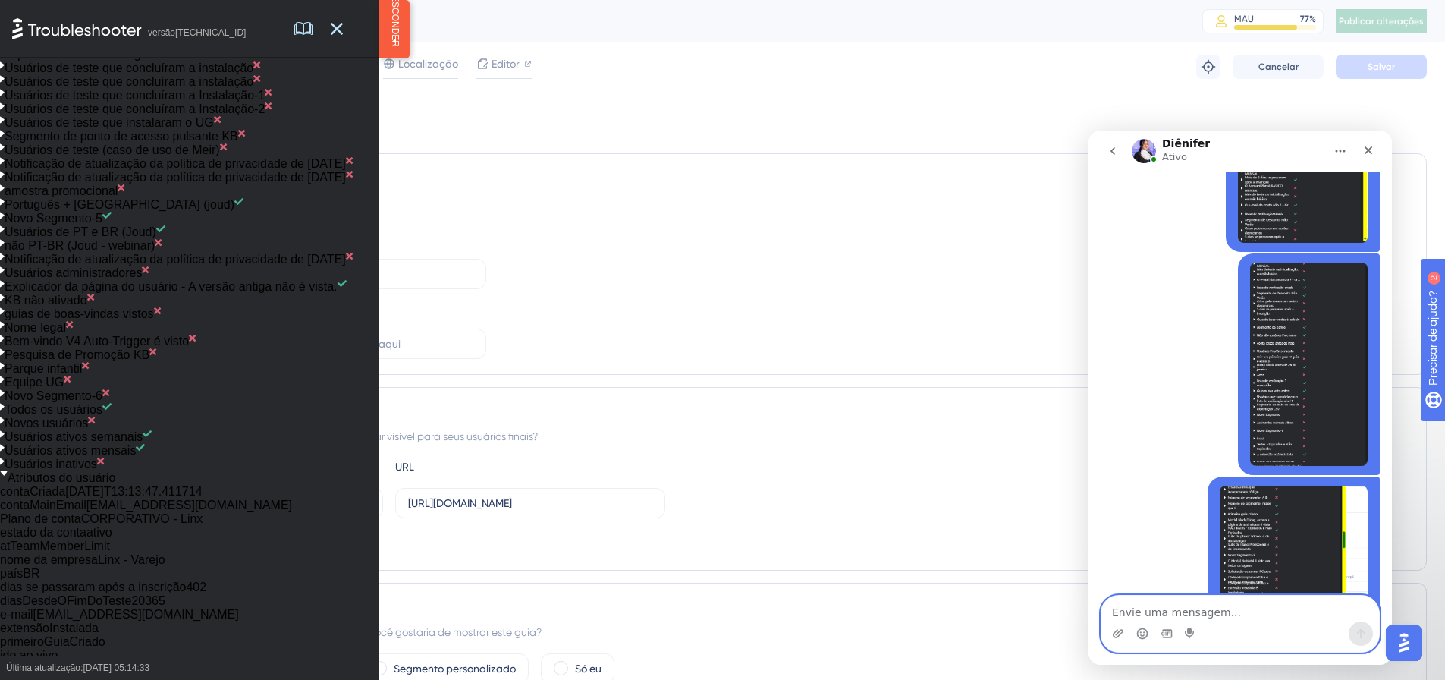
click at [1211, 616] on textarea "Envie uma mensagem..." at bounding box center [1241, 609] width 278 height 26
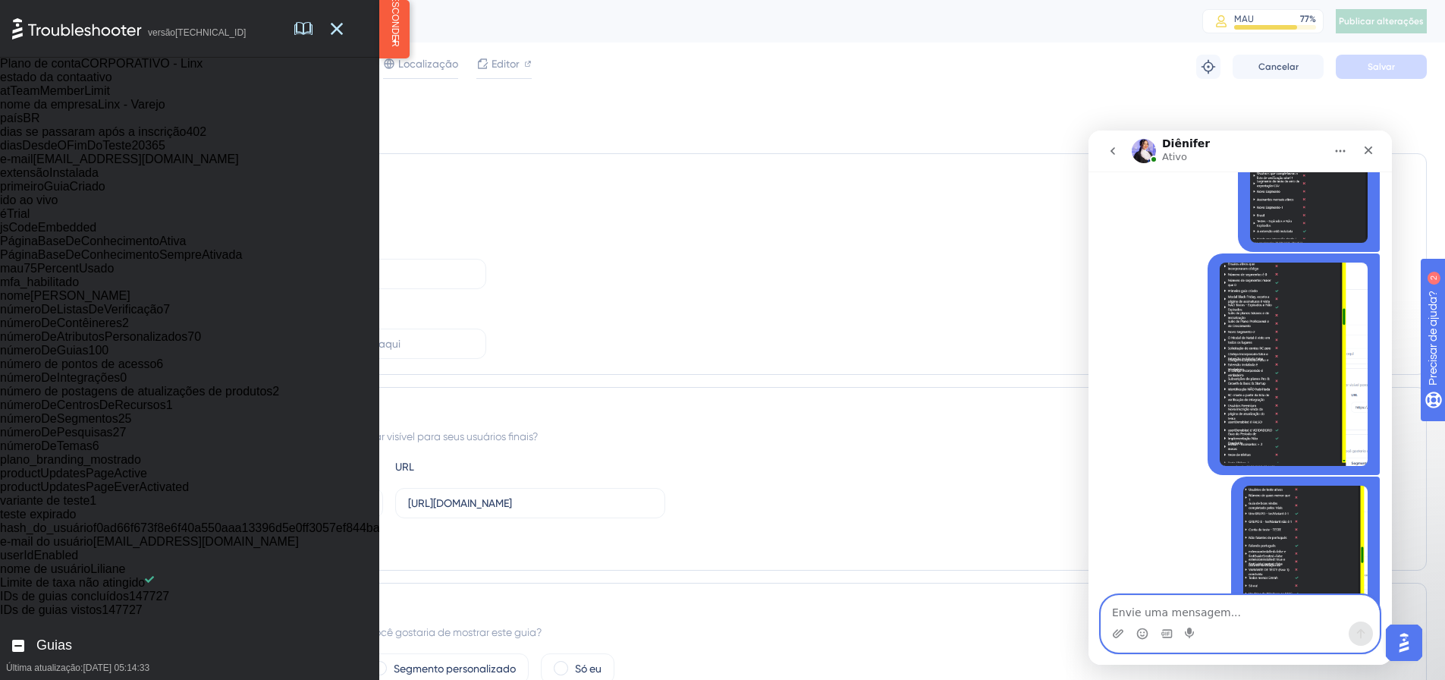
scroll to position [2883, 0]
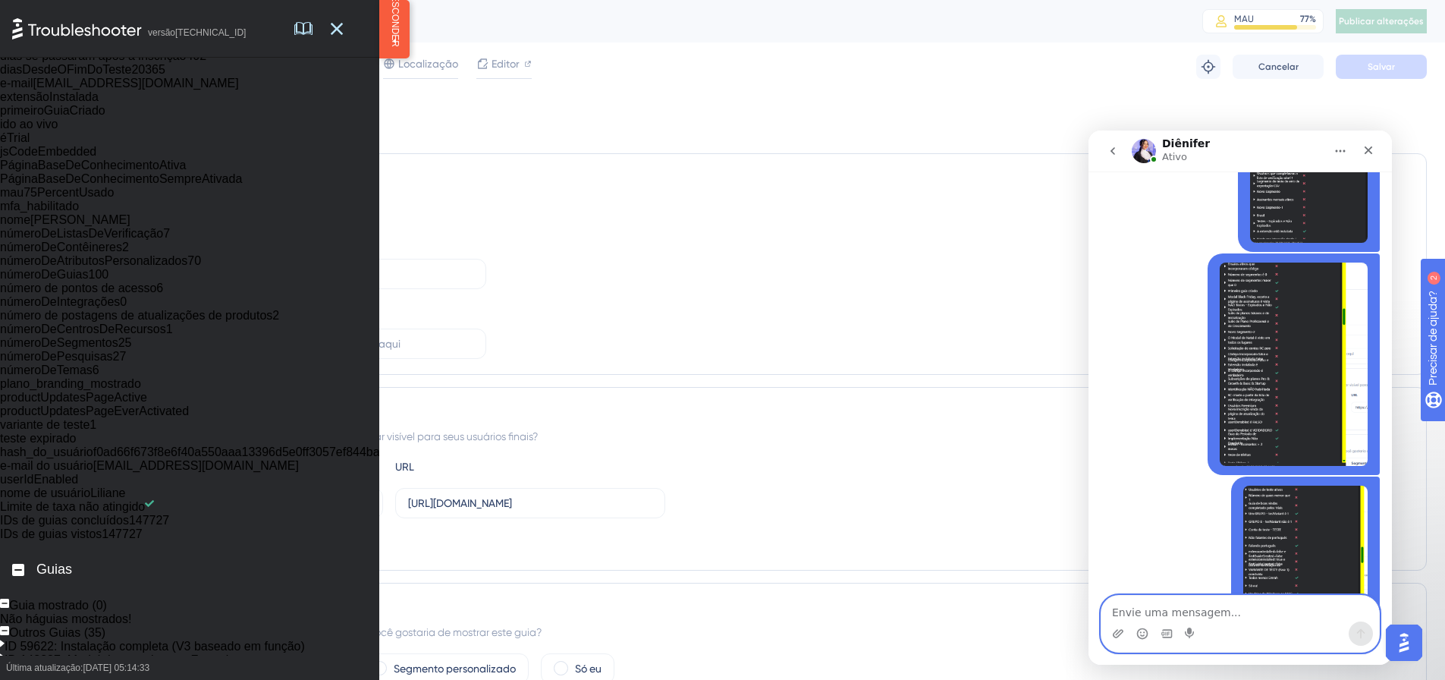
click at [1190, 614] on textarea "Envie uma mensagem..." at bounding box center [1241, 609] width 278 height 26
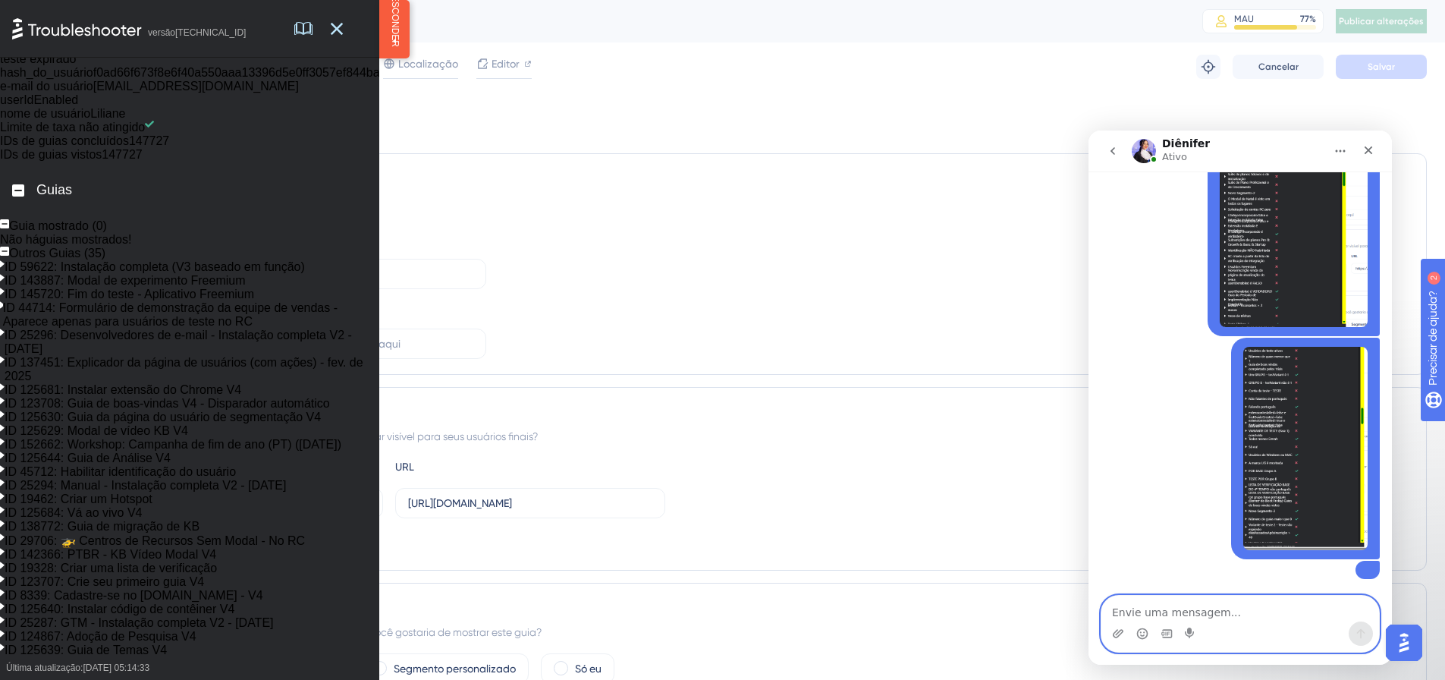
scroll to position [3490, 0]
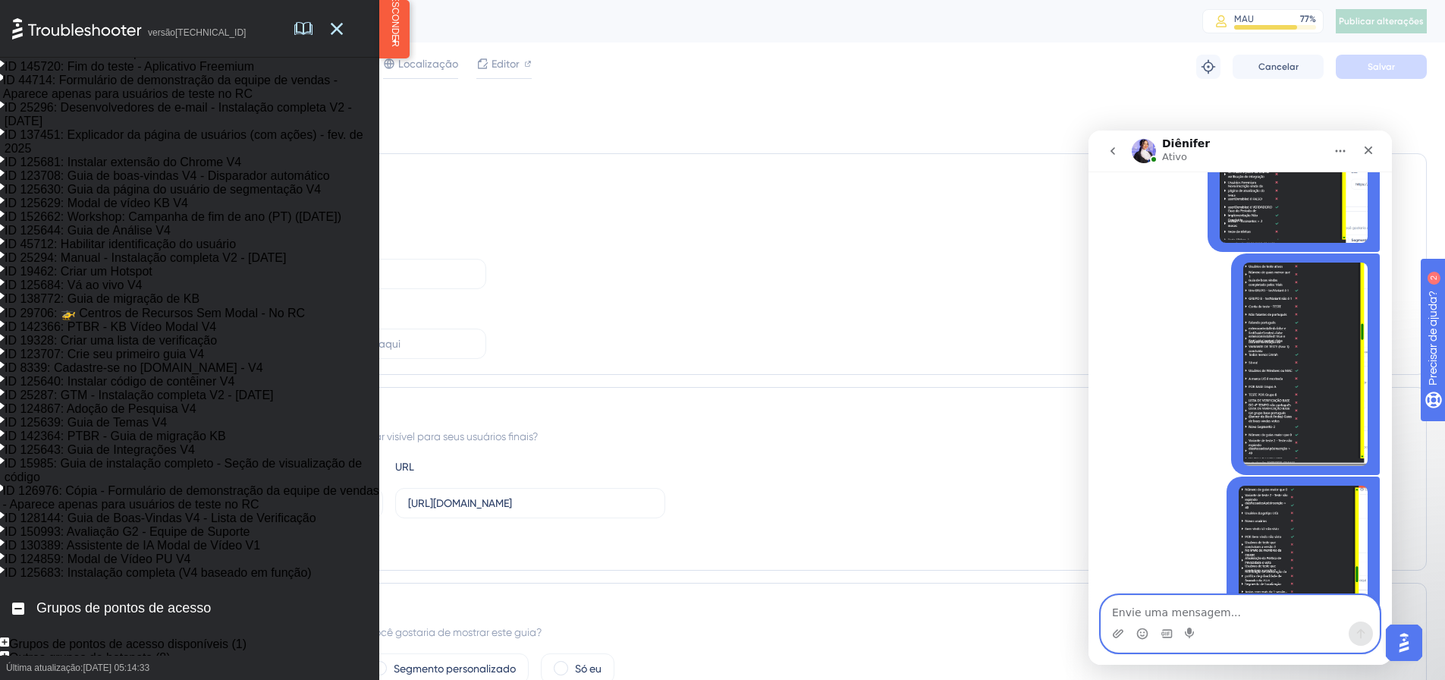
click at [1217, 609] on textarea "Envie uma mensagem..." at bounding box center [1241, 609] width 278 height 26
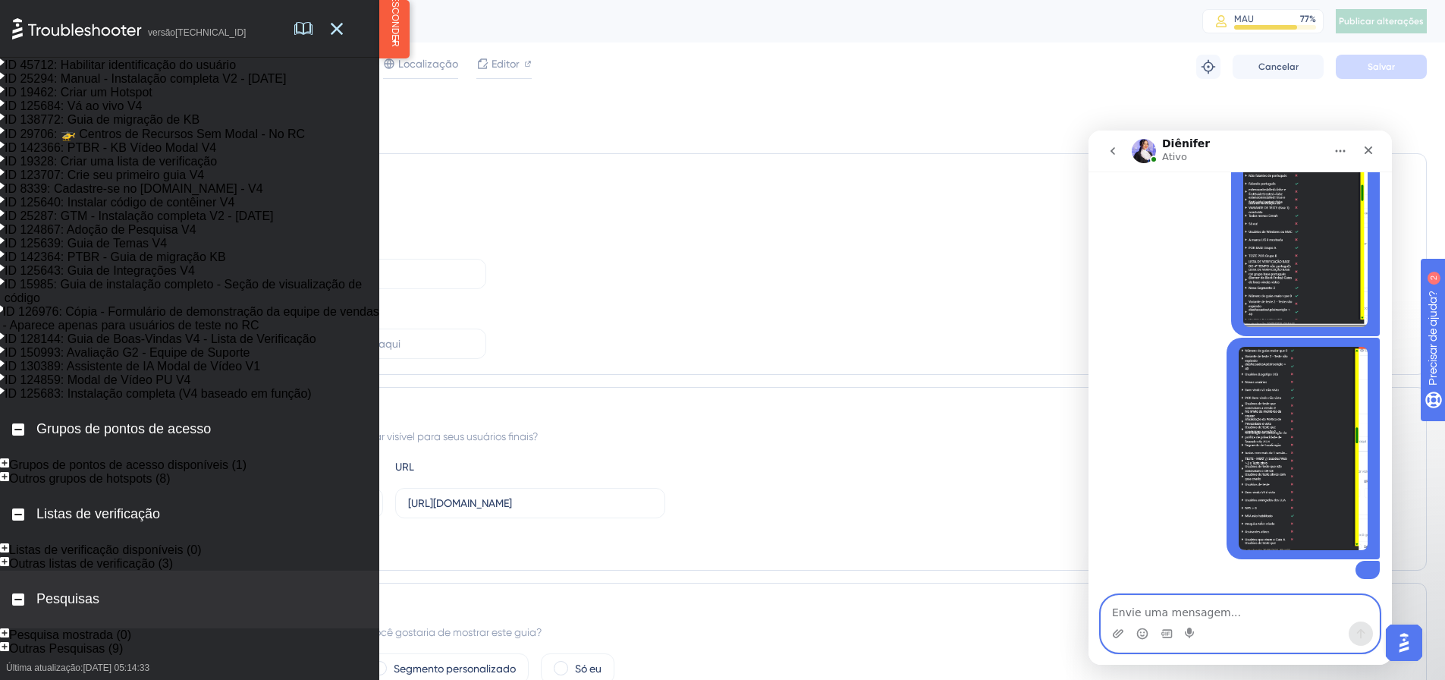
scroll to position [4021, 0]
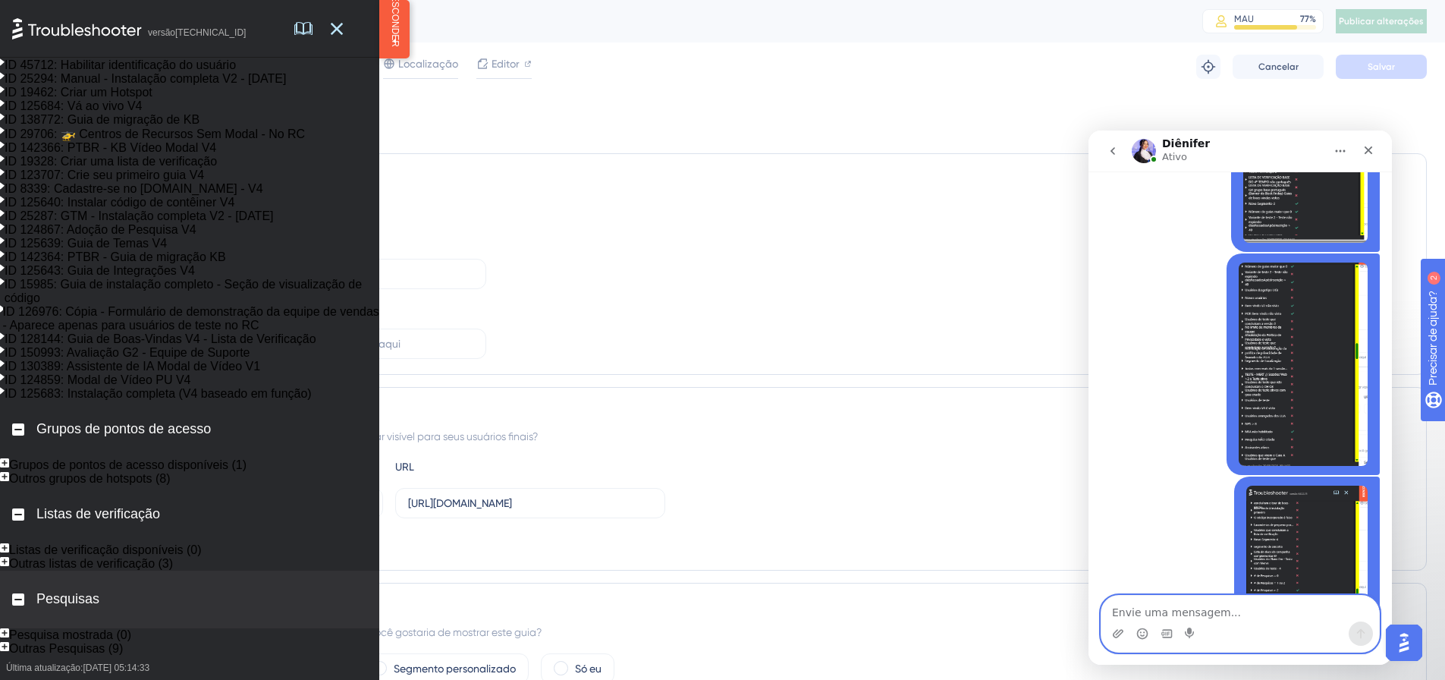
click at [1253, 614] on textarea "Envie uma mensagem..." at bounding box center [1241, 609] width 278 height 26
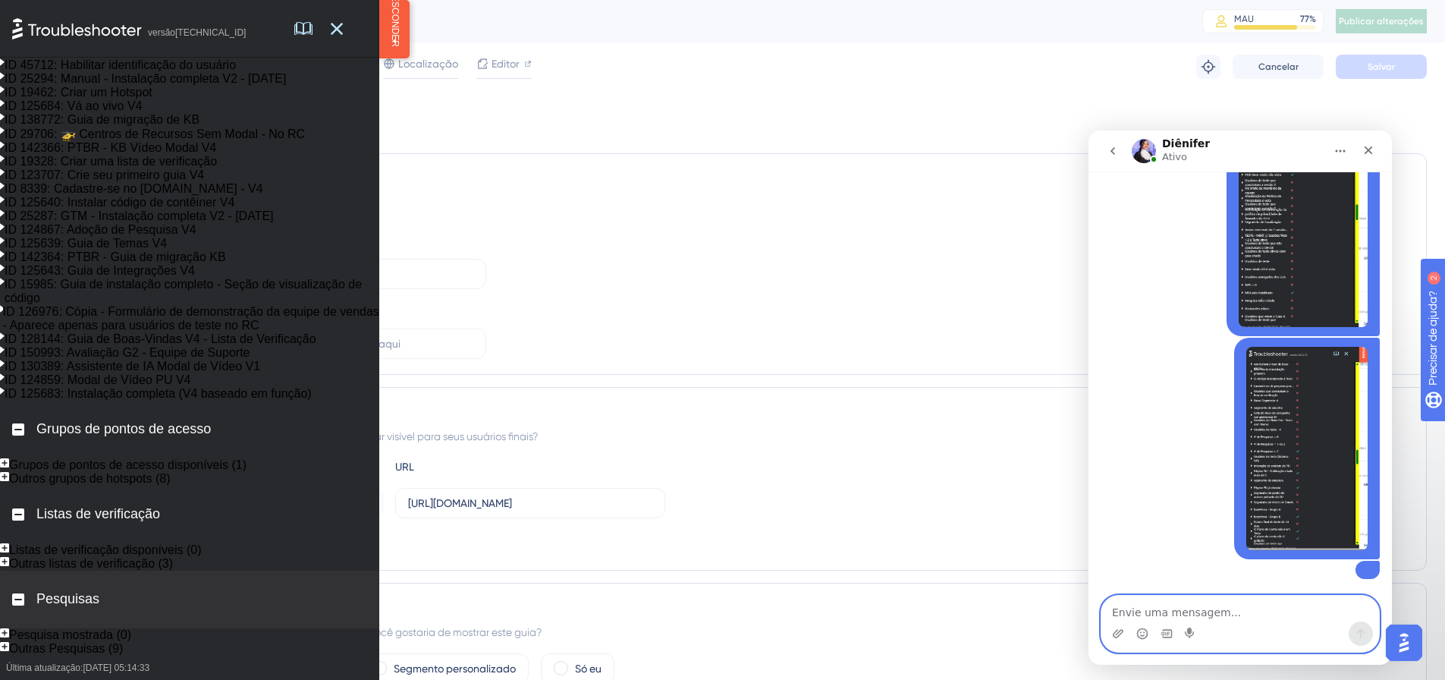
scroll to position [4552, 0]
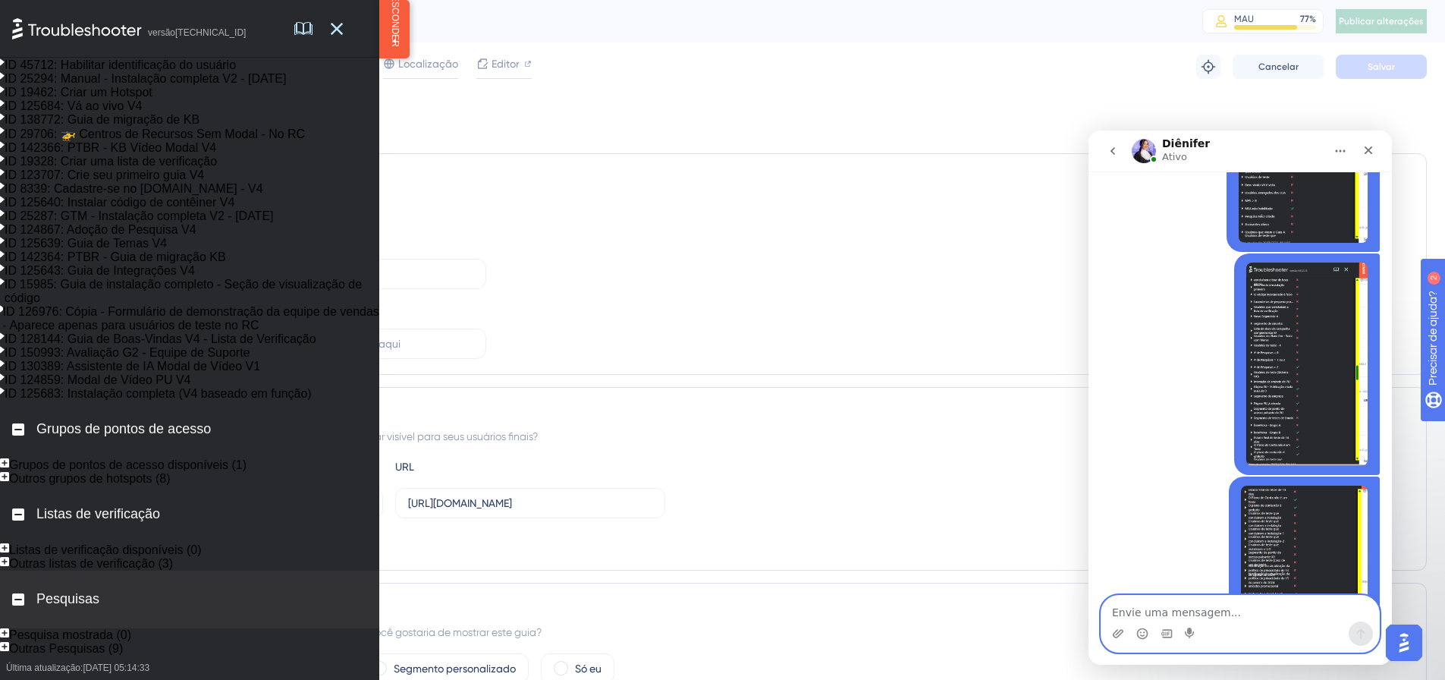
click at [1233, 609] on textarea "Envie uma mensagem..." at bounding box center [1241, 609] width 278 height 26
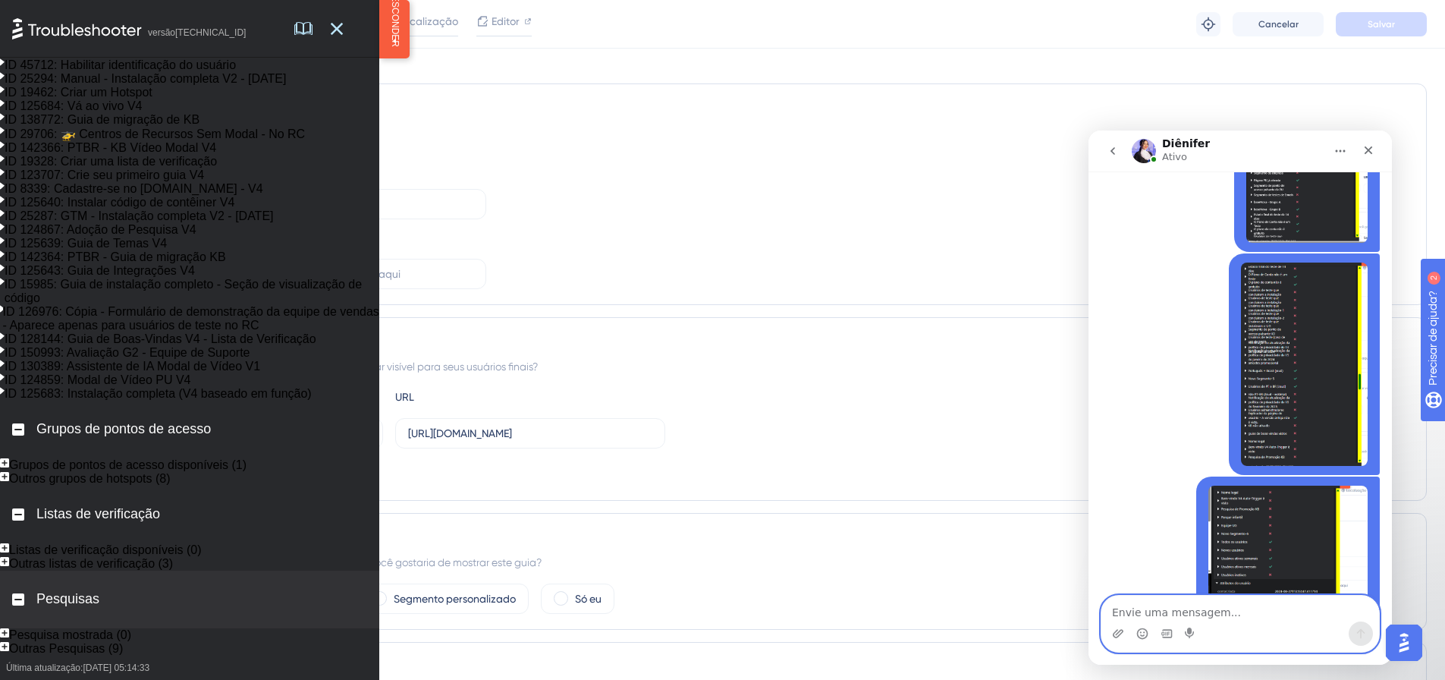
scroll to position [5842, 0]
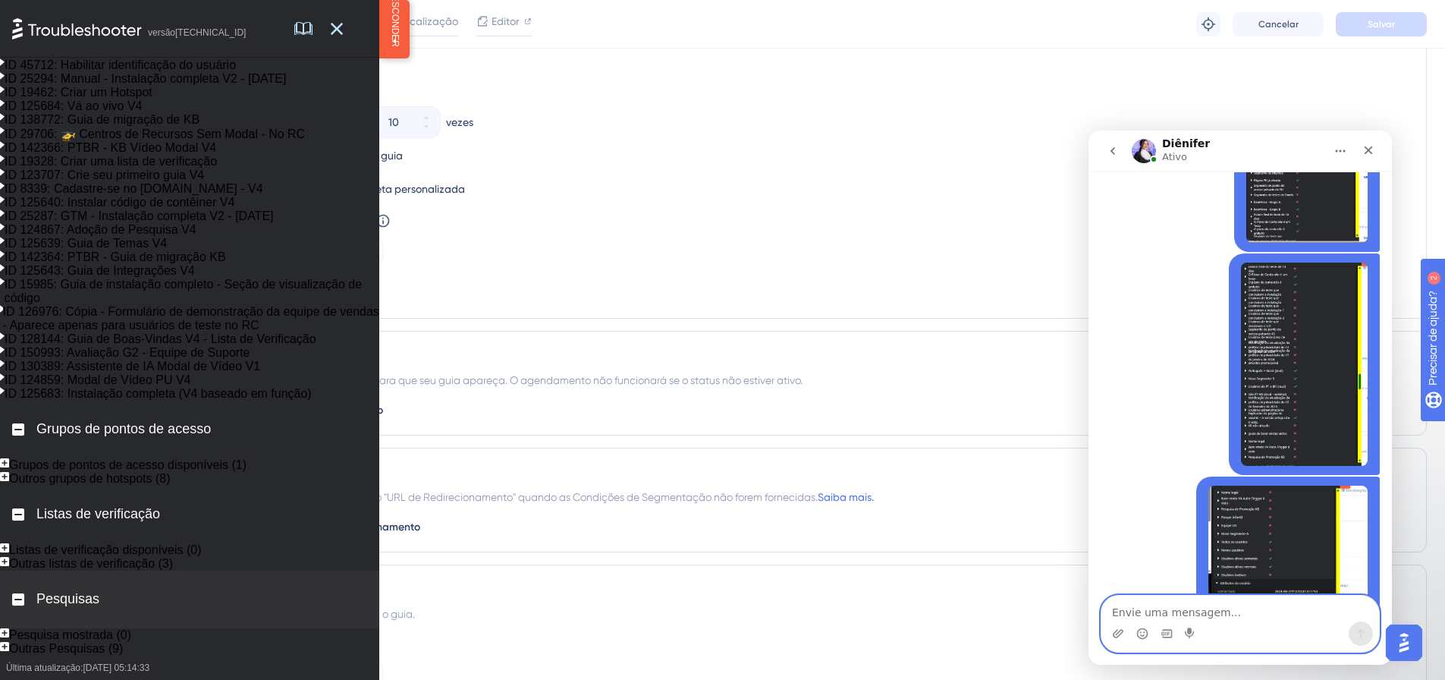
scroll to position [6947, 0]
click at [9, 467] on rect at bounding box center [4, 462] width 9 height 9
click at [5, 466] on icon at bounding box center [2, 462] width 5 height 8
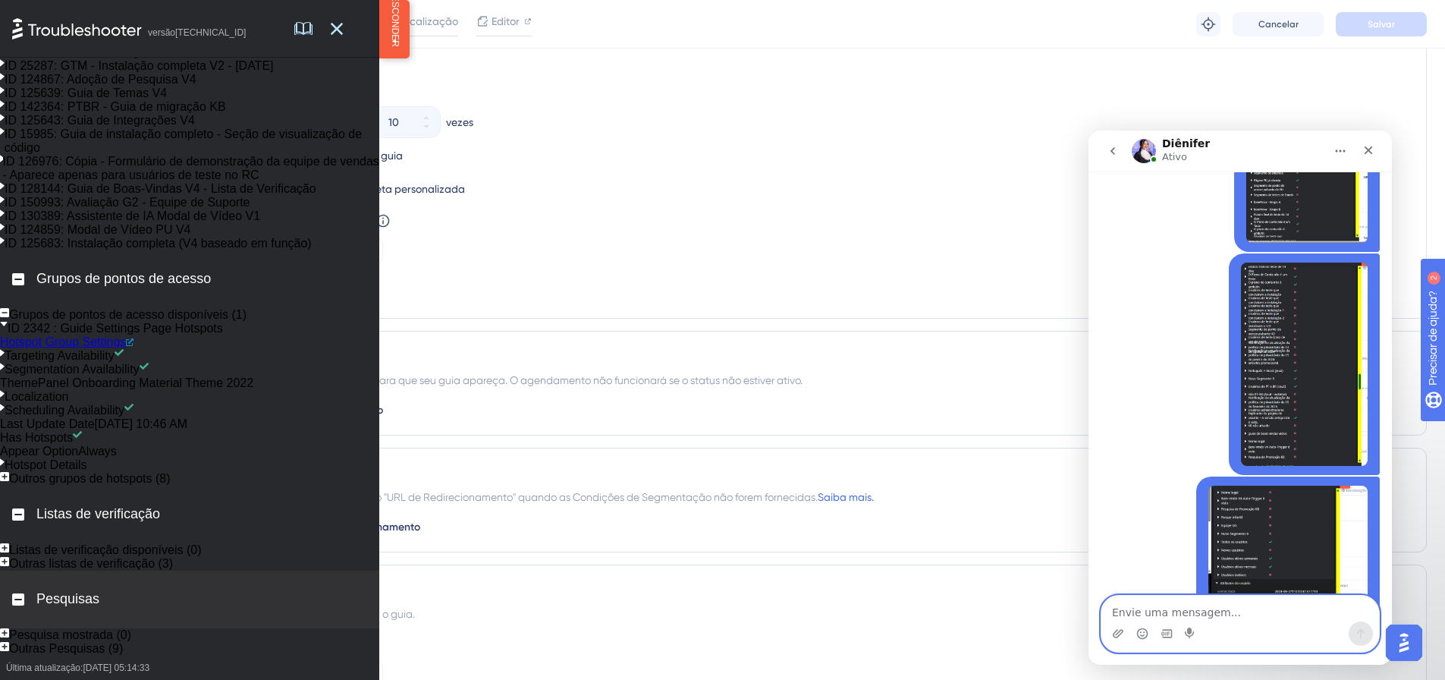
scroll to position [7372, 0]
click at [9, 472] on rect at bounding box center [4, 476] width 9 height 9
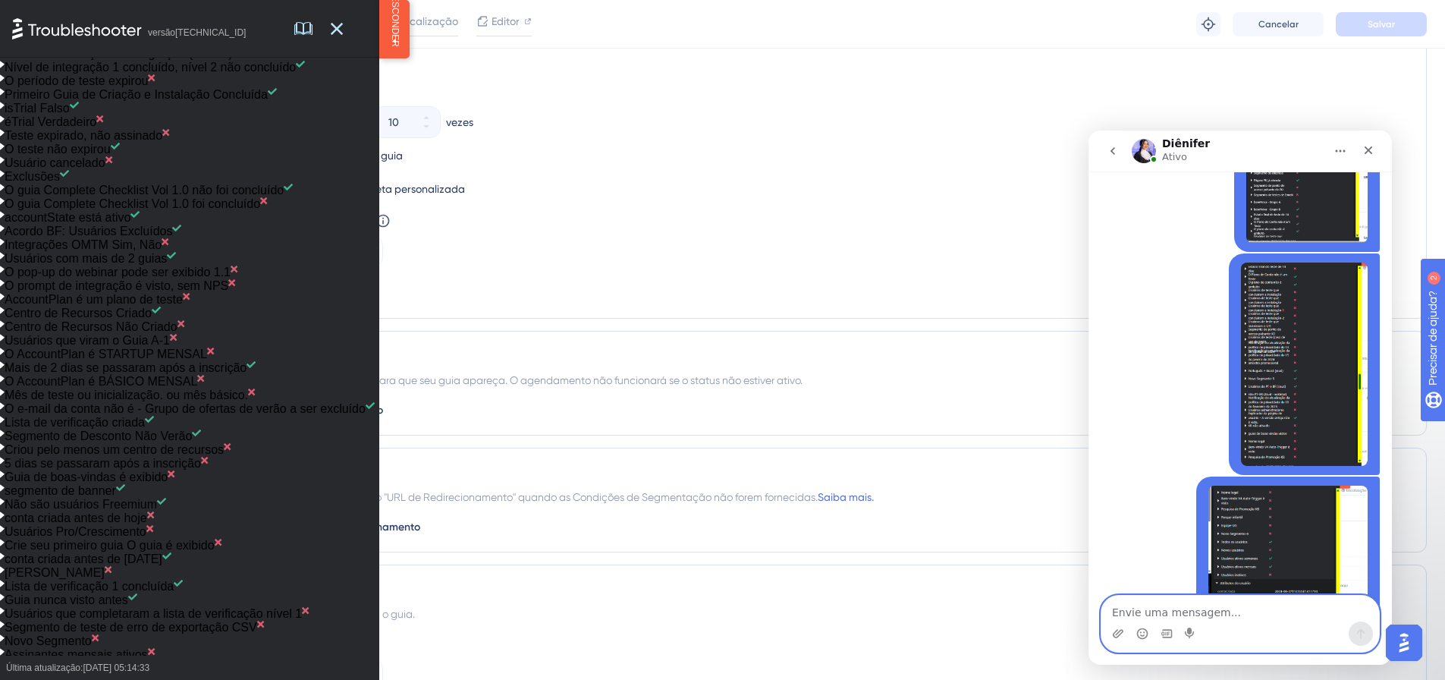
scroll to position [0, 0]
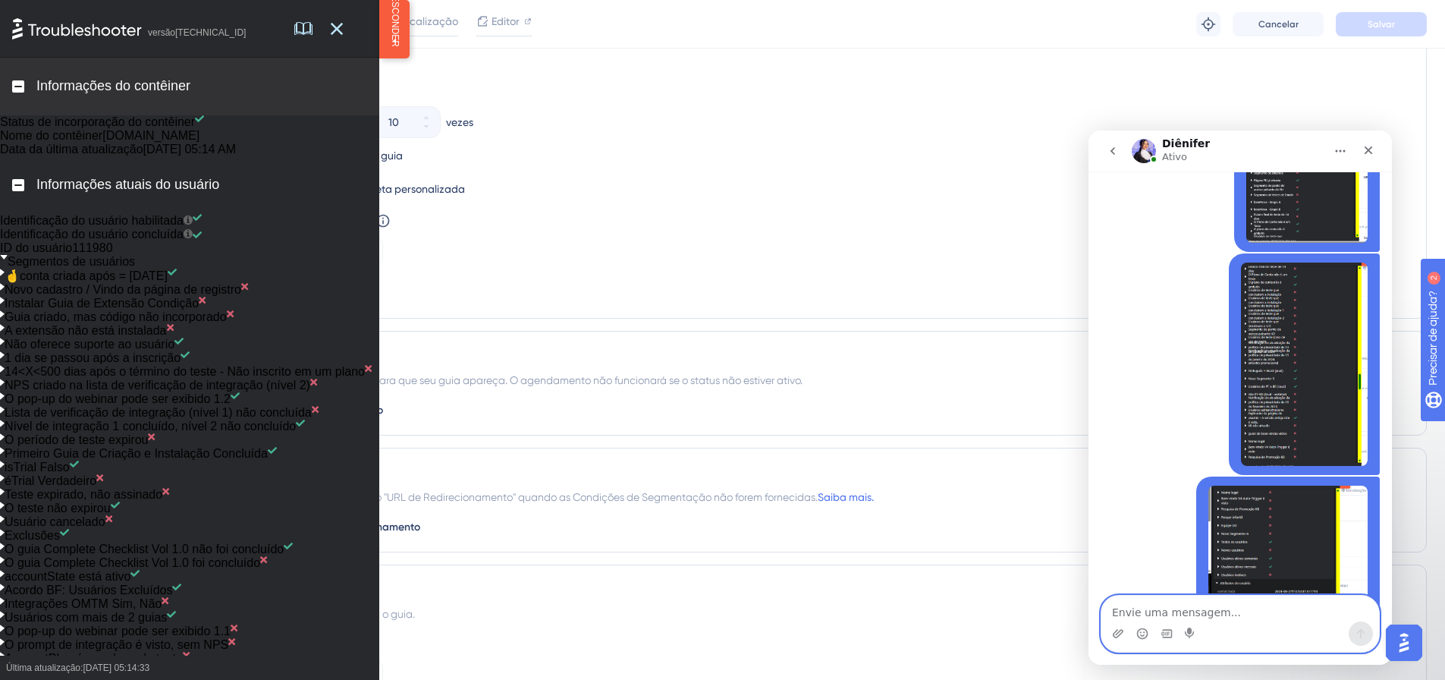
click at [5, 291] on icon at bounding box center [2, 287] width 5 height 7
click at [16, 297] on div "Novo cadastro / Vindo da página de registro" at bounding box center [189, 290] width 379 height 14
click at [5, 304] on icon at bounding box center [2, 300] width 5 height 7
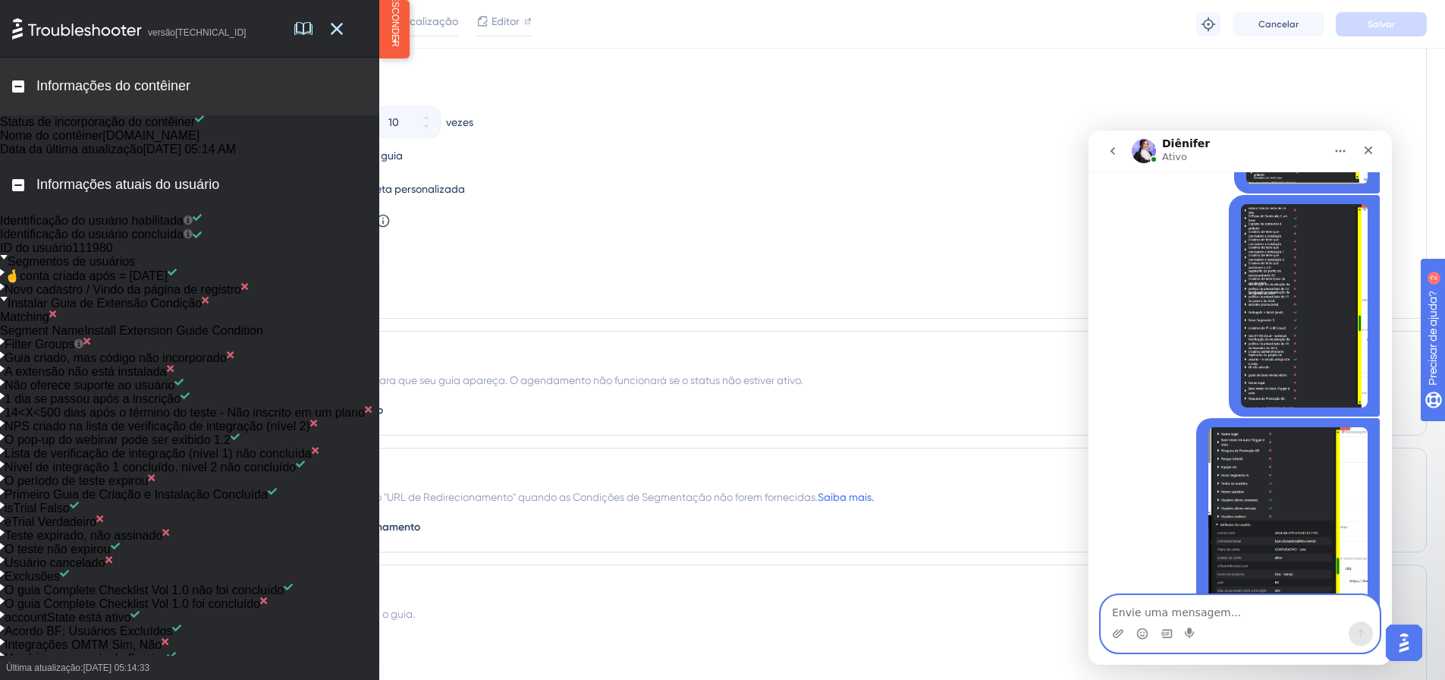
click at [19, 310] on div "Instalar Guia de Extensão Condição" at bounding box center [101, 304] width 202 height 14
click at [5, 345] on icon at bounding box center [2, 342] width 5 height 8
click at [22, 351] on div "Não oferece suporte ao usuário" at bounding box center [89, 345] width 178 height 14
click at [1240, 611] on textarea "Envie uma mensagem..." at bounding box center [1241, 609] width 278 height 26
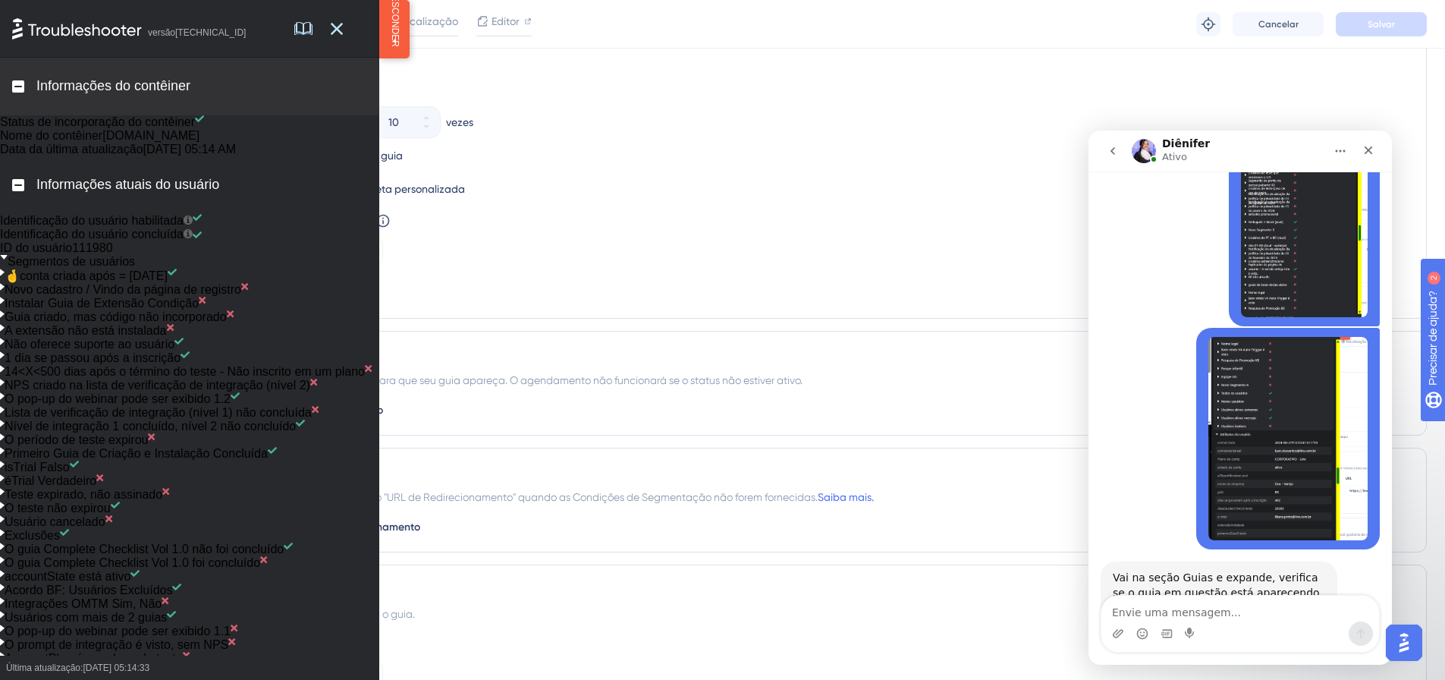
scroll to position [3488, 0]
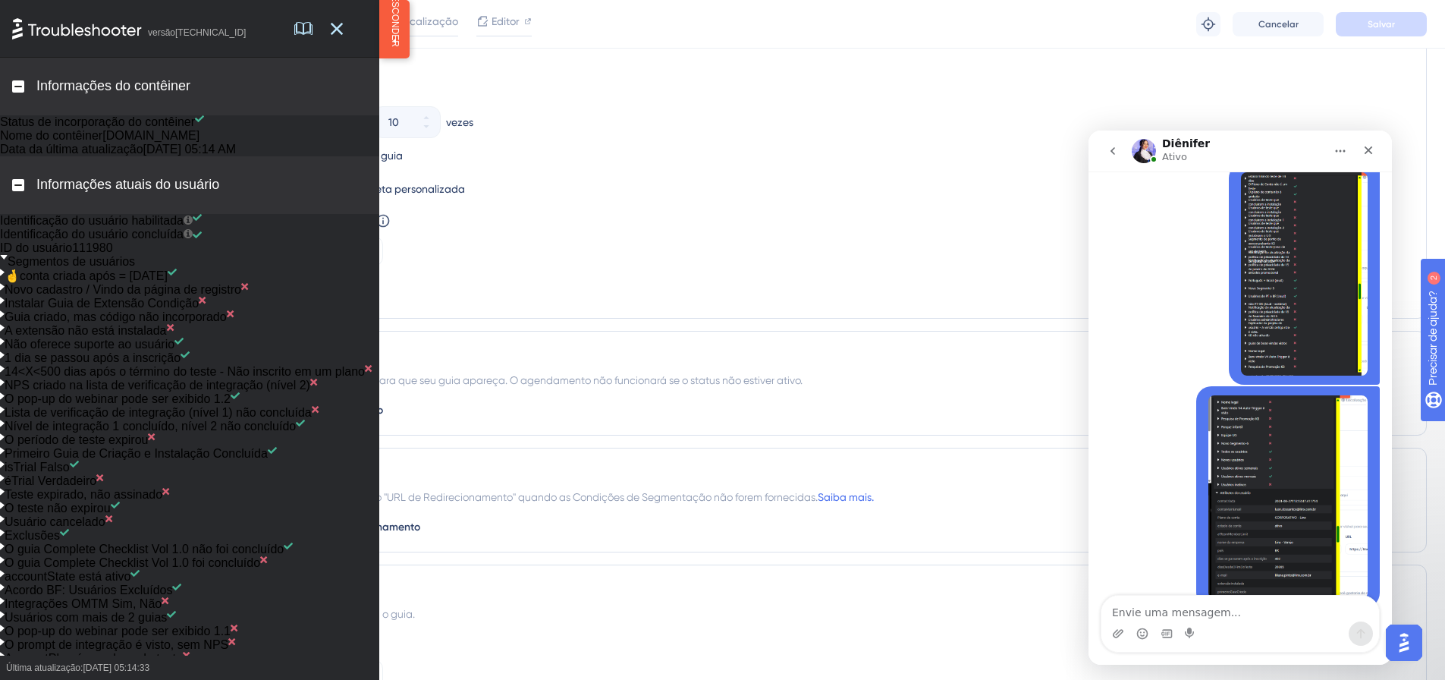
click at [20, 191] on rect at bounding box center [18, 185] width 12 height 12
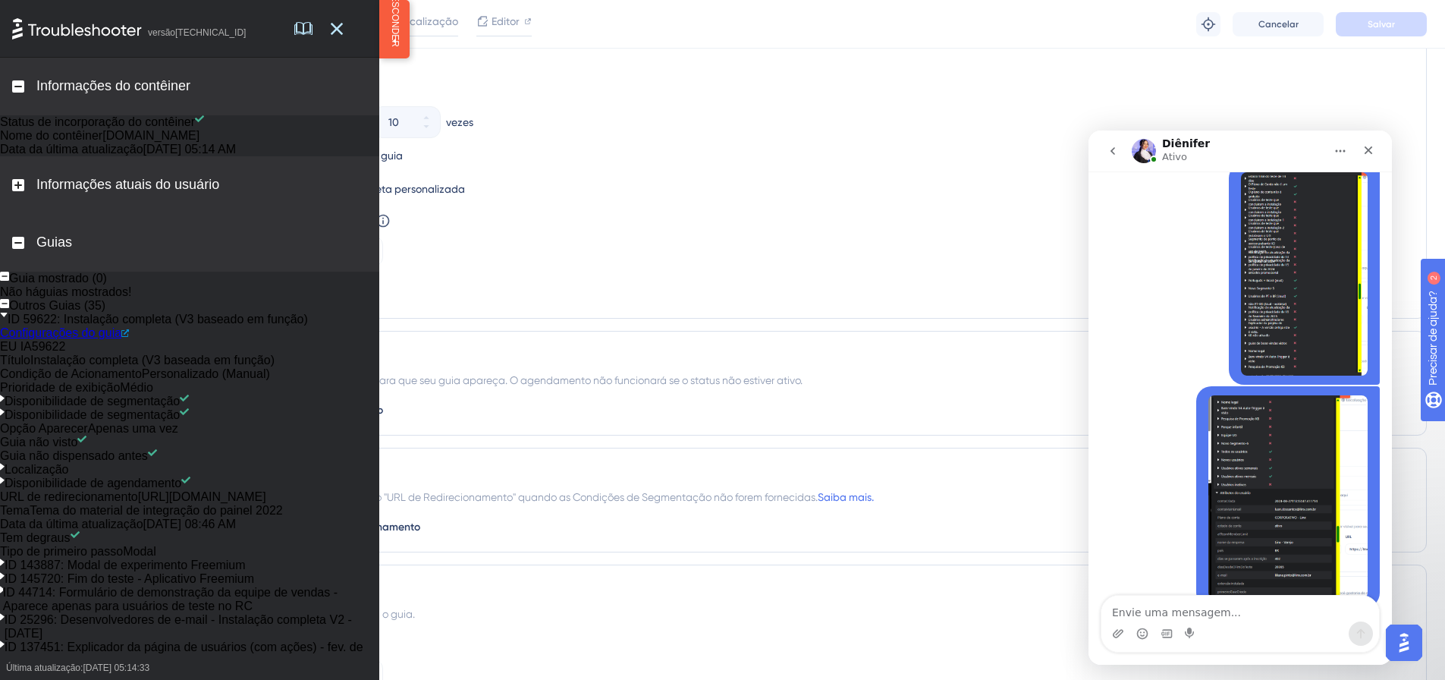
click at [14, 249] on rect at bounding box center [18, 243] width 12 height 12
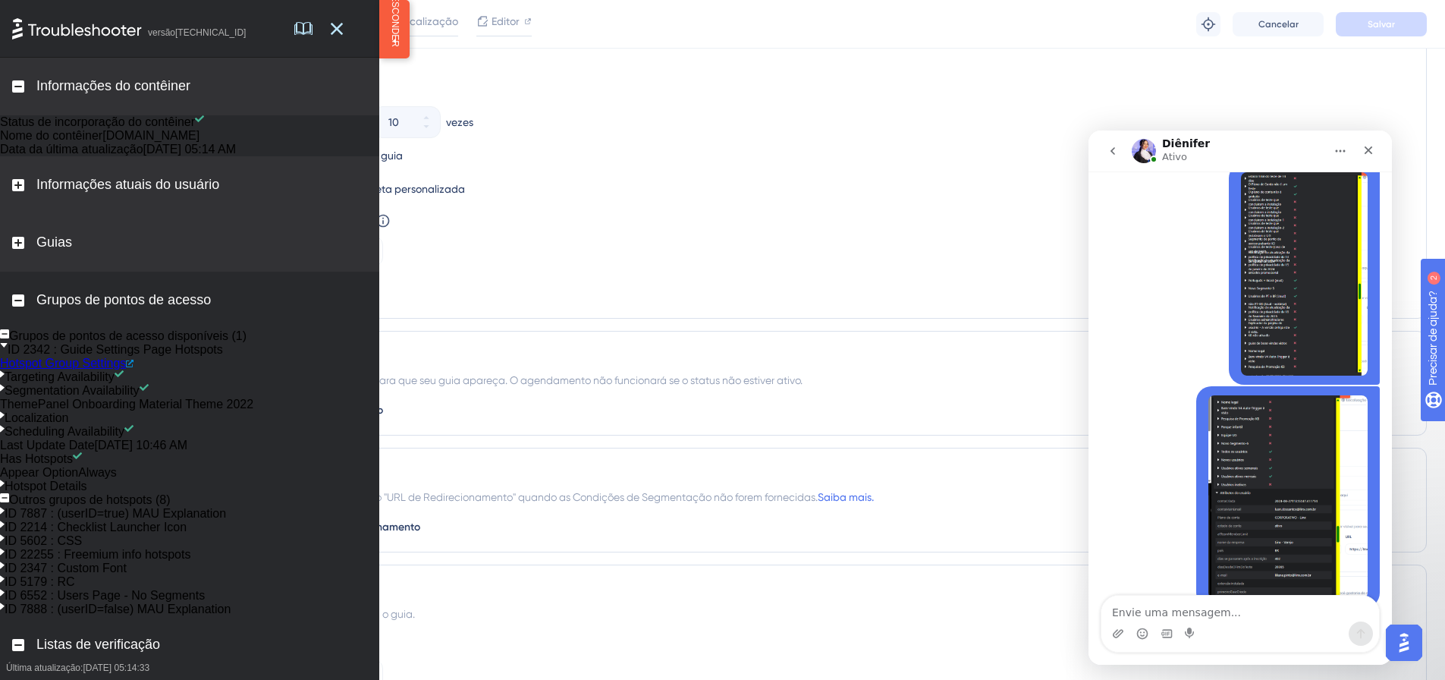
click at [12, 272] on div "Guias" at bounding box center [189, 243] width 379 height 58
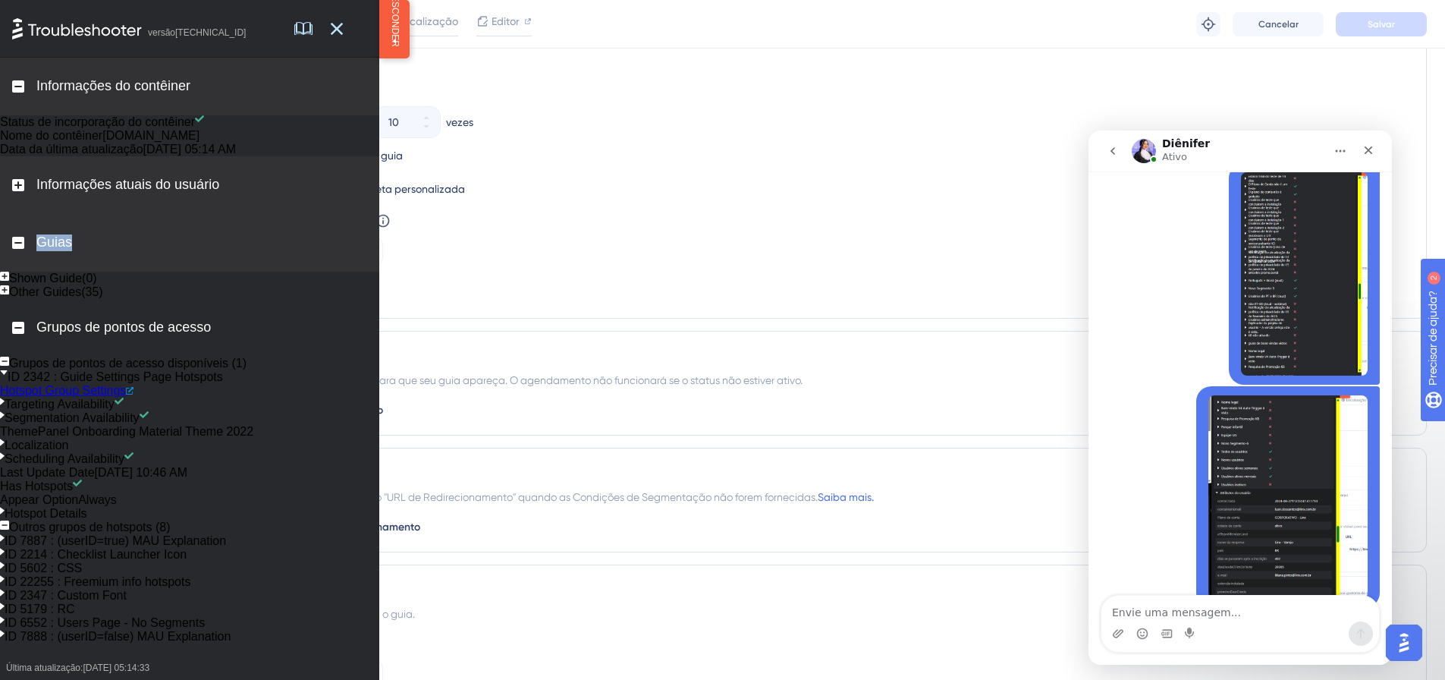
click at [12, 272] on div "Guias" at bounding box center [189, 243] width 379 height 58
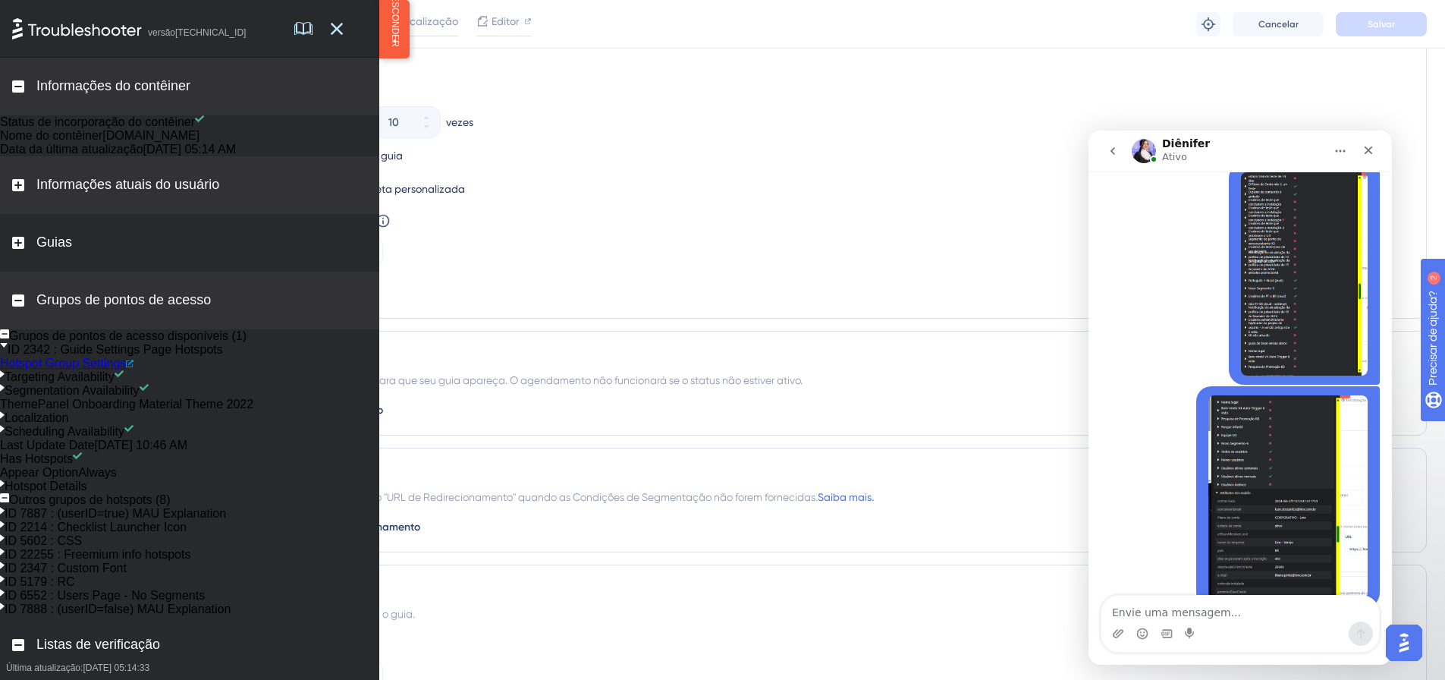
click at [24, 306] on rect at bounding box center [18, 300] width 12 height 12
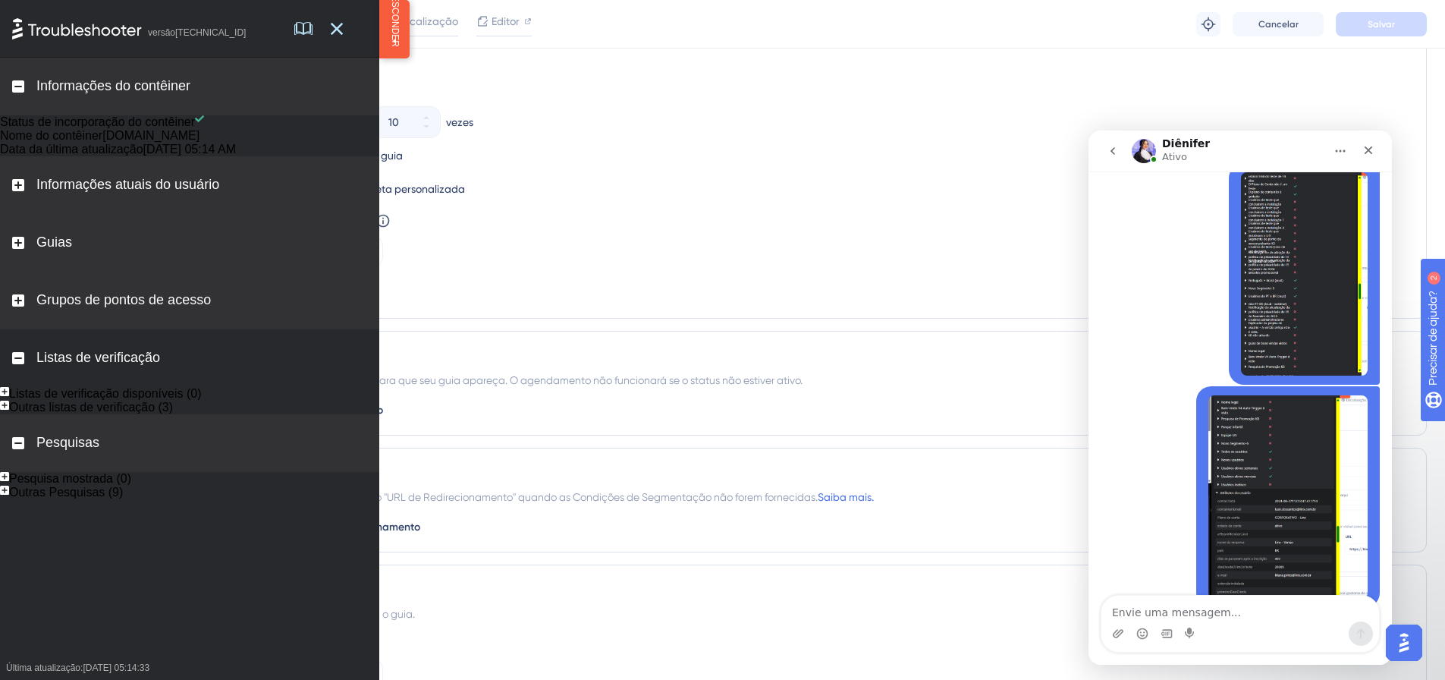
click at [14, 249] on rect at bounding box center [18, 243] width 12 height 12
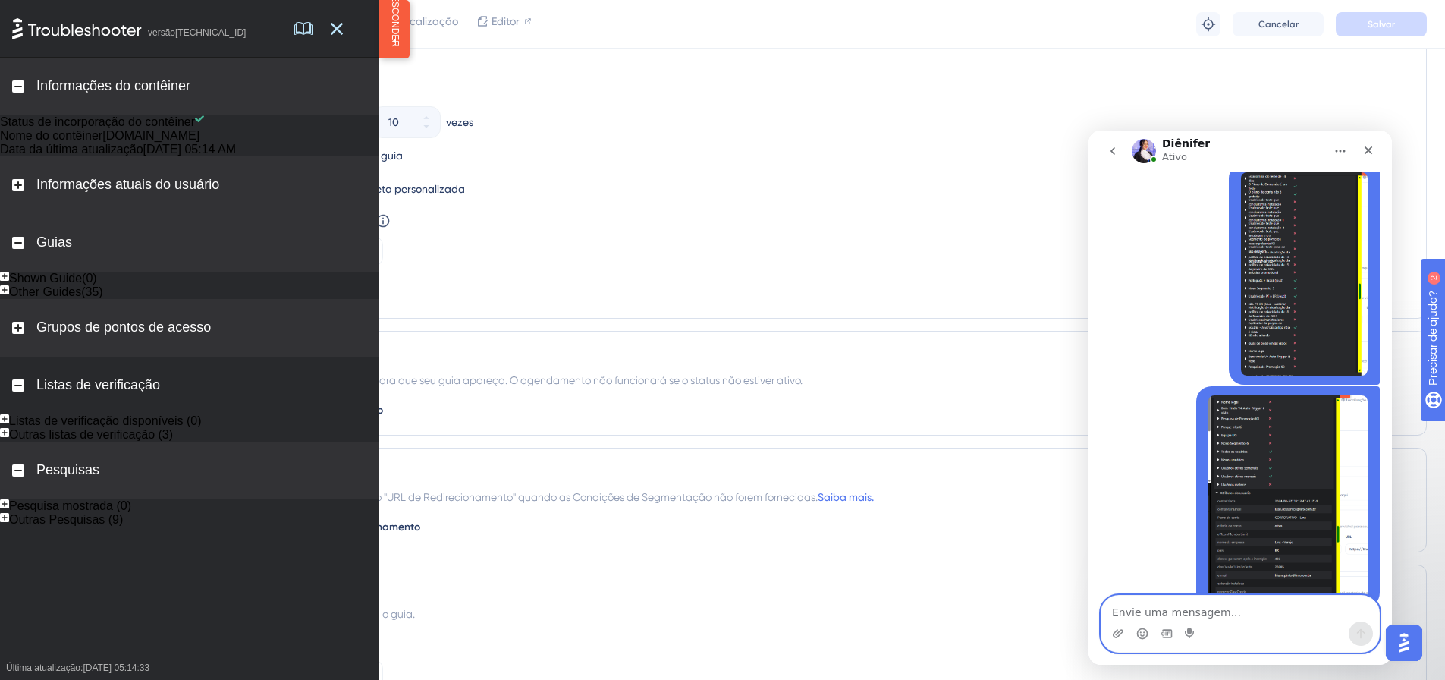
click at [1179, 608] on textarea "Envie uma mensagem..." at bounding box center [1241, 609] width 278 height 26
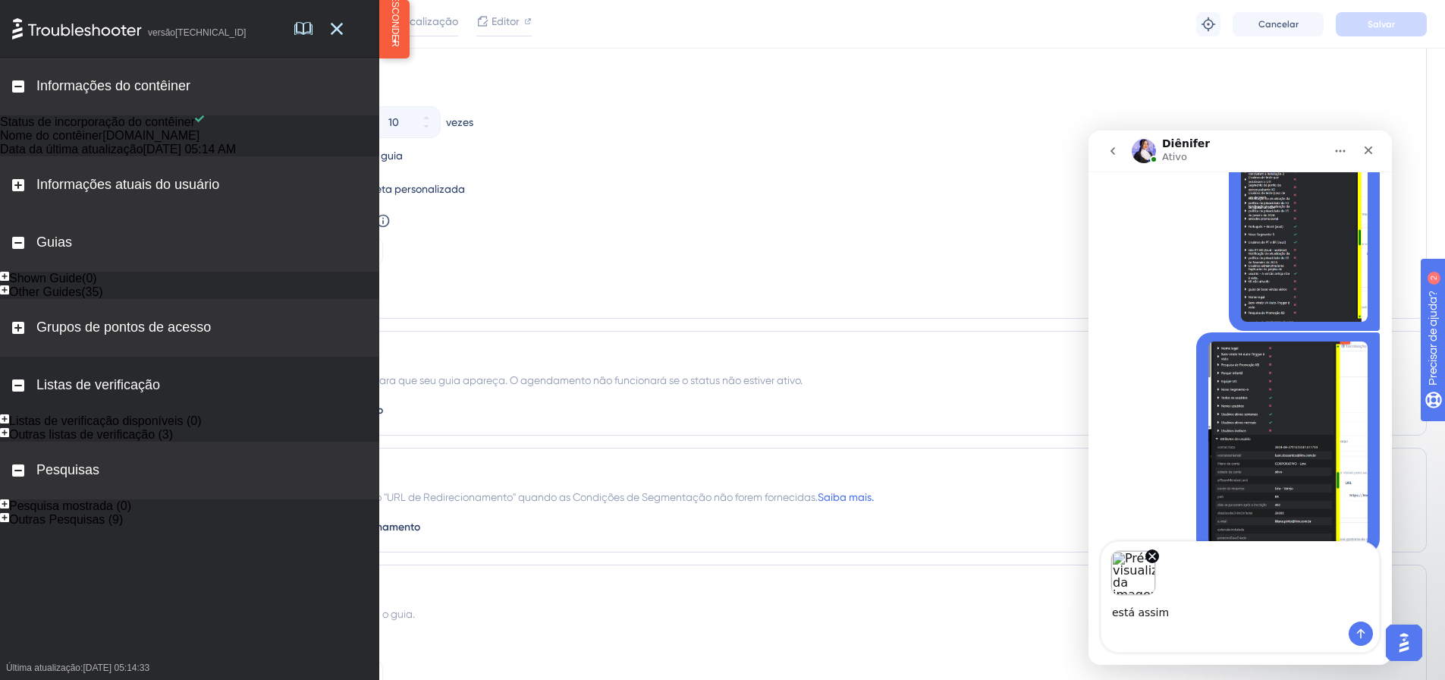
type textarea "está assim"
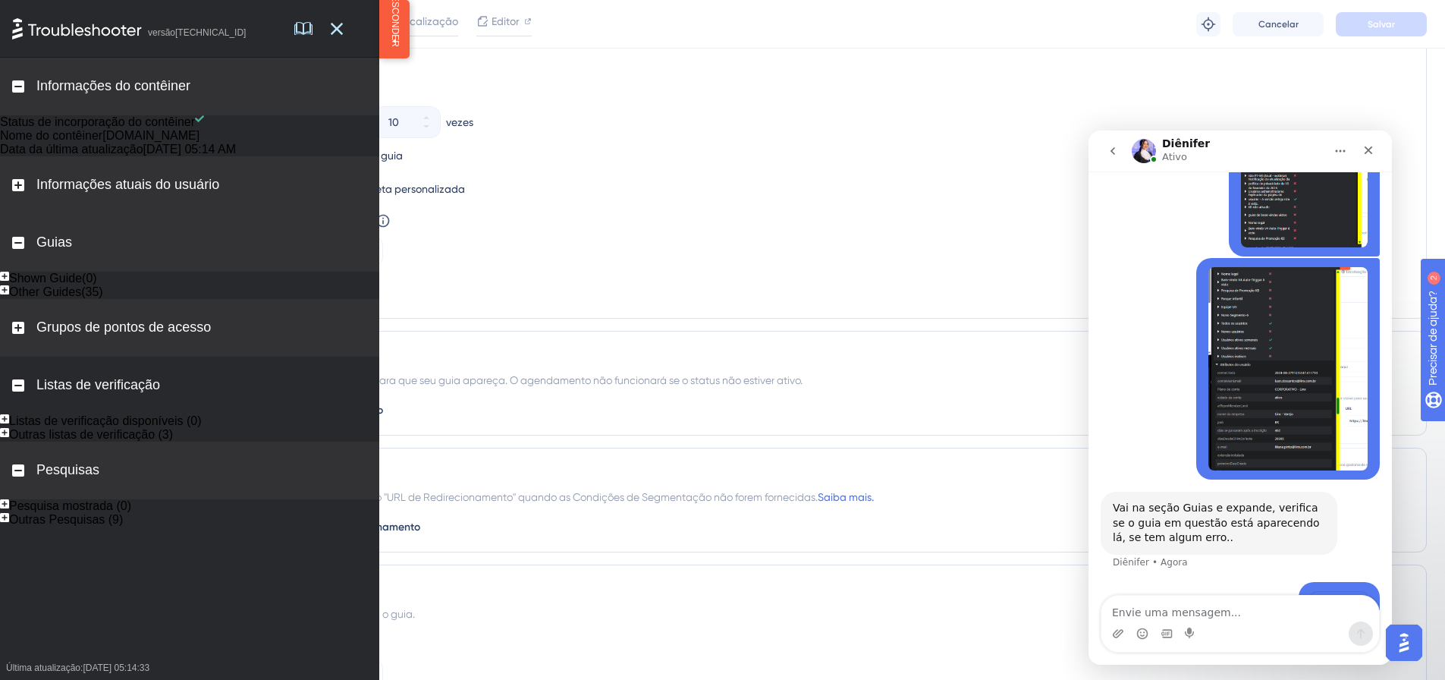
click at [8, 299] on div "Other Guides(35)" at bounding box center [189, 292] width 379 height 14
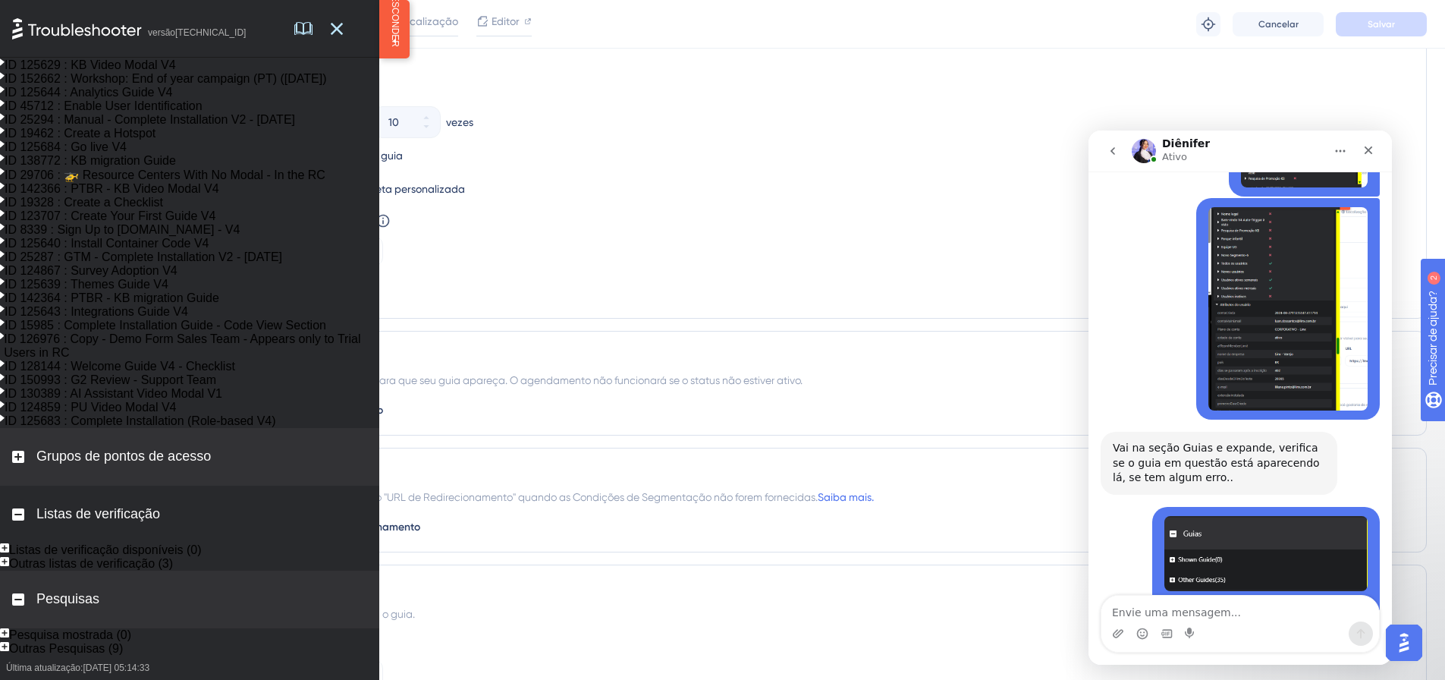
scroll to position [835, 0]
click at [1219, 616] on textarea "Envie uma mensagem..." at bounding box center [1241, 609] width 278 height 26
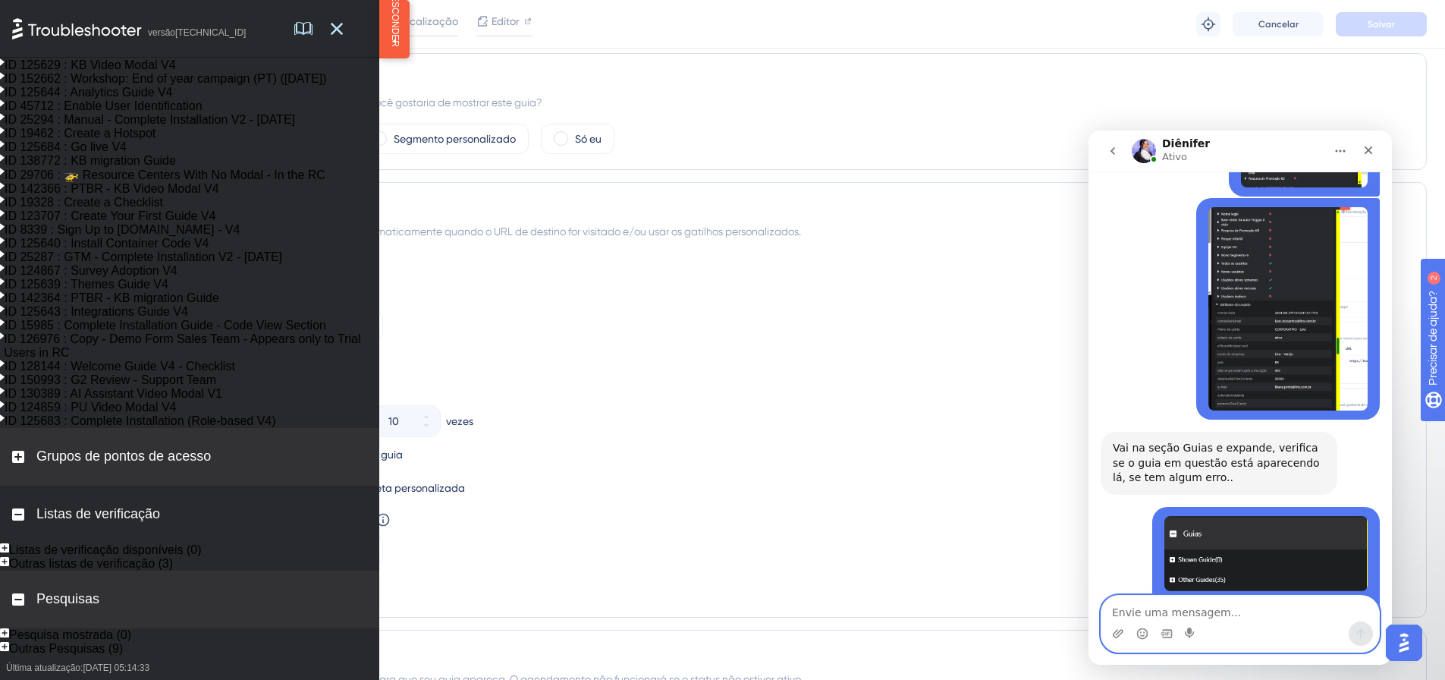
scroll to position [131, 0]
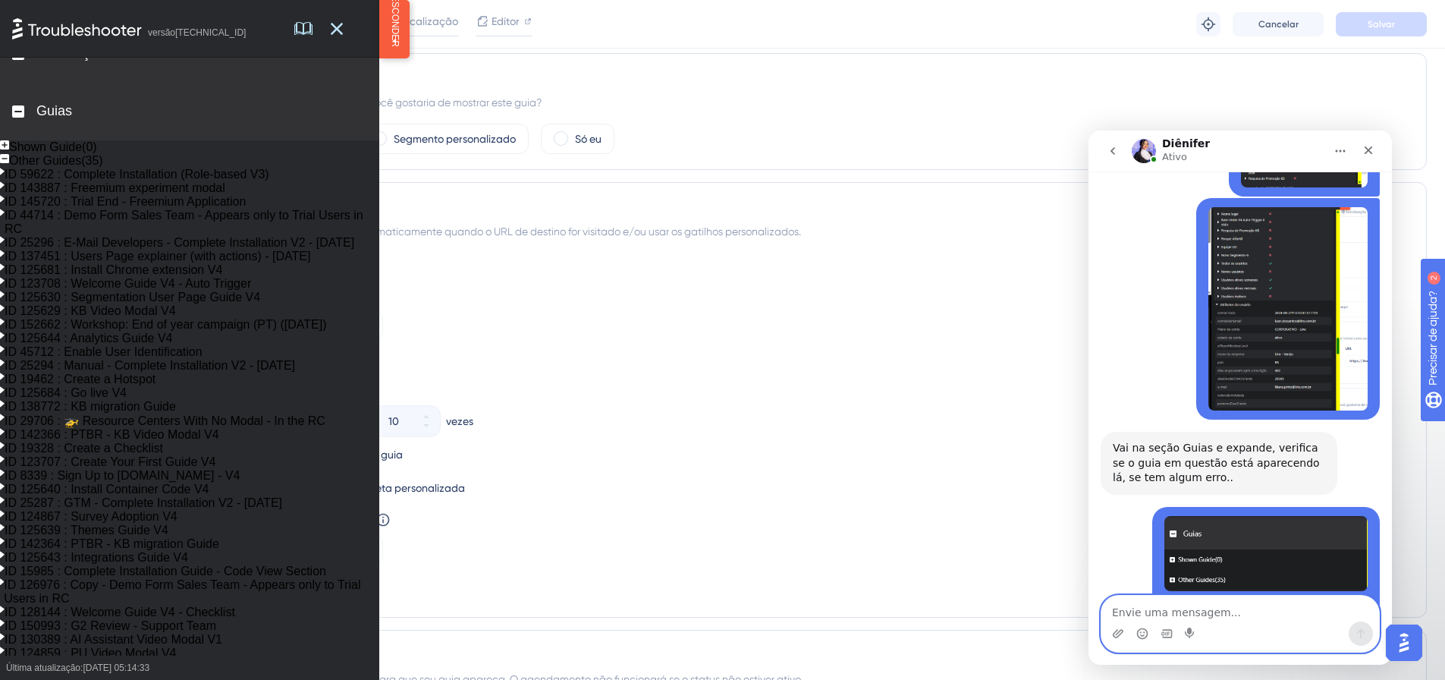
click at [1222, 611] on textarea "Envie uma mensagem..." at bounding box center [1241, 609] width 278 height 26
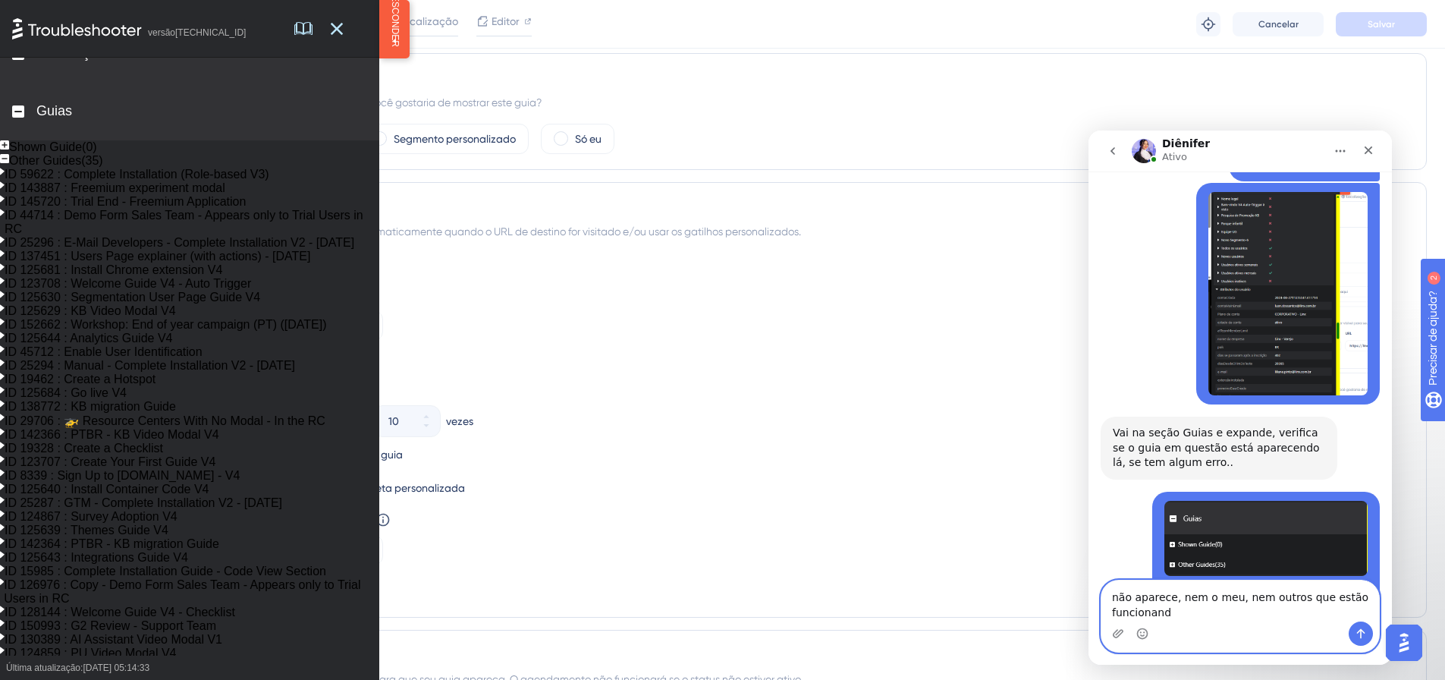
type textarea "não aparece, nem o meu, nem outros que estão funcionando"
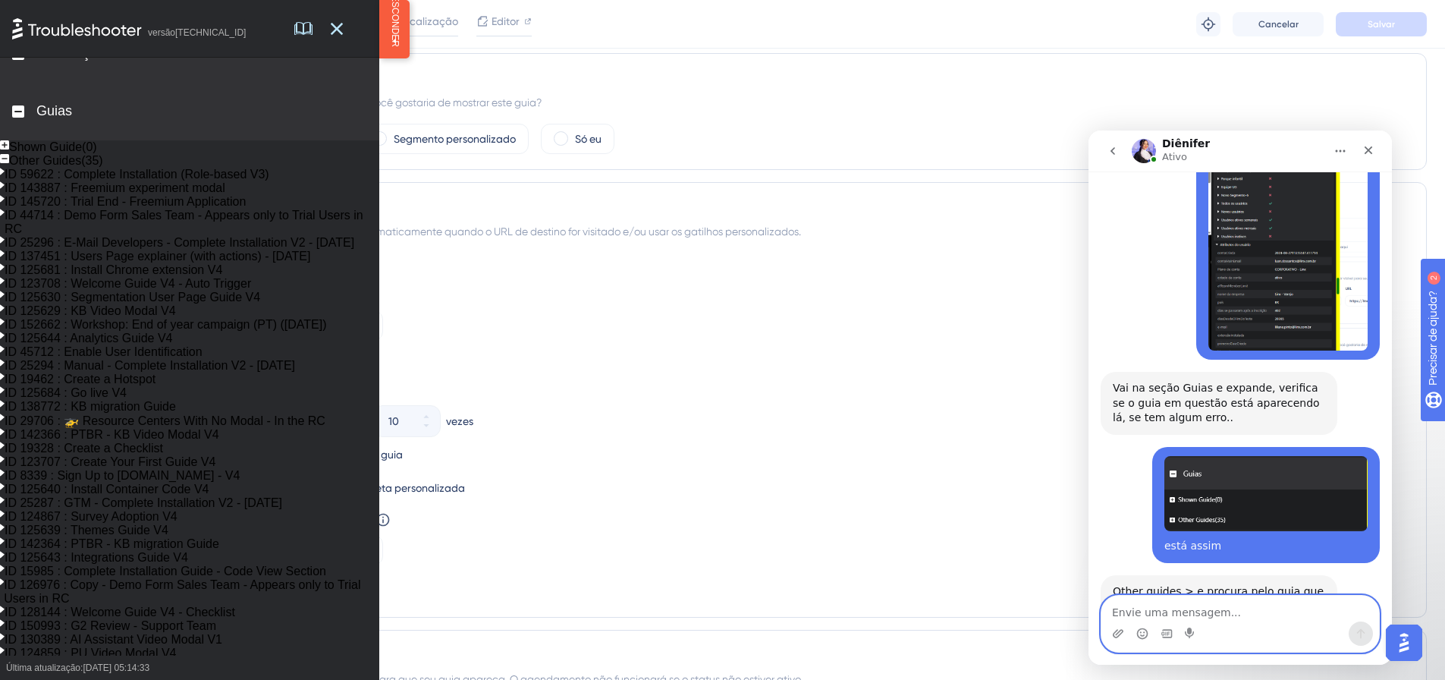
click at [1192, 608] on textarea "Envie uma mensagem..." at bounding box center [1241, 609] width 278 height 26
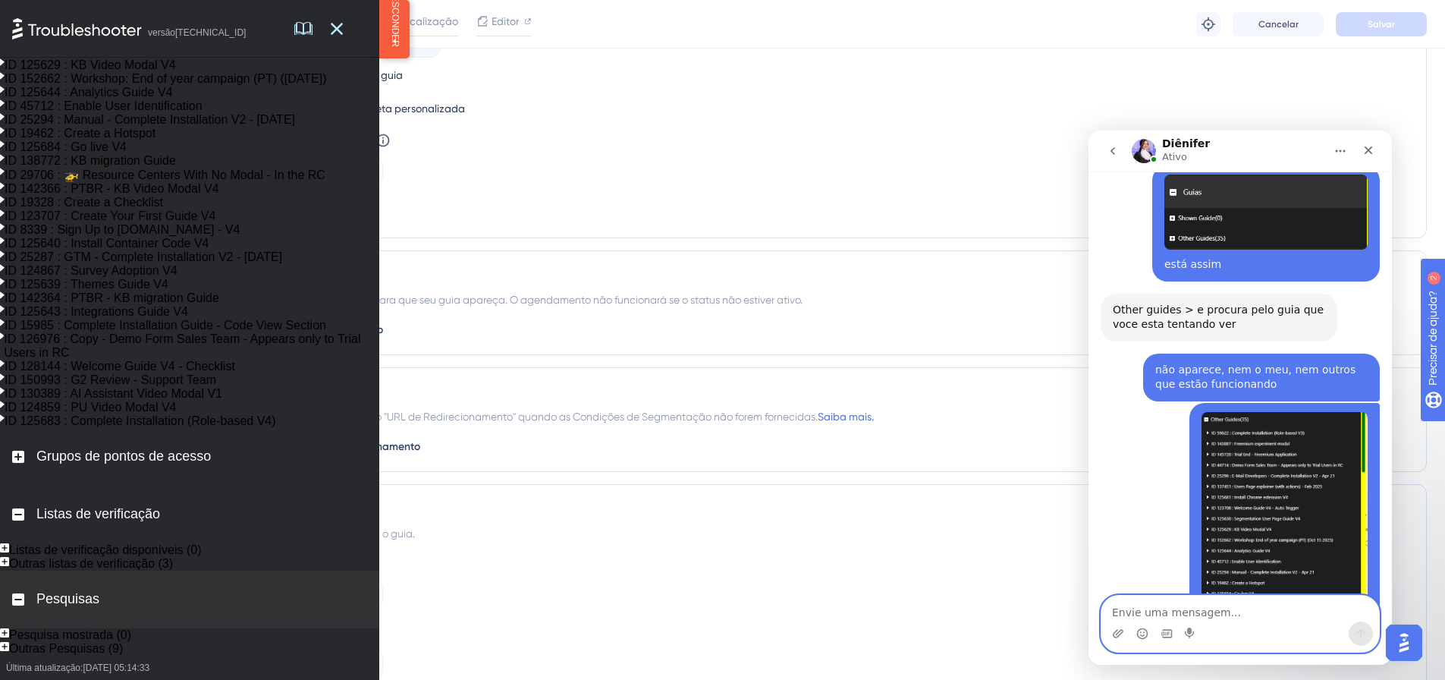
scroll to position [4005, 0]
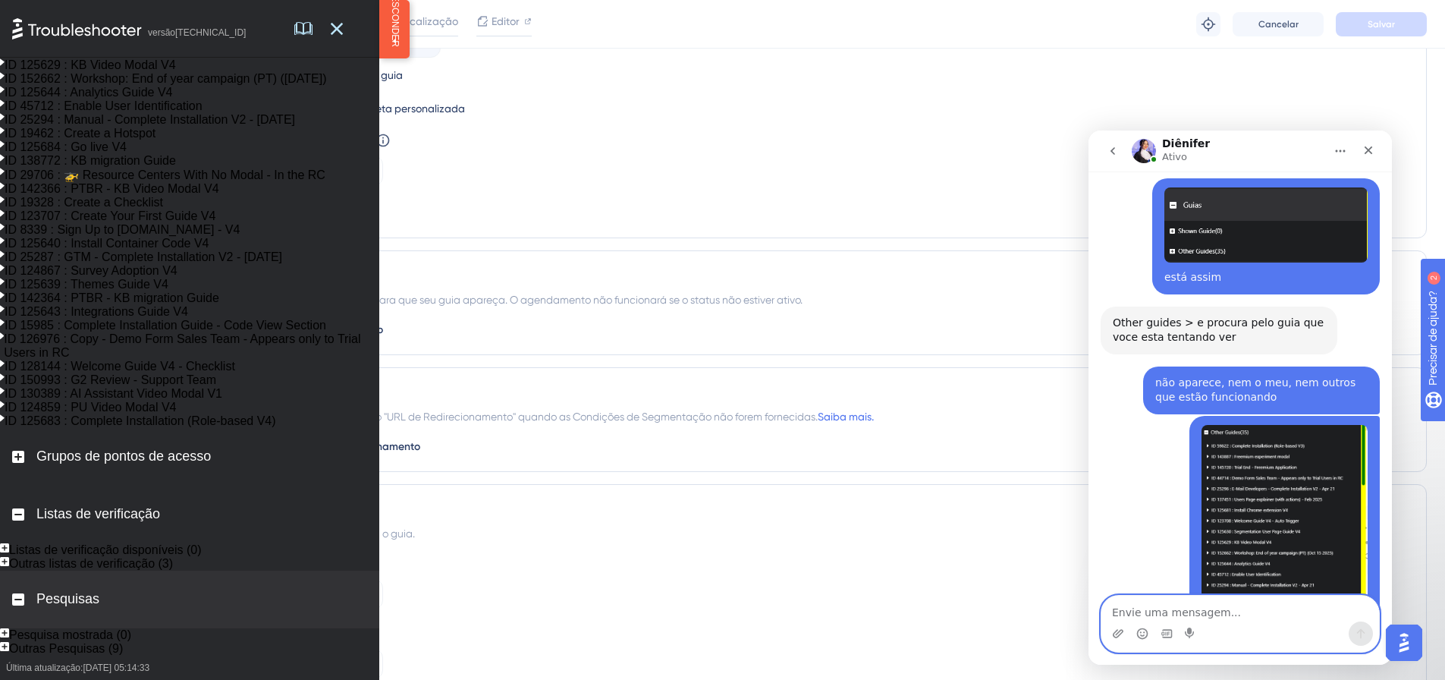
click at [1257, 606] on textarea "Envie uma mensagem..." at bounding box center [1241, 609] width 278 height 26
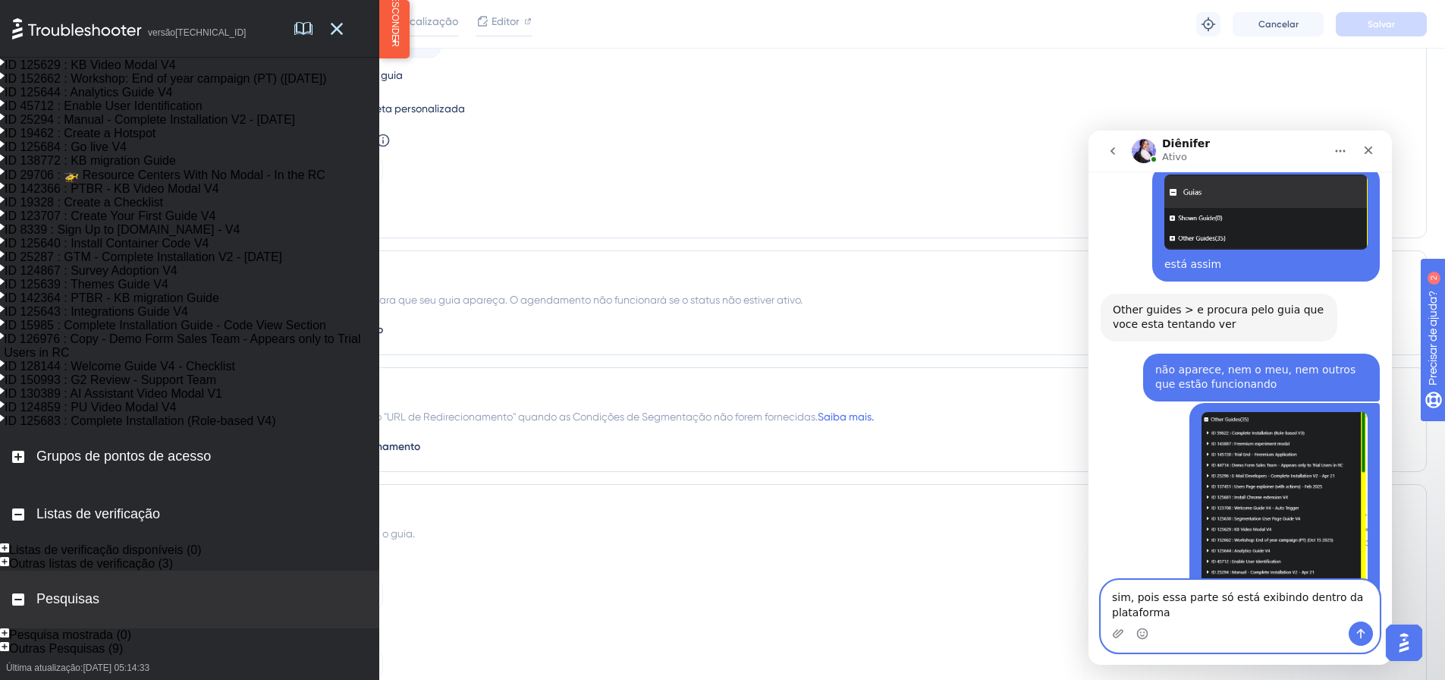
scroll to position [4020, 0]
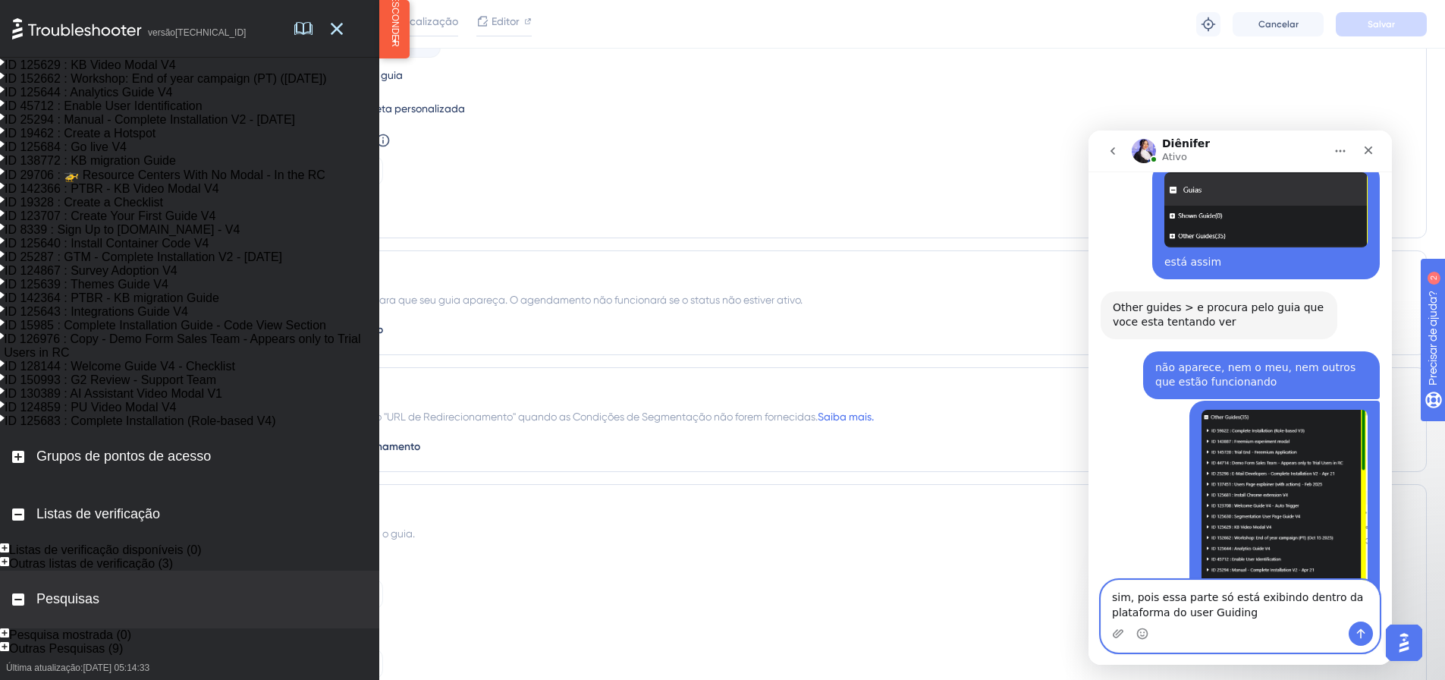
type textarea "sim, pois essa parte só está exibindo dentro da plataforma do user Guiding"
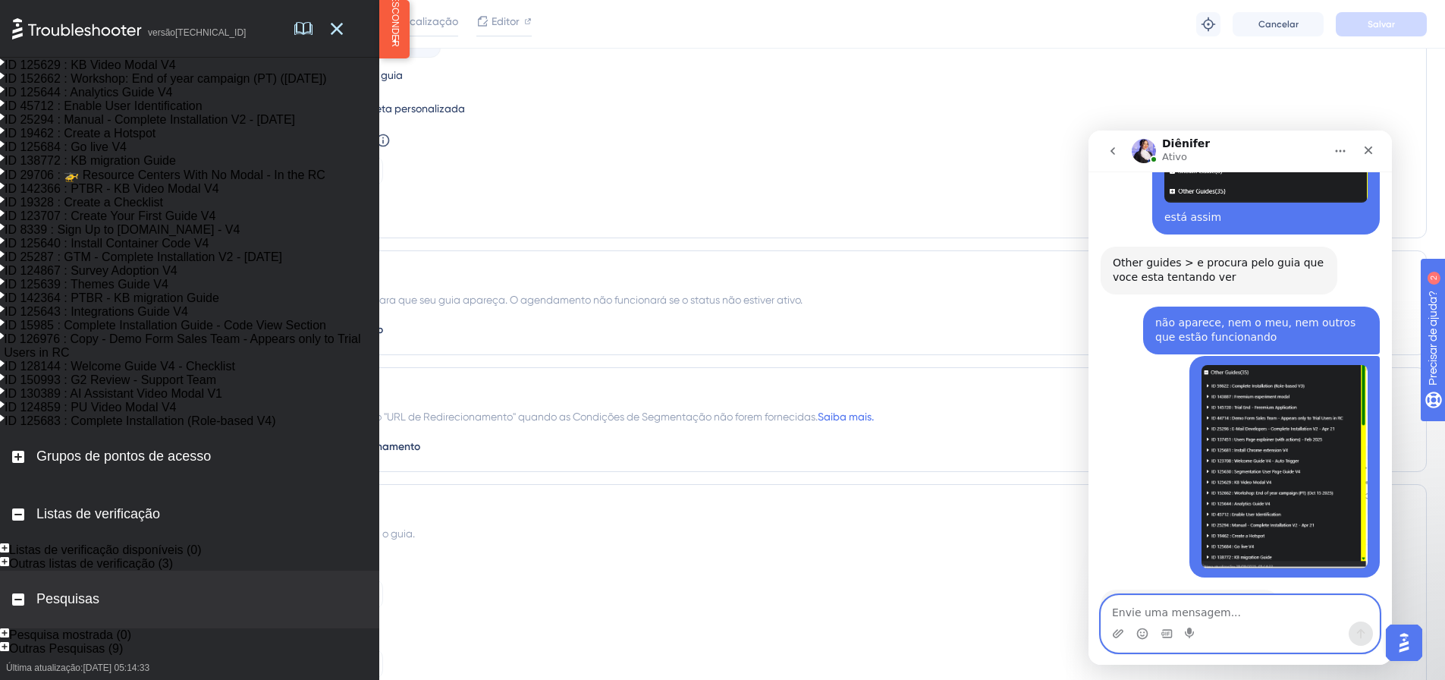
click at [1234, 613] on textarea "Envie uma mensagem..." at bounding box center [1241, 609] width 278 height 26
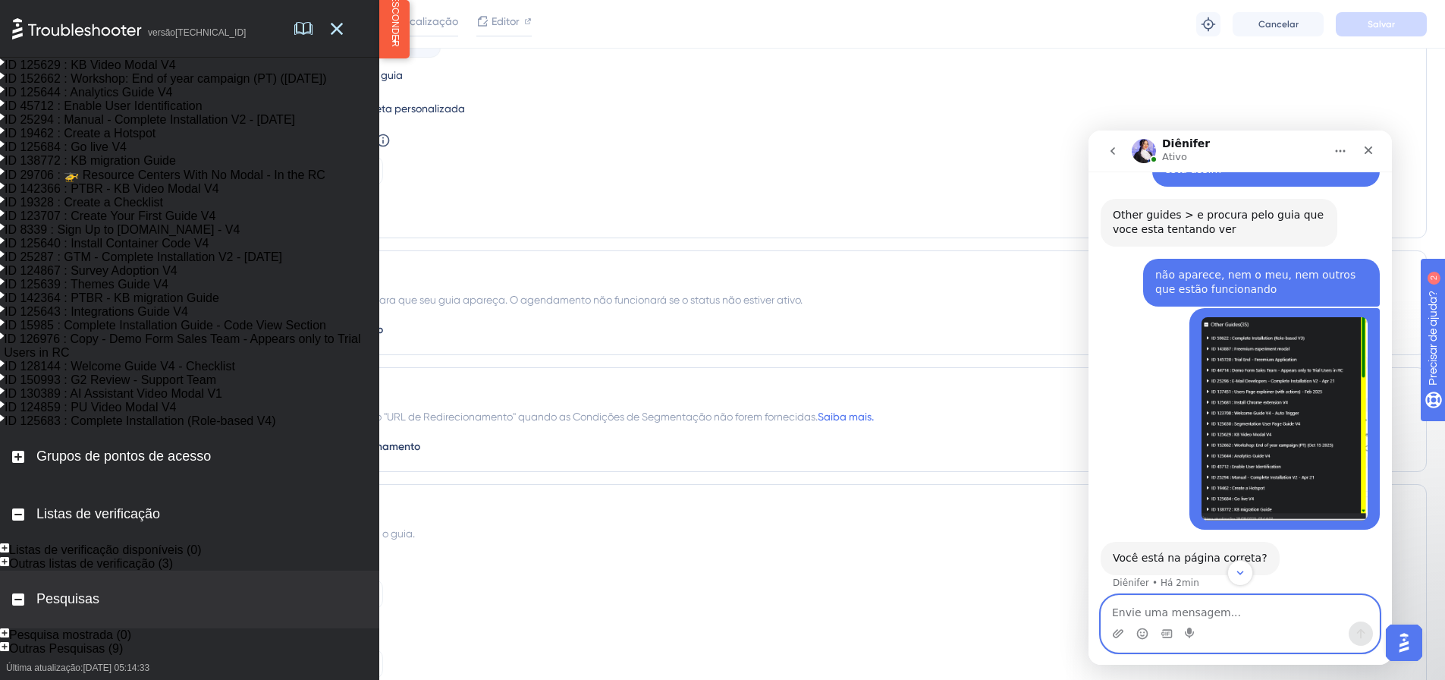
scroll to position [4247, 0]
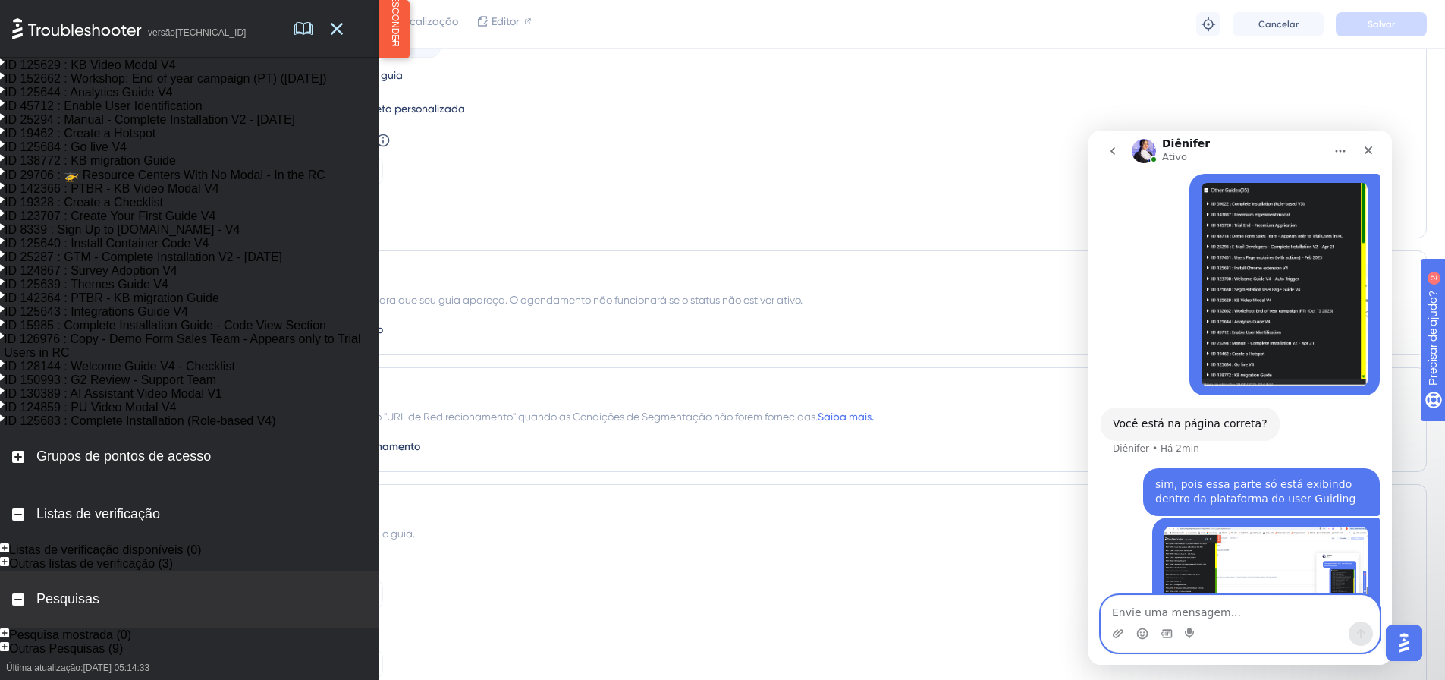
click at [1226, 605] on textarea "Envie uma mensagem..." at bounding box center [1241, 609] width 278 height 26
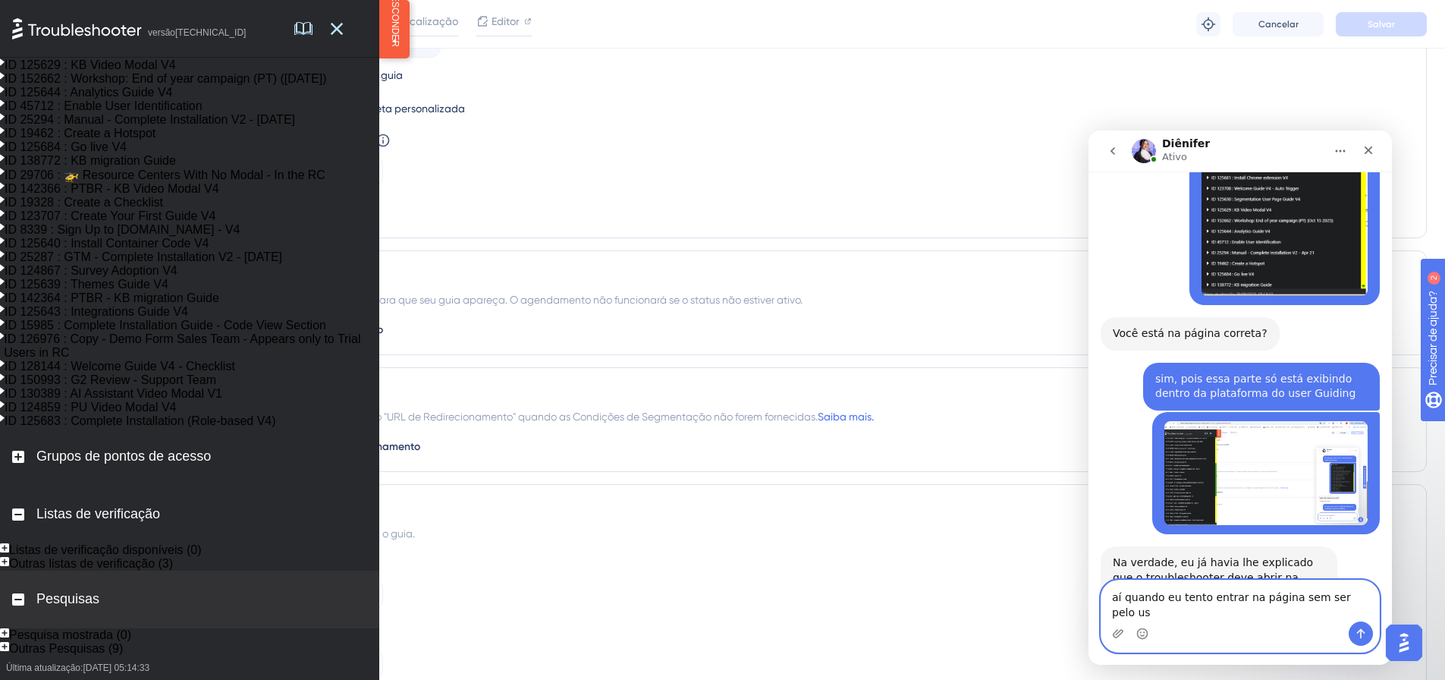
scroll to position [4322, 0]
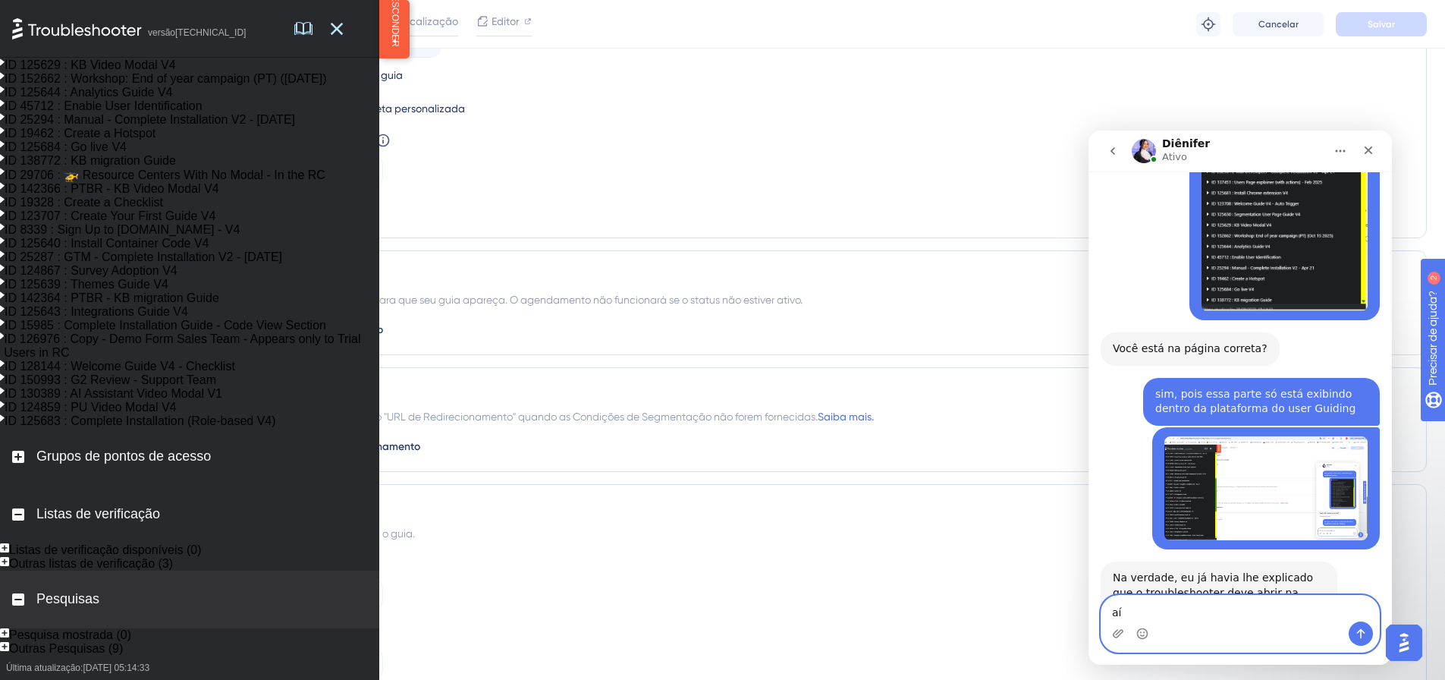
type textarea "a"
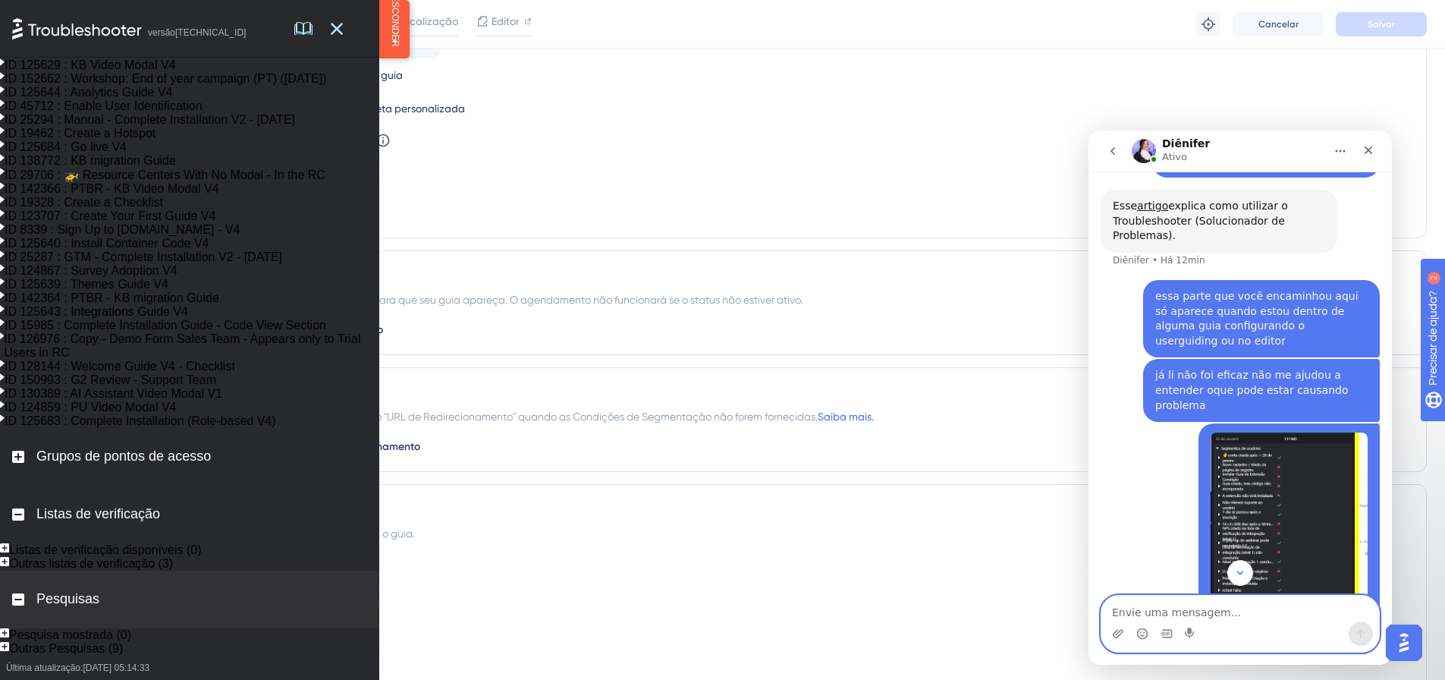
scroll to position [1591, 0]
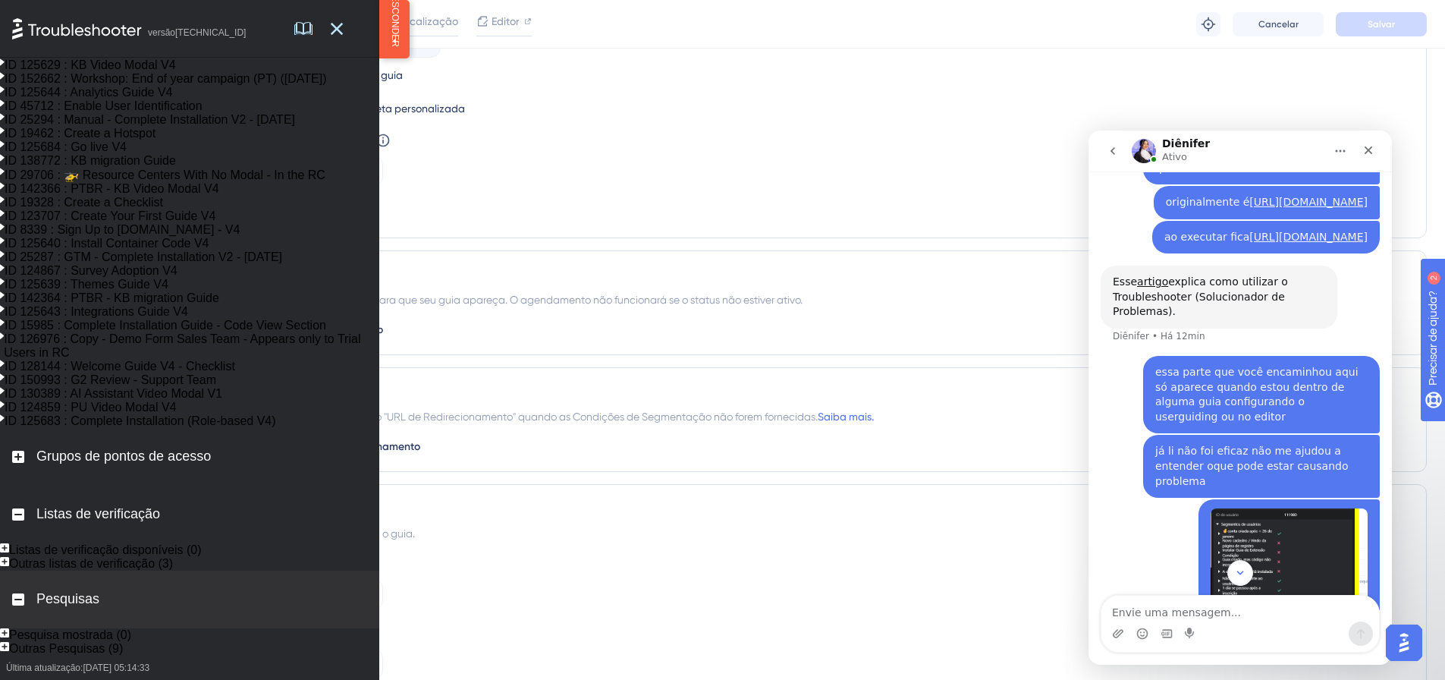
click at [1209, 365] on div "essa parte que você encaminhou aqui só aparece quando estou dentro de alguma gu…" at bounding box center [1261, 394] width 212 height 59
copy div "essa parte que você encaminhou aqui só aparece quando estou dentro de alguma gu…"
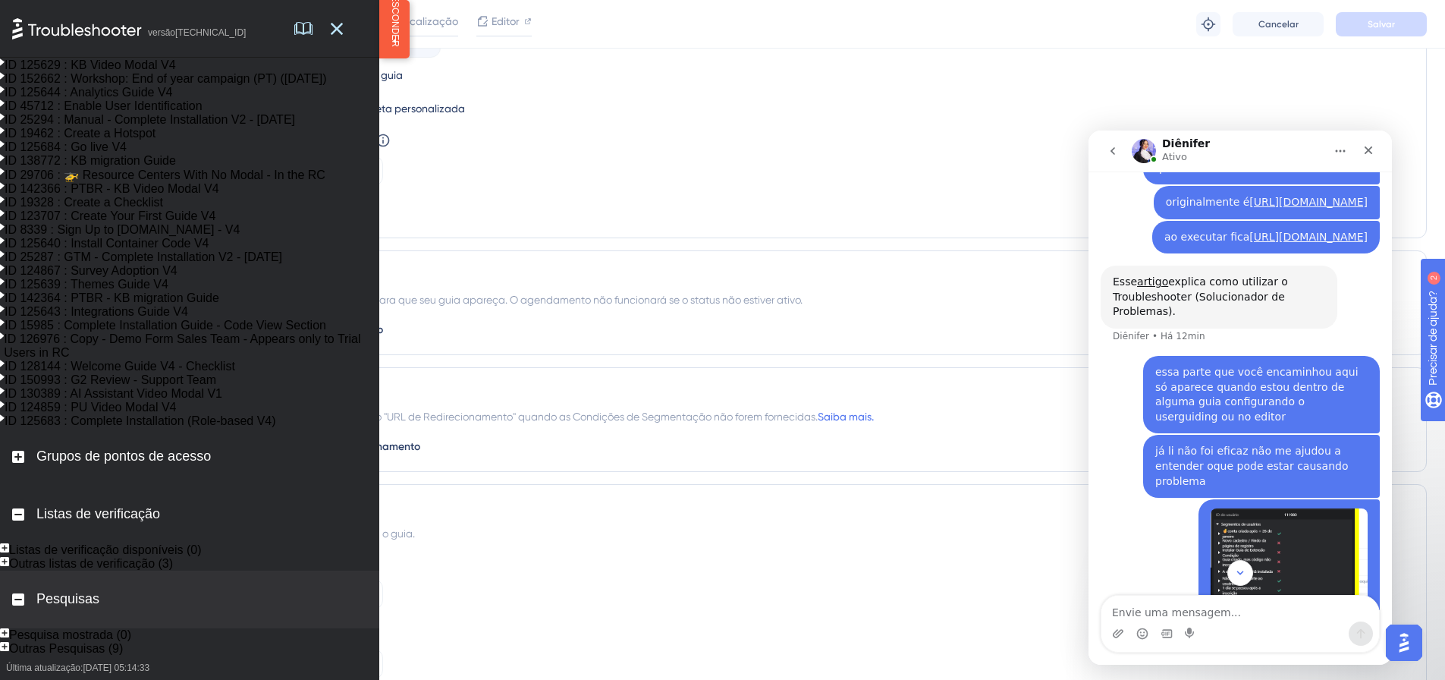
click at [1220, 622] on div "Mensageiro da Intercom" at bounding box center [1241, 633] width 278 height 24
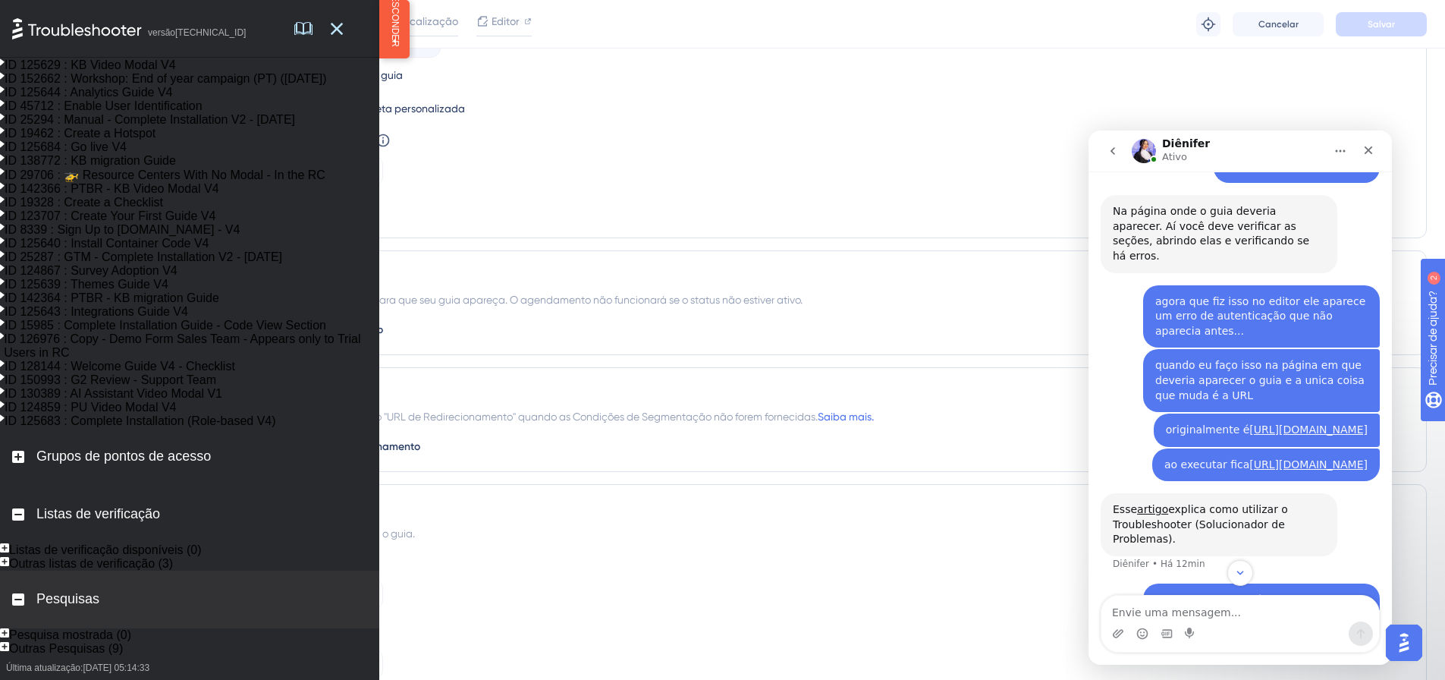
scroll to position [1287, 0]
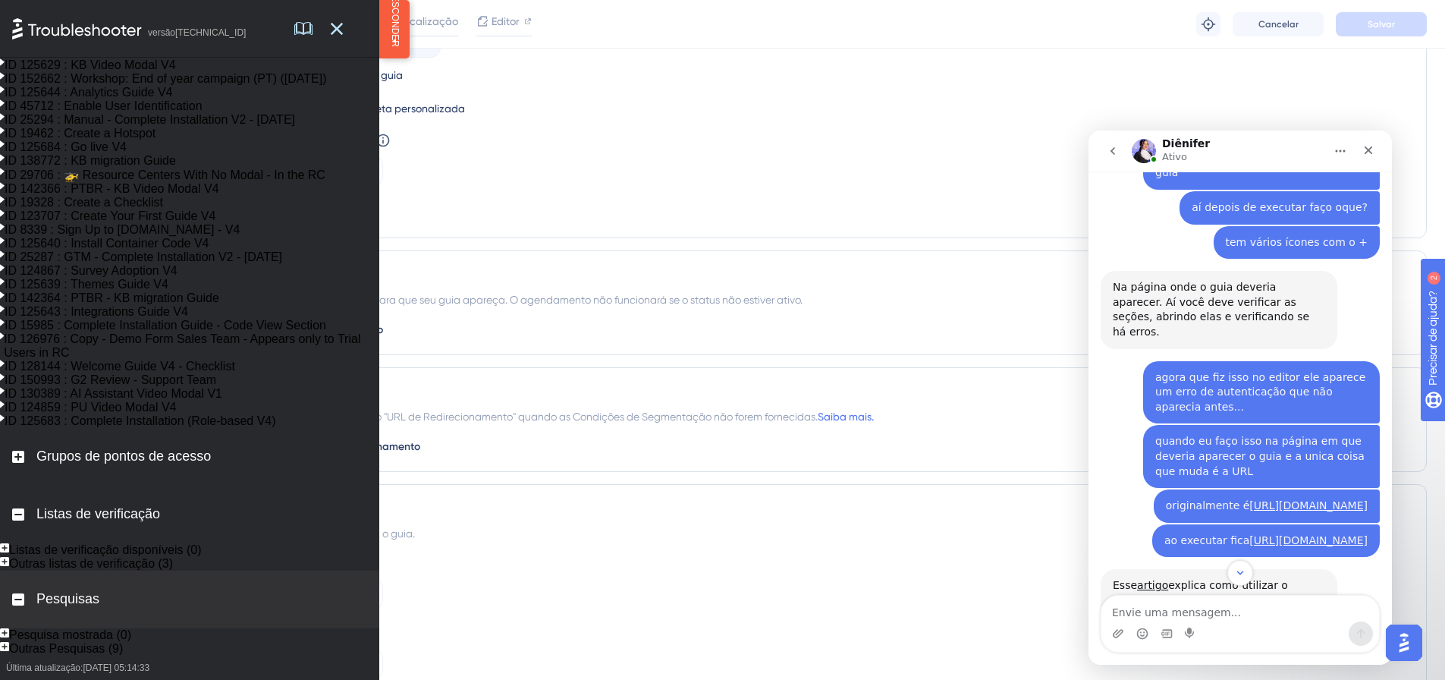
copy div "agora que fiz isso no editor ele aparece um erro de autenticação que não aparec…"
drag, startPoint x: 1150, startPoint y: 236, endPoint x: 1325, endPoint y: 460, distance: 284.3
click at [1223, 607] on textarea "Envie uma mensagem..." at bounding box center [1241, 609] width 278 height 26
paste textarea "agora que fiz isso no editor ele aparece um erro de autenticação que não aparec…"
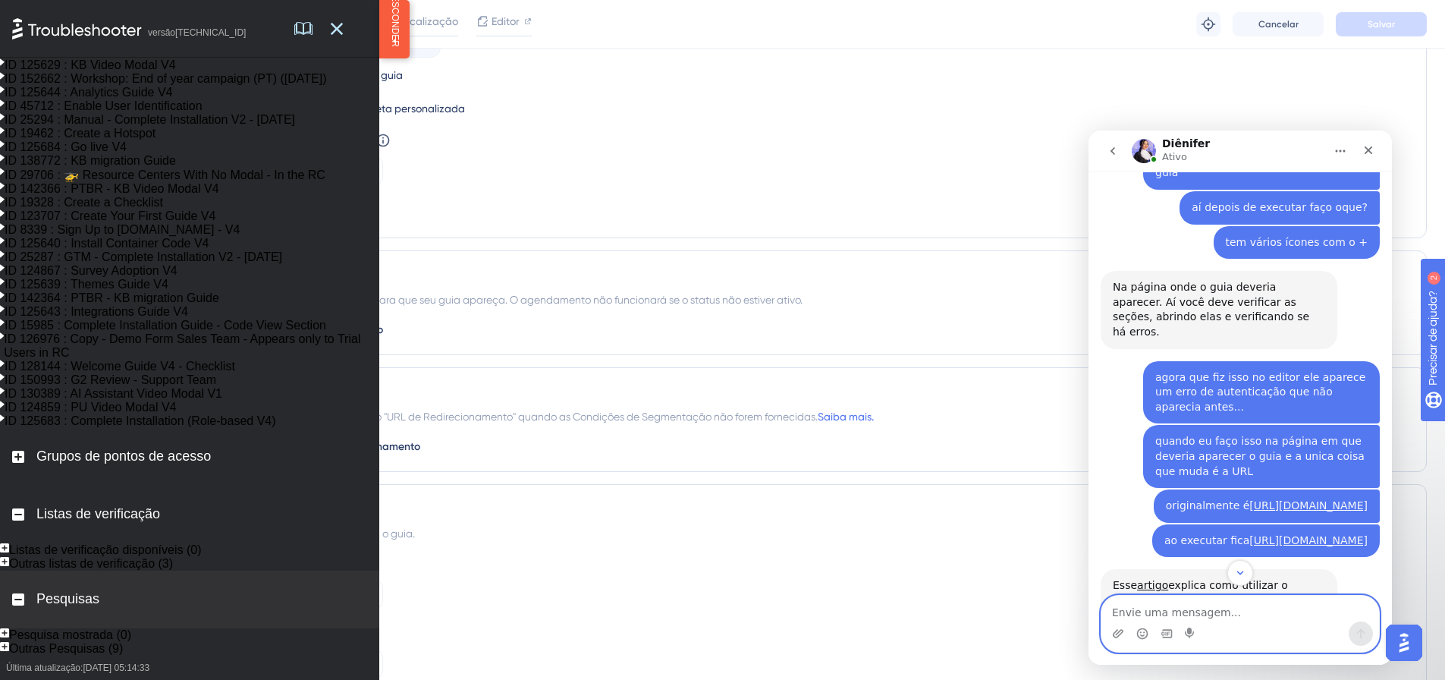
type textarea "agora que fiz isso no editor ele aparece um erro de autenticação que não aparec…"
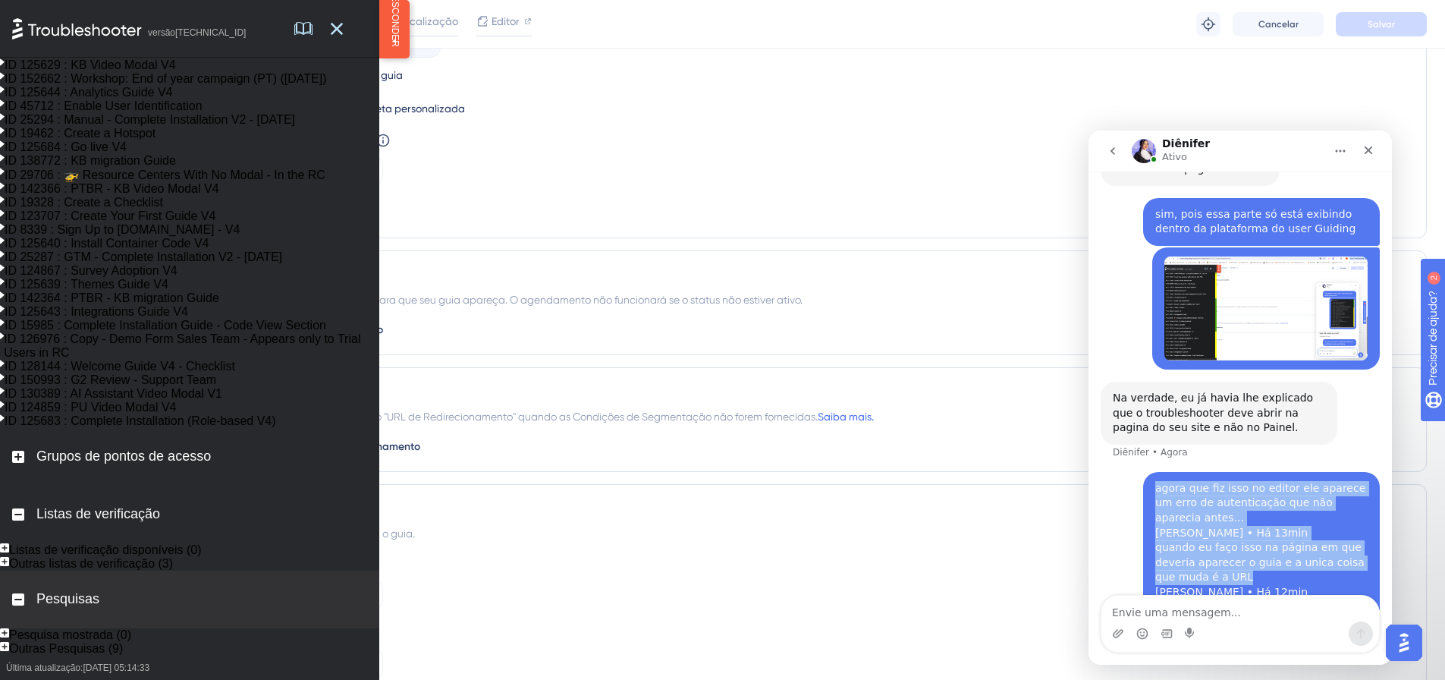
drag, startPoint x: 1167, startPoint y: 429, endPoint x: 1232, endPoint y: 464, distance: 73.6
click at [1232, 472] on div "agora que fiz isso no editor ele aparece um erro de autenticação que não aparec…" at bounding box center [1261, 563] width 237 height 182
click at [1208, 481] on div "agora que fiz isso no editor ele aparece um erro de autenticação que não aparec…" at bounding box center [1261, 563] width 212 height 164
drag, startPoint x: 1149, startPoint y: 421, endPoint x: 1236, endPoint y: 459, distance: 94.4
click at [1236, 481] on div "agora que fiz isso no editor ele aparece um erro de autenticação que não aparec…" at bounding box center [1261, 563] width 212 height 164
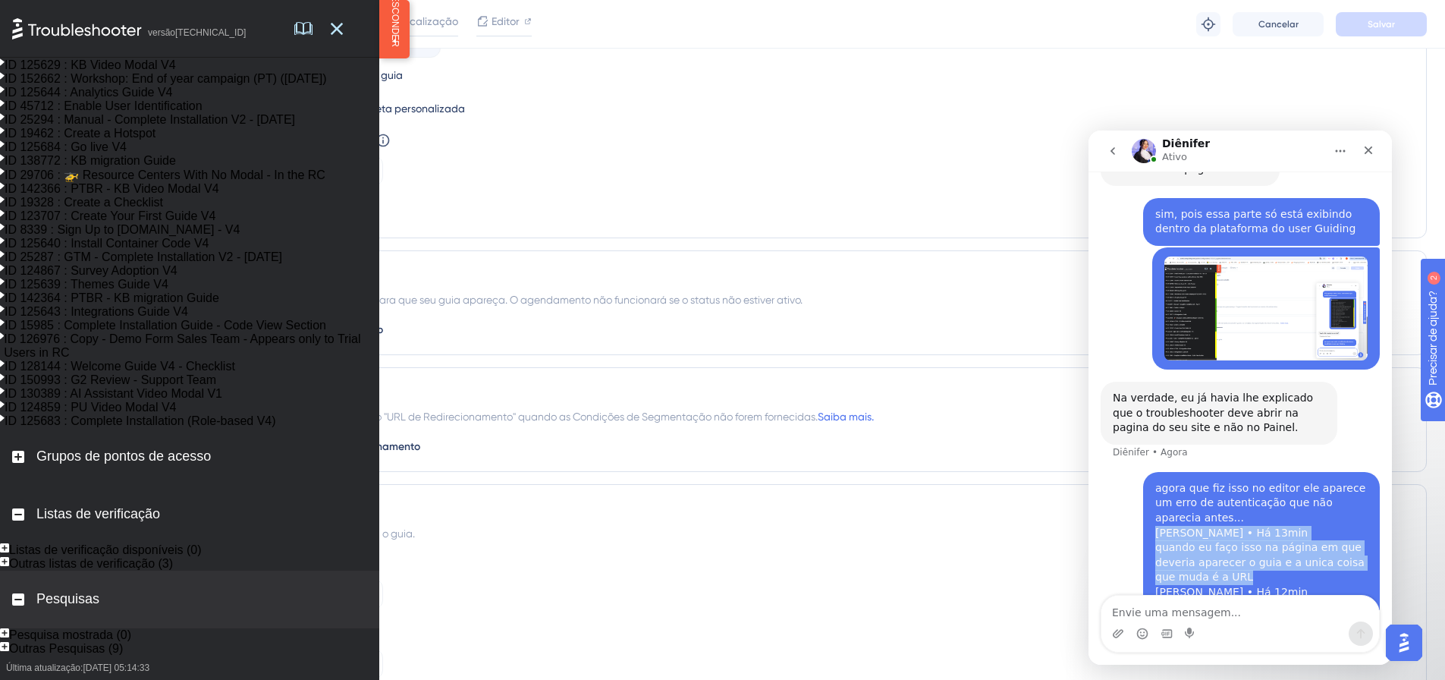
copy div "Liliane • Há 13min quando eu faço isso na página em que deveria aparecer o guia…"
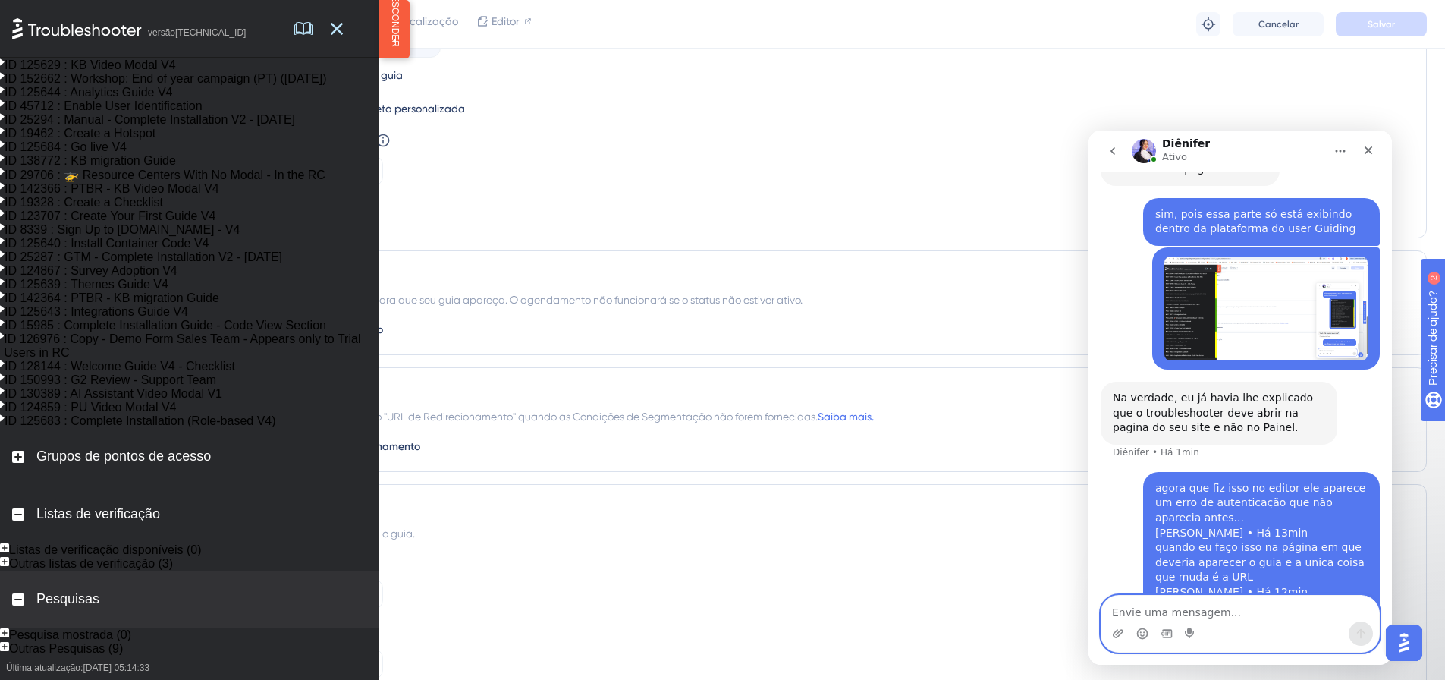
click at [1197, 612] on textarea "Envie uma mensagem..." at bounding box center [1241, 609] width 278 height 26
paste textarea "Liliane • Há 13min quando eu faço isso na página em que deveria aparecer o guia…"
type textarea "Liliane • Há 13min quando eu faço isso na página em que deveria aparecer o guia…"
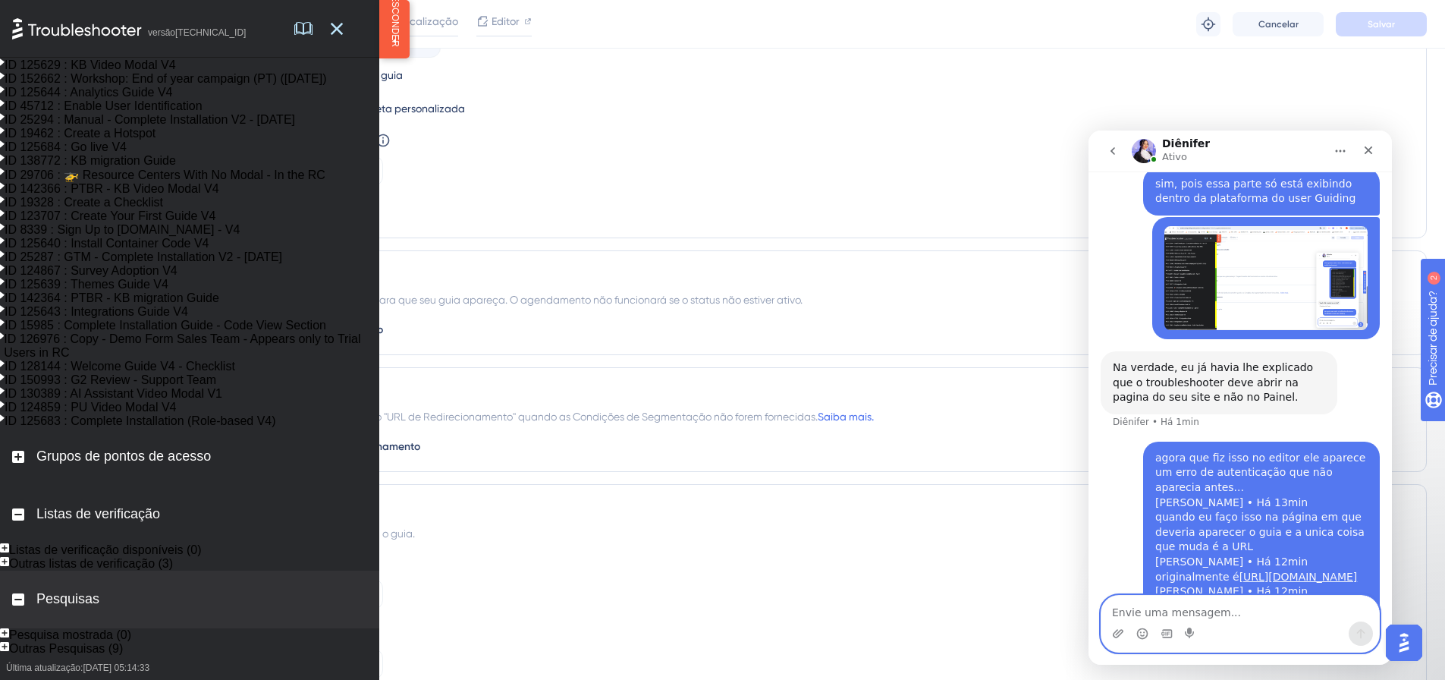
scroll to position [4582, 0]
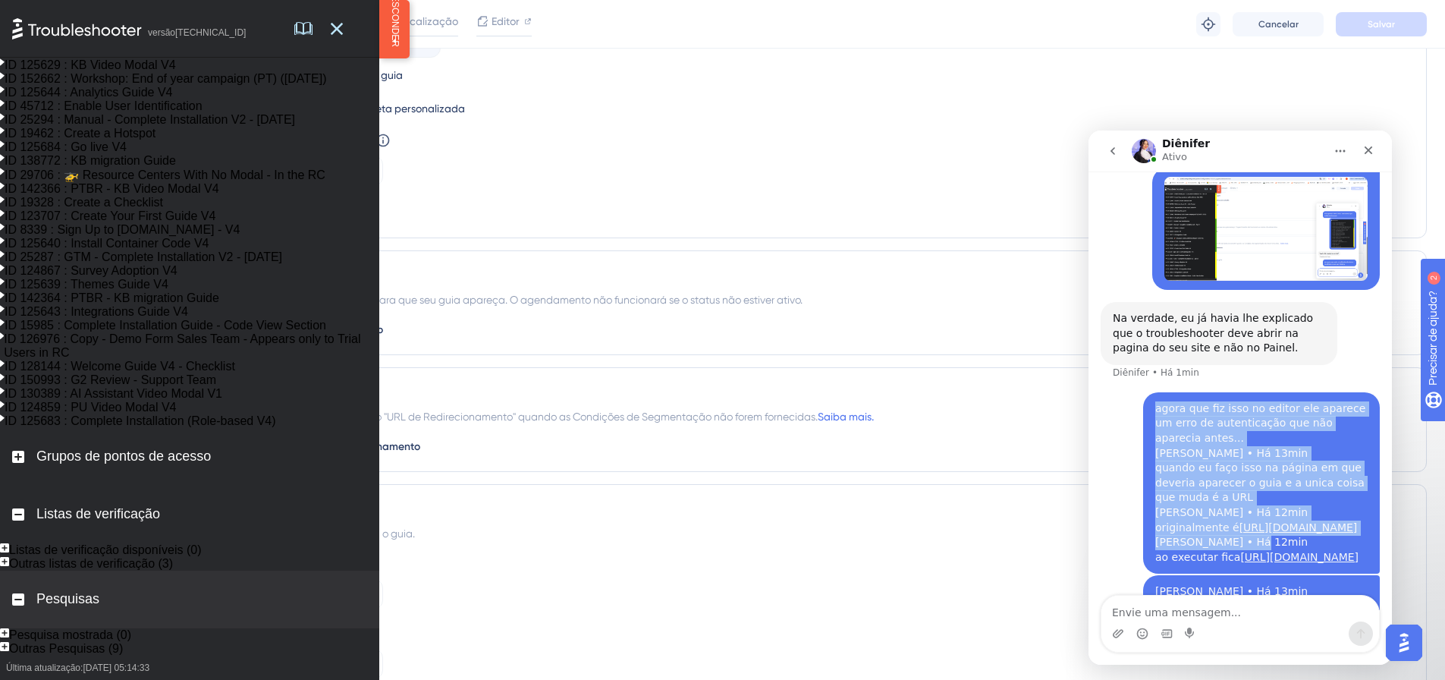
drag, startPoint x: 1146, startPoint y: 407, endPoint x: 1243, endPoint y: 435, distance: 100.9
click at [1243, 435] on div "agora que fiz isso no editor ele aparece um erro de autenticação que não aparec…" at bounding box center [1261, 483] width 237 height 182
click at [1305, 432] on div "agora que fiz isso no editor ele aparece um erro de autenticação que não aparec…" at bounding box center [1261, 483] width 212 height 164
drag, startPoint x: 1145, startPoint y: 406, endPoint x: 1216, endPoint y: 439, distance: 78.7
click at [1221, 439] on div "agora que fiz isso no editor ele aparece um erro de autenticação que não aparec…" at bounding box center [1261, 483] width 237 height 182
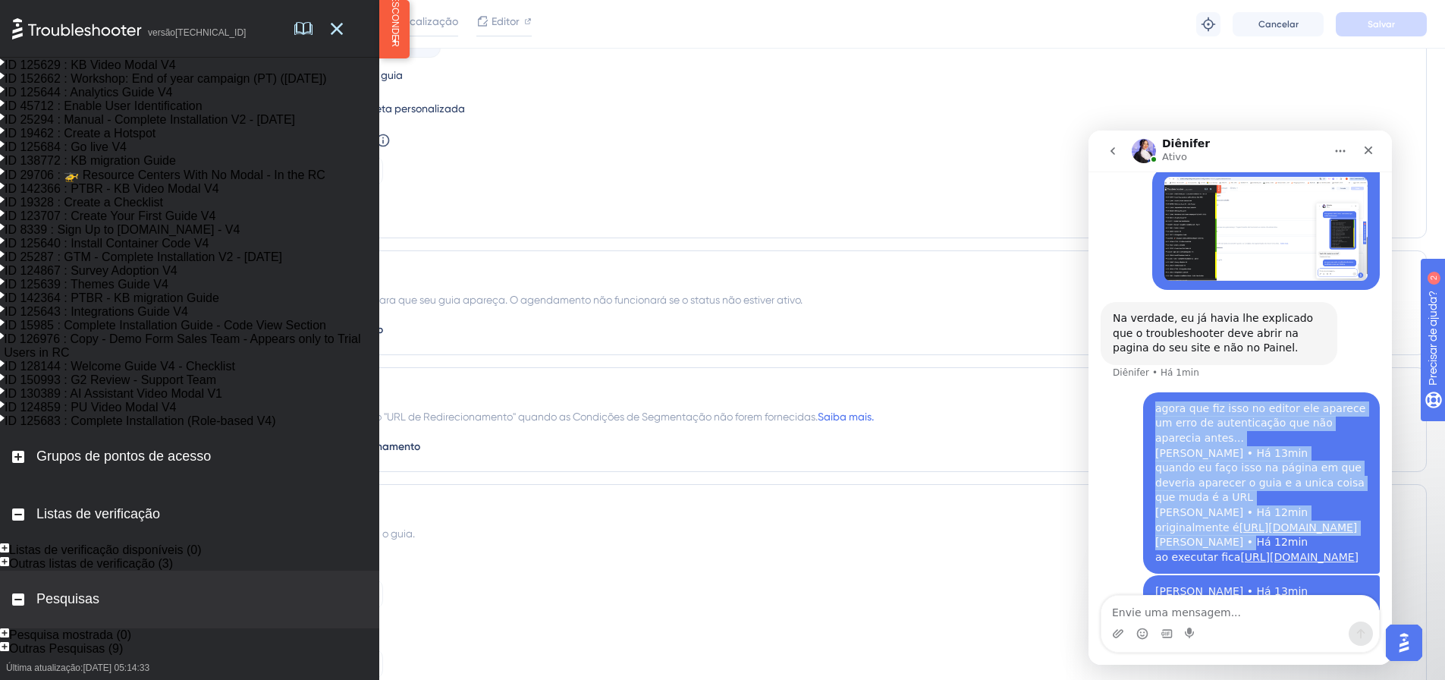
click at [1155, 412] on div "agora que fiz isso no editor ele aparece um erro de autenticação que não aparec…" at bounding box center [1261, 483] width 212 height 164
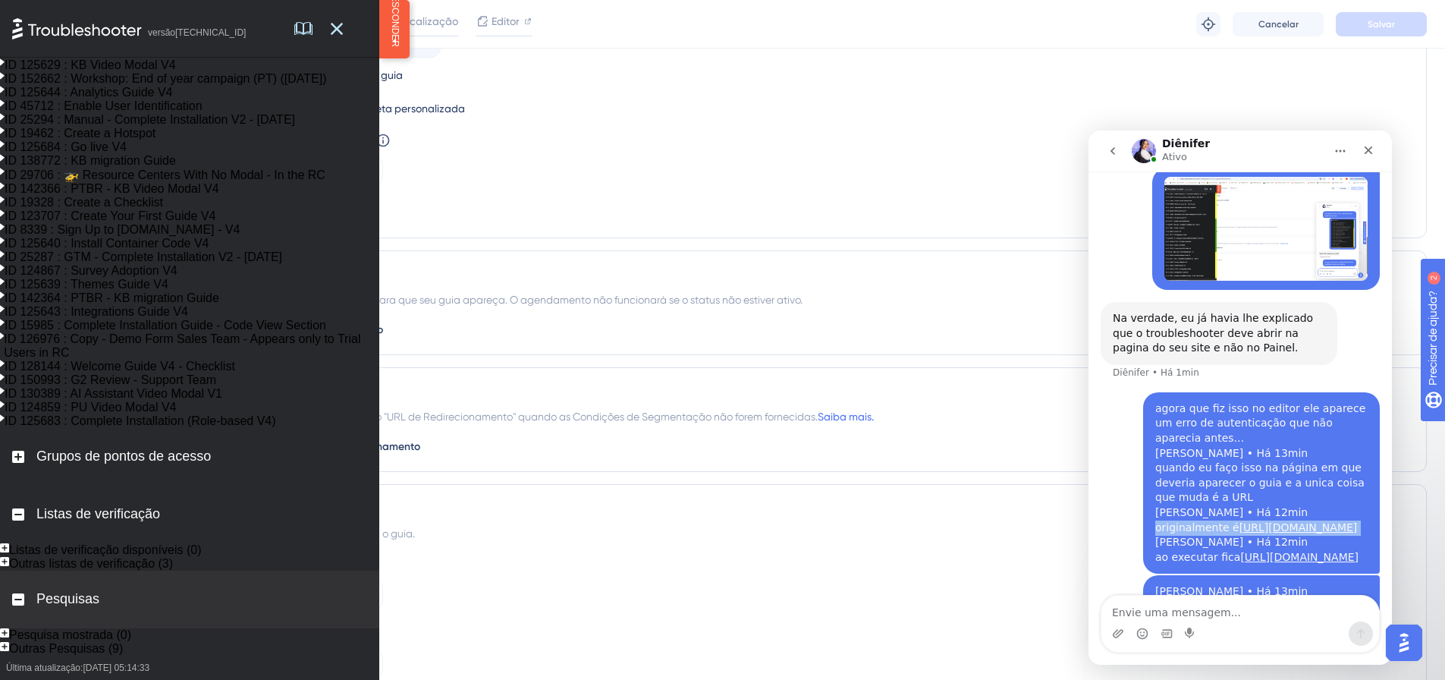
drag, startPoint x: 1149, startPoint y: 410, endPoint x: 1302, endPoint y: 430, distance: 154.5
click at [1302, 430] on div "agora que fiz isso no editor ele aparece um erro de autenticação que não aparec…" at bounding box center [1261, 483] width 212 height 164
click at [1233, 611] on textarea "Envie uma mensagem..." at bounding box center [1241, 609] width 278 height 26
paste textarea "originalmente é https://linx-rc.microvix.com.br/v4/home"
type textarea "originalmente é https://linx-rc.microvix.com.br/v4/home"
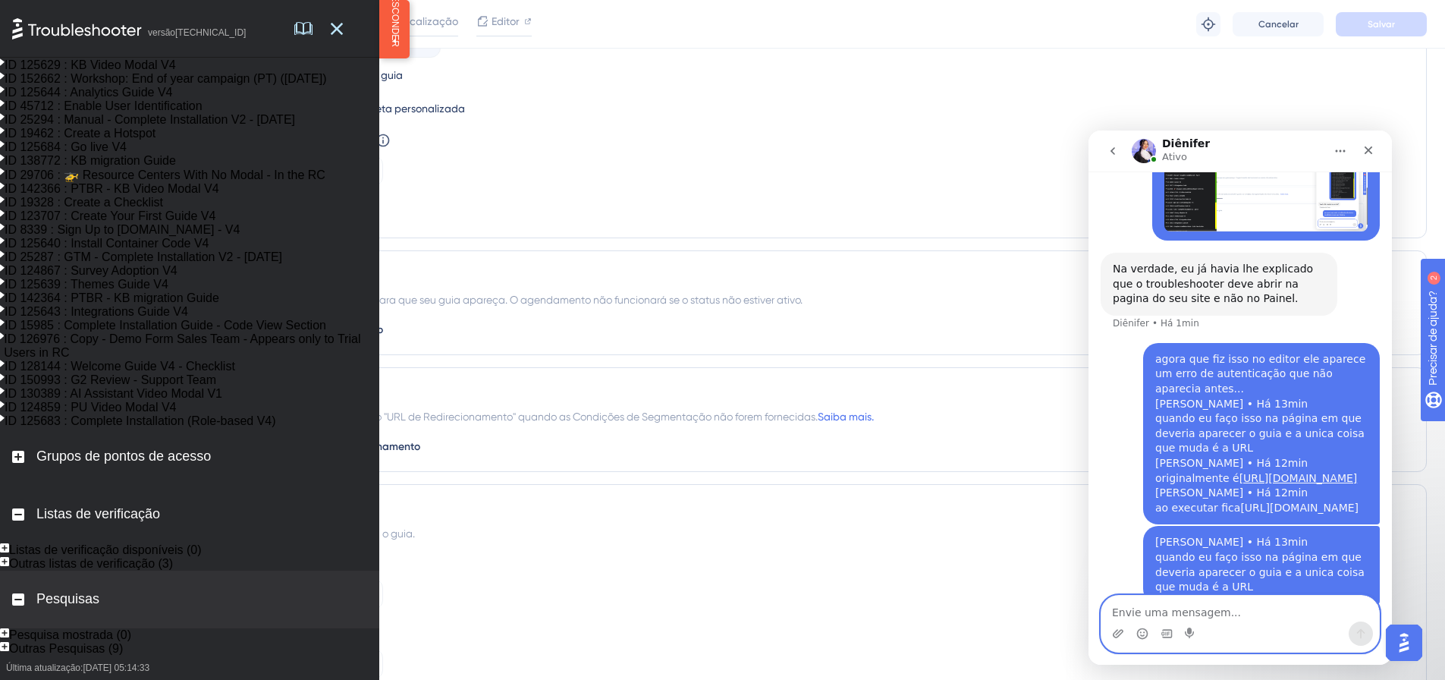
scroll to position [4646, 0]
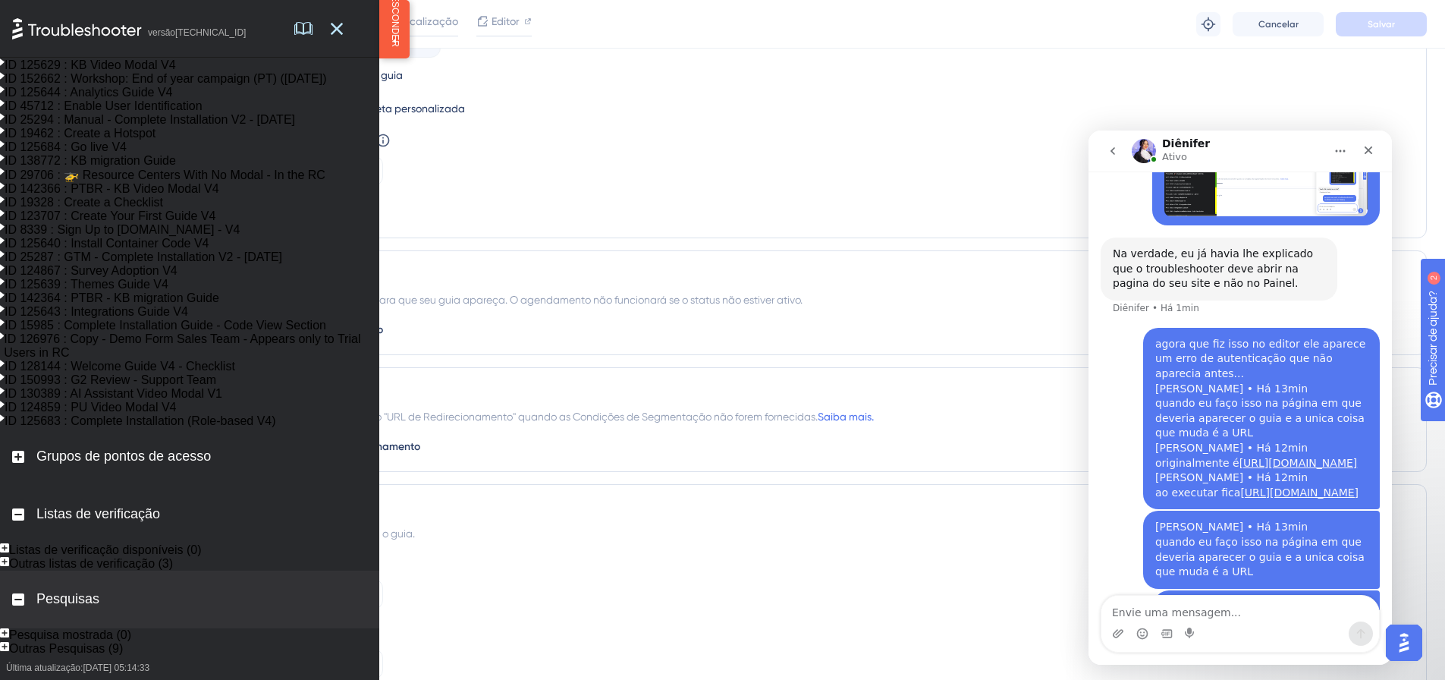
drag, startPoint x: 1147, startPoint y: 387, endPoint x: 1272, endPoint y: 419, distance: 129.2
click at [1275, 419] on div "agora que fiz isso no editor ele aparece um erro de autenticação que não aparec…" at bounding box center [1261, 419] width 237 height 182
click at [1273, 421] on div "agora que fiz isso no editor ele aparece um erro de autenticação que não aparec…" at bounding box center [1261, 419] width 212 height 164
drag, startPoint x: 1273, startPoint y: 421, endPoint x: 1150, endPoint y: 392, distance: 126.2
click at [1155, 392] on div "agora que fiz isso no editor ele aparece um erro de autenticação que não aparec…" at bounding box center [1261, 419] width 212 height 164
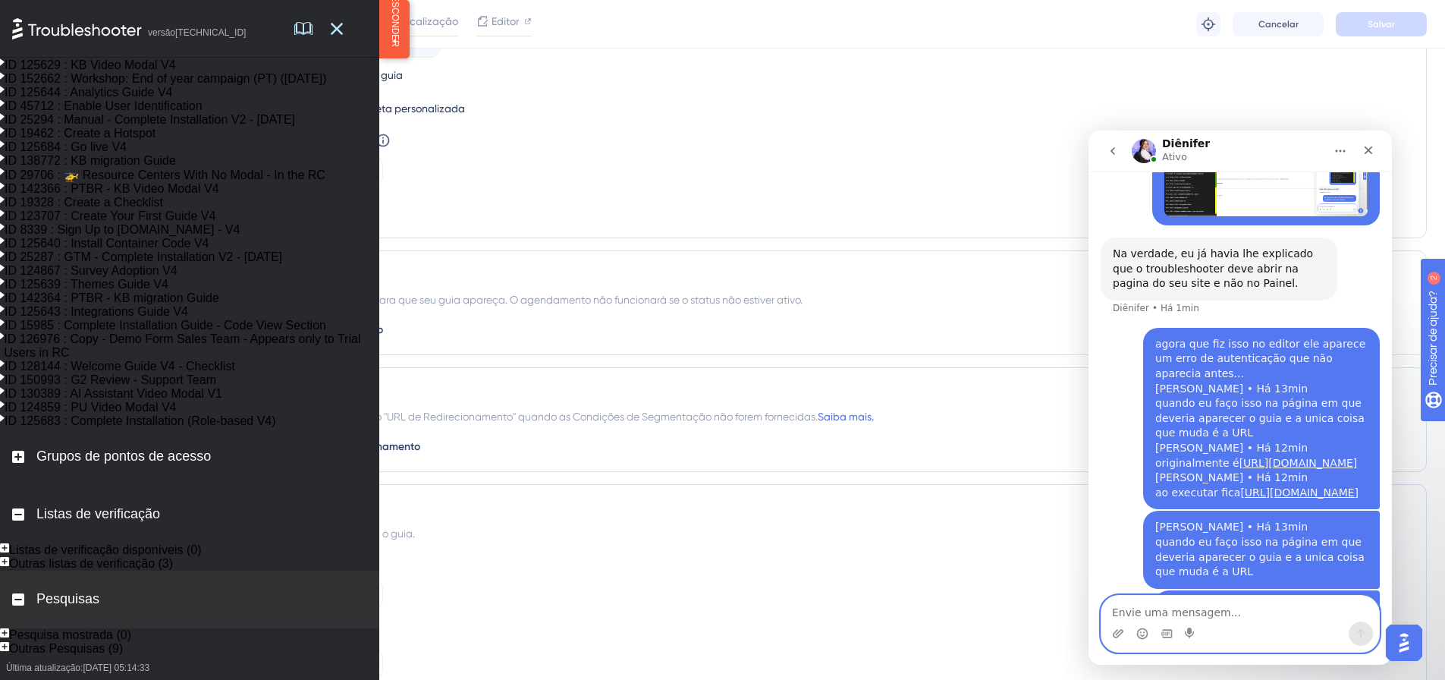
click at [1221, 617] on textarea "Envie uma mensagem..." at bounding box center [1241, 609] width 278 height 26
paste textarea "ao executar fica https://linx-rc.microvix.com.br/v4/home/index.asp?_ug_troubles…"
type textarea "ao executar fica https://linx-rc.microvix.com.br/v4/home/index.asp?_ug_troubles…"
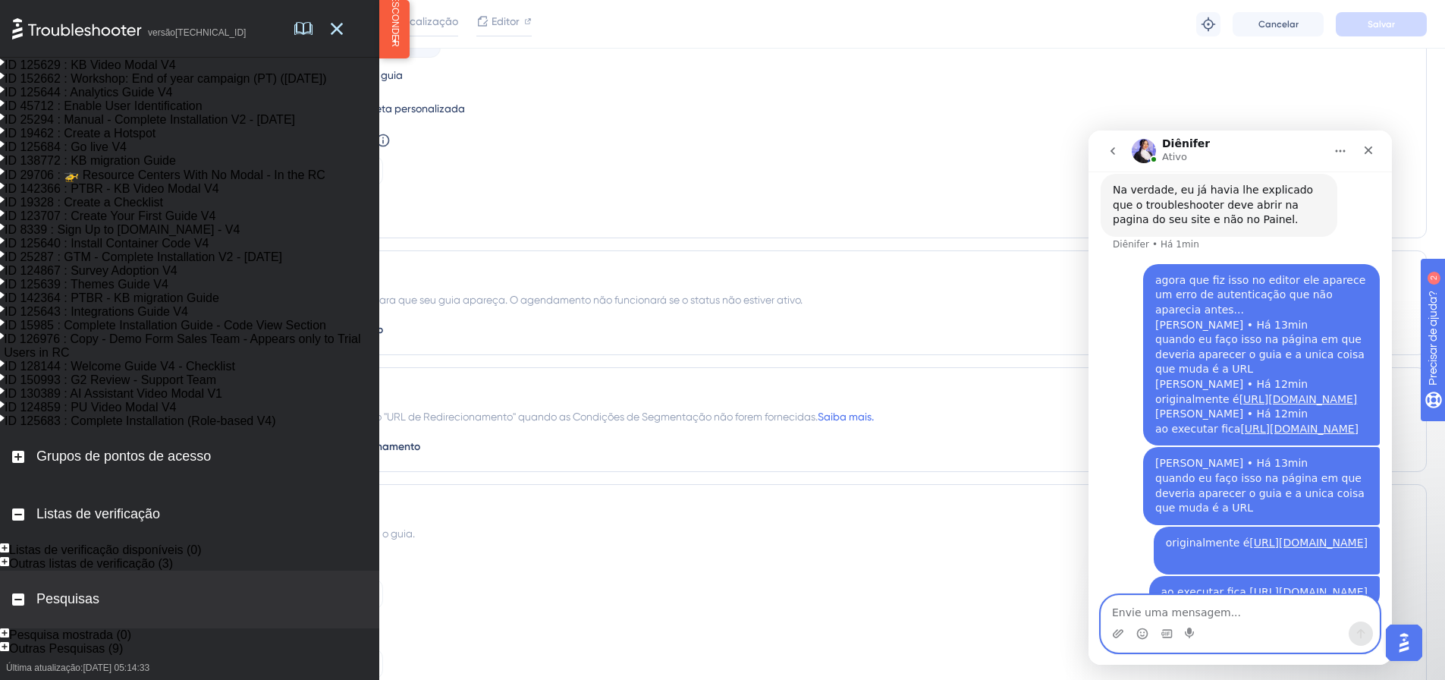
scroll to position [4725, 0]
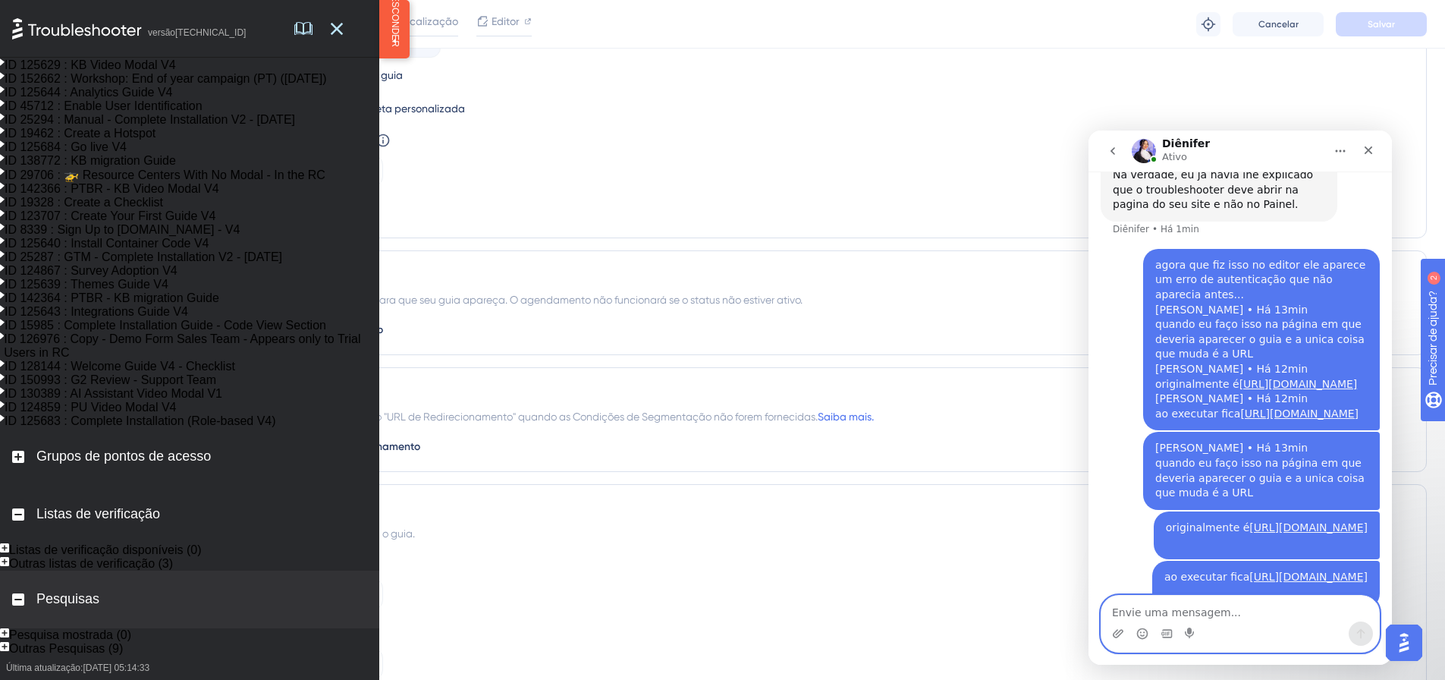
click at [1223, 612] on textarea "Envie uma mensagem..." at bounding box center [1241, 609] width 278 height 26
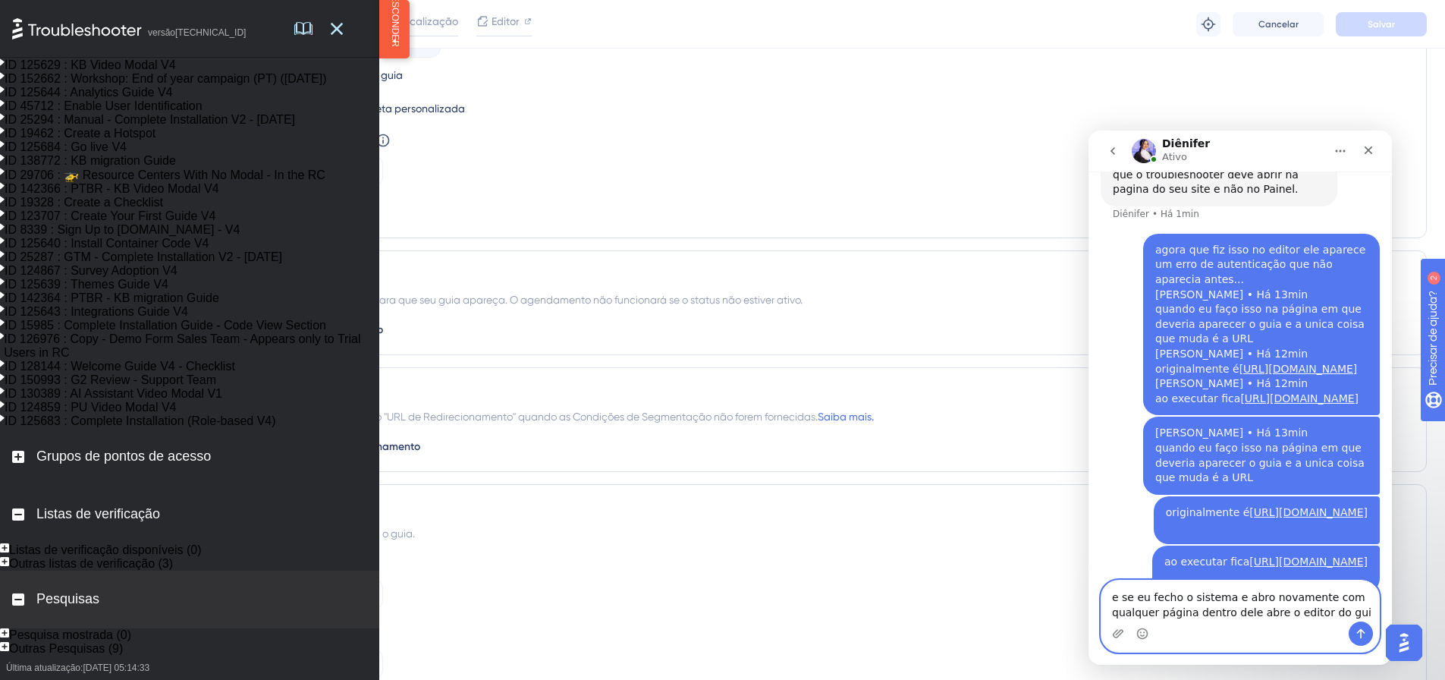
type textarea "e se eu fecho o sistema e abro novamente com qualquer página dentro dele abre o…"
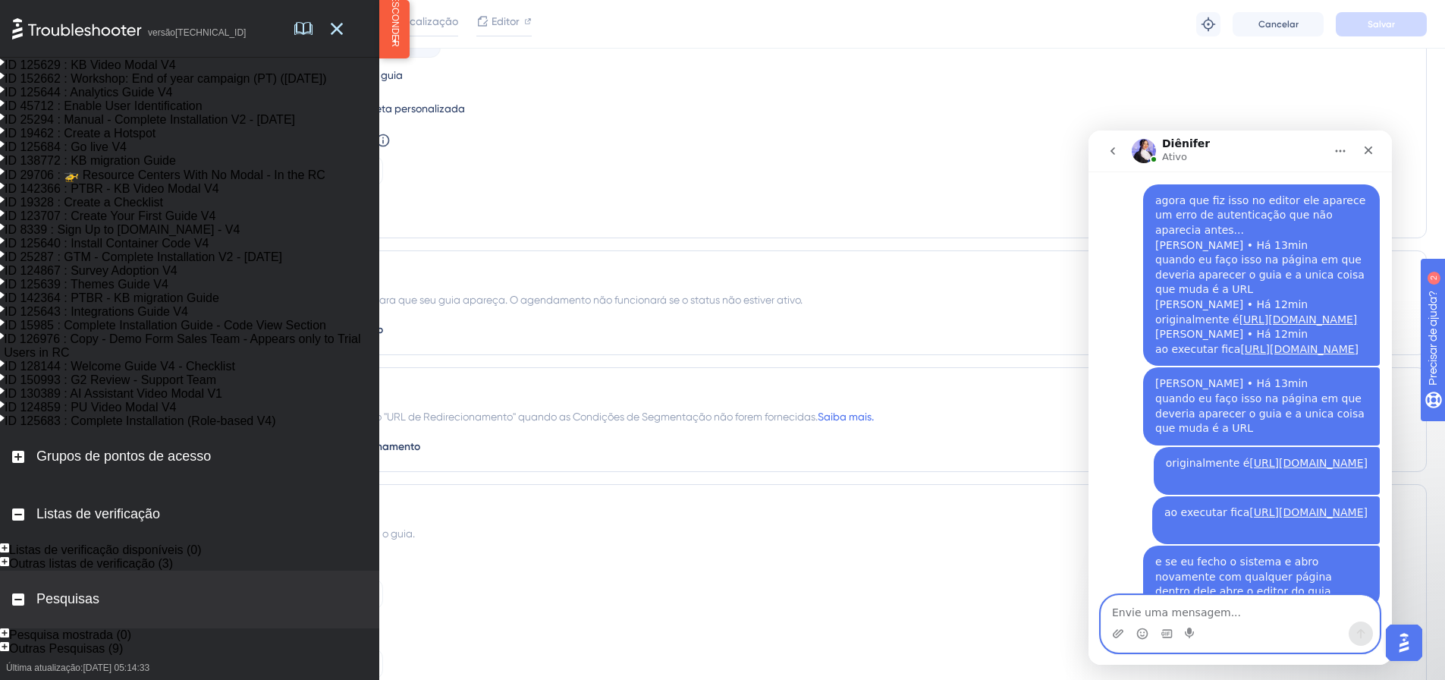
click at [1203, 614] on textarea "Envie uma mensagem..." at bounding box center [1241, 609] width 278 height 26
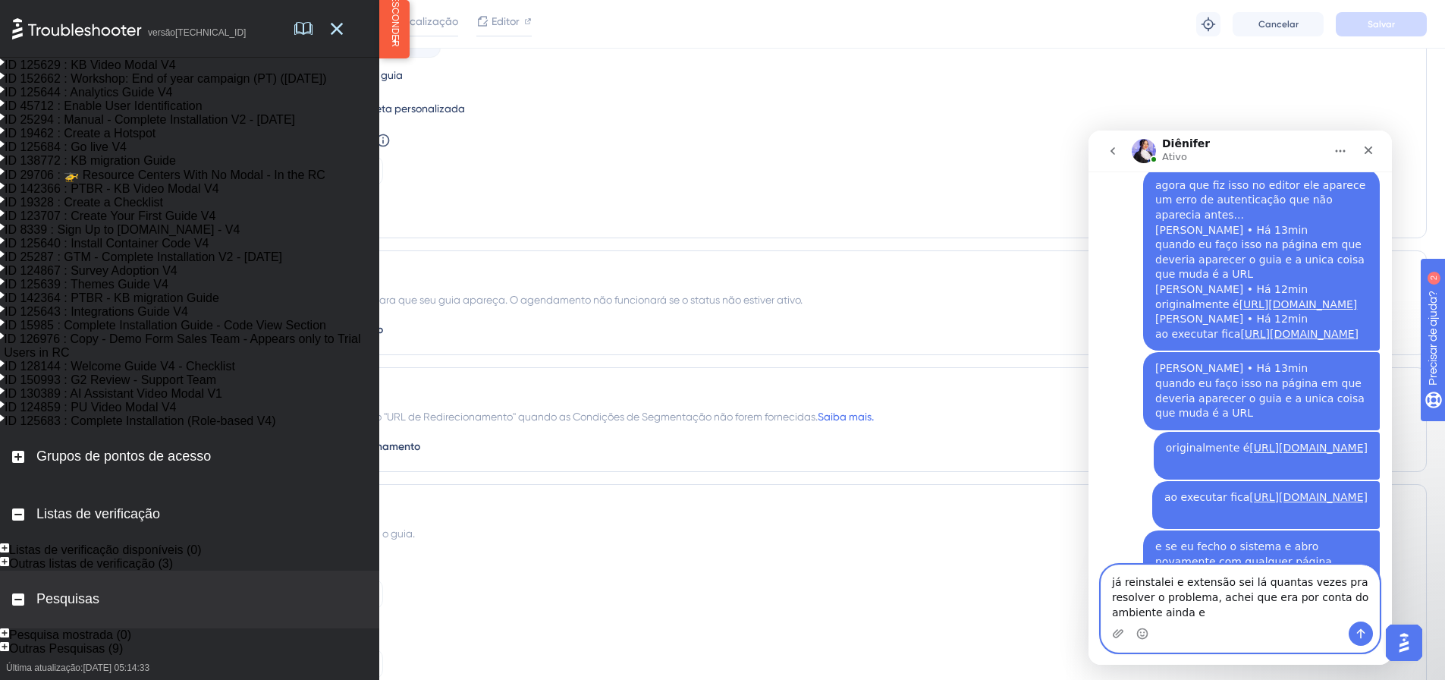
scroll to position [4820, 0]
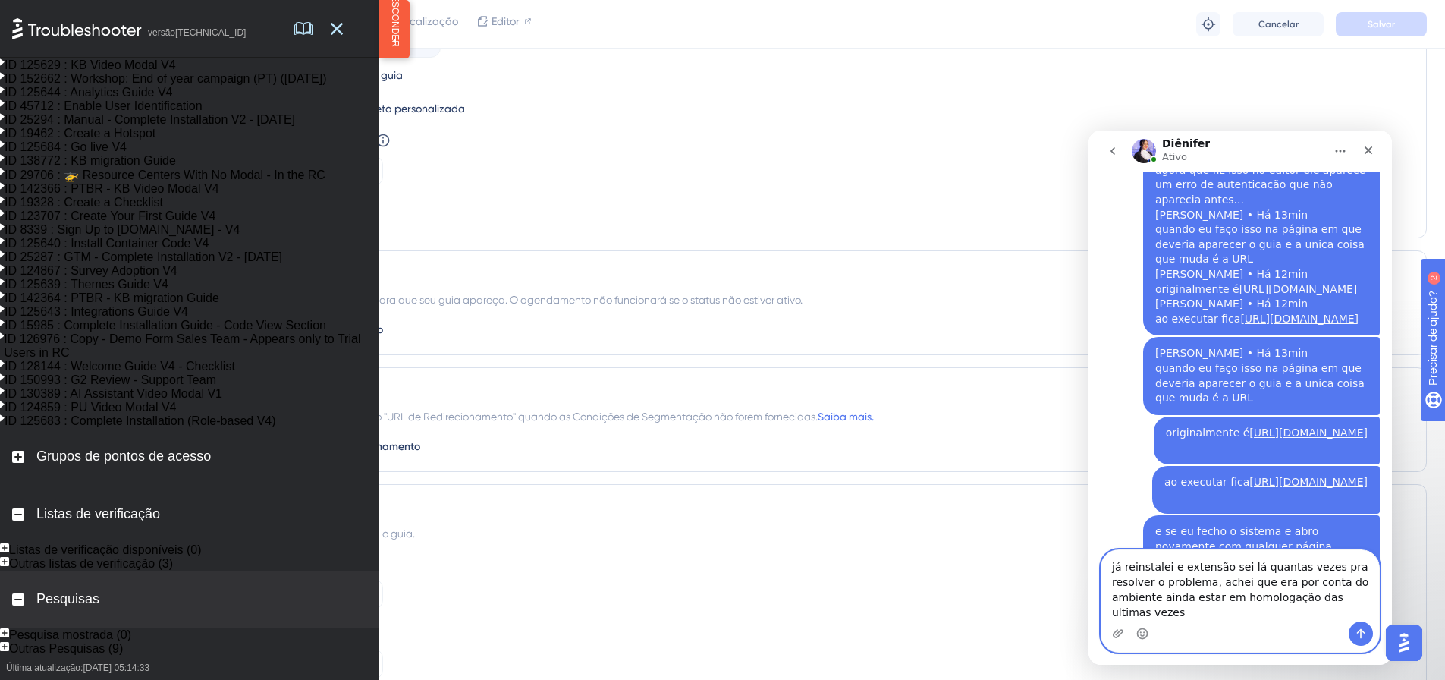
type textarea "já reinstalei e extensão sei lá quantas vezes pra resolver o problema, achei qu…"
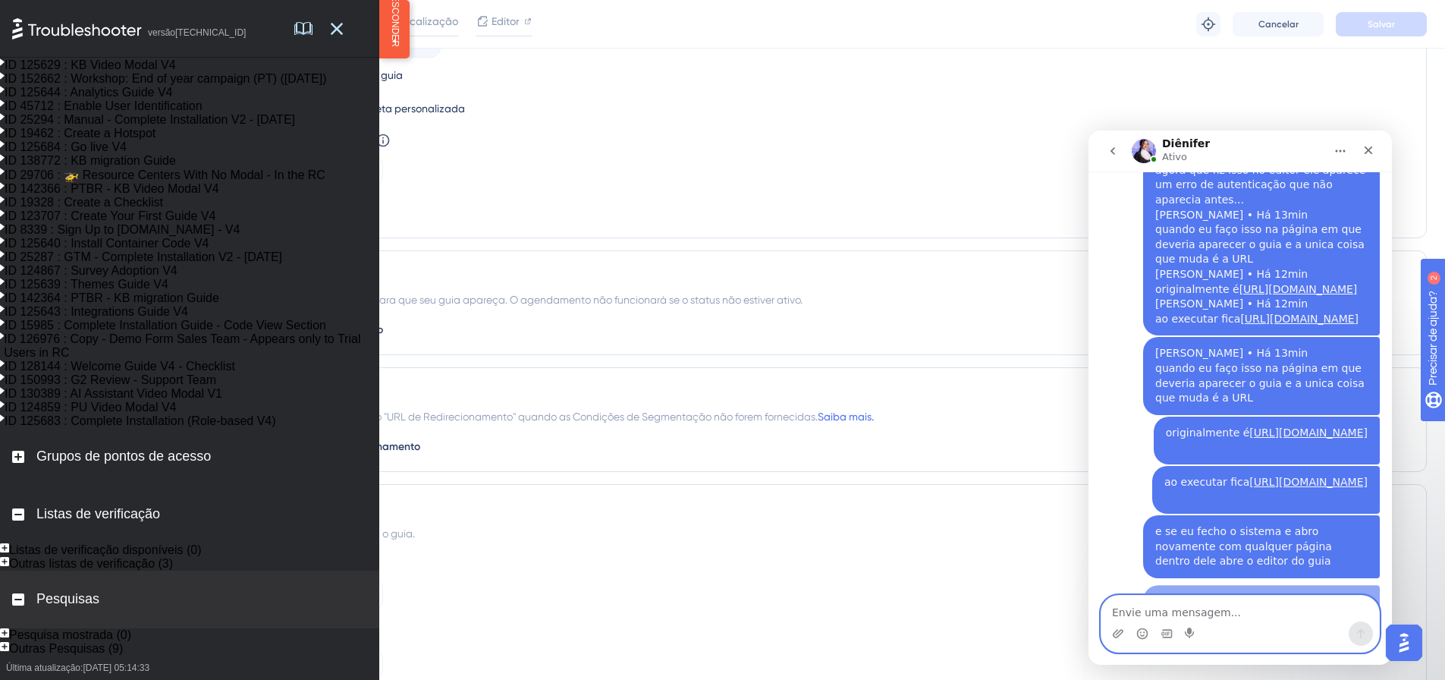
scroll to position [4868, 0]
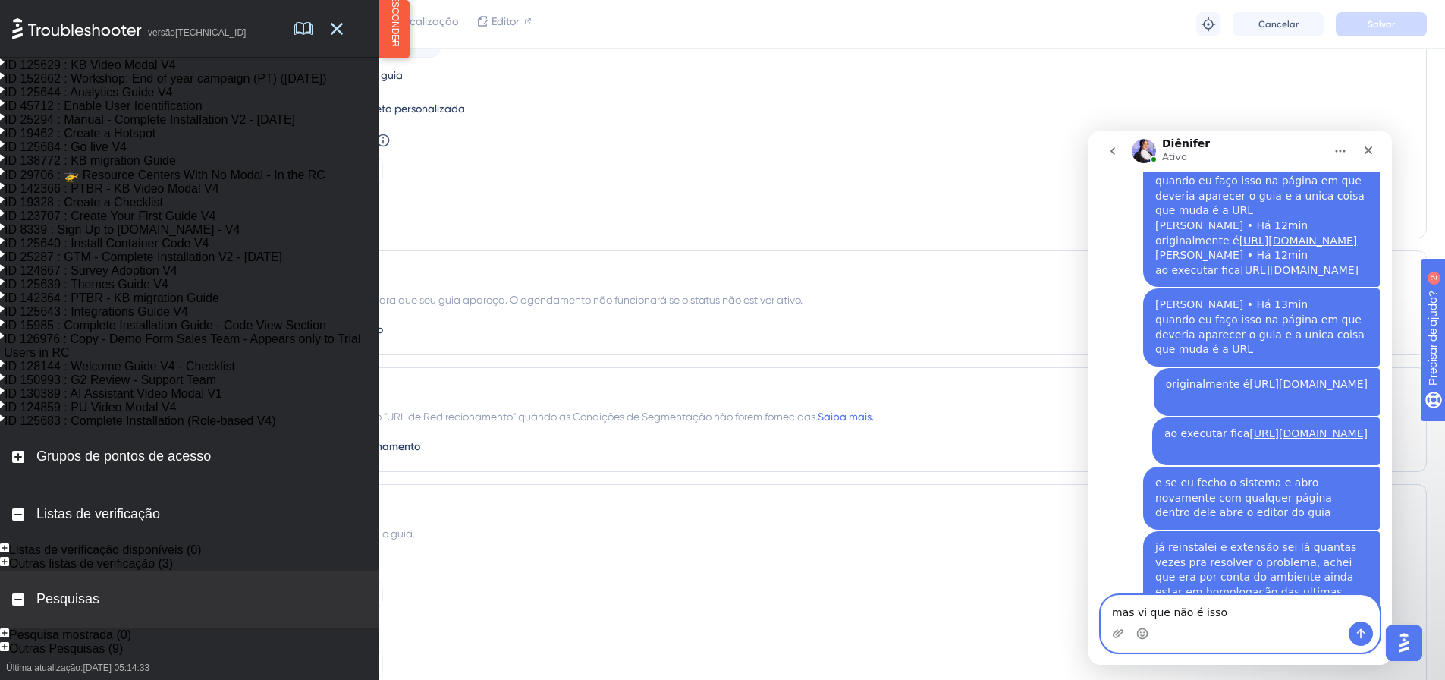
type textarea "mas vi que não é isso"
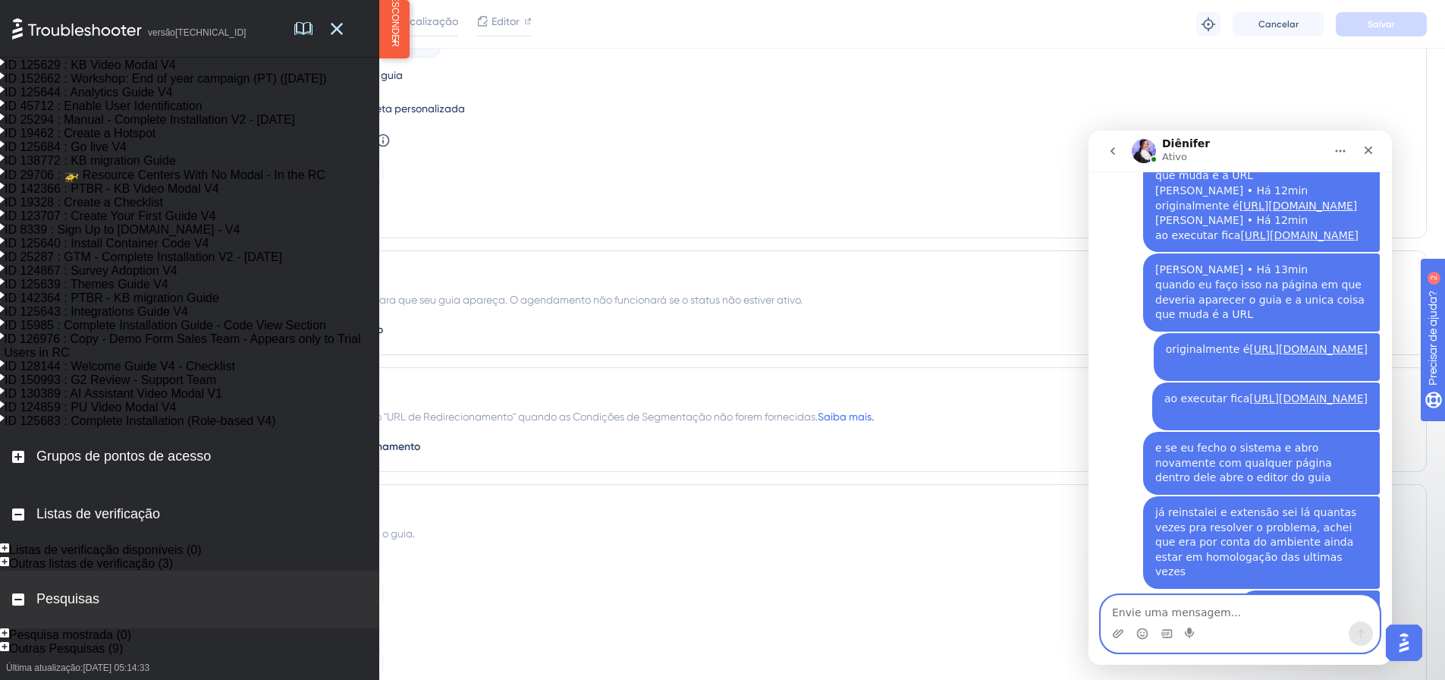
click at [1212, 609] on textarea "Envie uma mensagem..." at bounding box center [1241, 609] width 278 height 26
type textarea "tem alguma solução efetiva do que eu possa fazer?"
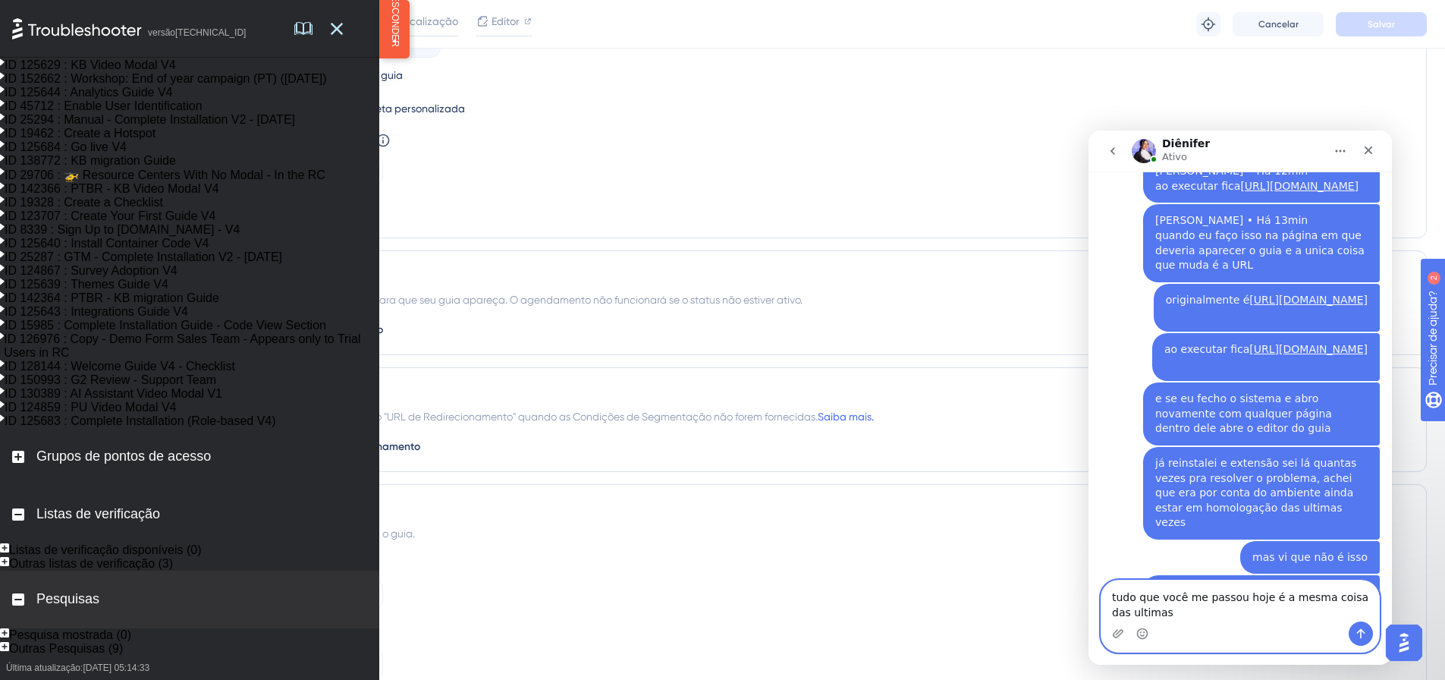
scroll to position [4968, 0]
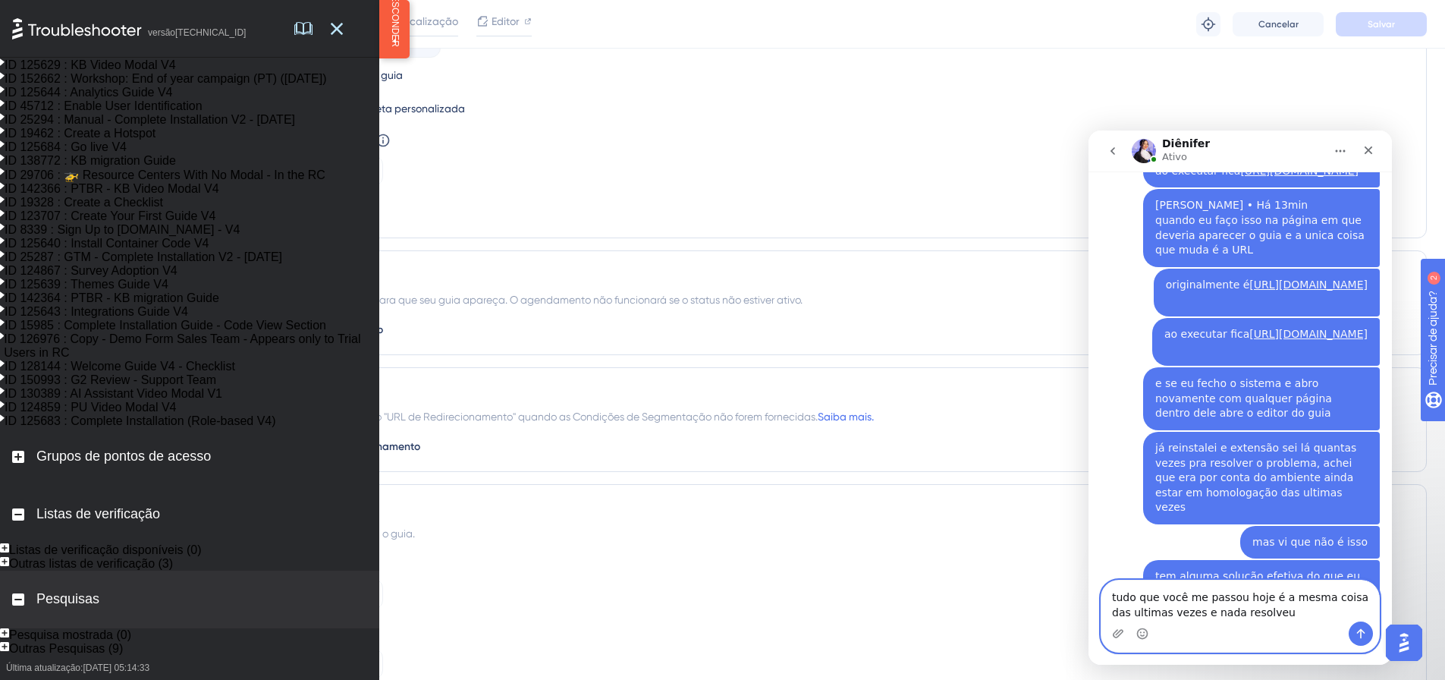
type textarea "tudo que você me passou hoje é a mesma coisa das ultimas vezes e nada resolveu"
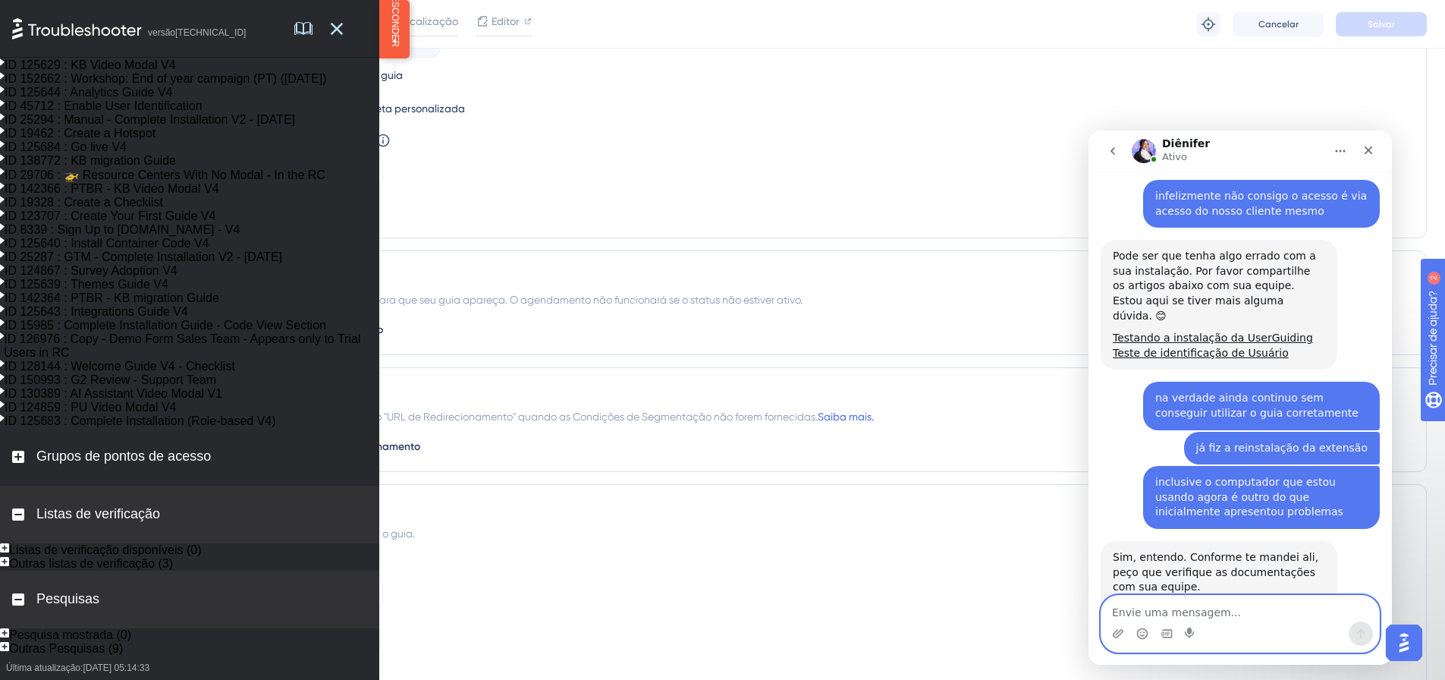
scroll to position [890, 0]
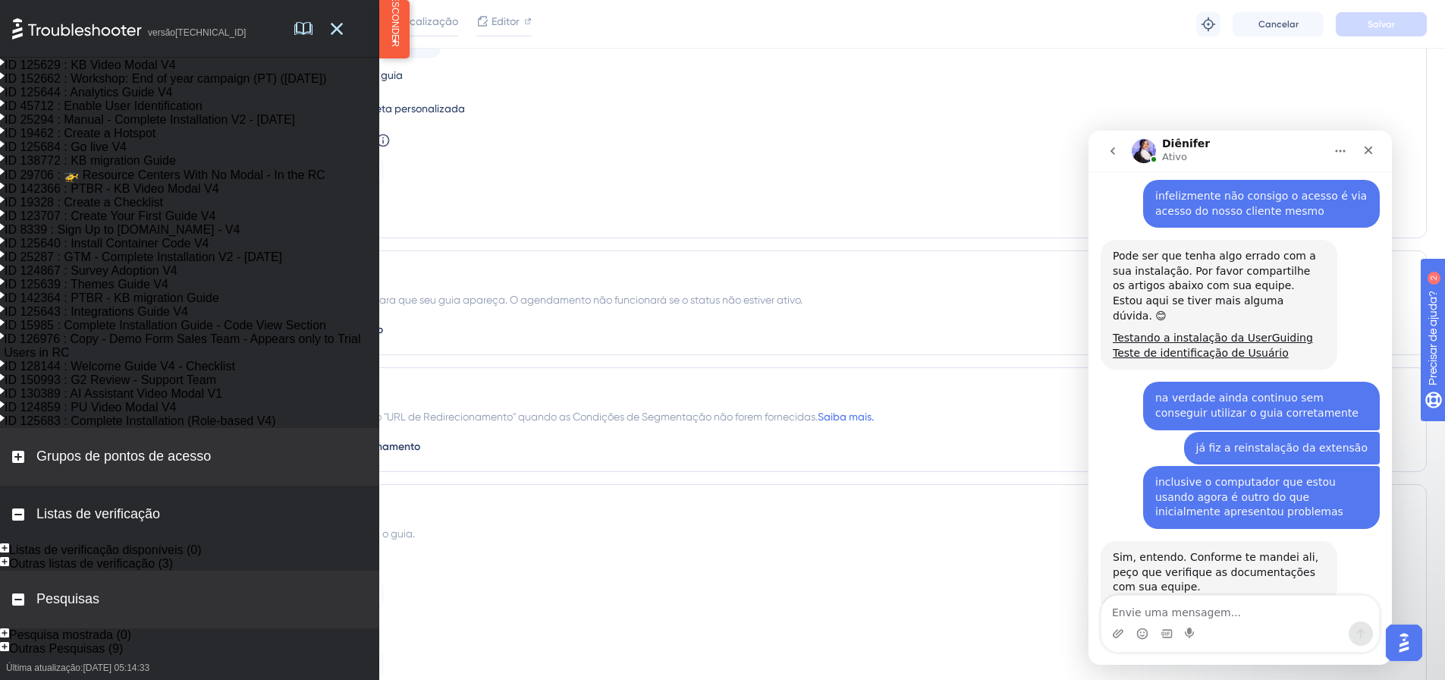
click at [17, 428] on div "Grupos de pontos de acesso" at bounding box center [189, 457] width 379 height 58
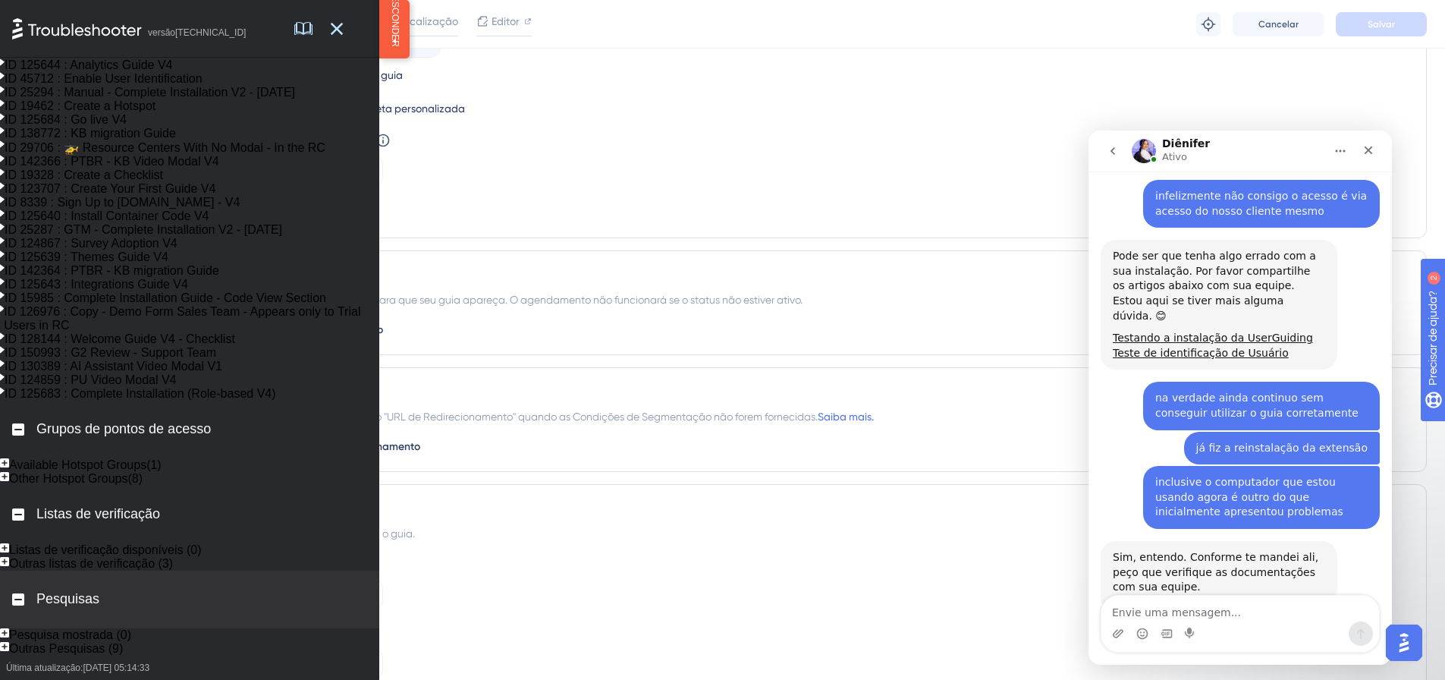
scroll to position [0, 0]
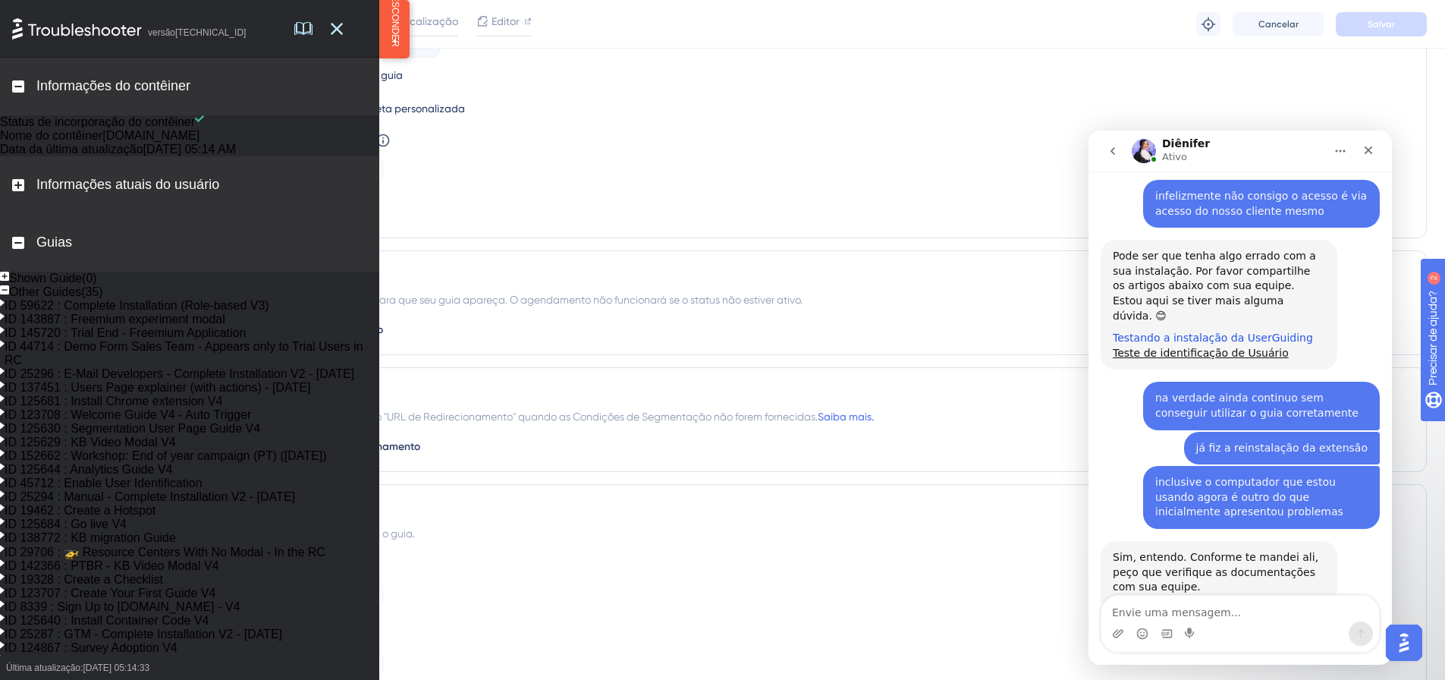
click at [1227, 332] on link "Testando a instalação da UserGuiding" at bounding box center [1213, 338] width 200 height 12
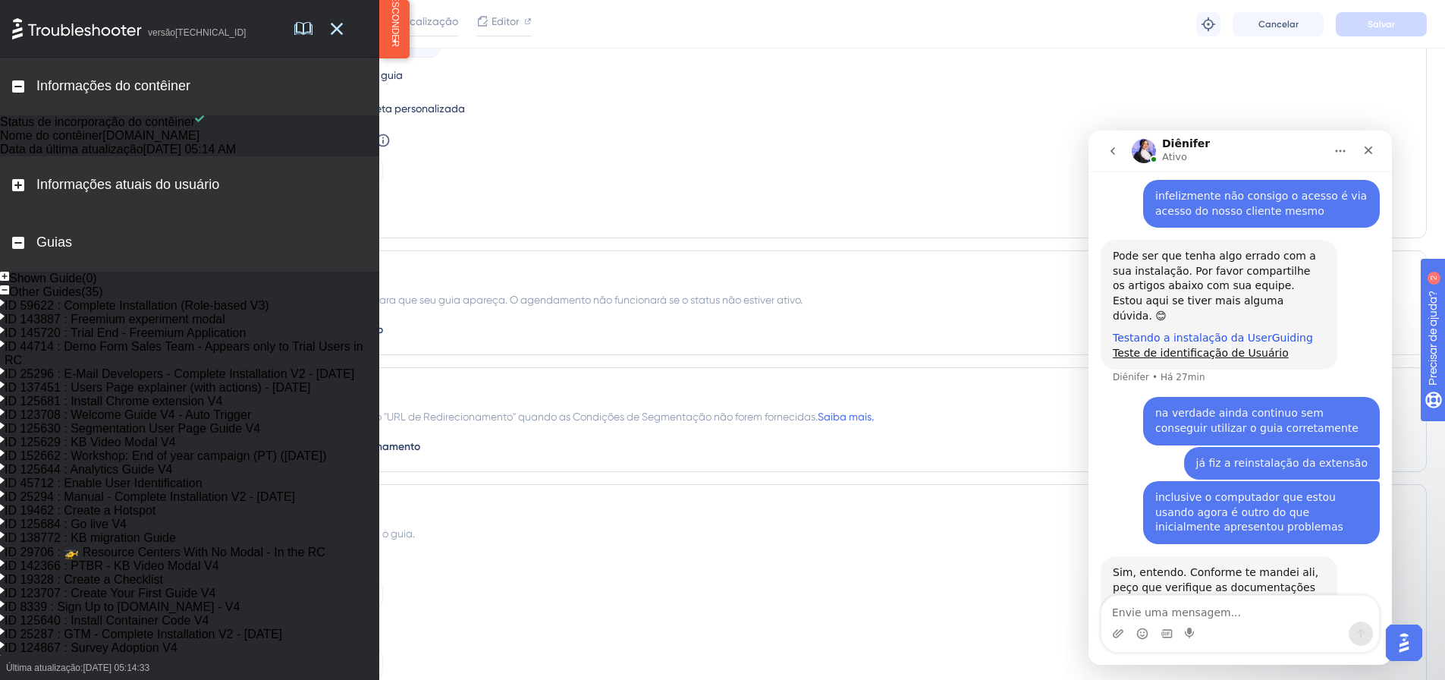
scroll to position [5592, 0]
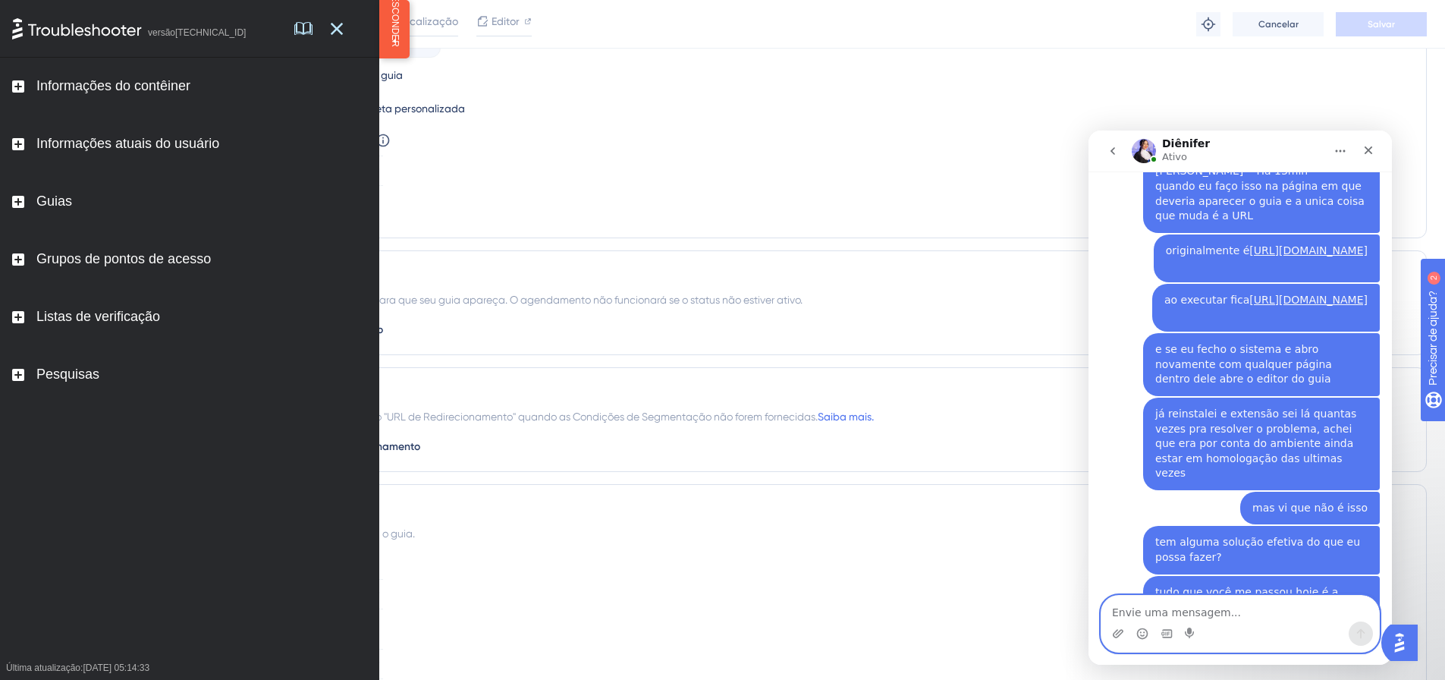
scroll to position [5045, 0]
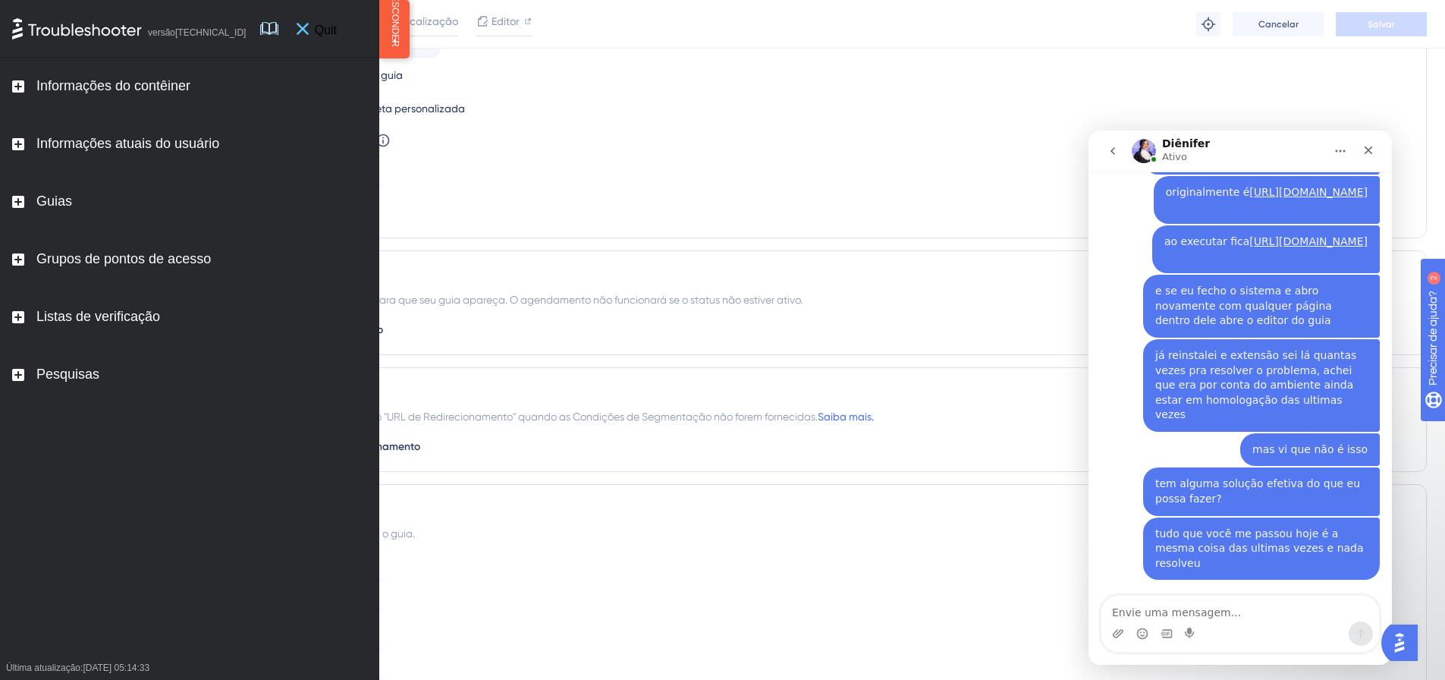
click at [309, 24] on icon at bounding box center [303, 29] width 12 height 12
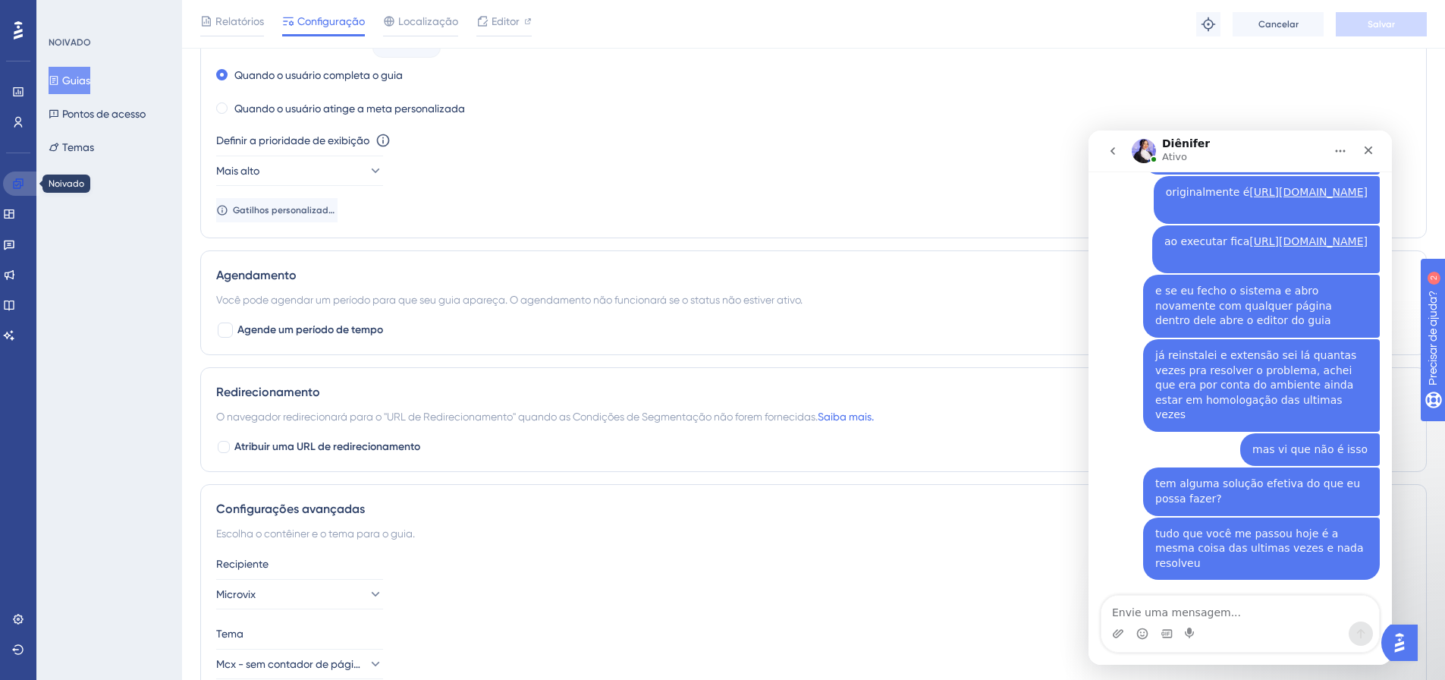
click at [14, 182] on icon at bounding box center [18, 183] width 10 height 10
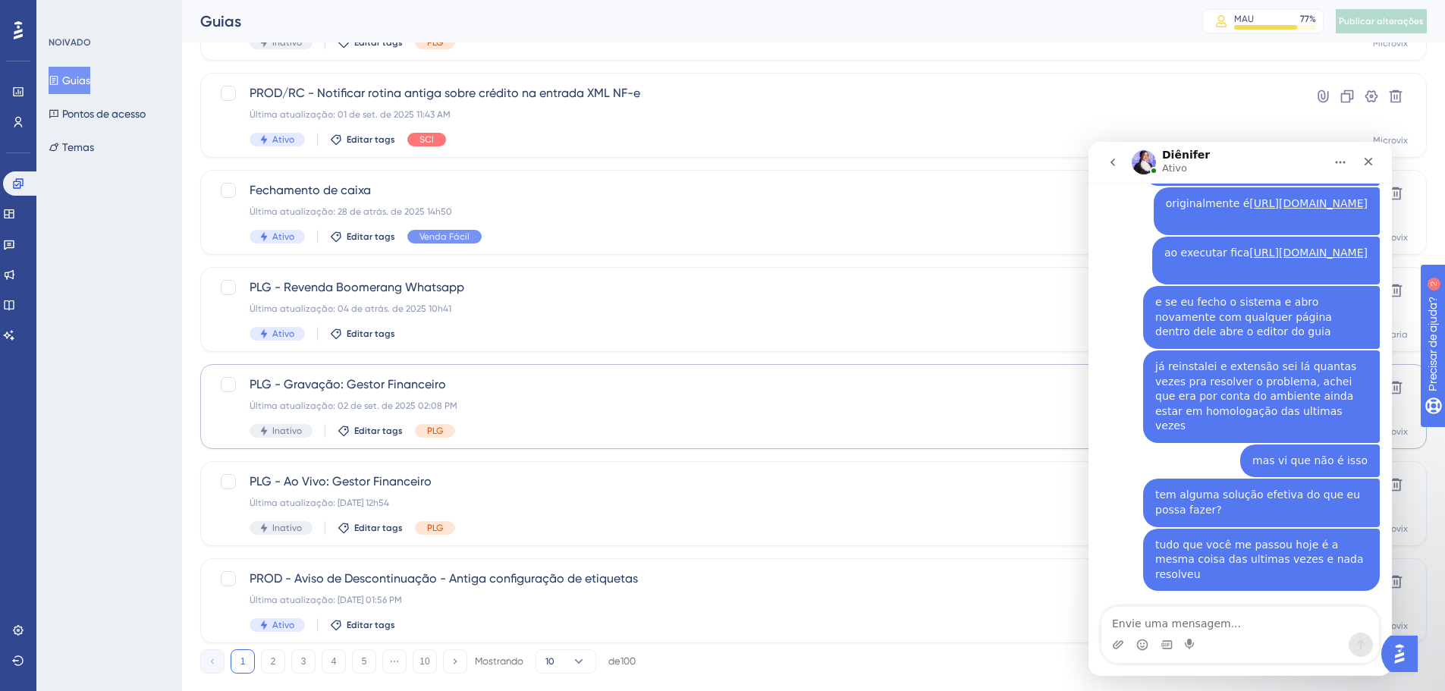
scroll to position [486, 0]
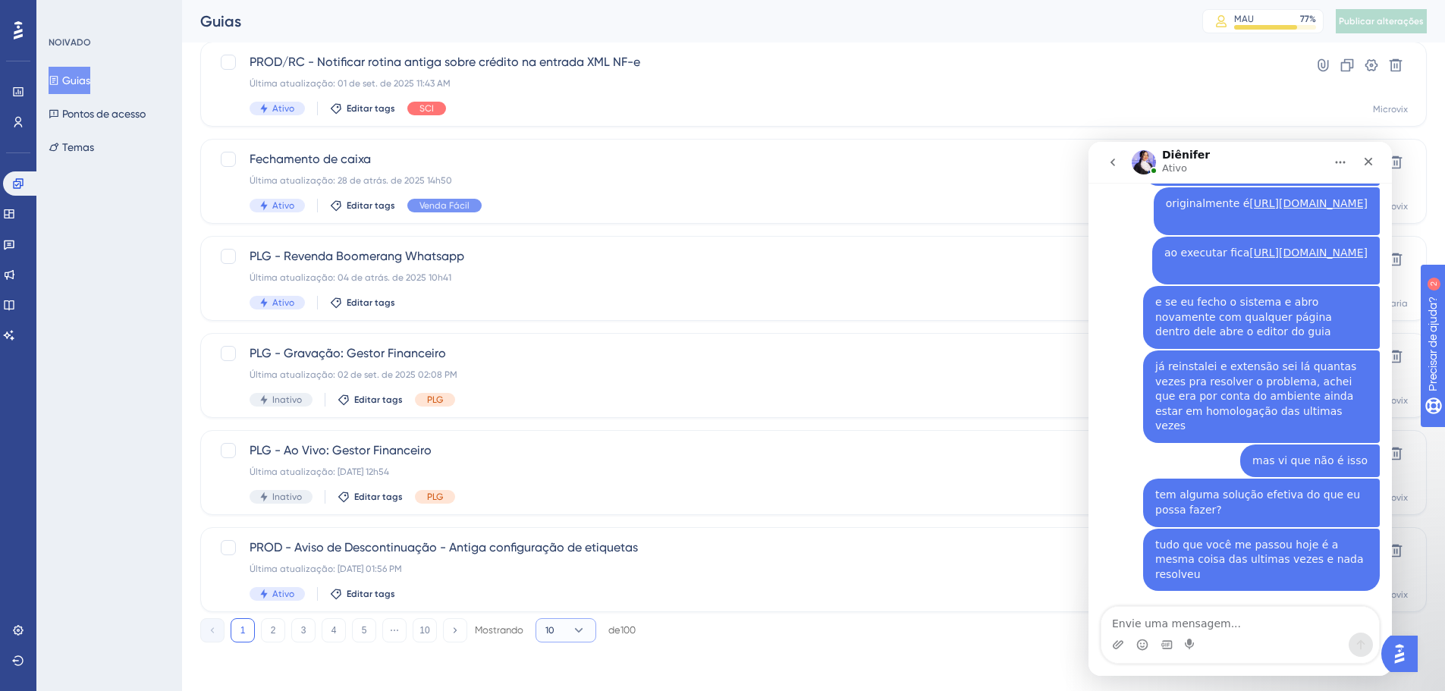
click at [583, 629] on icon at bounding box center [578, 630] width 15 height 15
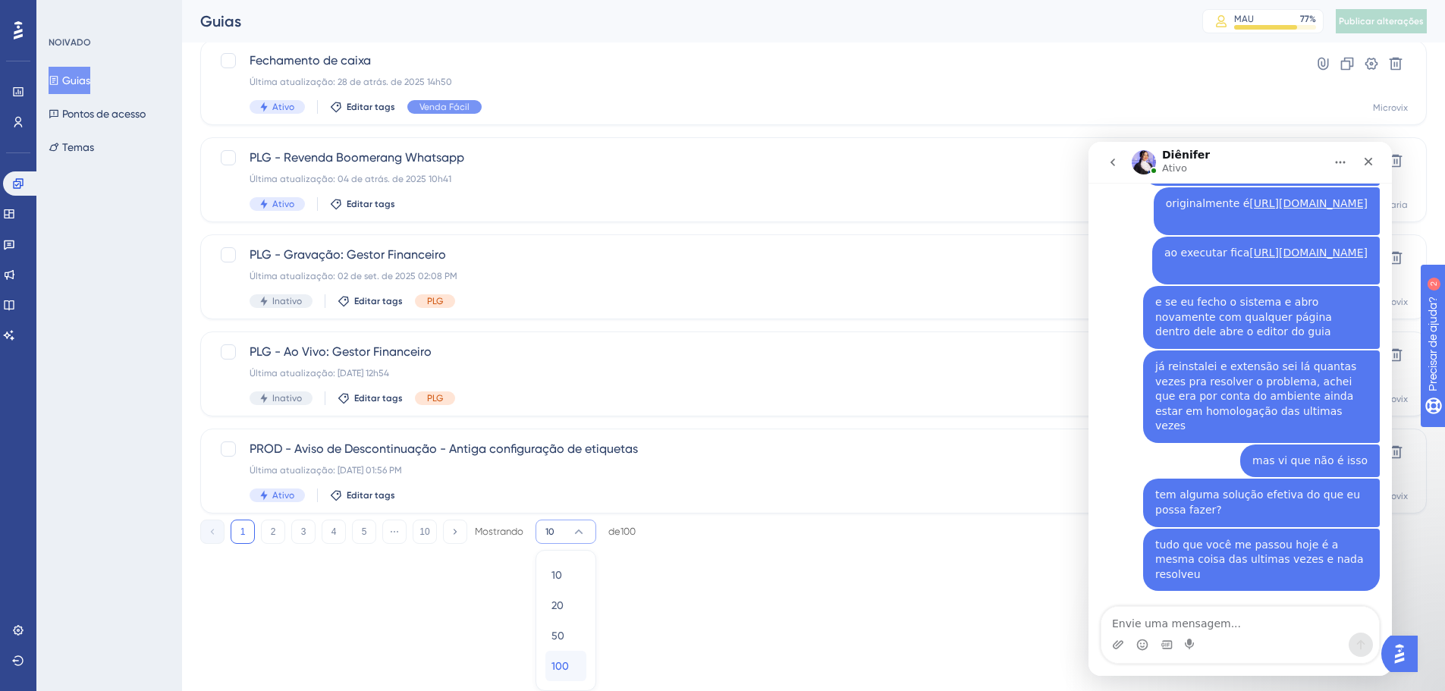
click at [571, 664] on div "100 100" at bounding box center [566, 666] width 29 height 30
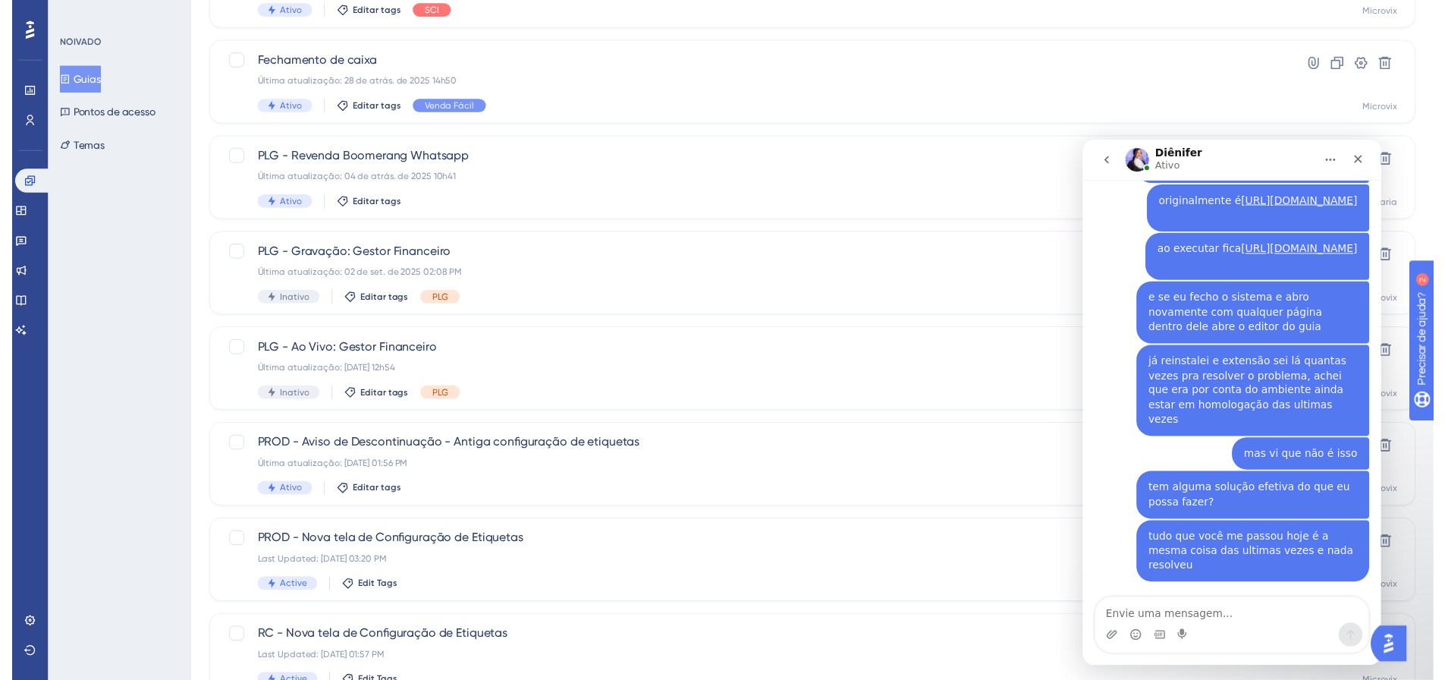
scroll to position [0, 0]
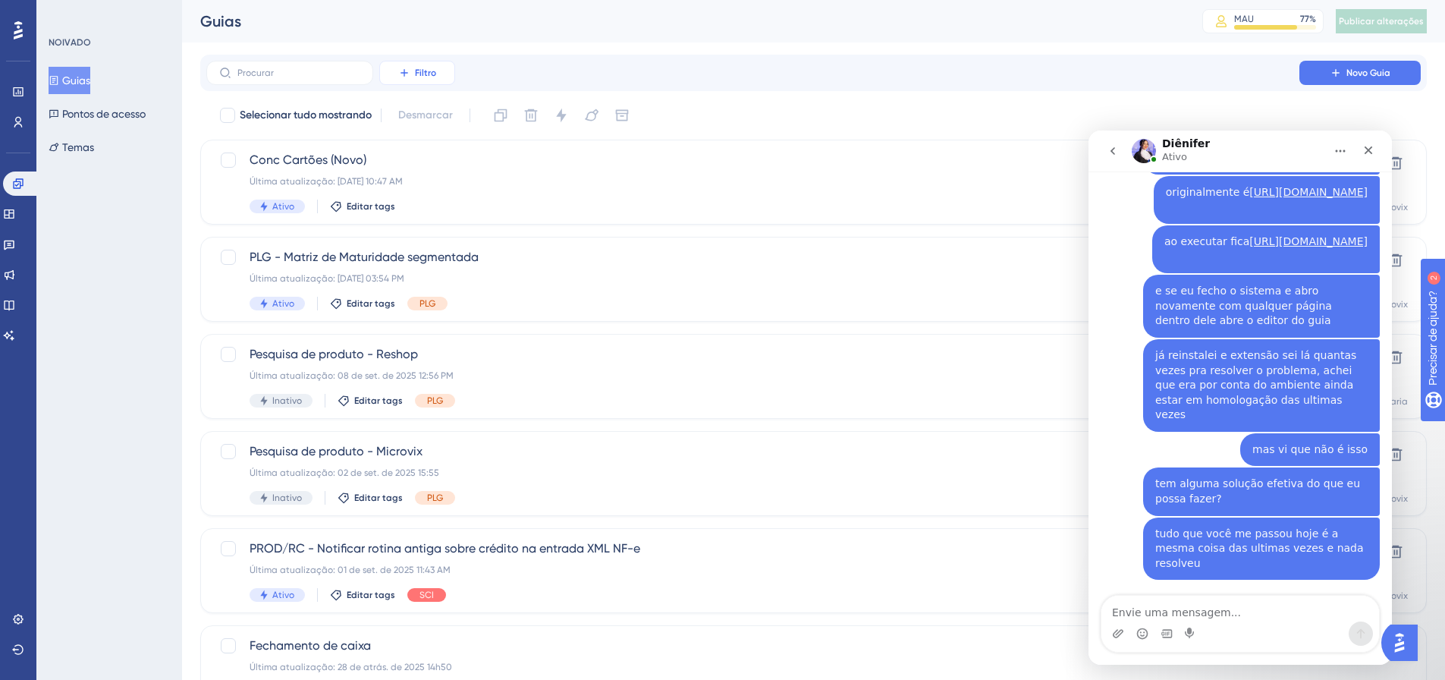
click at [444, 74] on button "Filtro" at bounding box center [417, 73] width 76 height 24
click at [439, 206] on div "Status Status" at bounding box center [432, 207] width 62 height 30
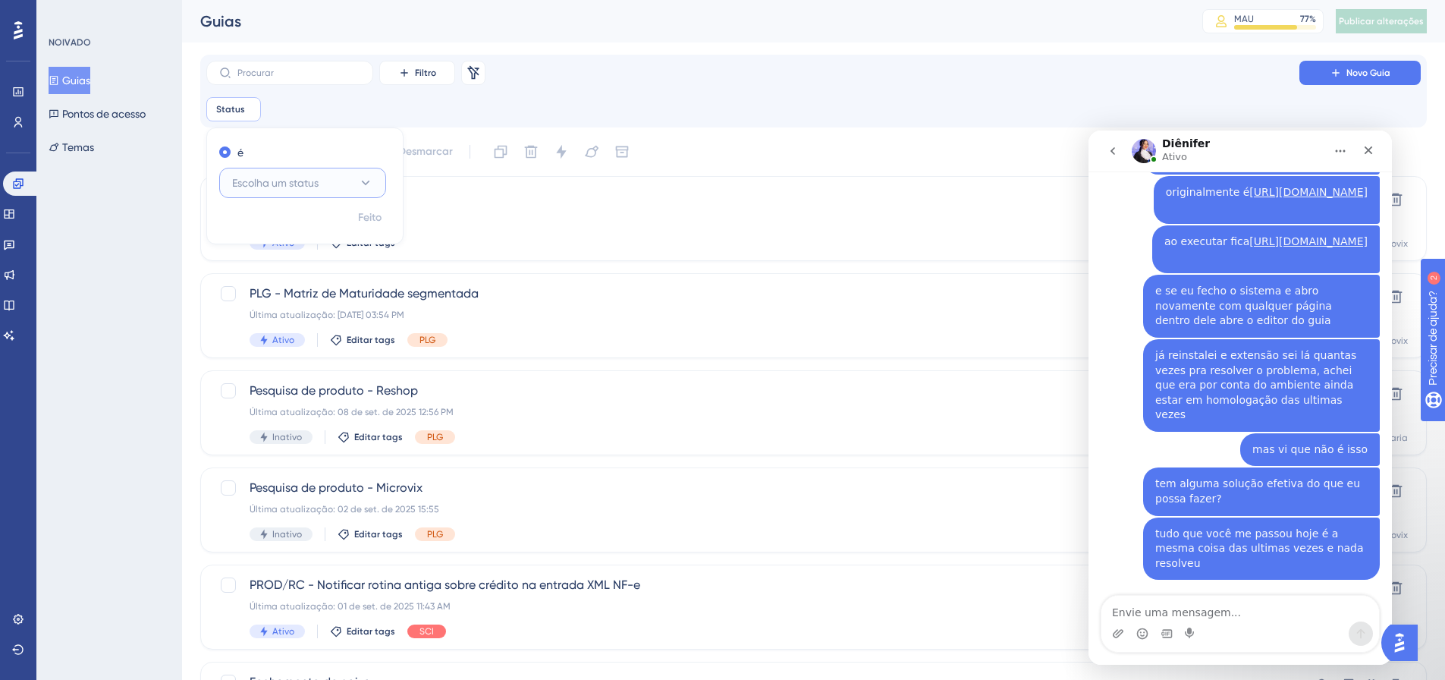
click at [310, 179] on font "Escolha um status" at bounding box center [275, 183] width 86 height 12
click at [266, 230] on font "Ativo" at bounding box center [253, 229] width 24 height 12
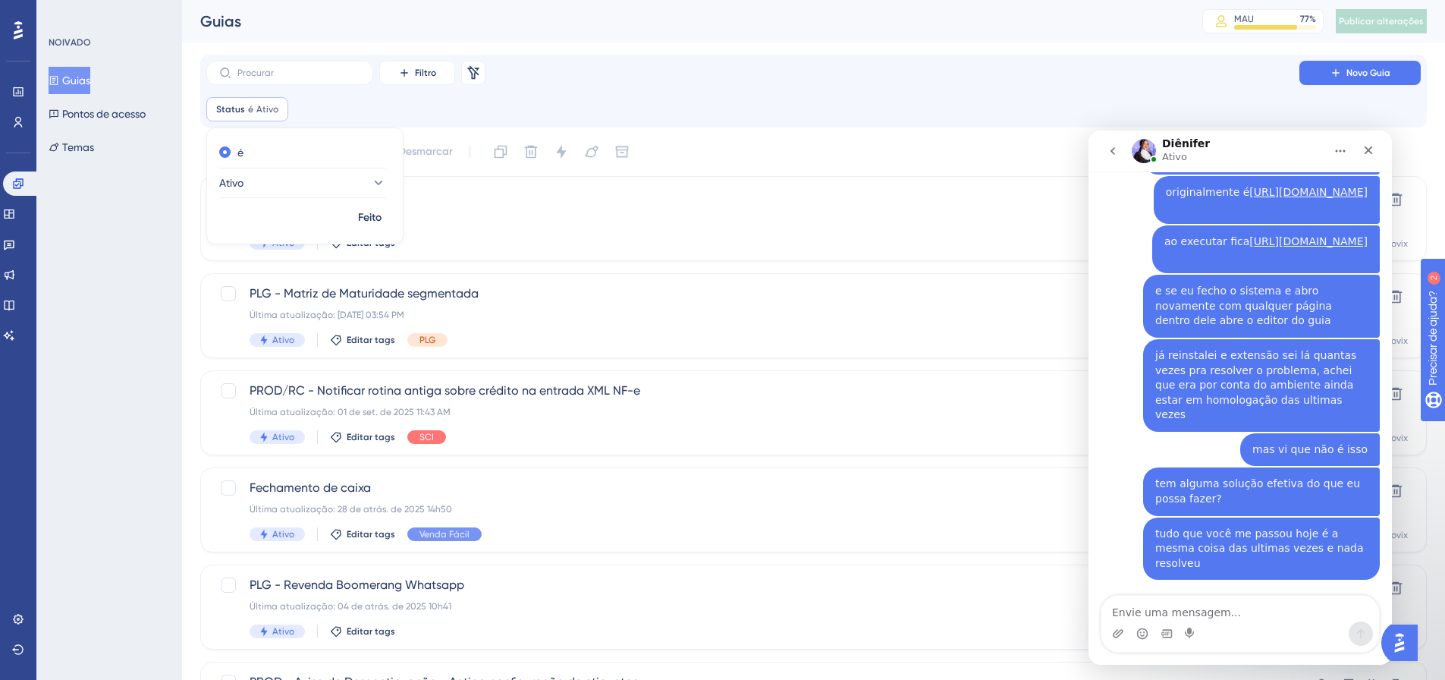
click at [830, 99] on div "Status é Ativo Ativo Remover é Ativo Feito" at bounding box center [813, 109] width 1215 height 24
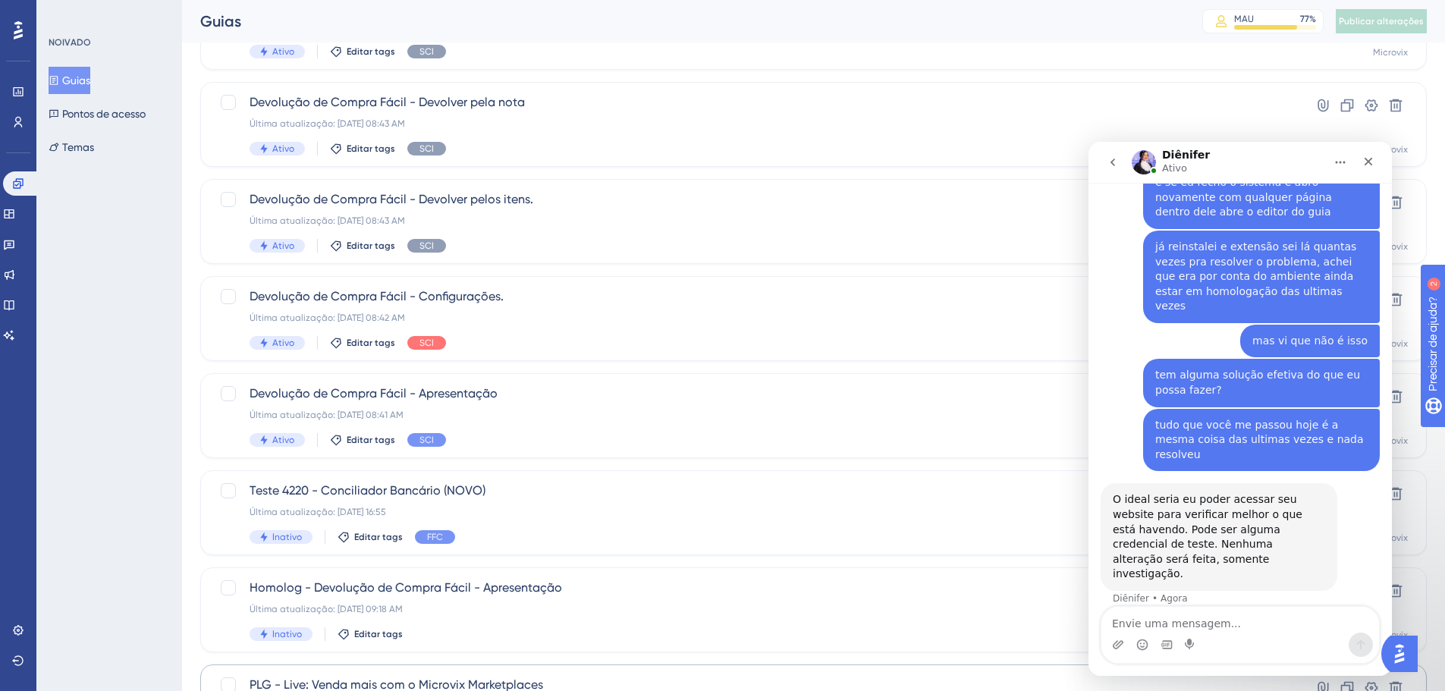
scroll to position [5091, 0]
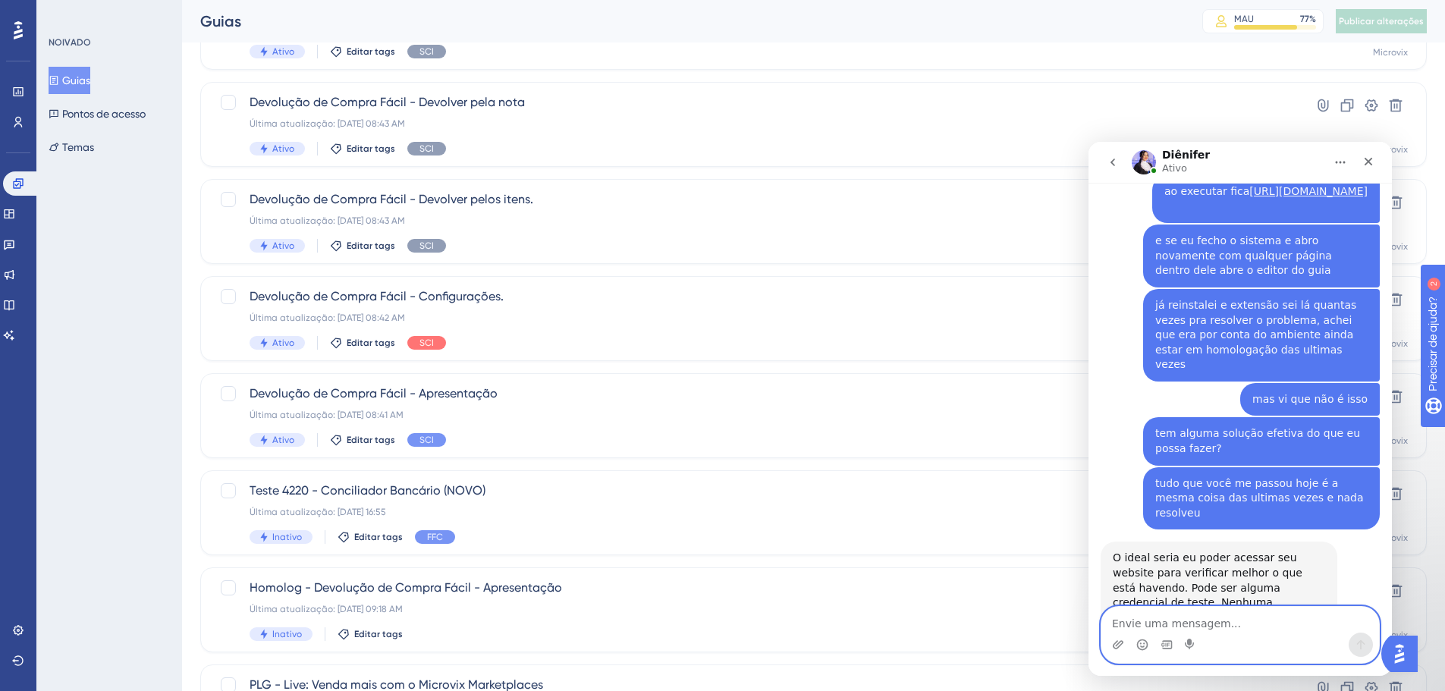
click at [1215, 620] on textarea "Envie uma mensagem..." at bounding box center [1241, 620] width 278 height 26
click at [647, 498] on span "Teste 4220 - Conciliador Bancário (NOVO)" at bounding box center [753, 491] width 1007 height 18
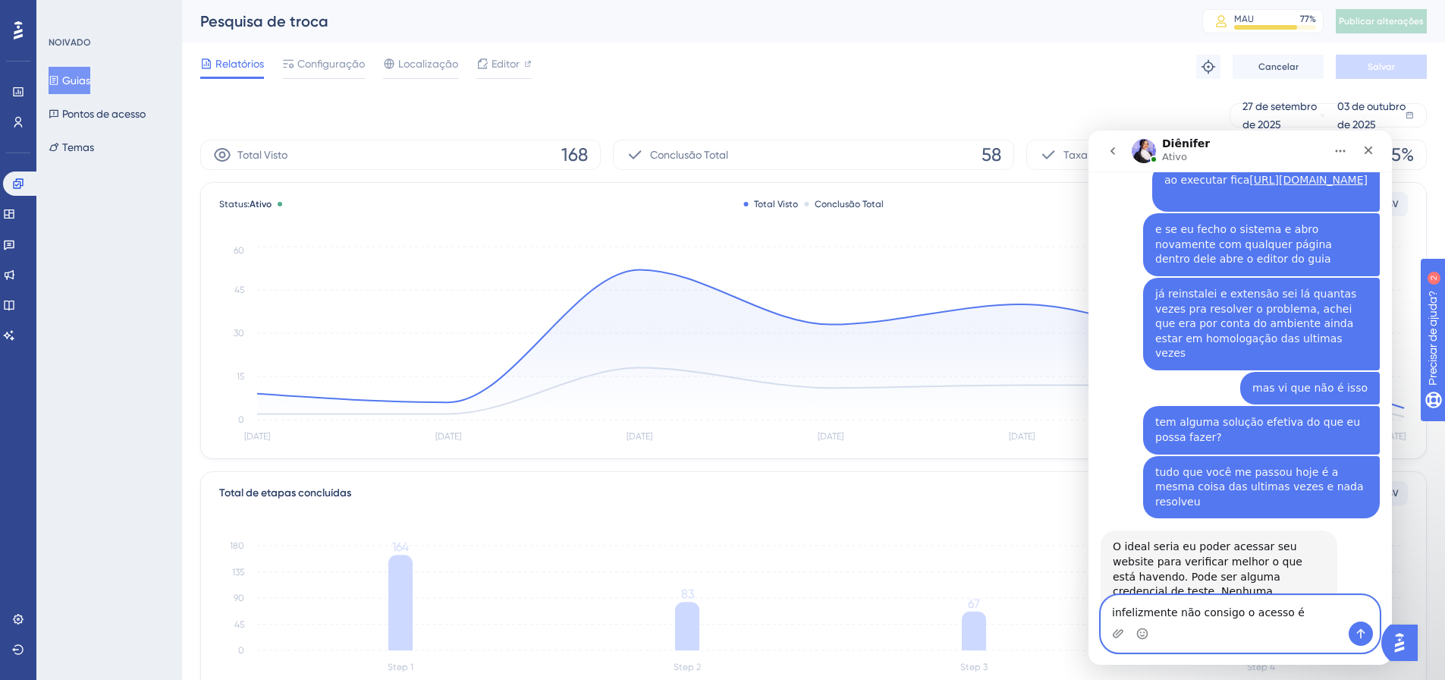
click at [1309, 611] on textarea "infelizmente não consigo o acesso é" at bounding box center [1241, 609] width 278 height 26
drag, startPoint x: 1309, startPoint y: 611, endPoint x: 1284, endPoint y: 611, distance: 25.0
click at [1284, 611] on textarea "infelizmente não consigo o acesso é" at bounding box center [1241, 609] width 278 height 26
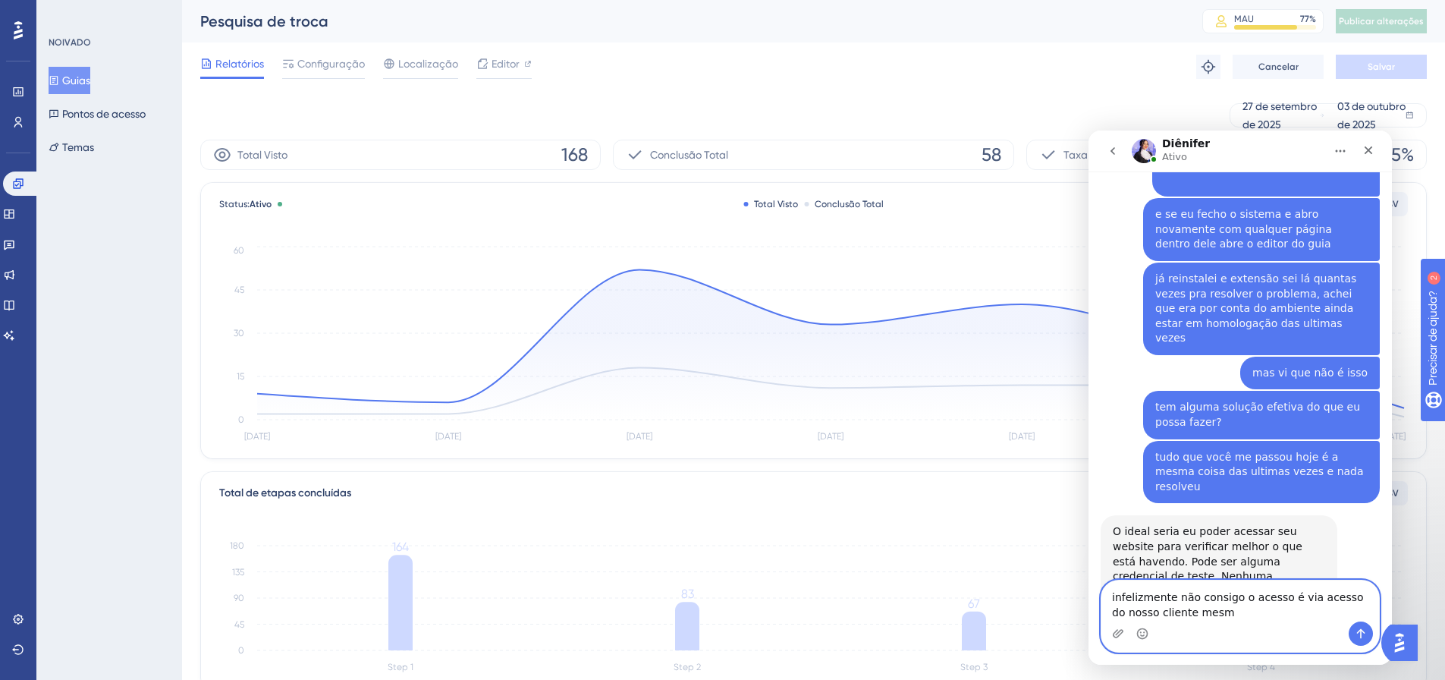
type textarea "infelizmente não consigo o acesso é via acesso do nosso cliente mesmo"
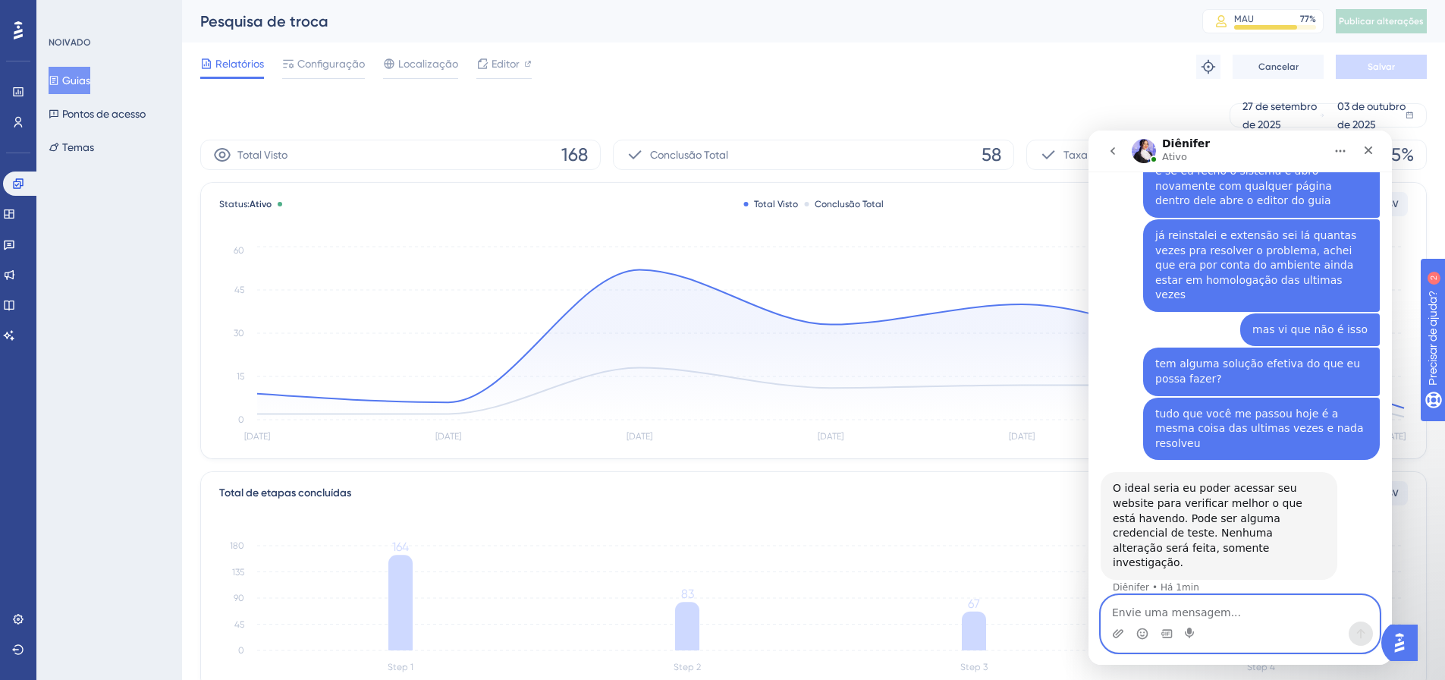
scroll to position [5151, 0]
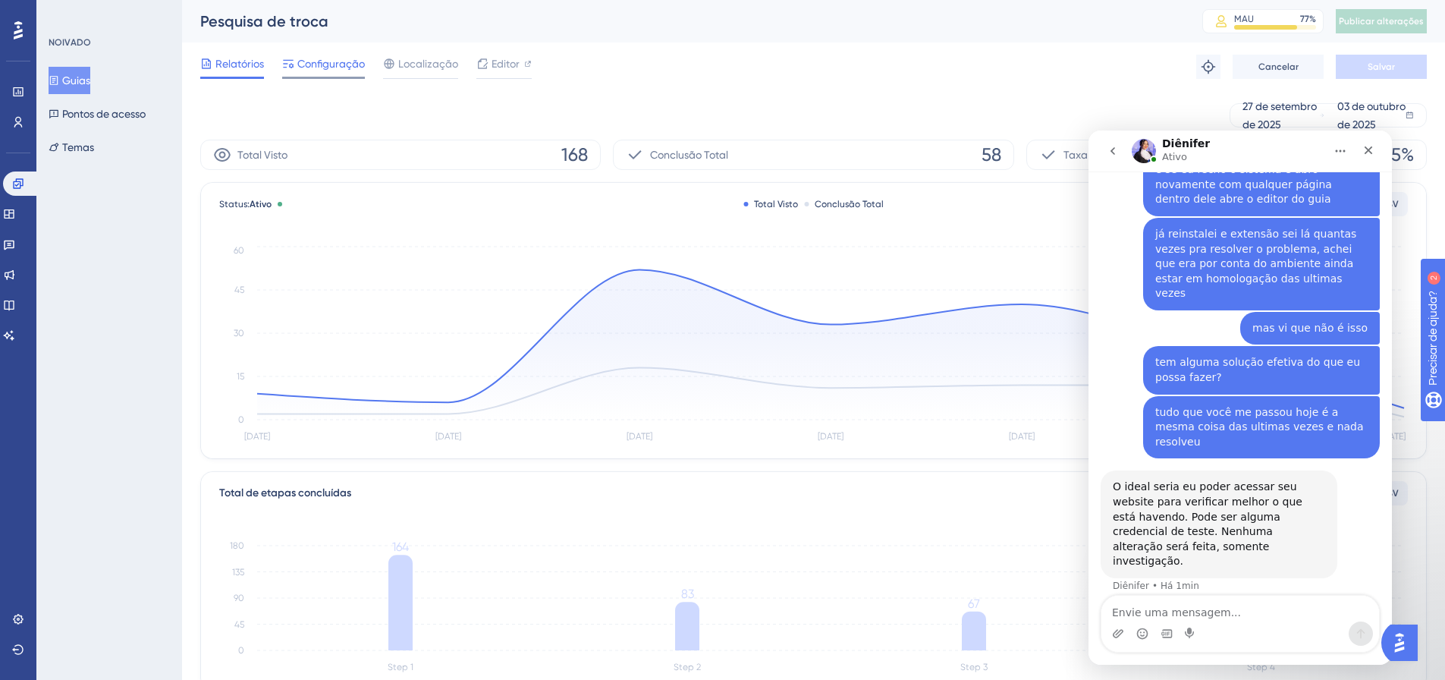
click at [327, 66] on font "Configuração" at bounding box center [331, 64] width 68 height 12
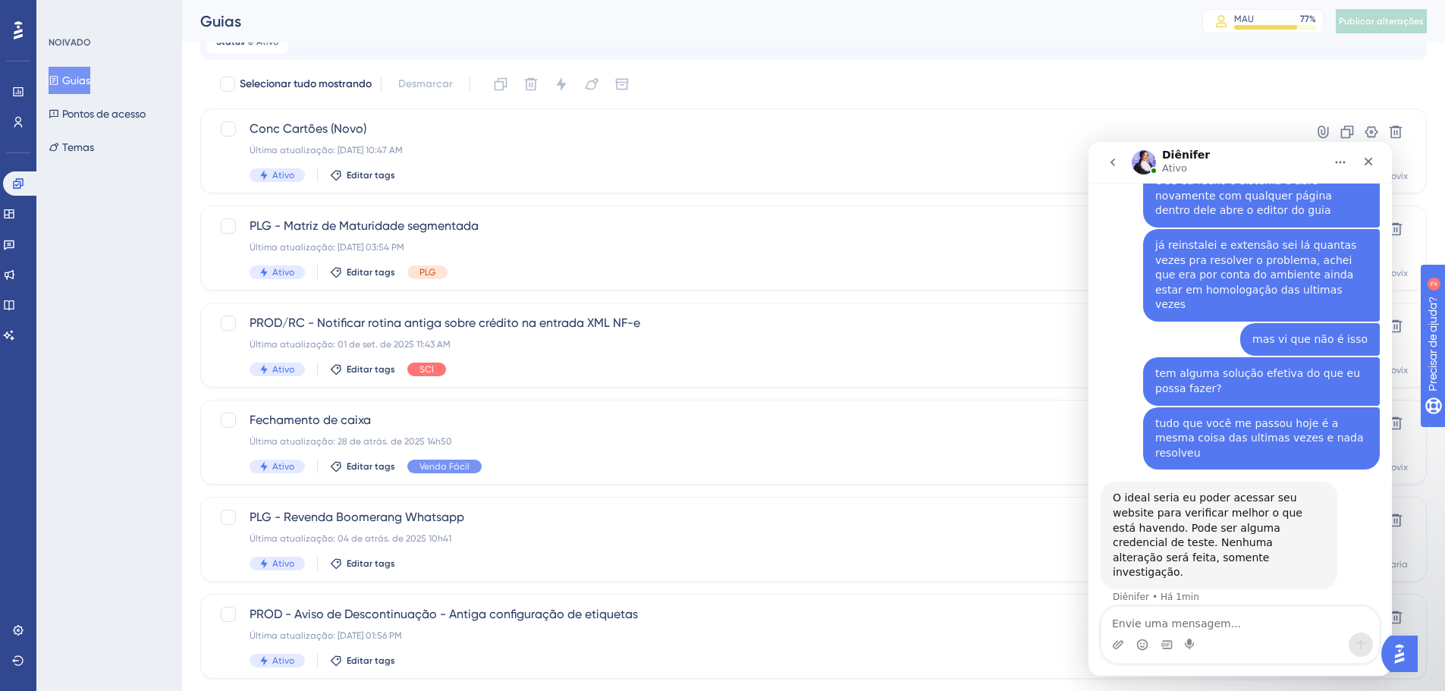
scroll to position [523, 0]
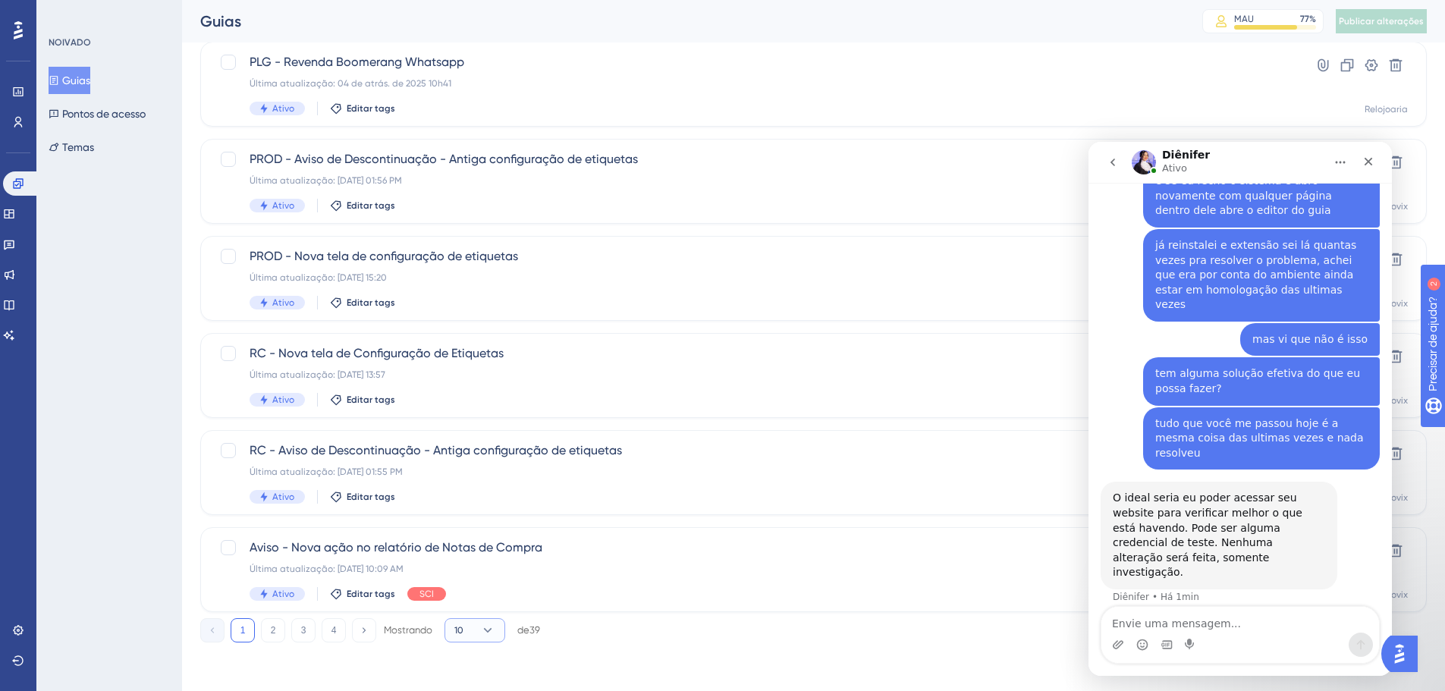
click at [474, 630] on button "10" at bounding box center [475, 630] width 61 height 24
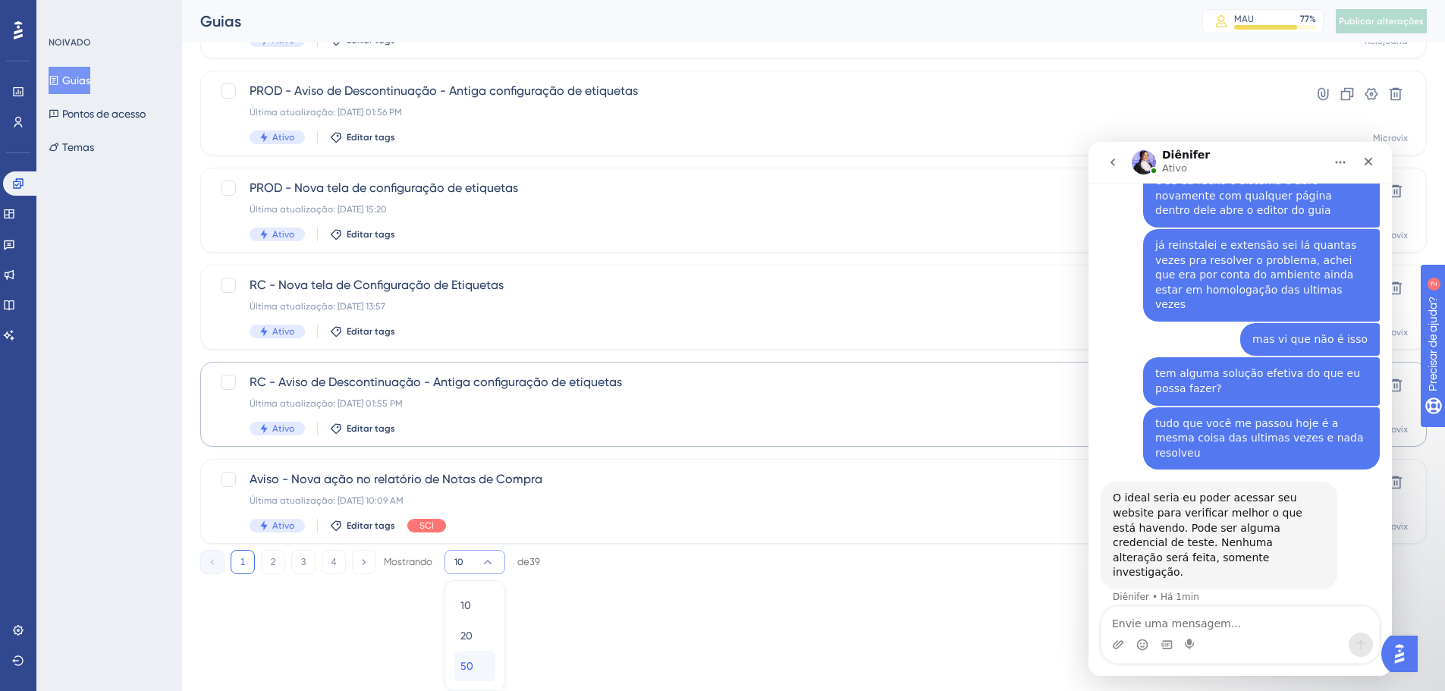
click at [473, 665] on font "50" at bounding box center [467, 666] width 13 height 12
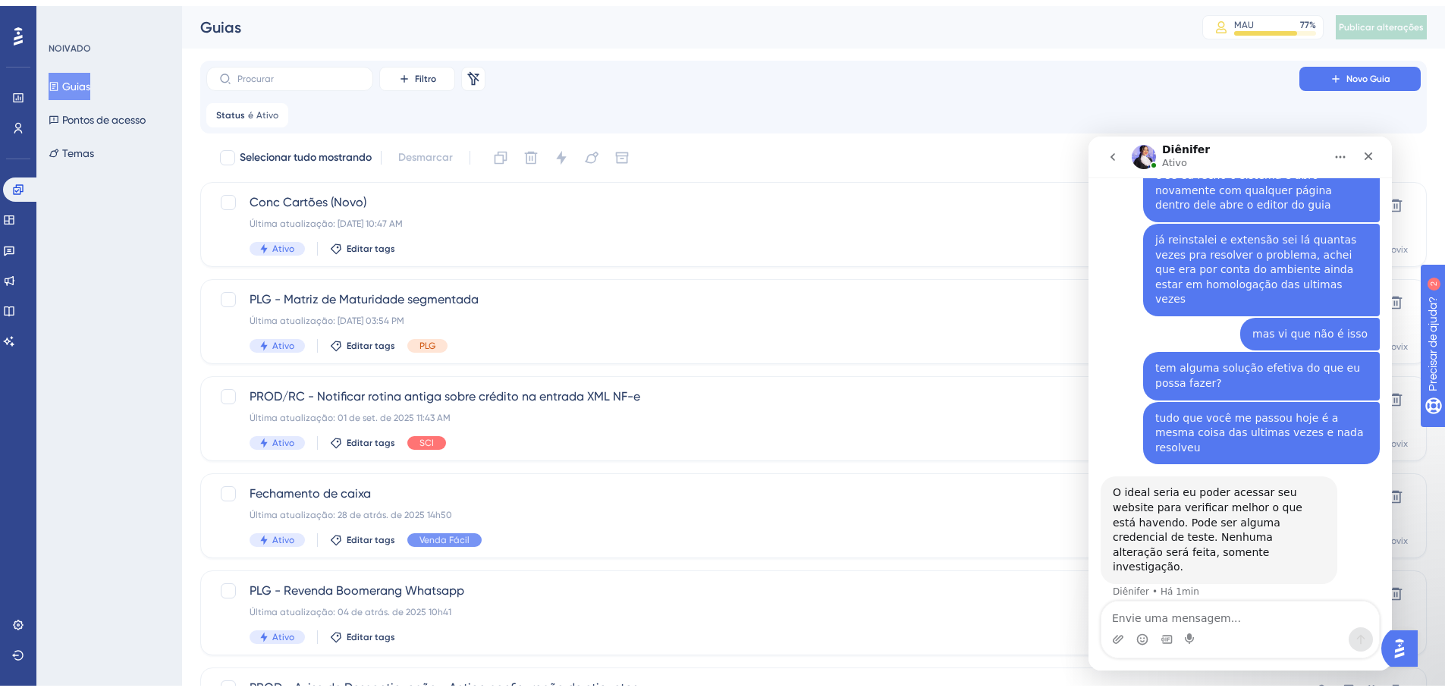
scroll to position [3339, 0]
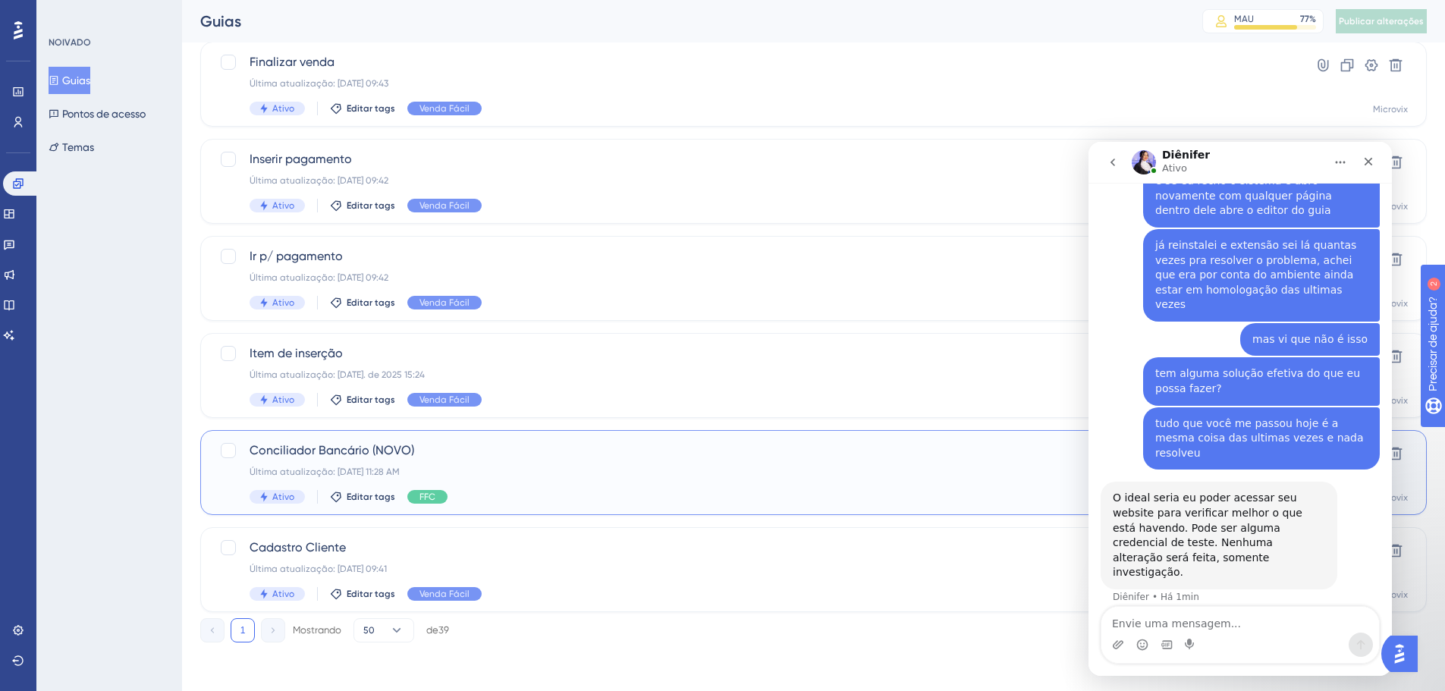
click at [361, 452] on font "Conciliador Bancário (NOVO)" at bounding box center [332, 450] width 165 height 14
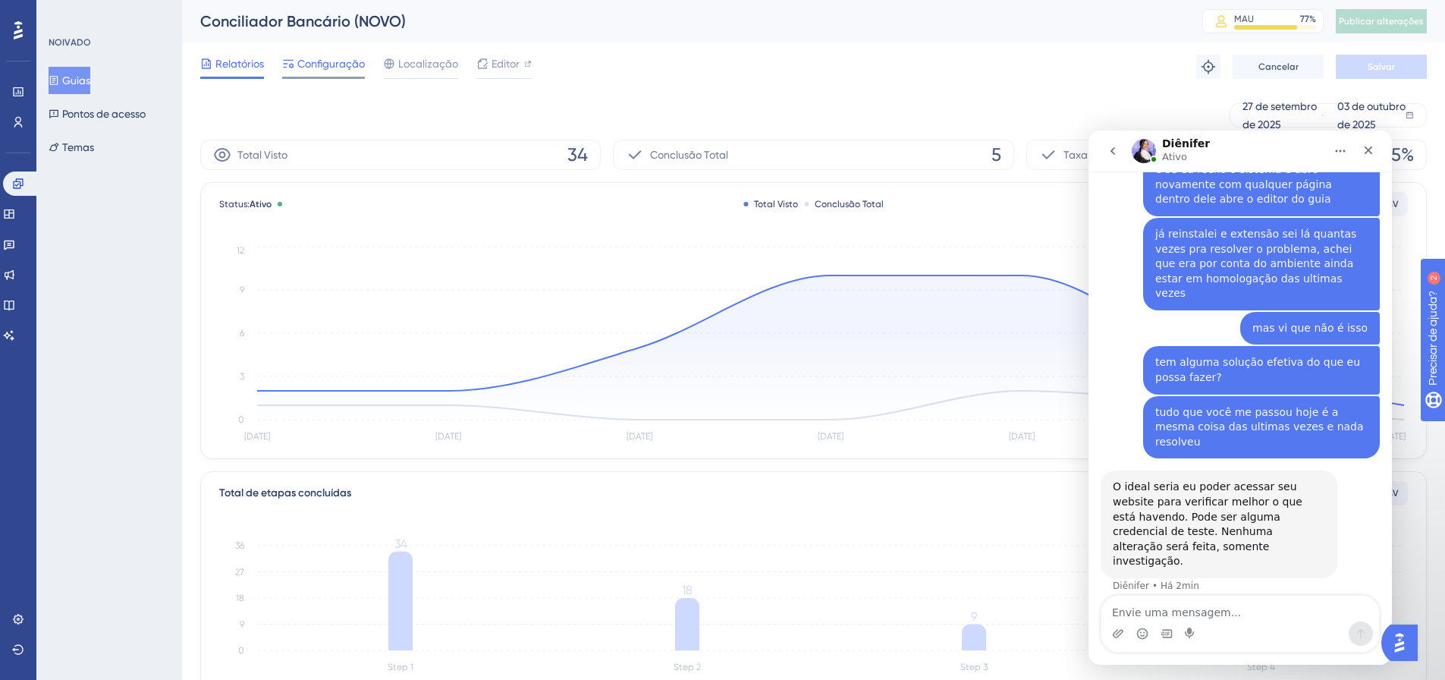
click at [333, 61] on font "Configuração" at bounding box center [331, 64] width 68 height 12
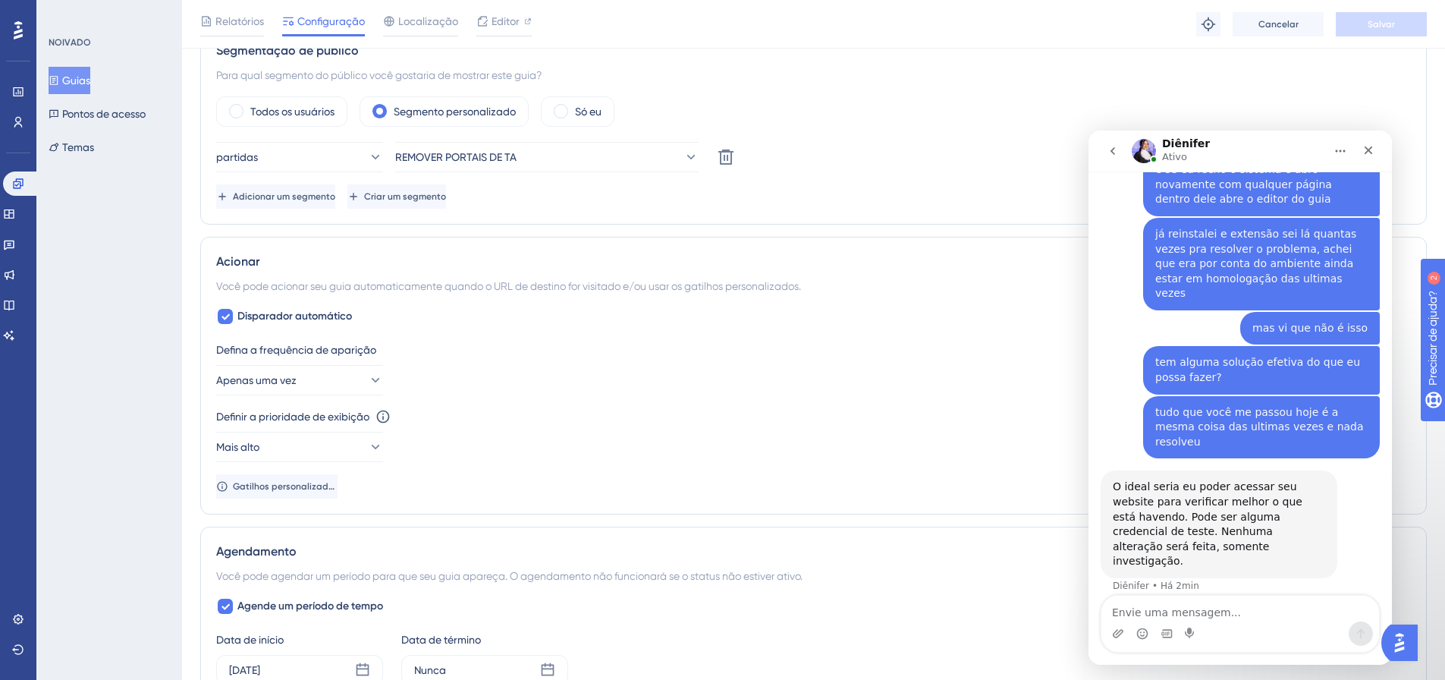
scroll to position [487, 0]
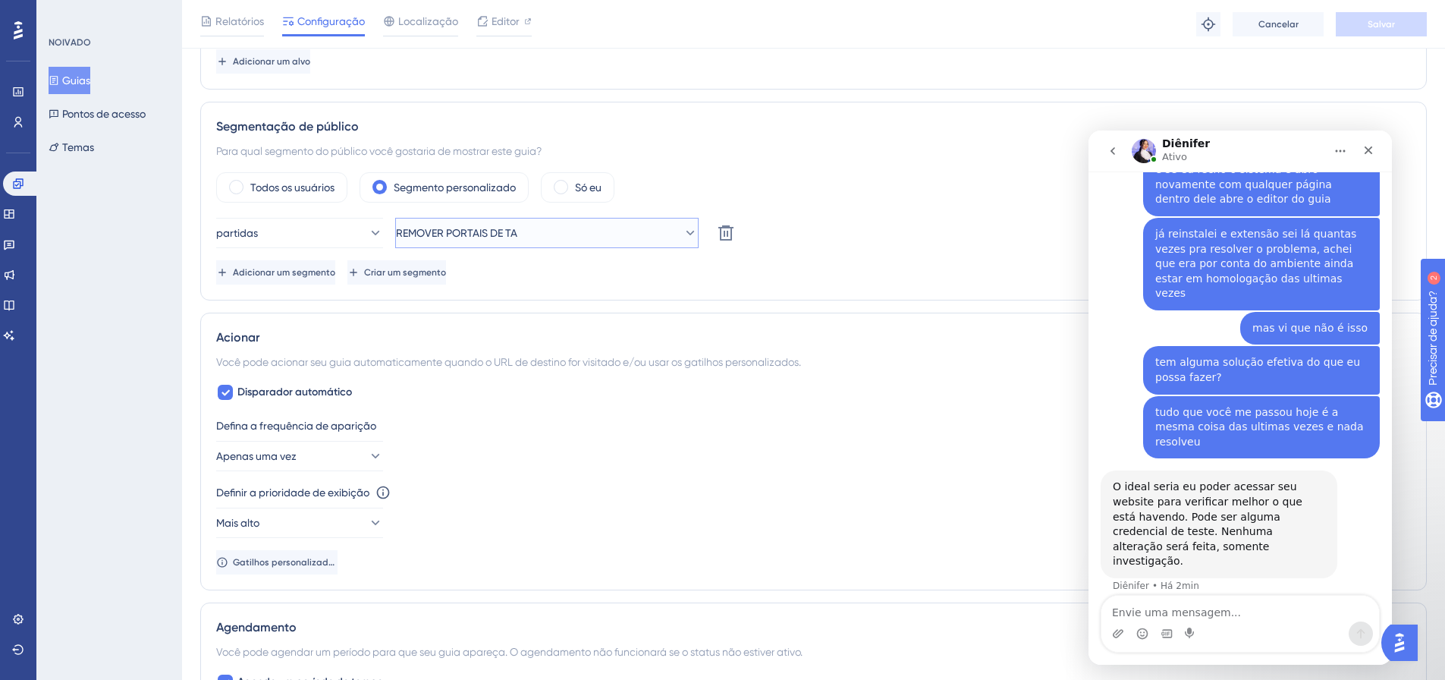
click at [530, 223] on button "REMOVER PORTAIS DE TA" at bounding box center [546, 233] width 303 height 30
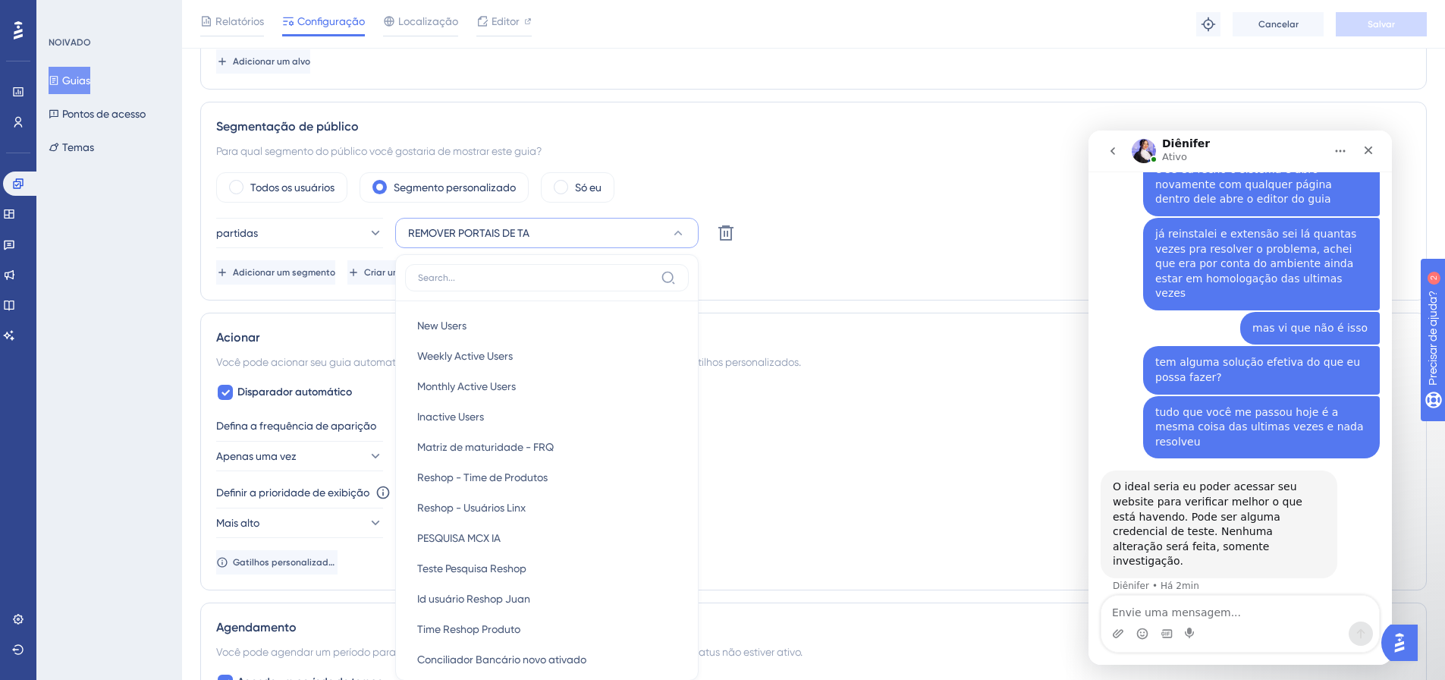
scroll to position [611, 0]
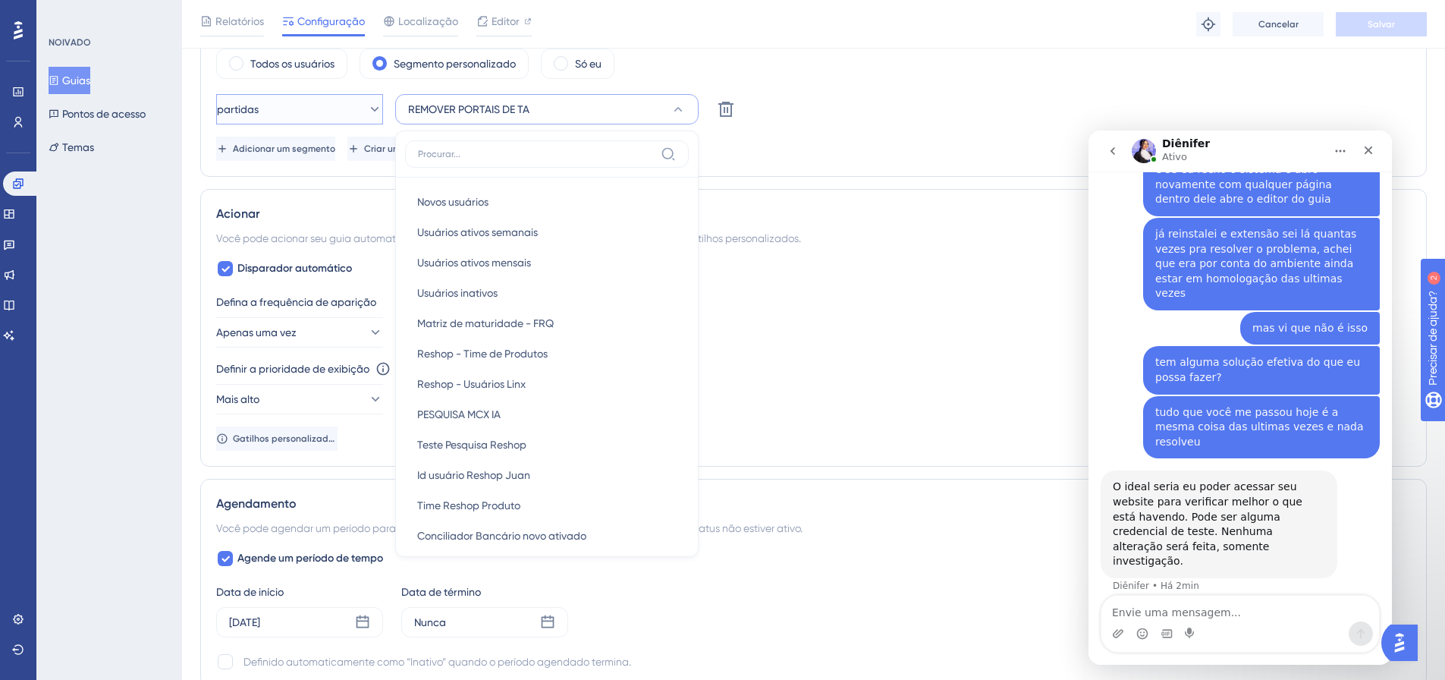
click at [329, 116] on button "partidas" at bounding box center [299, 109] width 167 height 30
click at [907, 105] on div "partidas partidas partidas não corresponde não corresponde REMOVER PORTAIS DE T…" at bounding box center [813, 109] width 1195 height 30
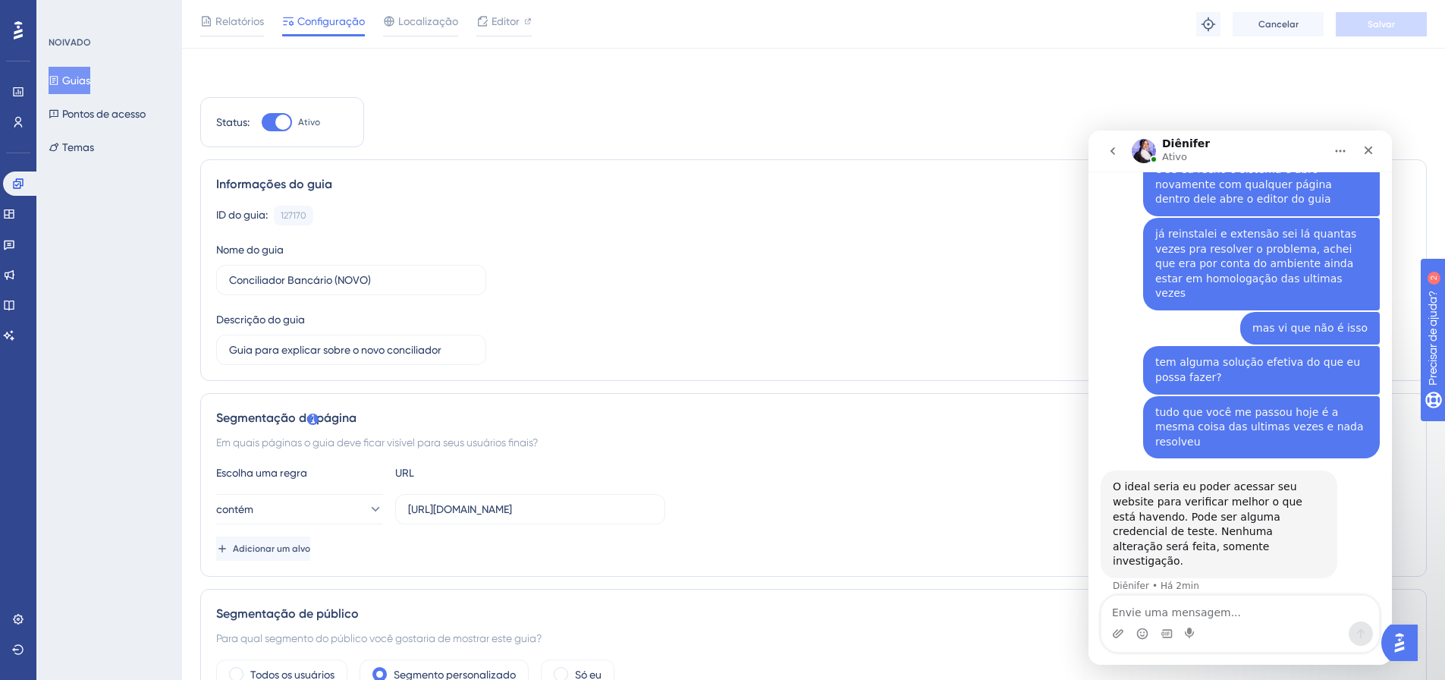
scroll to position [228, 0]
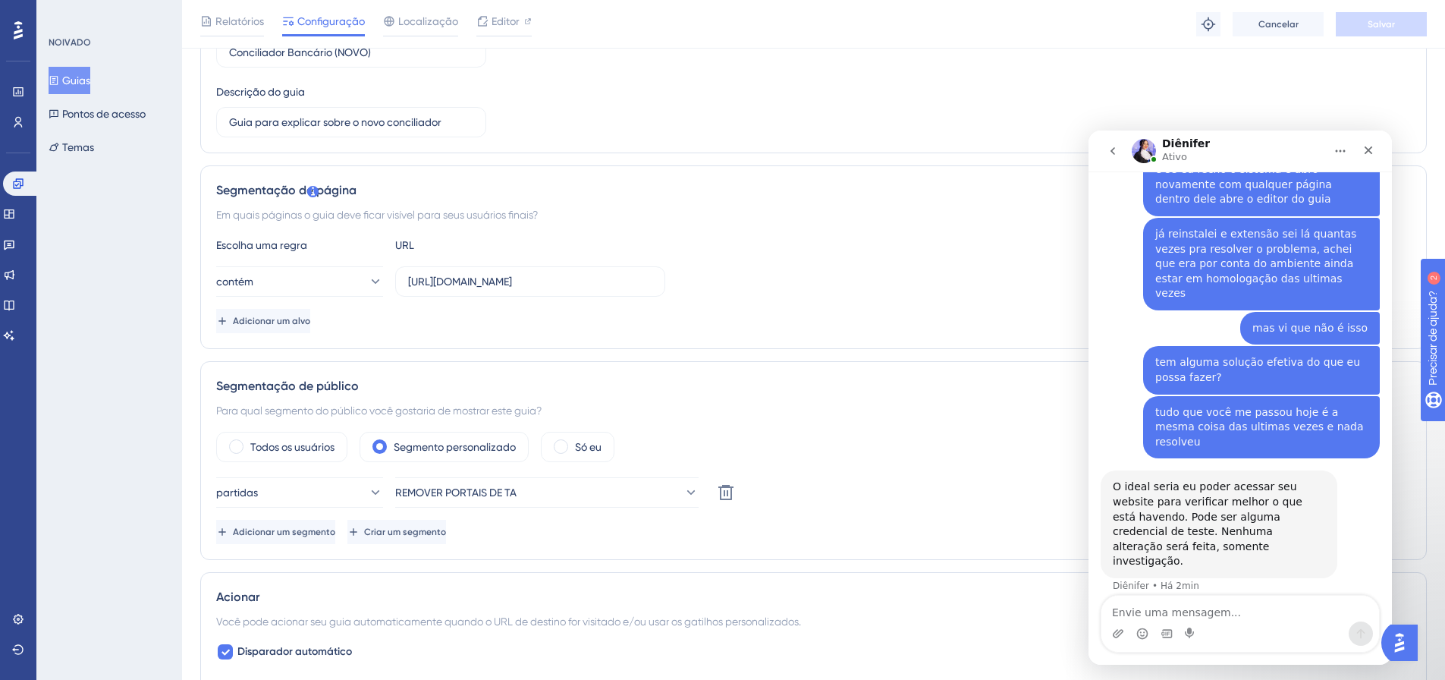
click at [80, 83] on font "Guias" at bounding box center [76, 80] width 28 height 12
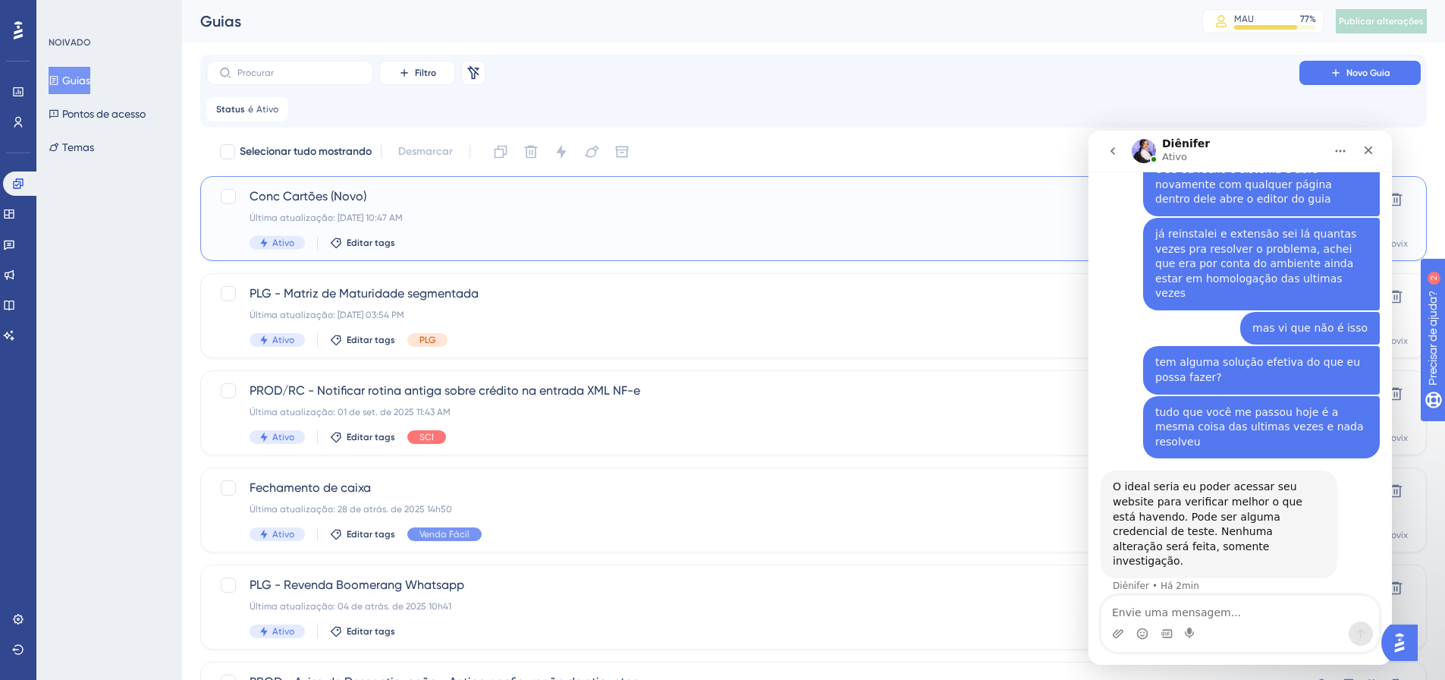
click at [872, 224] on div "Conc Cartões (Novo) Última atualização: [DATE] 10:47 AM Ativo Editar tags" at bounding box center [753, 218] width 1007 height 62
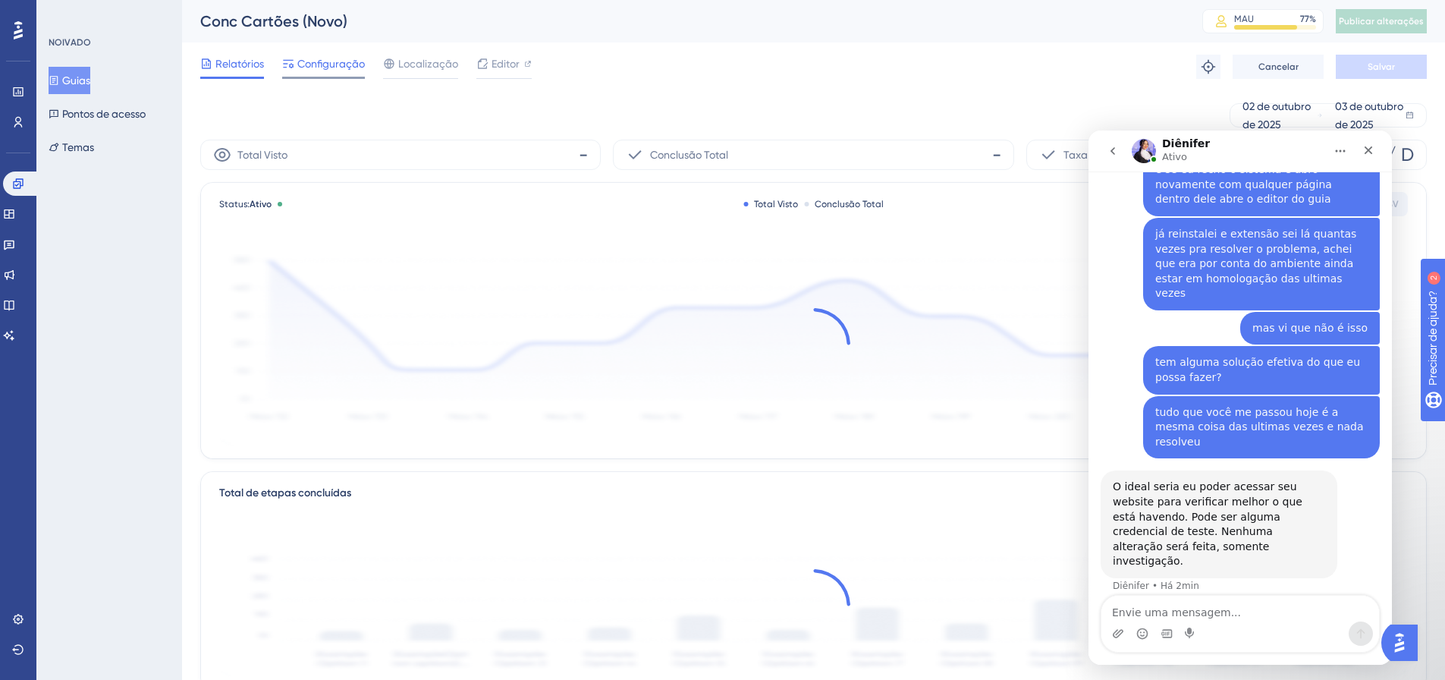
click at [327, 62] on font "Configuração" at bounding box center [331, 64] width 68 height 12
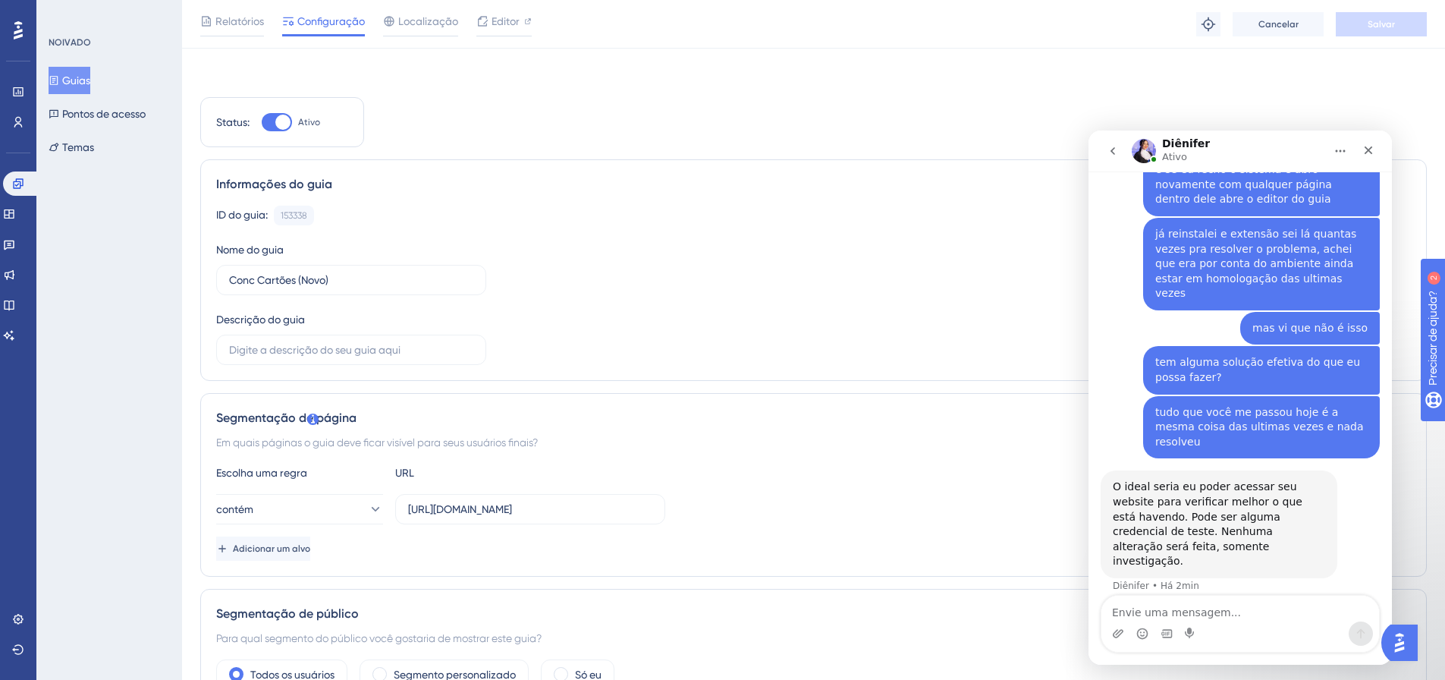
scroll to position [228, 0]
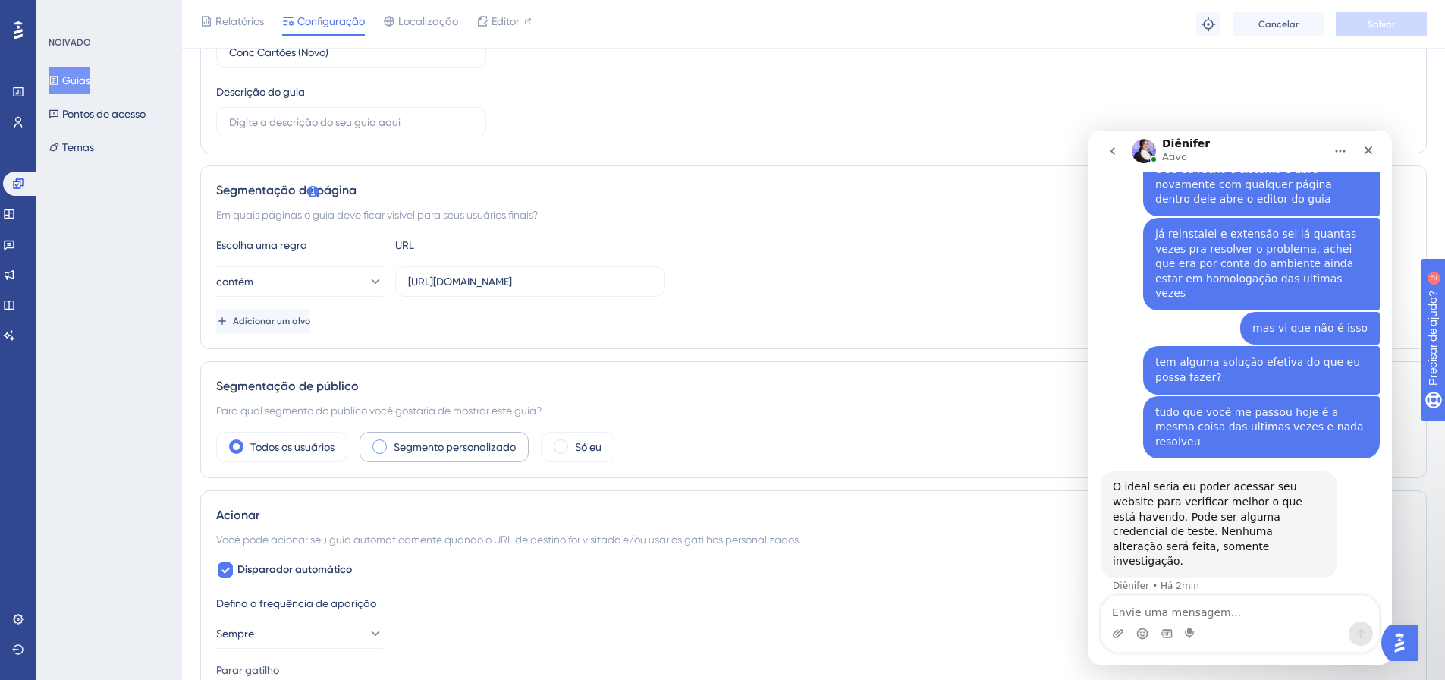
click at [488, 439] on label "Segmento personalizado" at bounding box center [455, 447] width 122 height 18
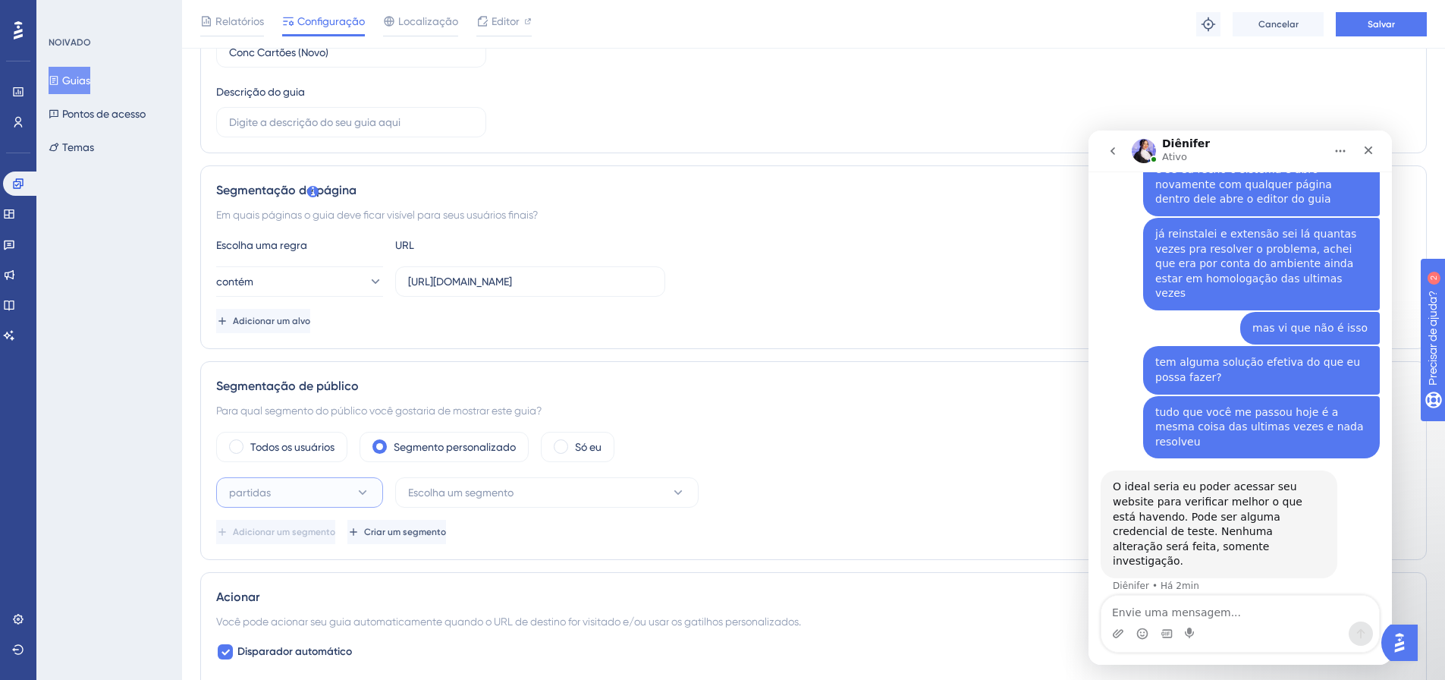
click at [299, 498] on button "partidas" at bounding box center [299, 492] width 167 height 30
click at [313, 536] on div "partidas partidas" at bounding box center [299, 538] width 123 height 30
click at [473, 495] on font "Escolha um segmento" at bounding box center [460, 492] width 105 height 12
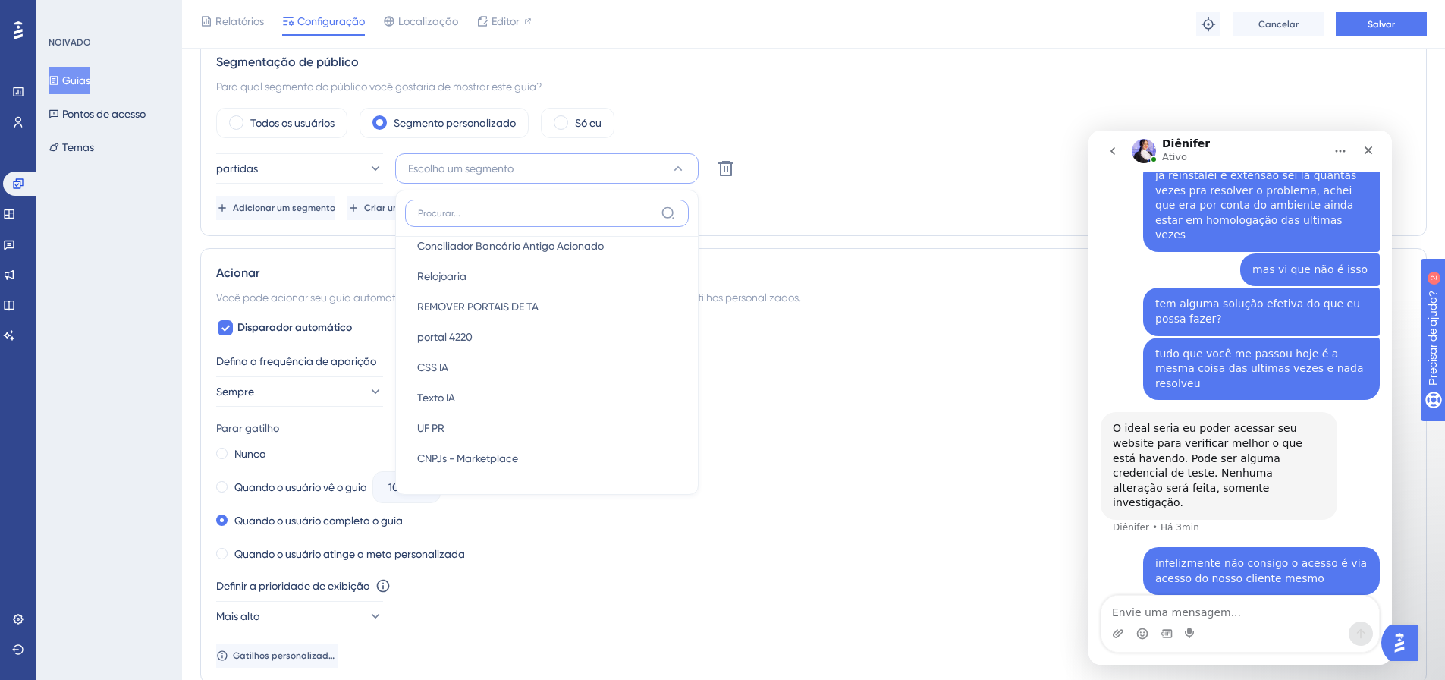
scroll to position [324, 0]
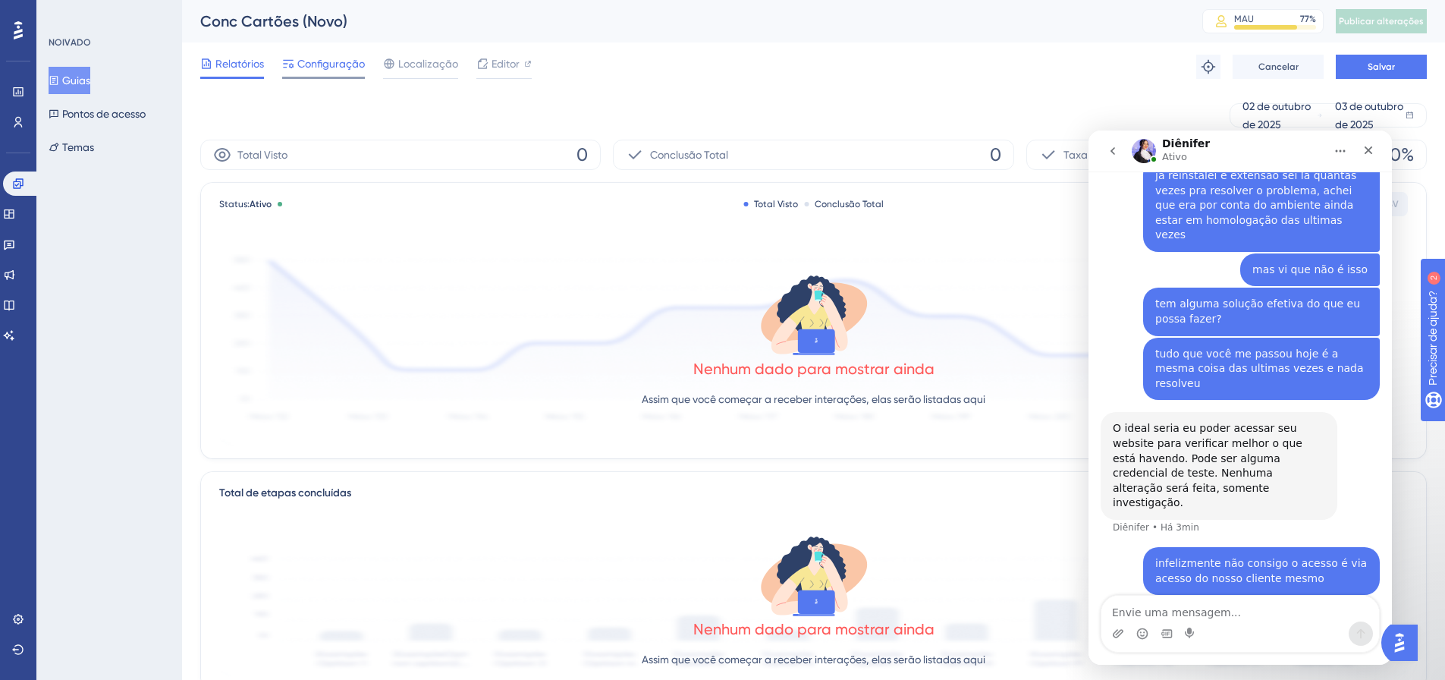
click at [347, 70] on span "Configuração" at bounding box center [331, 64] width 68 height 18
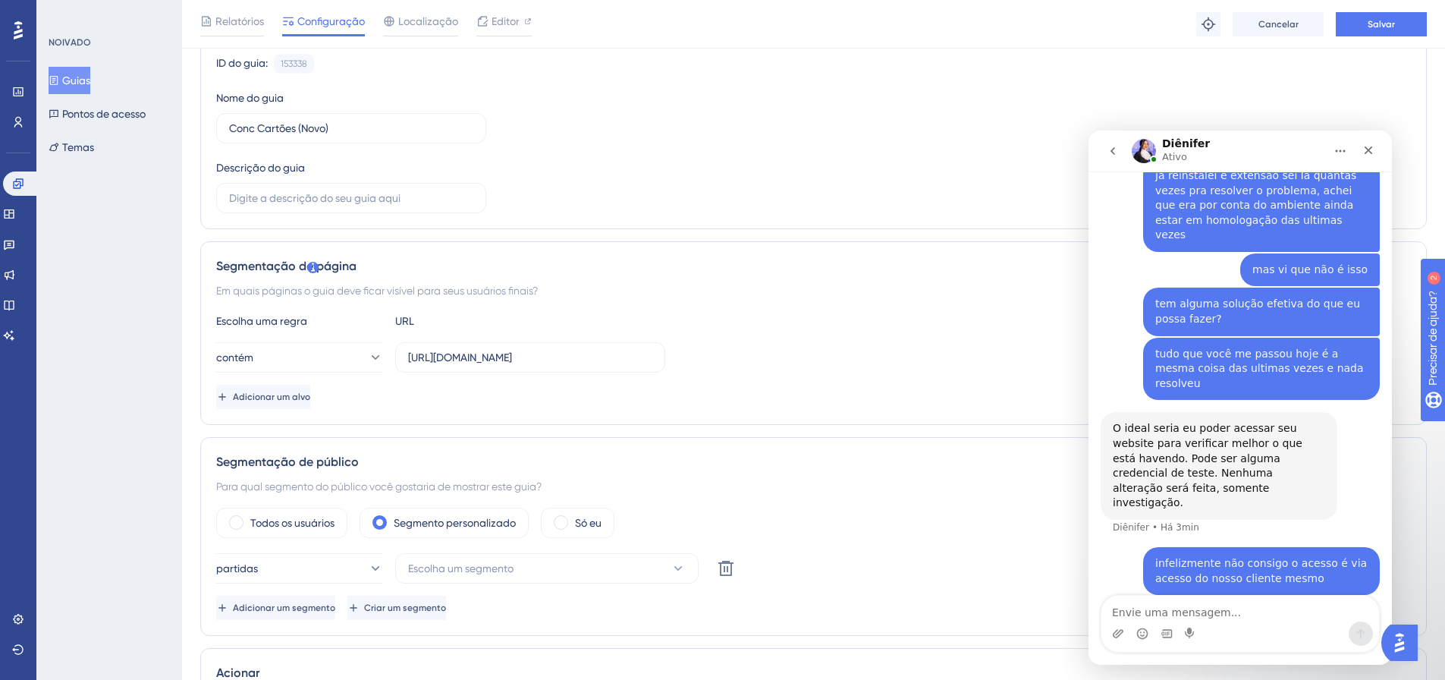
scroll to position [228, 0]
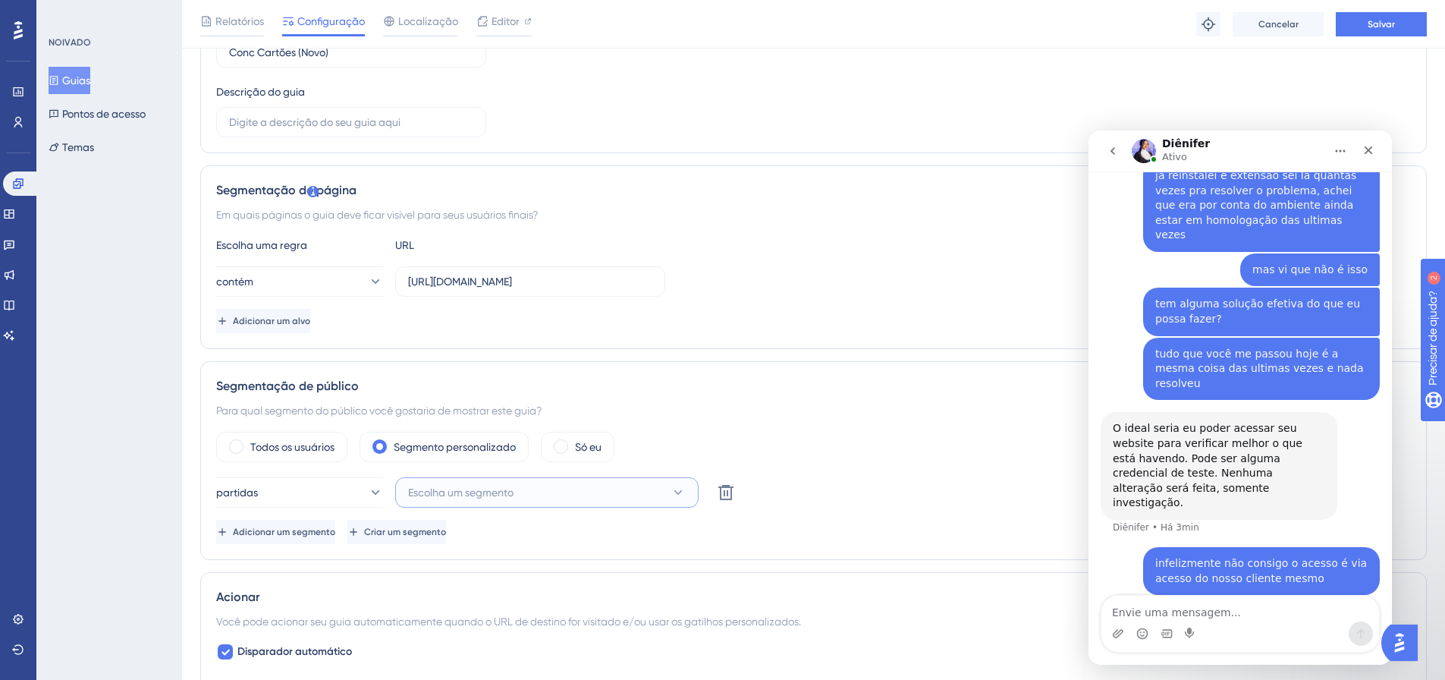
click at [479, 494] on font "Escolha um segmento" at bounding box center [460, 492] width 105 height 12
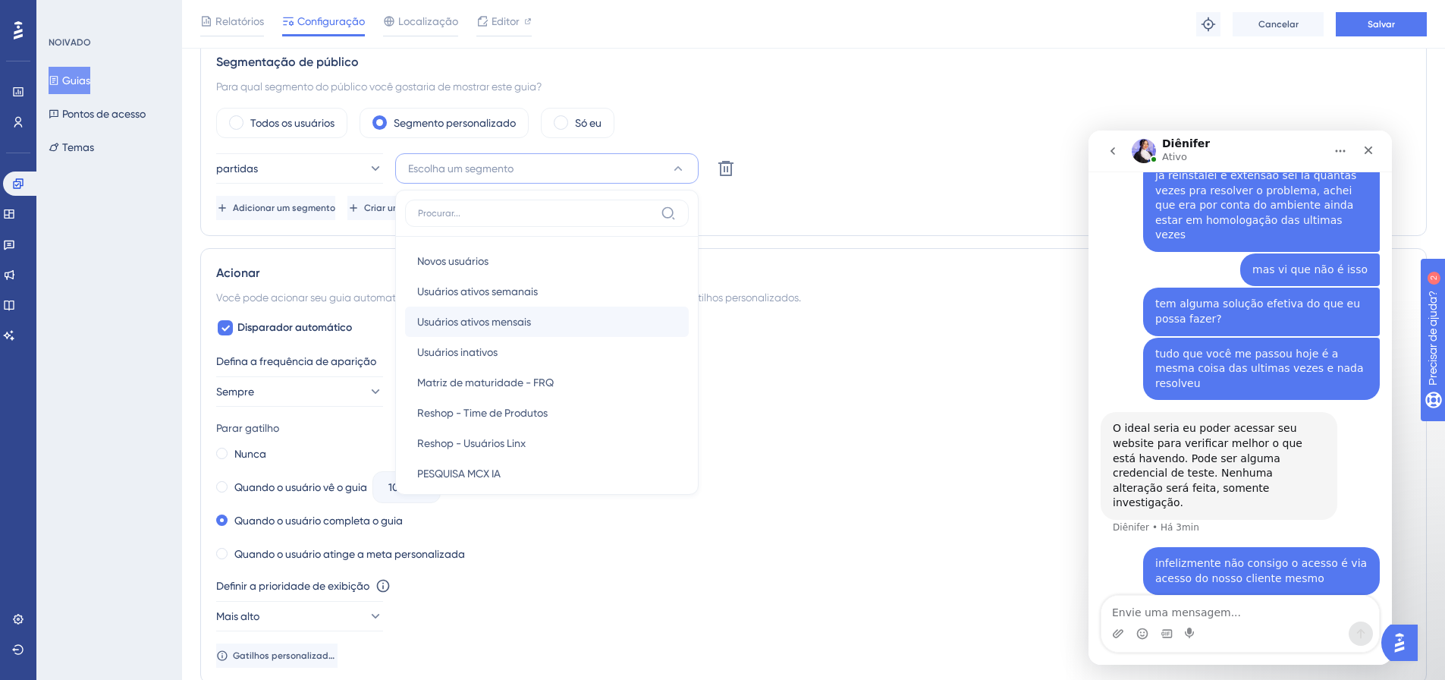
scroll to position [476, 0]
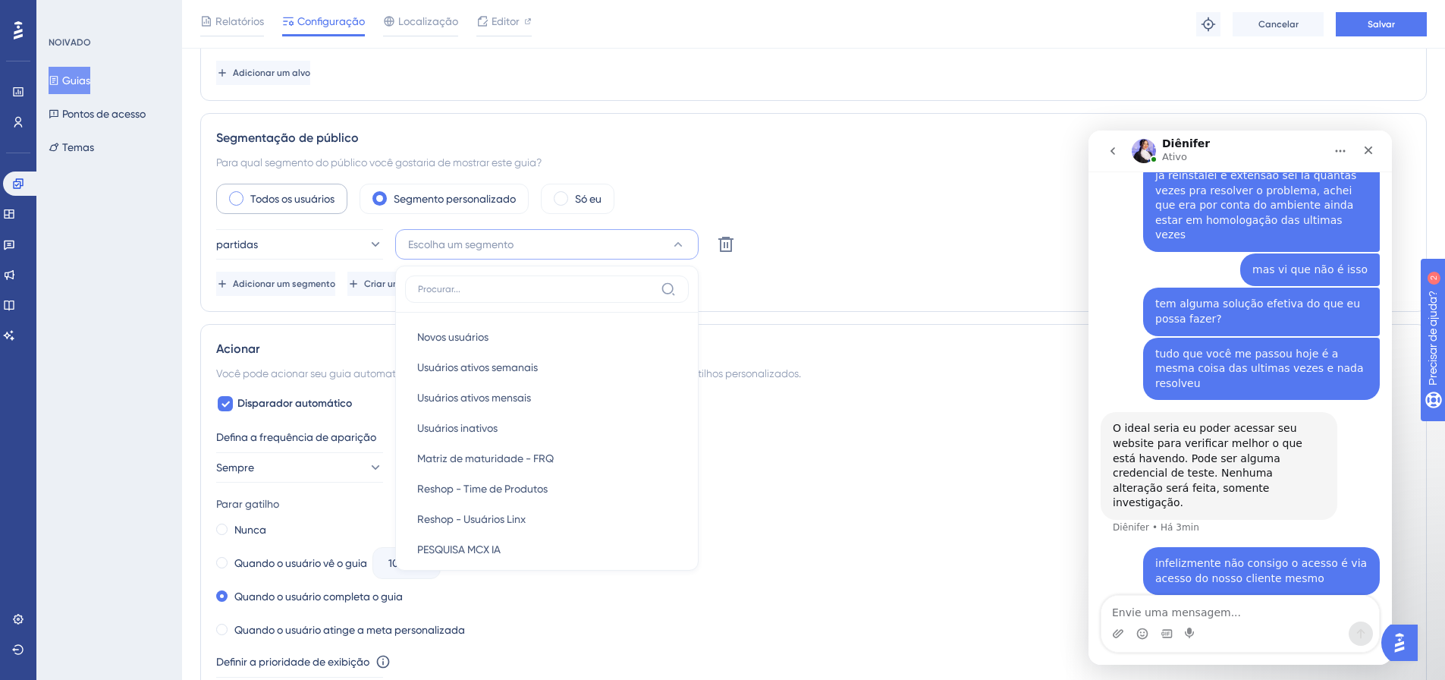
click at [298, 205] on label "Todos os usuários" at bounding box center [292, 199] width 84 height 18
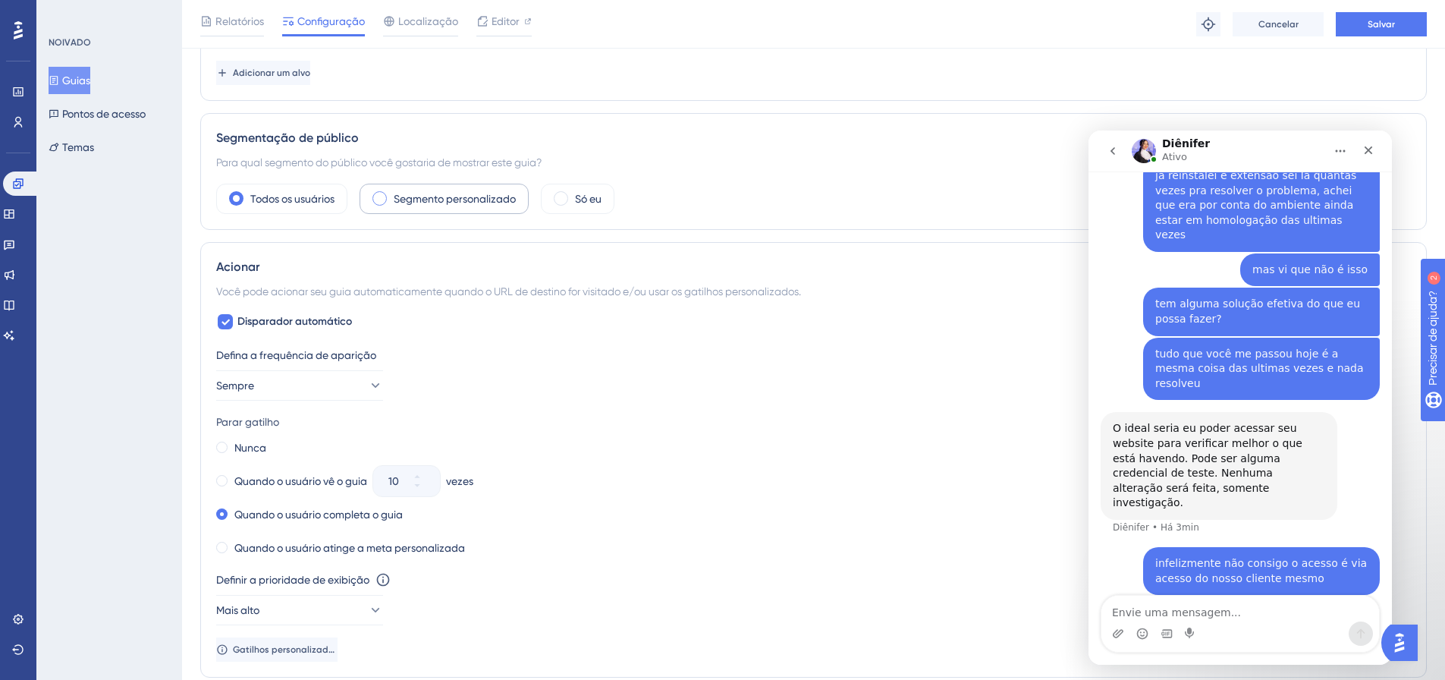
scroll to position [5151, 0]
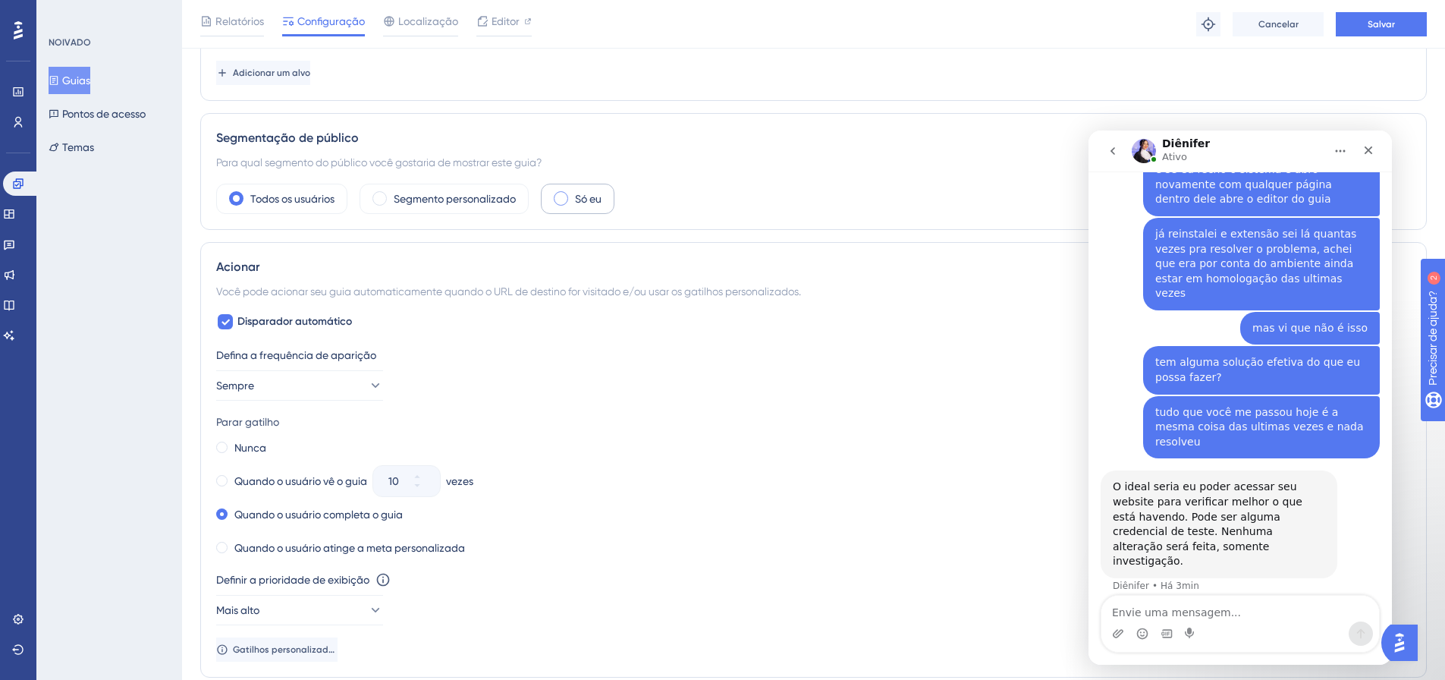
click at [575, 192] on div "Só eu" at bounding box center [578, 199] width 74 height 30
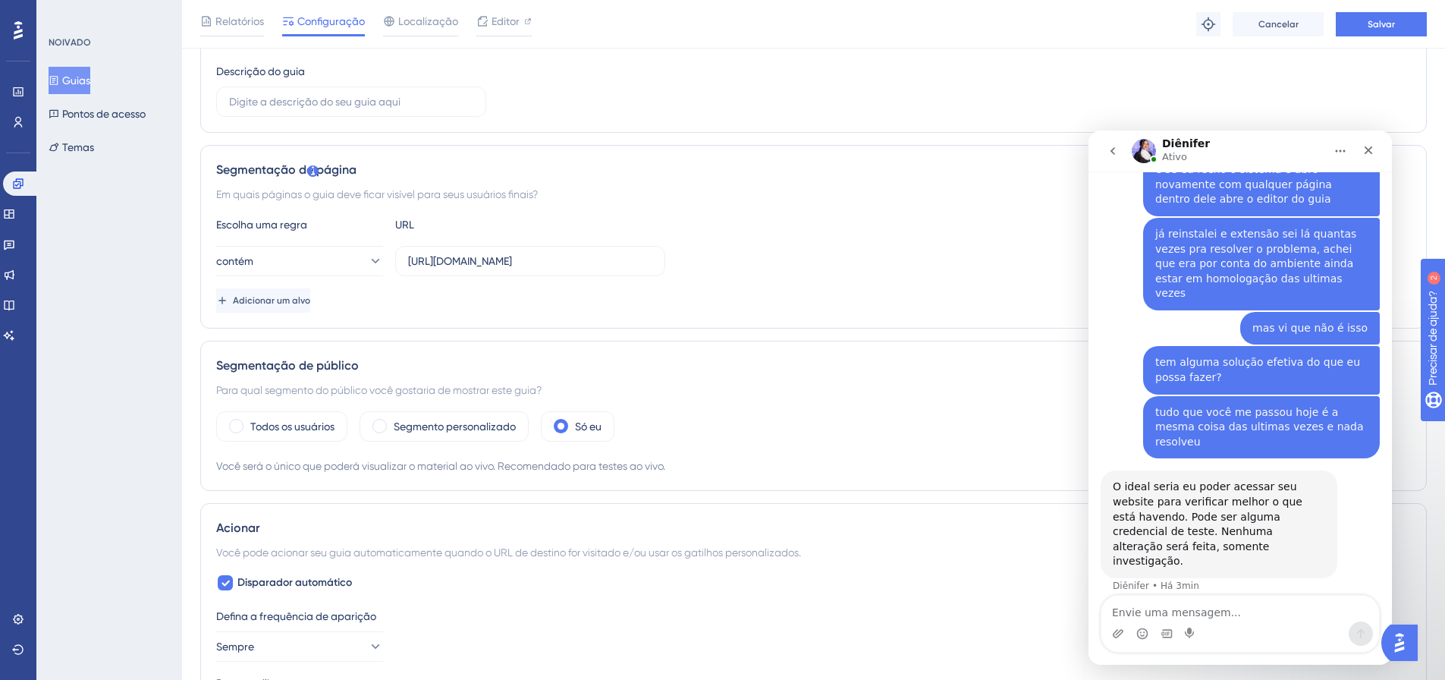
scroll to position [0, 0]
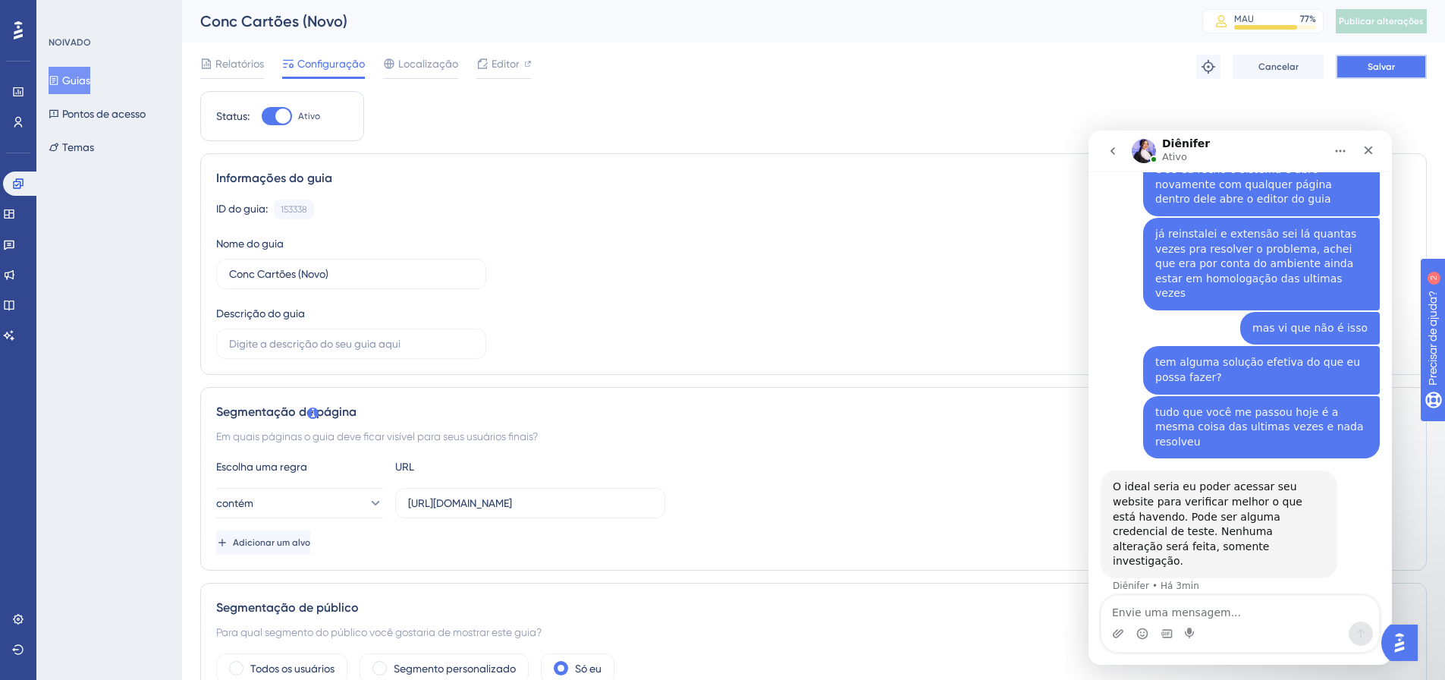
click at [1403, 57] on button "Salvar" at bounding box center [1381, 67] width 91 height 24
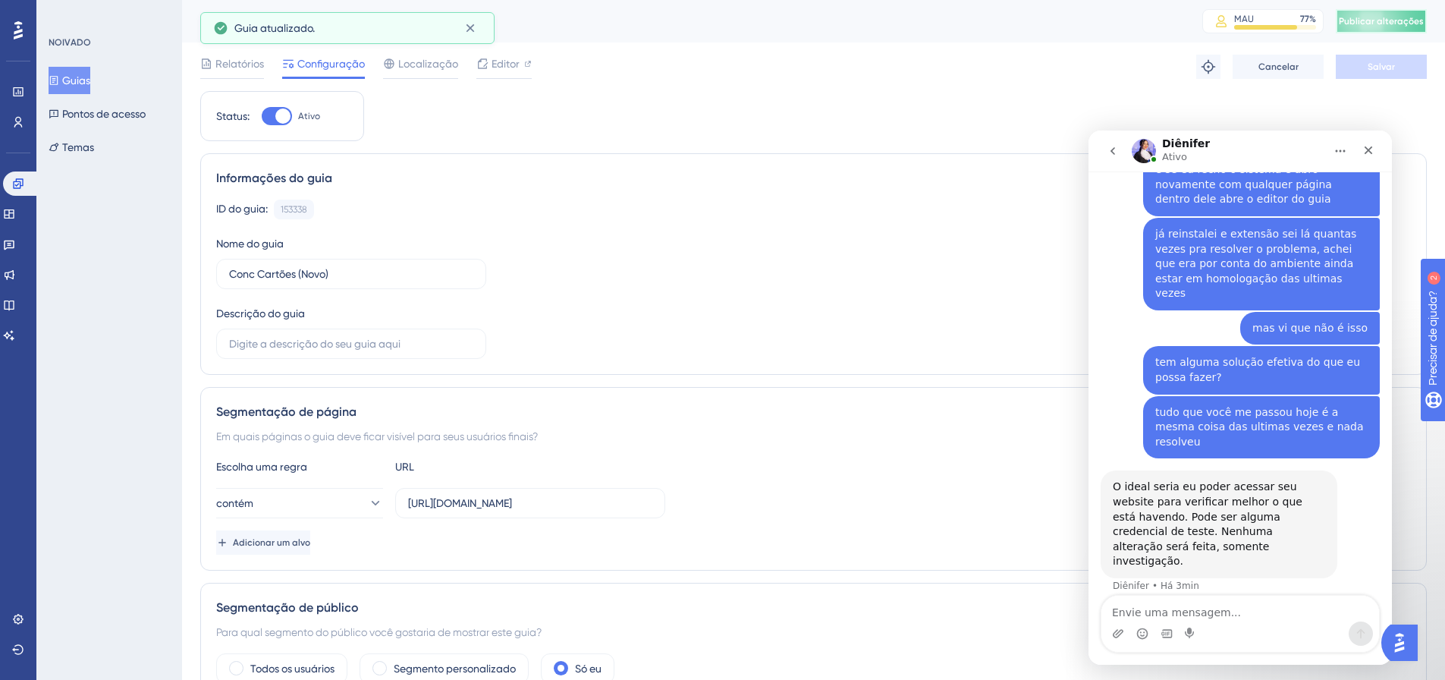
click at [1404, 20] on button "Publicar alterações" at bounding box center [1381, 21] width 91 height 24
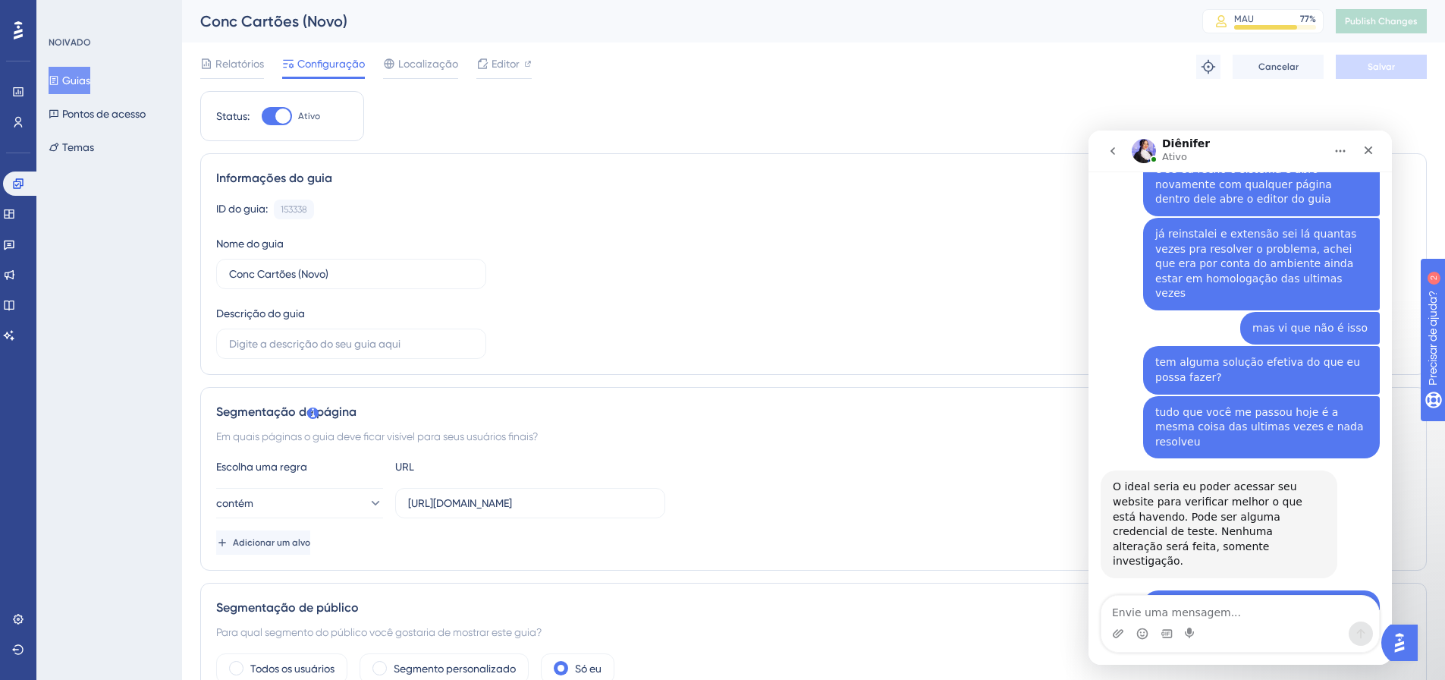
scroll to position [5279, 0]
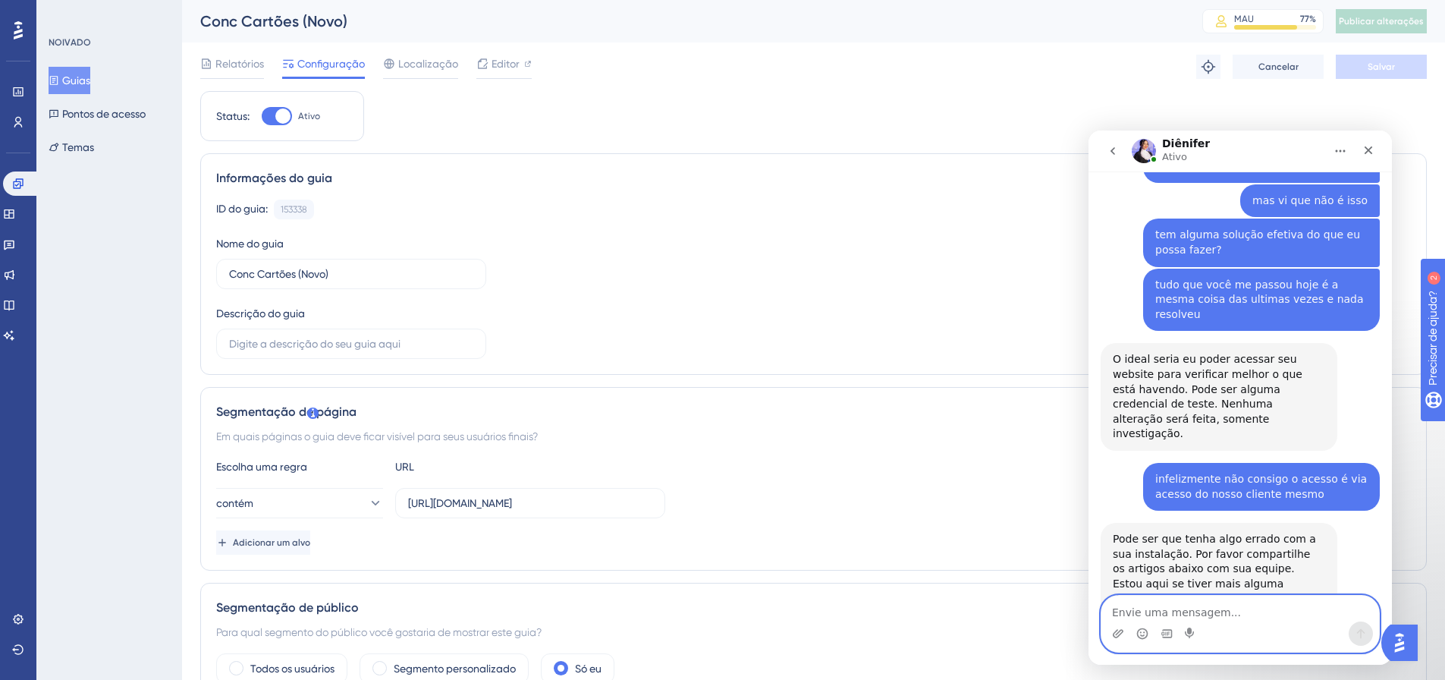
click at [1199, 618] on textarea "Envie uma mensagem..." at bounding box center [1241, 609] width 278 height 26
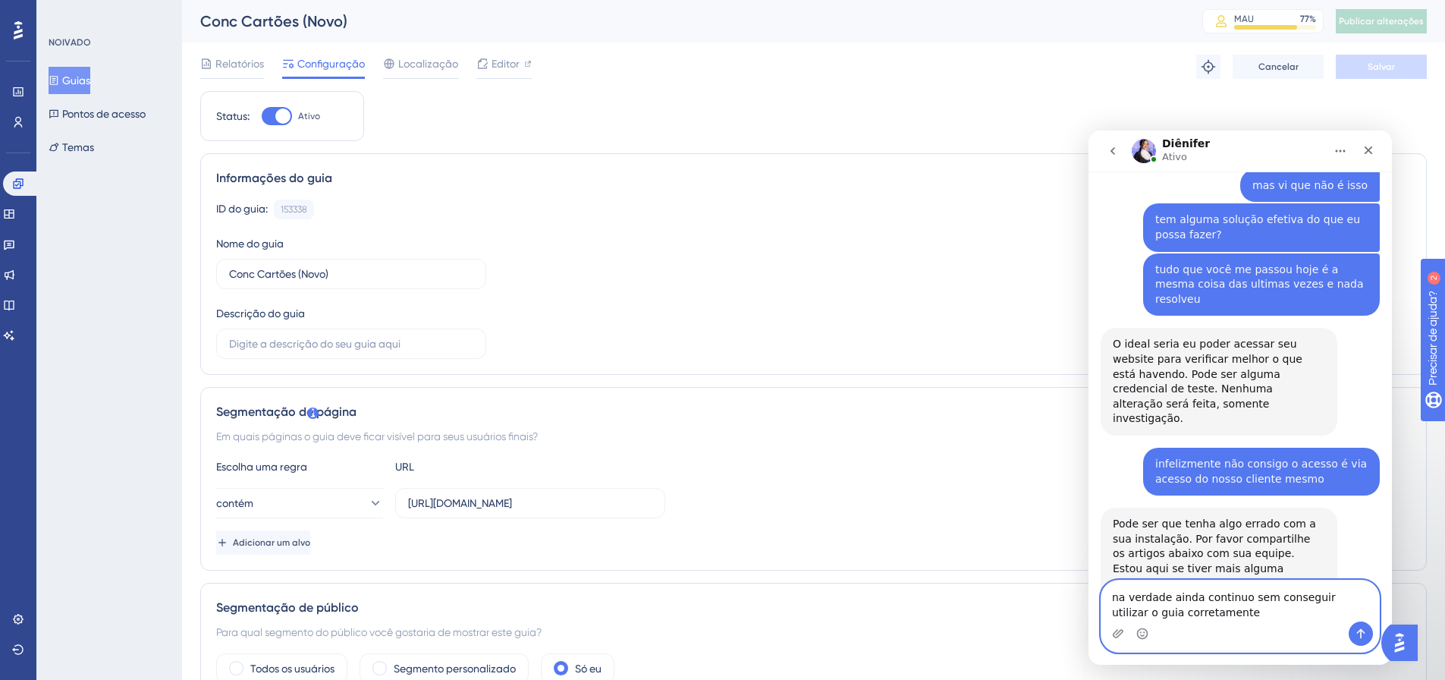
type textarea "na verdade ainda continuo sem conseguir utilizar o guia corretamente"
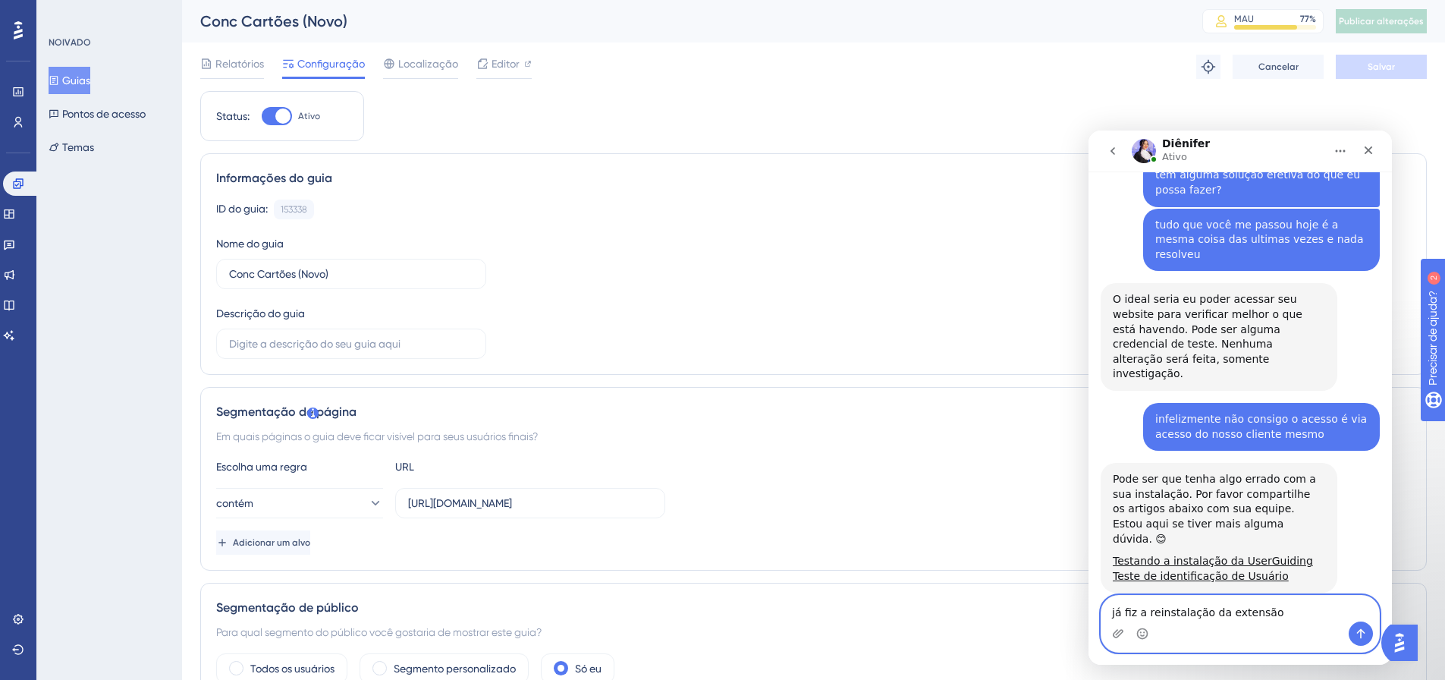
type textarea "já fiz a reinstalação da extensão"
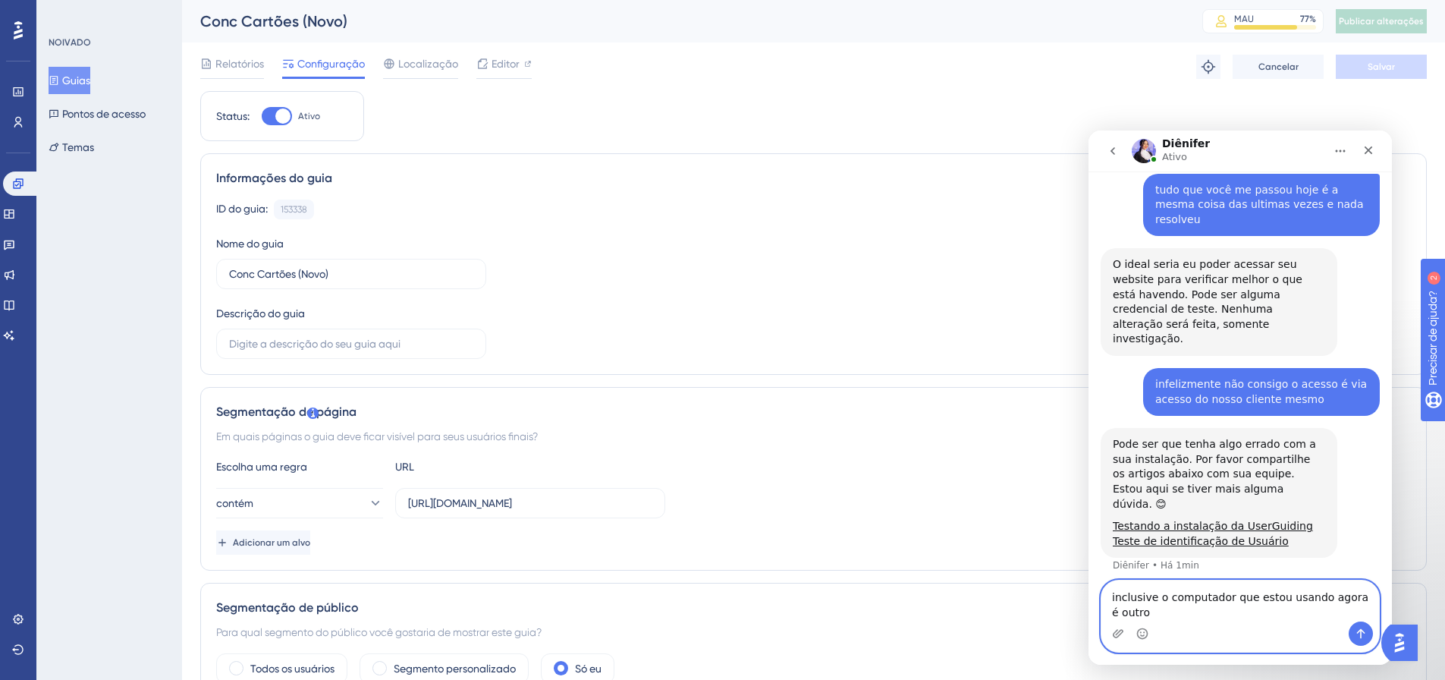
scroll to position [5389, 0]
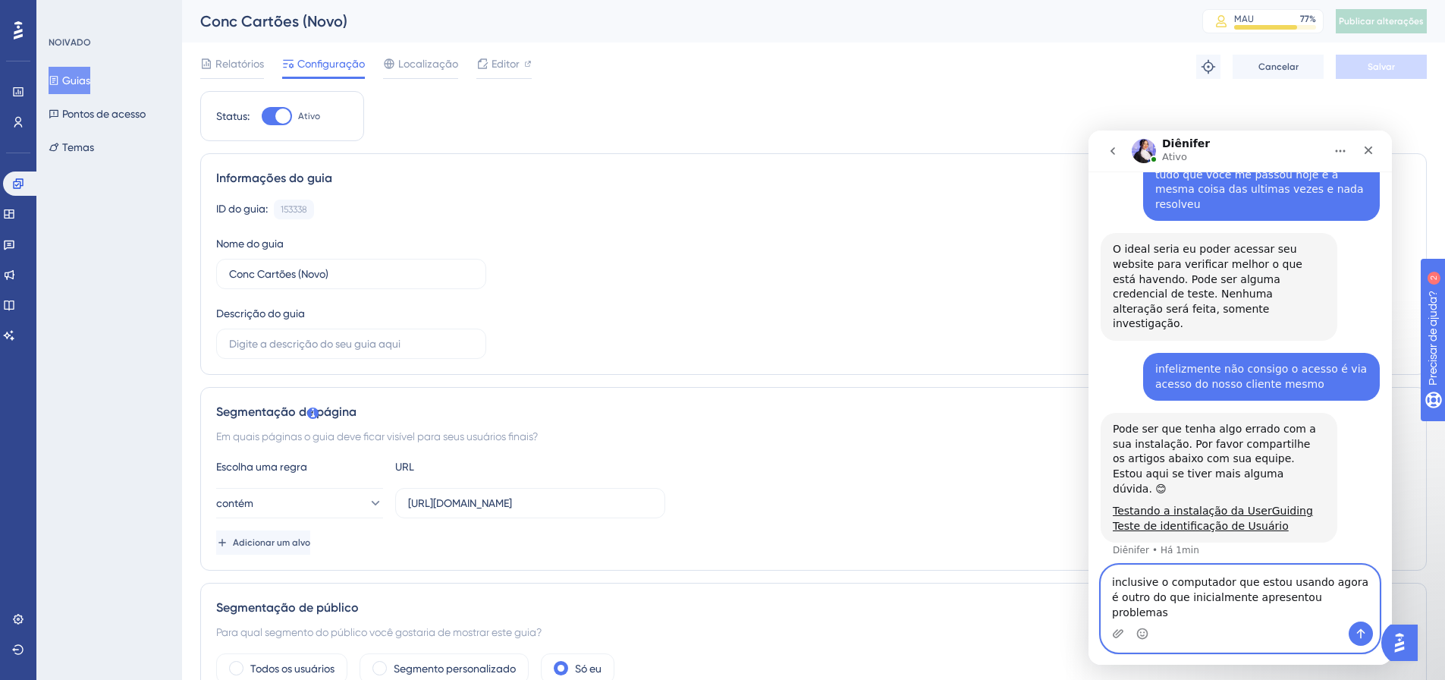
type textarea "inclusive o computador que estou usando agora é outro do que inicialmente apres…"
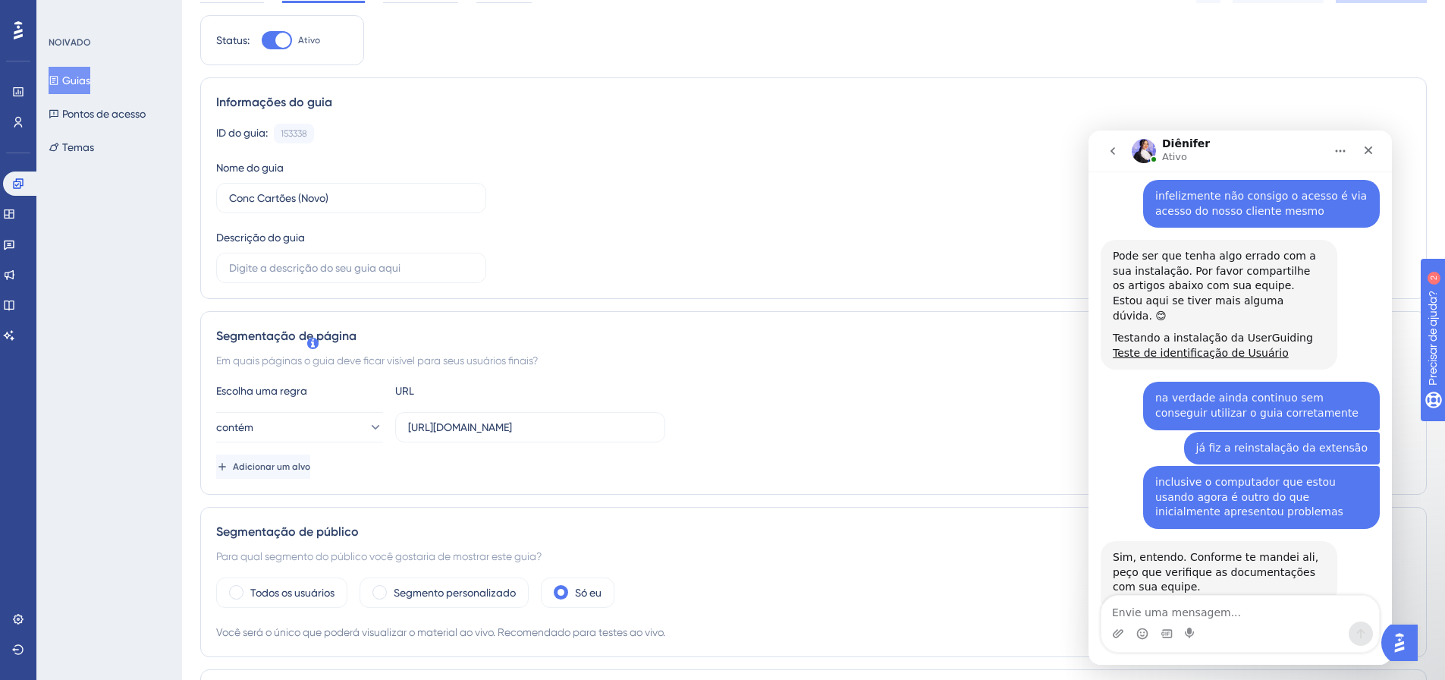
scroll to position [0, 0]
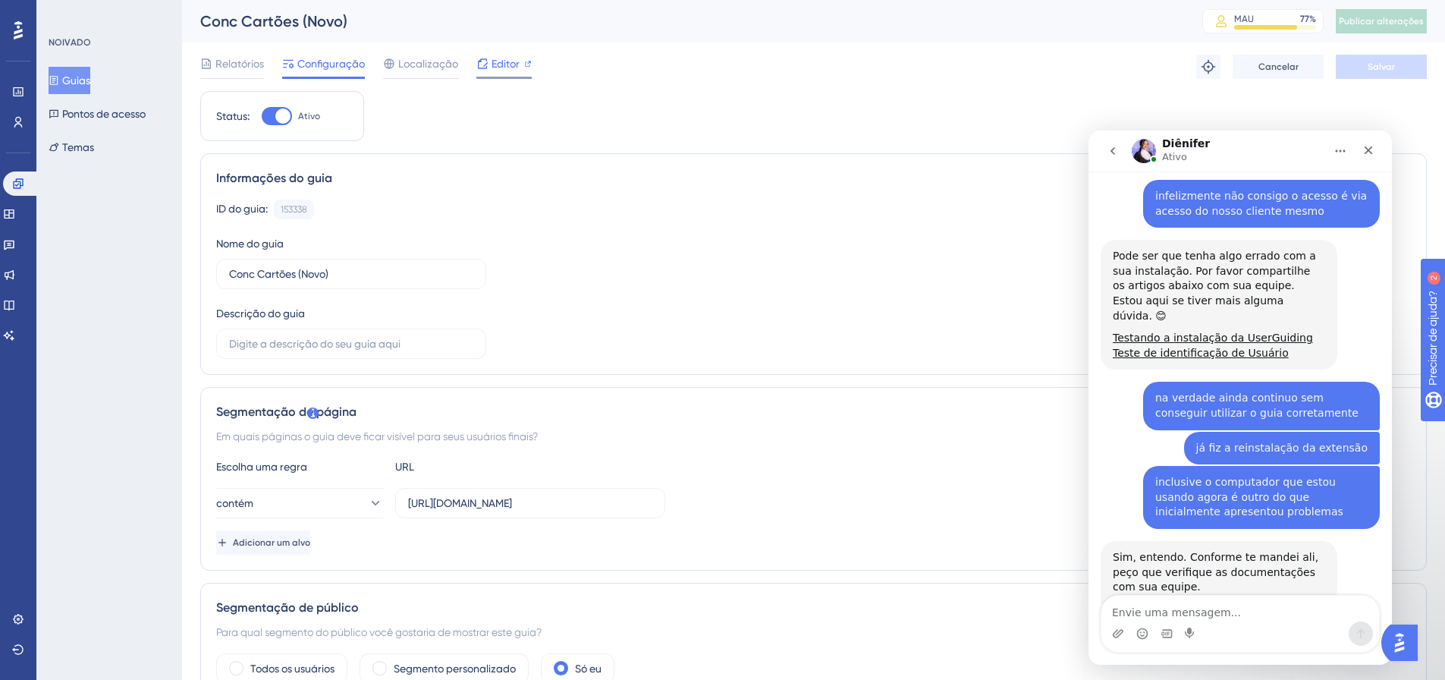
click at [514, 65] on font "Editor" at bounding box center [506, 64] width 28 height 12
